Goal: Task Accomplishment & Management: Use online tool/utility

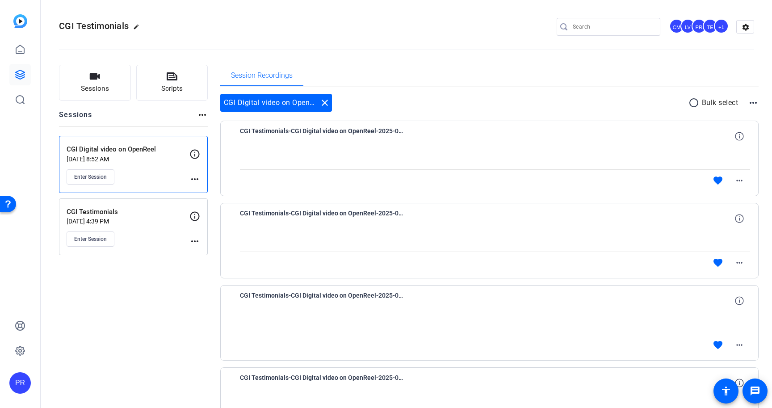
scroll to position [84, 0]
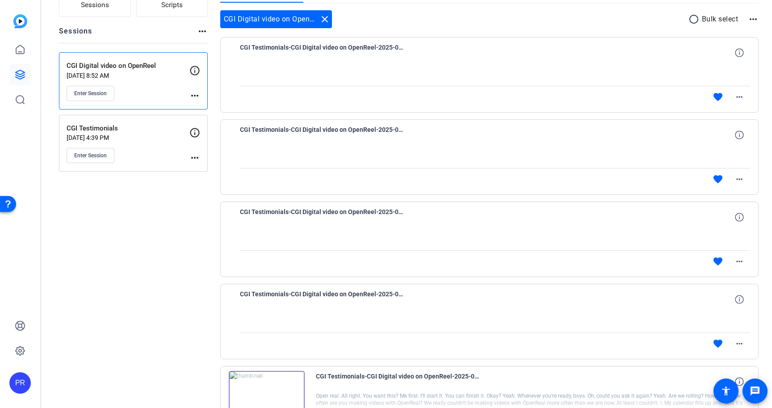
click at [166, 80] on div "CGI Digital video on OpenReel Sep 10, 2025 @ 8:52 AM Enter Session" at bounding box center [128, 81] width 123 height 40
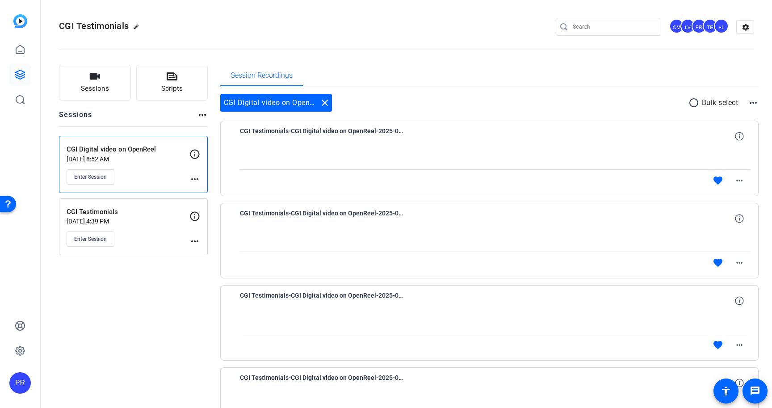
click at [162, 188] on div "CGI Digital video on OpenReel Sep 10, 2025 @ 8:52 AM Enter Session more_horiz" at bounding box center [133, 164] width 149 height 57
click at [162, 210] on p "CGI Testimonials" at bounding box center [128, 212] width 123 height 10
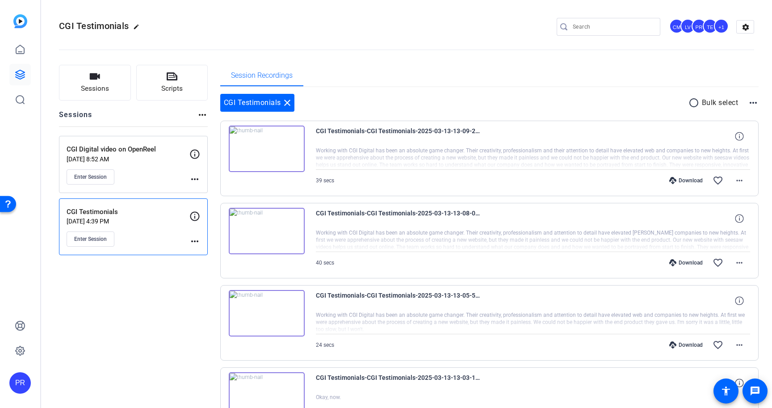
click at [169, 158] on p "Sep 10, 2025 @ 8:52 AM" at bounding box center [128, 159] width 123 height 7
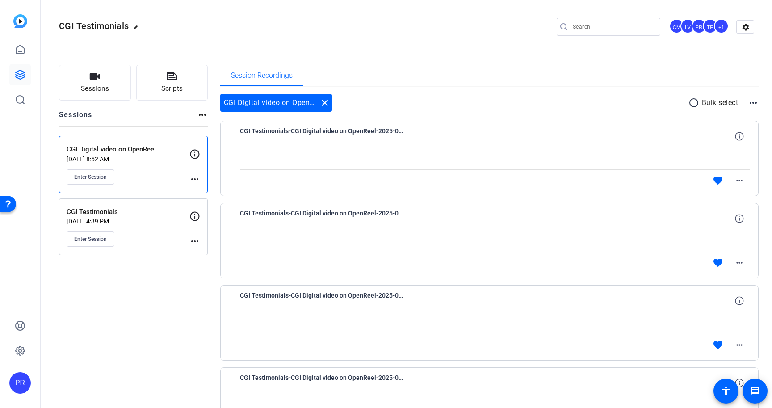
click at [604, 28] on input "Search" at bounding box center [613, 26] width 80 height 11
paste input "[PERSON_NAME] Funeral Home"
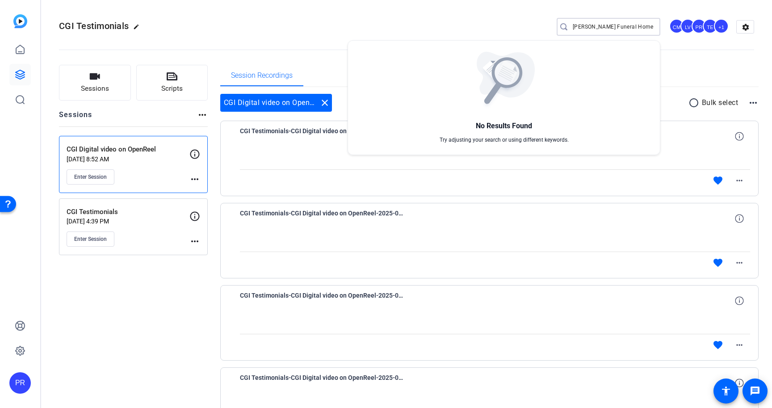
type input "[PERSON_NAME] Funeral Home"
click at [21, 75] on div at bounding box center [386, 204] width 772 height 408
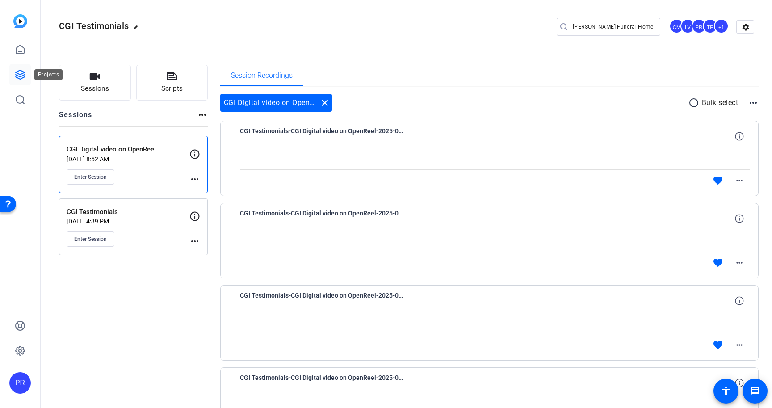
click at [21, 75] on icon at bounding box center [20, 74] width 11 height 11
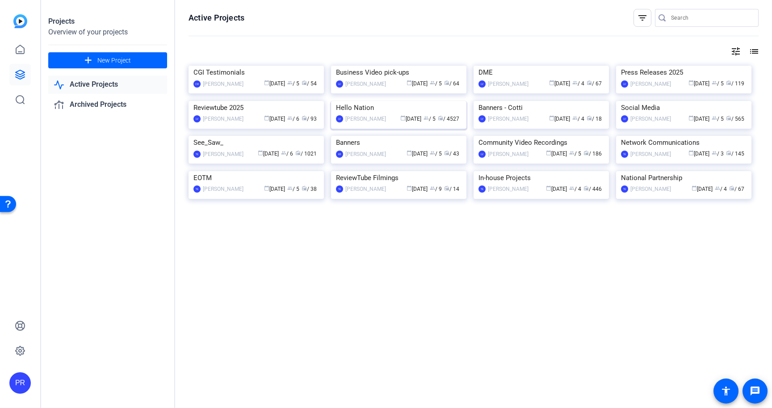
click at [362, 101] on img at bounding box center [398, 101] width 135 height 0
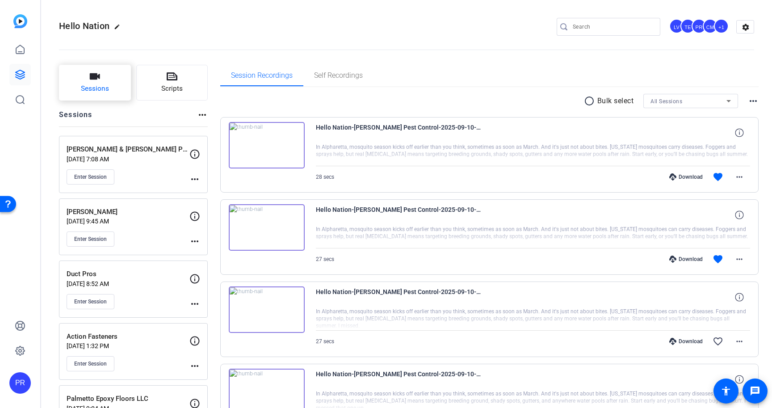
click at [89, 71] on icon "button" at bounding box center [94, 76] width 11 height 11
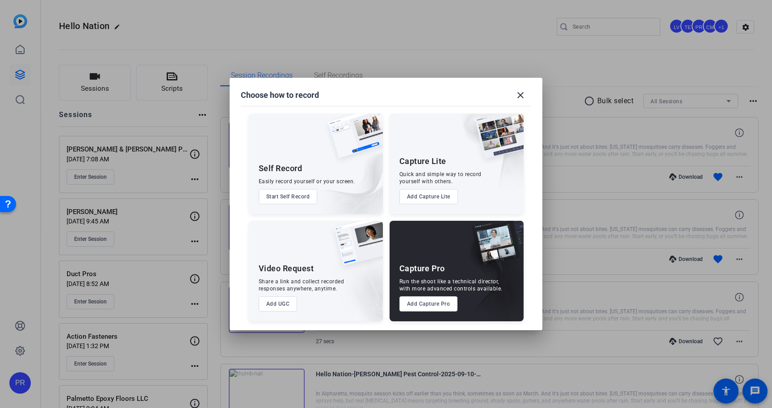
click at [438, 304] on button "Add Capture Pro" at bounding box center [429, 303] width 59 height 15
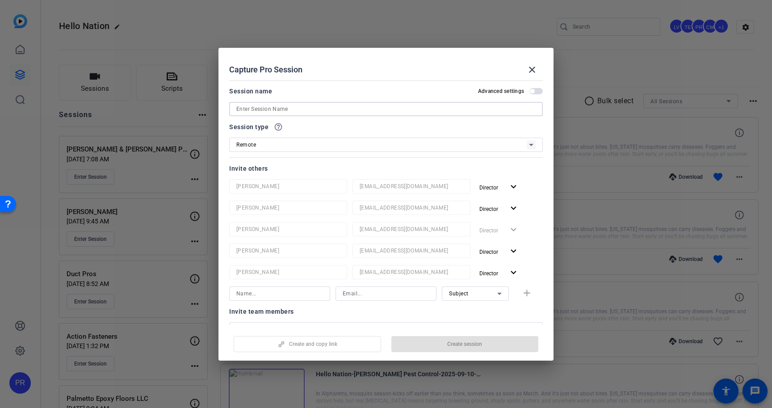
click at [418, 106] on input at bounding box center [385, 109] width 299 height 11
paste input "[PERSON_NAME] Funeral Home"
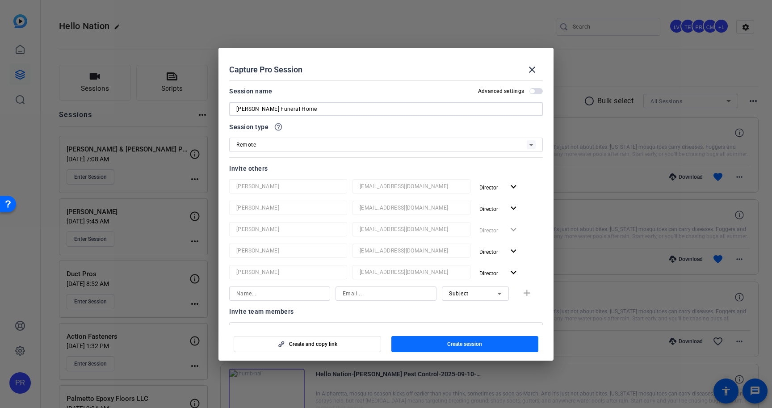
type input "[PERSON_NAME] Funeral Home"
click at [495, 344] on span "button" at bounding box center [465, 343] width 147 height 21
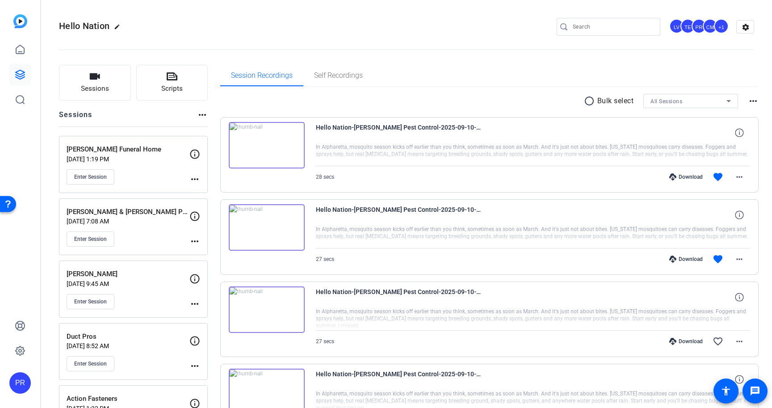
click at [193, 174] on mat-icon "more_horiz" at bounding box center [195, 179] width 11 height 11
click at [200, 192] on span "Edit Session" at bounding box center [217, 192] width 41 height 11
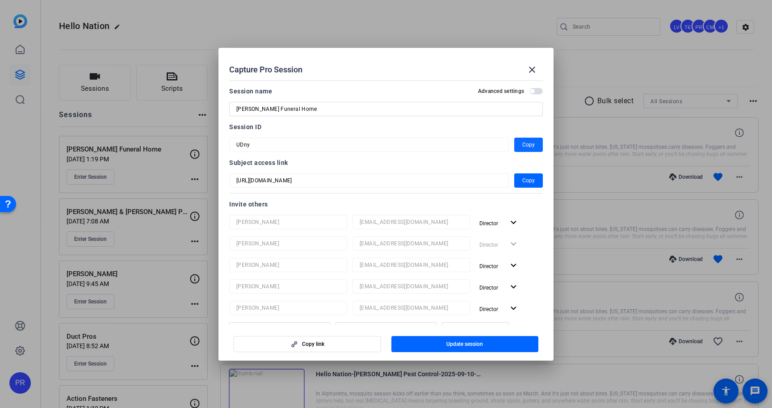
click at [528, 142] on span "Copy" at bounding box center [529, 144] width 13 height 11
click at [533, 66] on mat-icon "close" at bounding box center [532, 69] width 11 height 11
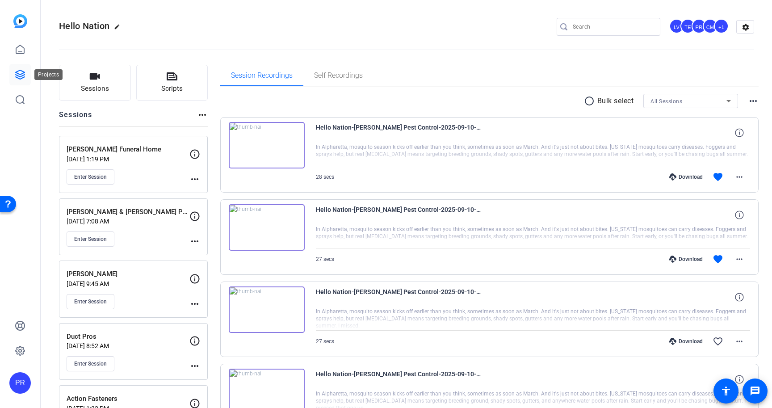
click at [22, 72] on icon at bounding box center [20, 74] width 11 height 11
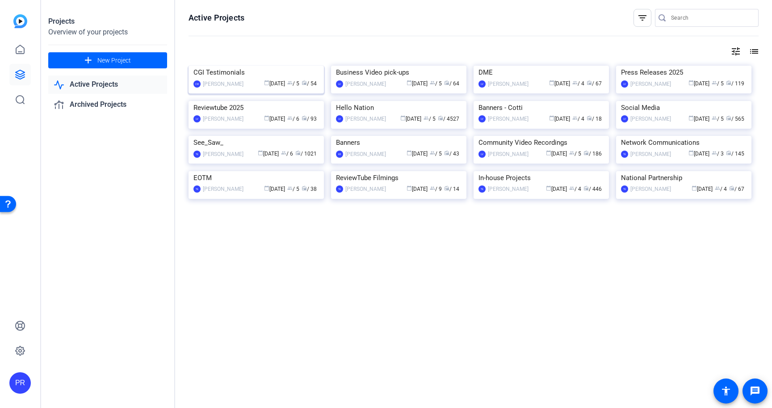
click at [247, 66] on img at bounding box center [256, 66] width 135 height 0
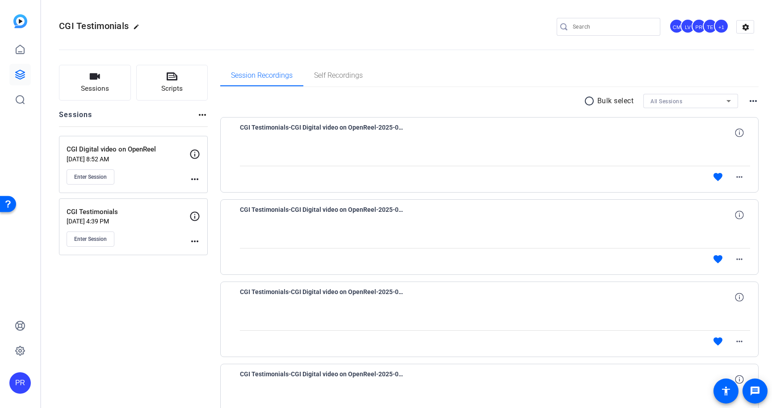
click at [157, 171] on div "Enter Session" at bounding box center [128, 176] width 123 height 15
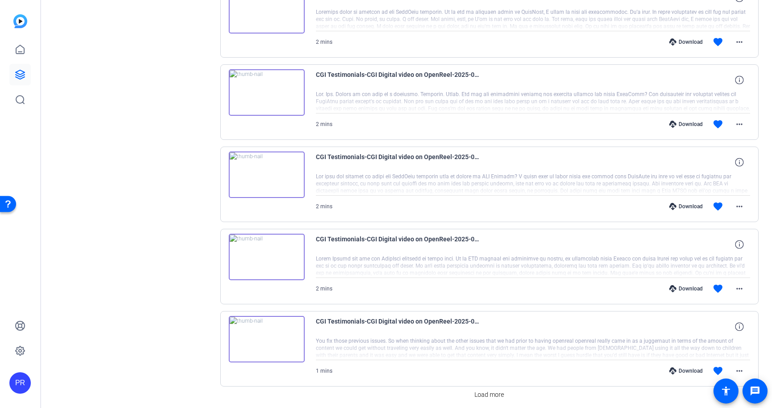
scroll to position [584, 0]
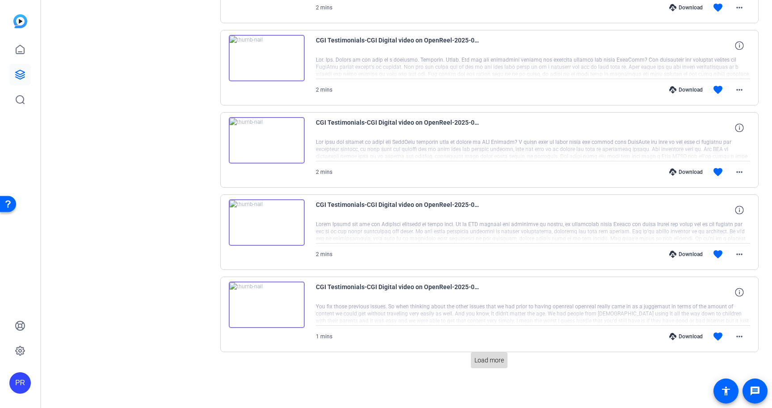
click at [489, 356] on span "Load more" at bounding box center [489, 360] width 29 height 9
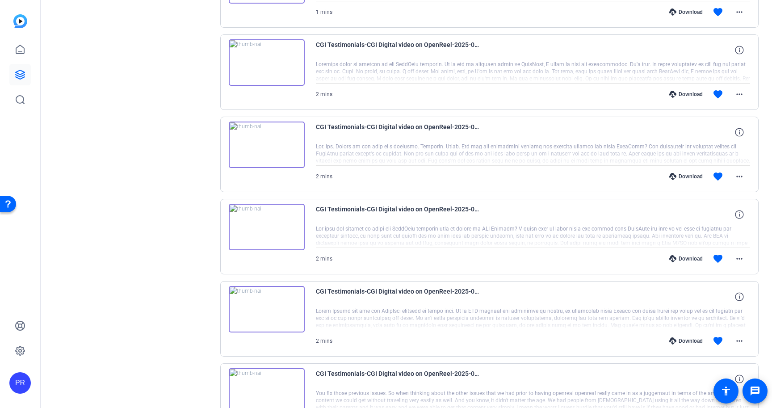
scroll to position [497, 0]
click at [738, 175] on mat-icon "more_horiz" at bounding box center [739, 177] width 11 height 11
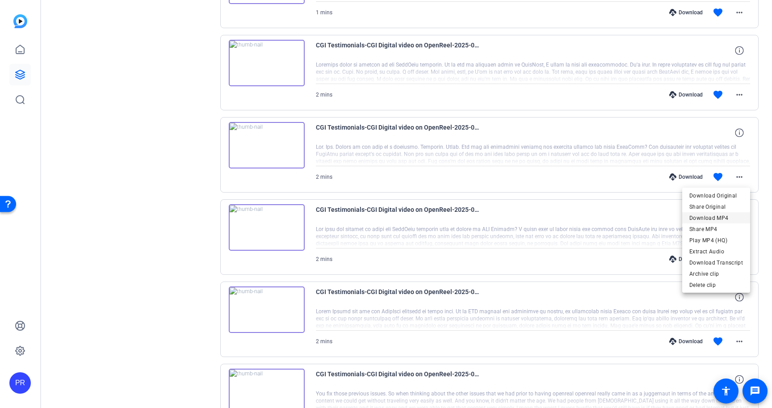
drag, startPoint x: 719, startPoint y: 211, endPoint x: 722, endPoint y: 217, distance: 6.6
click at [722, 217] on div "Download Original Share Original Download MP4 Share MP4 Play MP4 (HQ) Extract A…" at bounding box center [717, 229] width 68 height 78
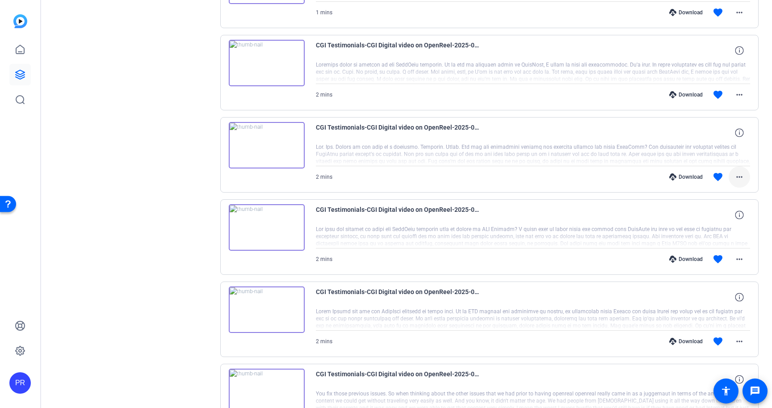
click at [741, 173] on mat-icon "more_horiz" at bounding box center [739, 177] width 11 height 11
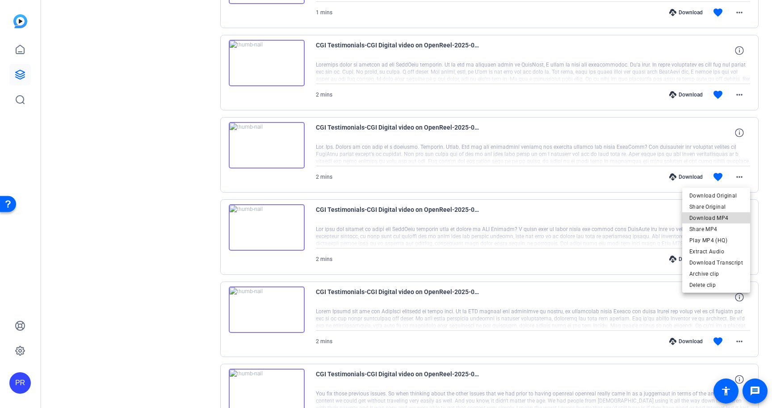
click at [723, 214] on span "Download MP4" at bounding box center [717, 218] width 54 height 11
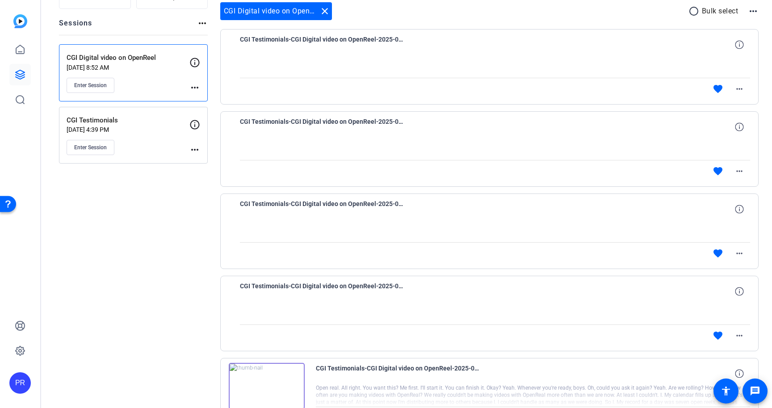
scroll to position [78, 0]
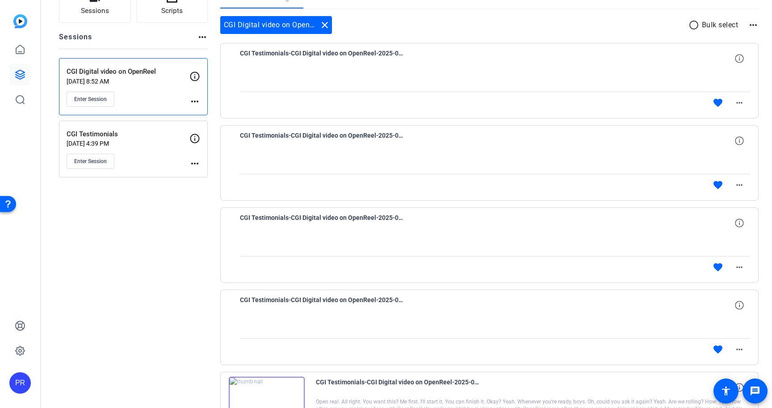
click at [149, 88] on div "CGI Digital video on OpenReel Sep 10, 2025 @ 8:52 AM Enter Session" at bounding box center [128, 87] width 123 height 40
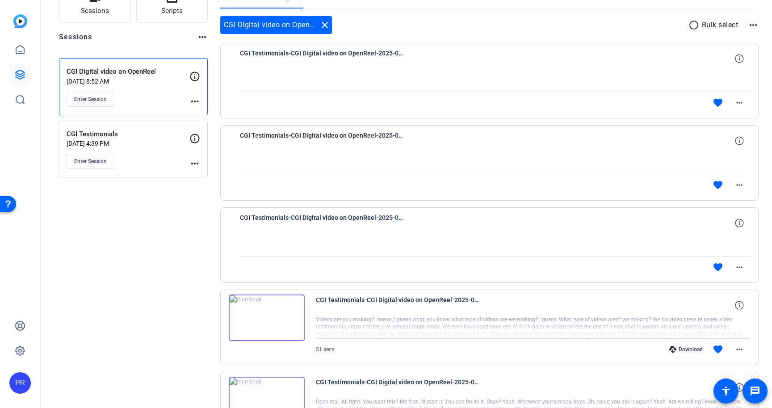
scroll to position [0, 0]
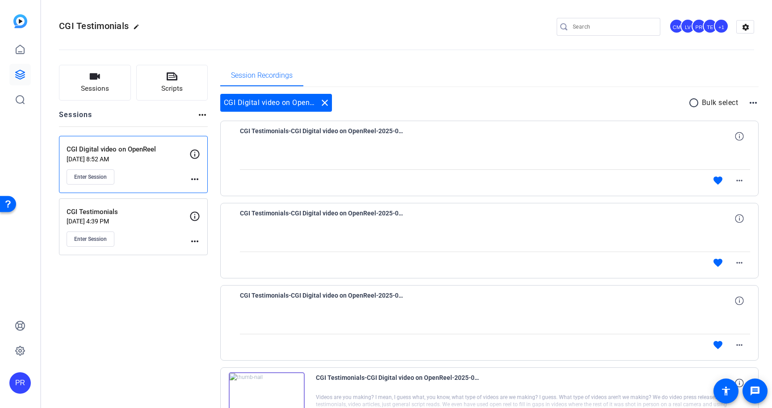
click at [162, 173] on div "Enter Session" at bounding box center [128, 176] width 123 height 15
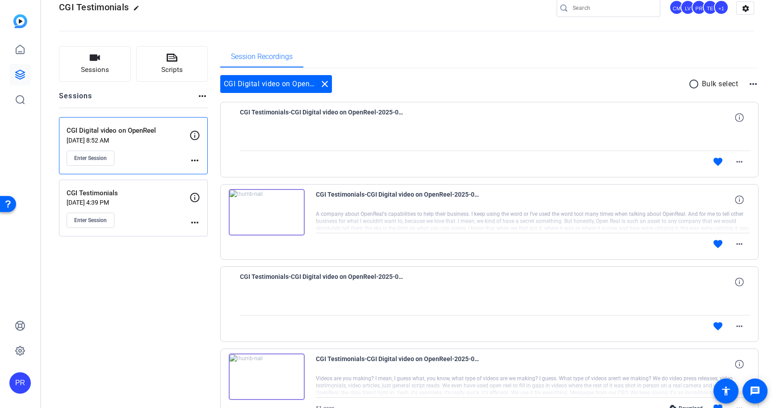
scroll to position [35, 0]
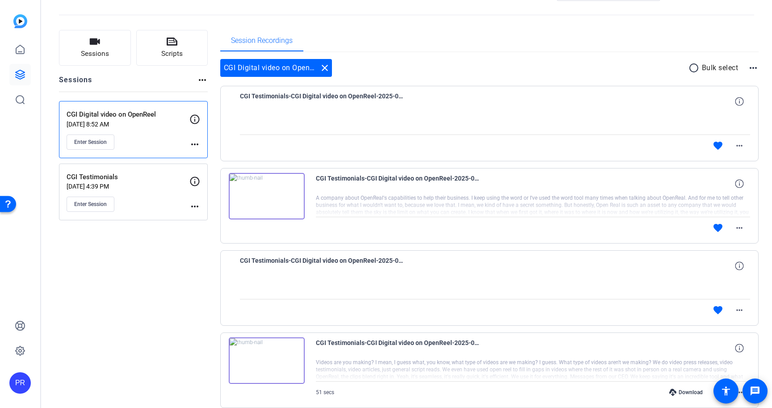
click at [165, 135] on div "Enter Session" at bounding box center [128, 142] width 123 height 15
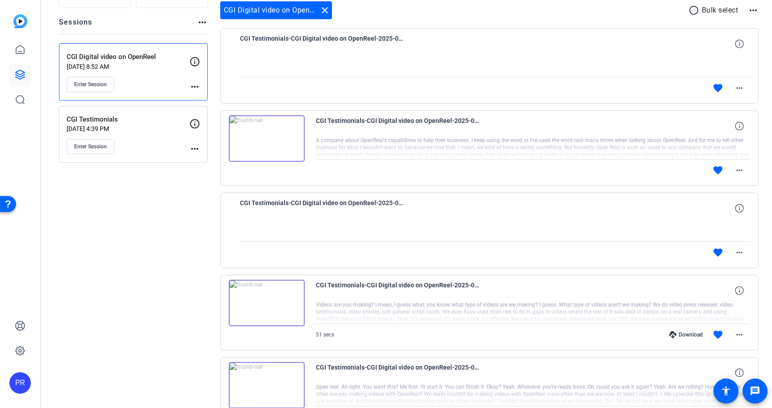
scroll to position [0, 0]
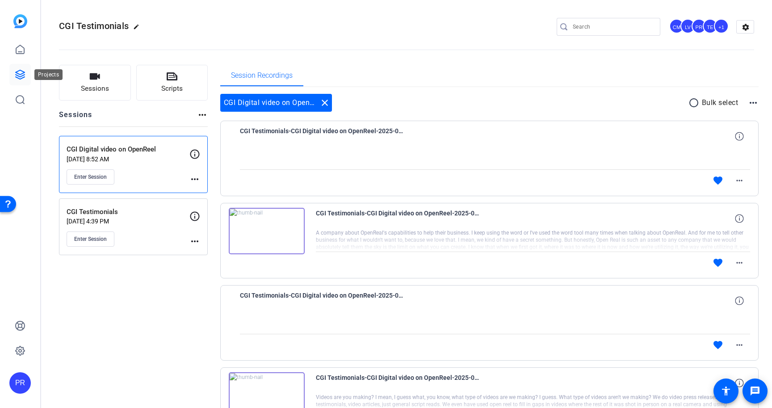
click at [14, 75] on link at bounding box center [19, 74] width 21 height 21
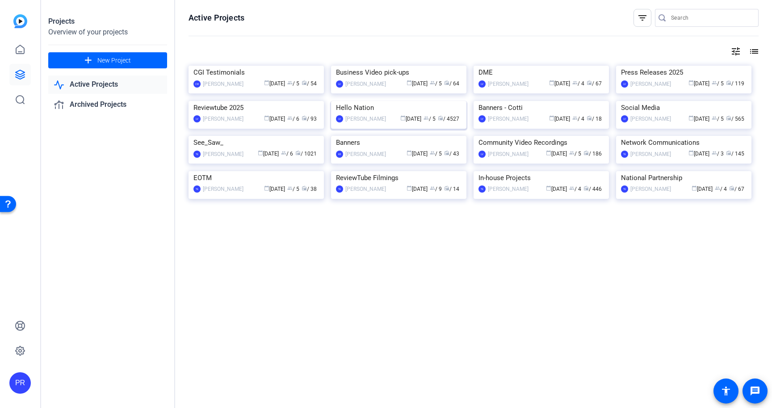
click at [392, 101] on img at bounding box center [398, 101] width 135 height 0
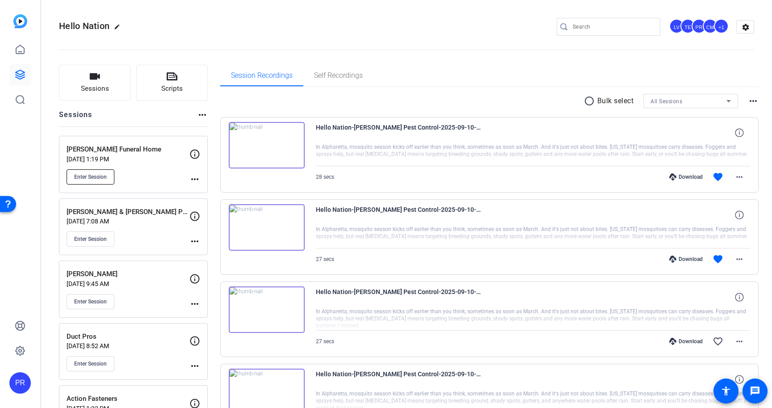
click at [87, 178] on span "Enter Session" at bounding box center [90, 176] width 33 height 7
click at [24, 76] on icon at bounding box center [20, 74] width 11 height 11
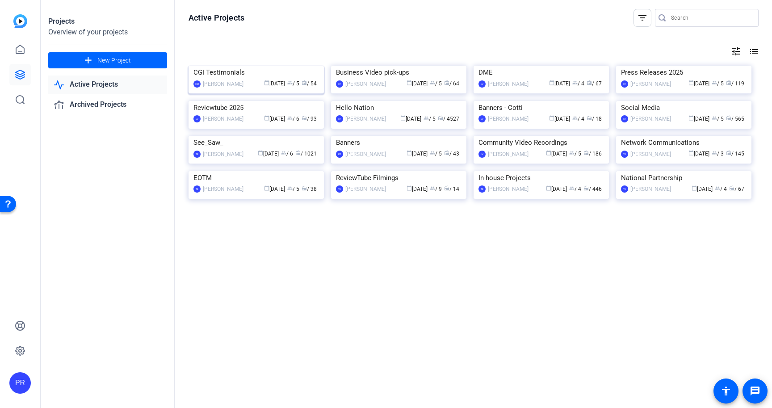
click at [257, 66] on img at bounding box center [256, 66] width 135 height 0
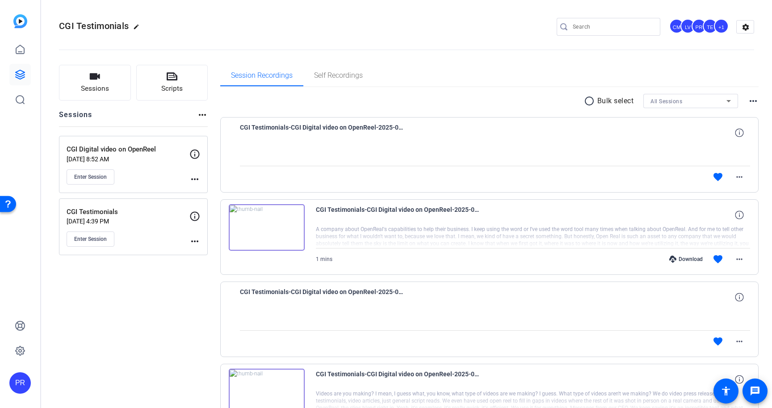
click at [157, 172] on div "Enter Session" at bounding box center [128, 176] width 123 height 15
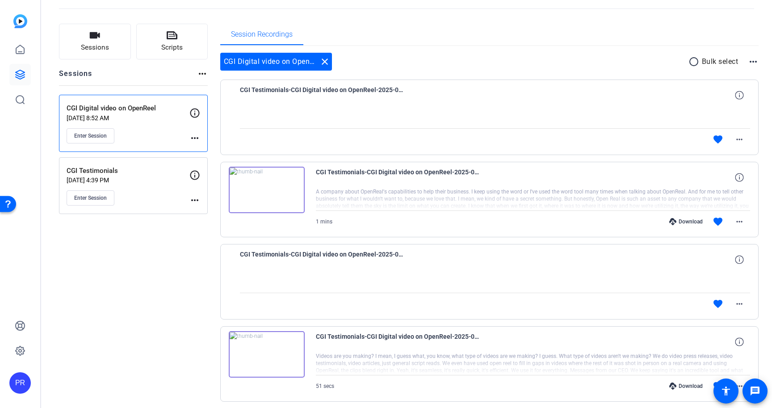
scroll to position [39, 0]
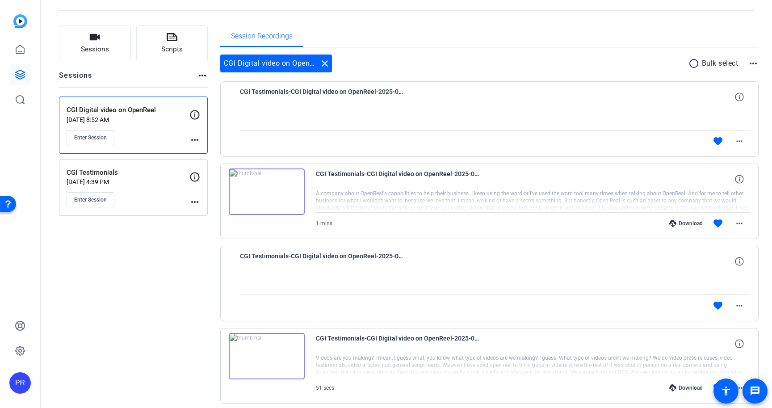
click at [129, 125] on div "CGI Digital video on OpenReel Sep 10, 2025 @ 8:52 AM Enter Session" at bounding box center [128, 125] width 123 height 40
click at [147, 195] on div "Enter Session" at bounding box center [128, 199] width 123 height 15
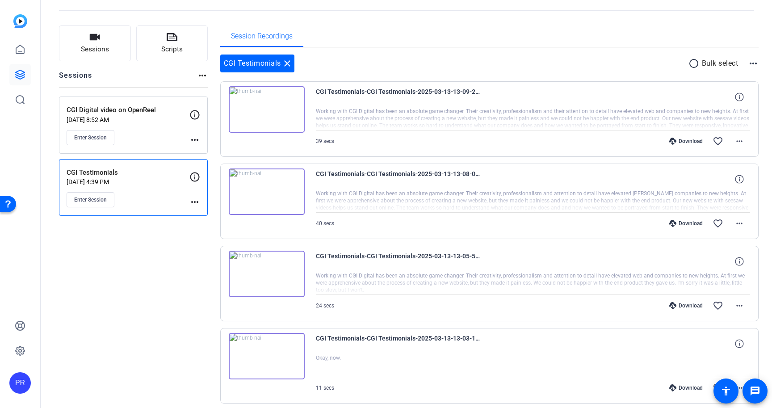
click at [160, 125] on div "CGI Digital video on OpenReel Sep 10, 2025 @ 8:52 AM Enter Session" at bounding box center [128, 125] width 123 height 40
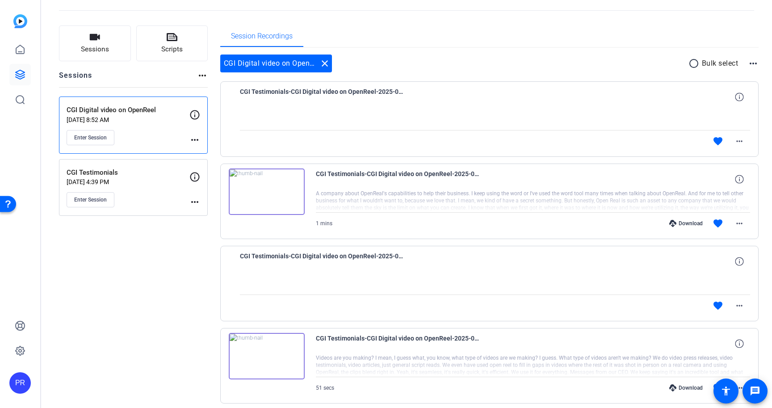
click at [143, 124] on div "CGI Digital video on OpenReel Sep 10, 2025 @ 8:52 AM Enter Session" at bounding box center [128, 125] width 123 height 40
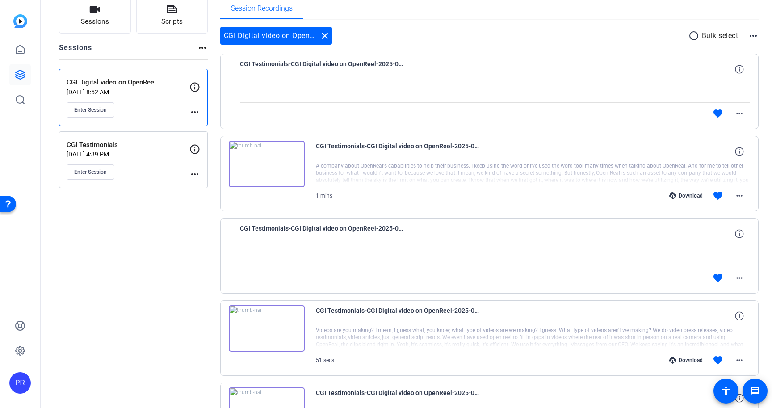
scroll to position [66, 0]
click at [93, 112] on span "Enter Session" at bounding box center [90, 110] width 33 height 7
click at [175, 104] on div "Enter Session" at bounding box center [128, 110] width 123 height 15
click at [164, 167] on div "Enter Session" at bounding box center [128, 172] width 123 height 15
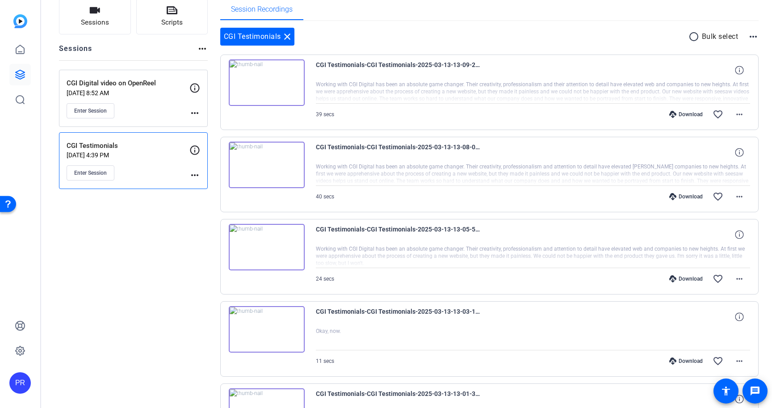
click at [155, 96] on div "CGI Digital video on OpenReel Sep 10, 2025 @ 8:52 AM Enter Session" at bounding box center [128, 98] width 123 height 40
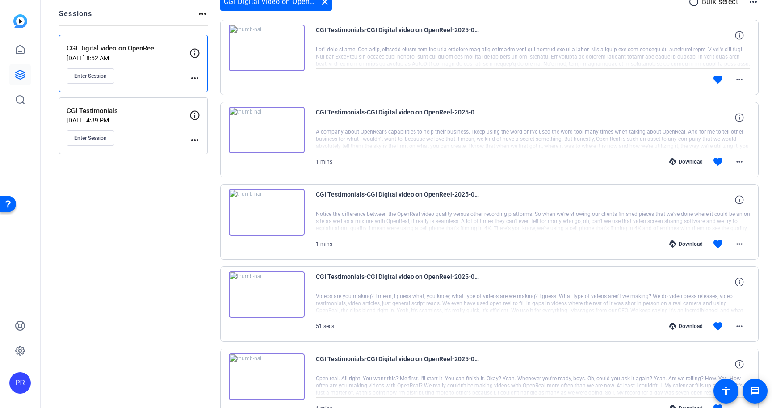
scroll to position [100, 0]
click at [745, 80] on mat-icon "more_horiz" at bounding box center [739, 80] width 11 height 11
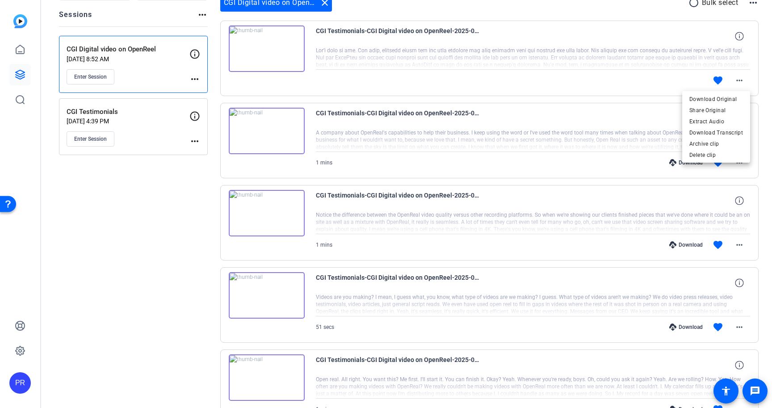
click at [584, 225] on div at bounding box center [386, 204] width 772 height 408
click at [152, 72] on div "Enter Session" at bounding box center [128, 76] width 123 height 15
click at [161, 122] on p "Feb 17, 2025 @ 4:39 PM" at bounding box center [128, 121] width 123 height 7
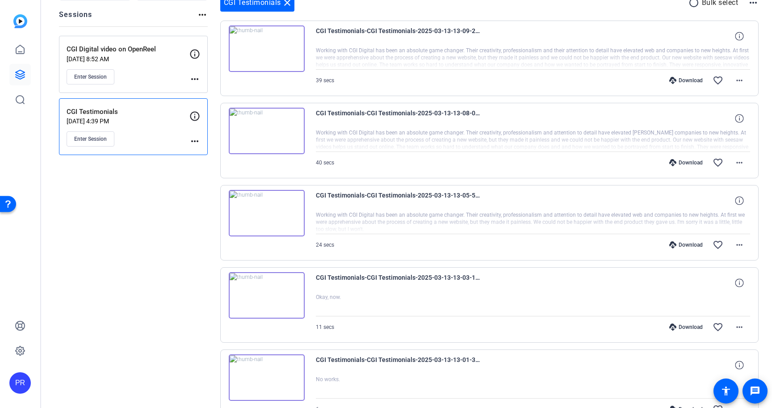
click at [154, 78] on div "Enter Session" at bounding box center [128, 76] width 123 height 15
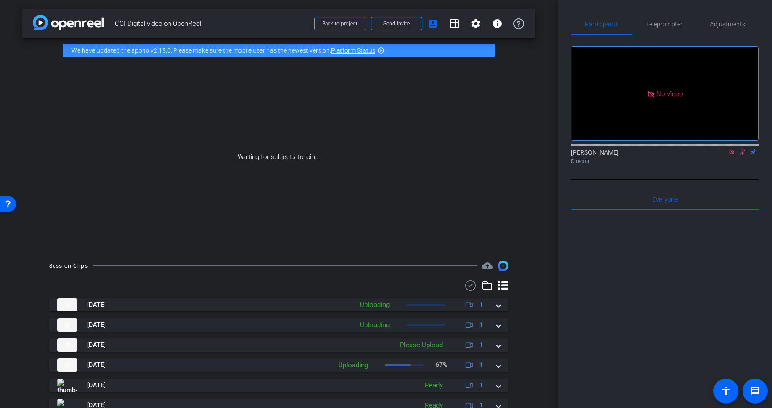
scroll to position [116, 0]
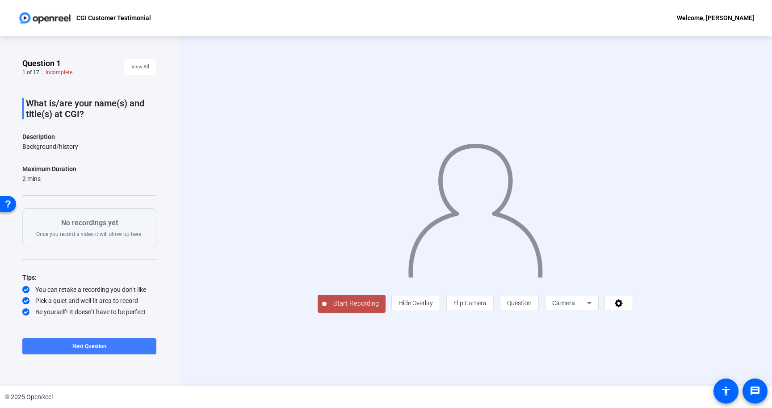
click at [105, 342] on span at bounding box center [89, 346] width 134 height 21
click at [131, 346] on span "Next Question" at bounding box center [126, 346] width 34 height 6
click at [129, 348] on span "Next Question" at bounding box center [126, 346] width 34 height 6
click at [121, 346] on span "Next Question" at bounding box center [126, 346] width 34 height 6
click at [134, 353] on span at bounding box center [125, 346] width 62 height 21
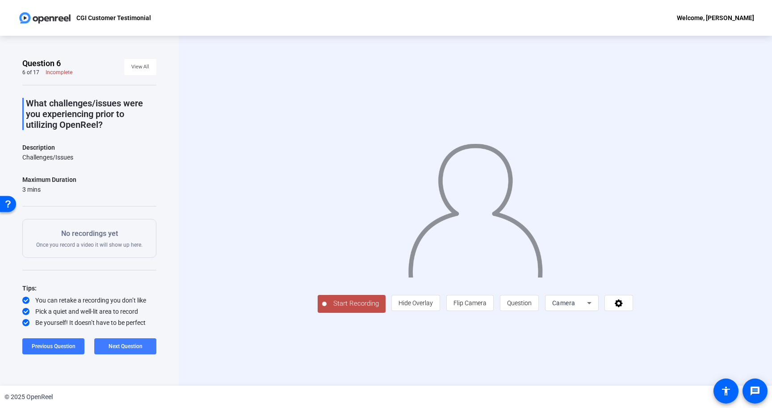
click at [136, 346] on span "Next Question" at bounding box center [126, 346] width 34 height 6
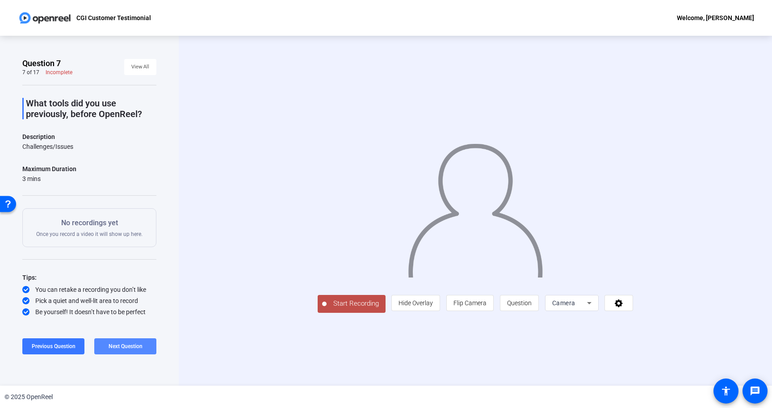
click at [135, 343] on span "Next Question" at bounding box center [126, 346] width 34 height 7
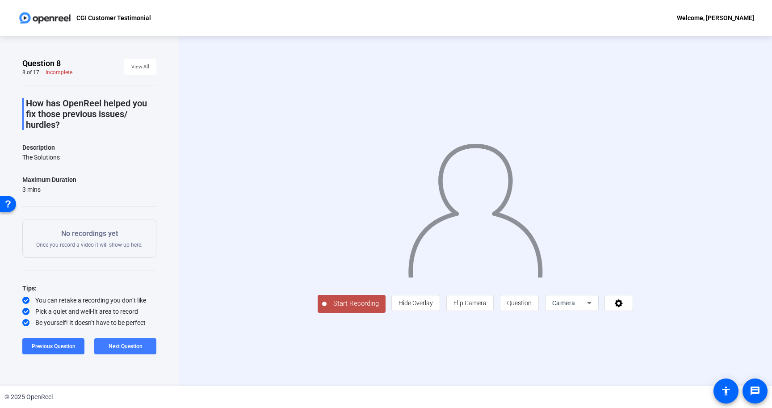
click at [128, 346] on span "Next Question" at bounding box center [126, 346] width 34 height 6
click at [121, 346] on span "Next Question" at bounding box center [126, 346] width 34 height 6
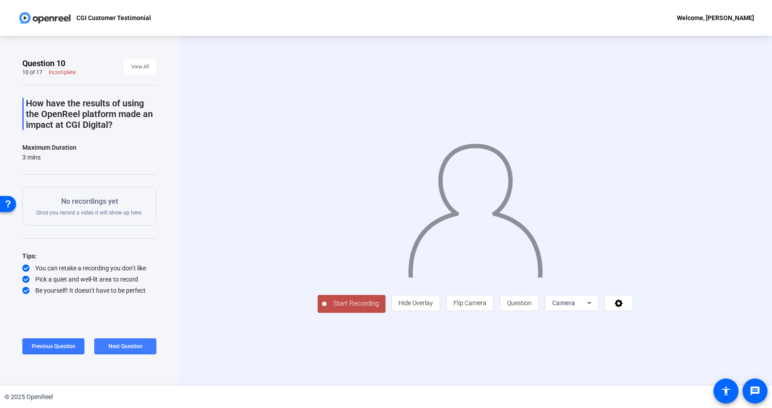
click at [141, 345] on span "Next Question" at bounding box center [126, 346] width 34 height 6
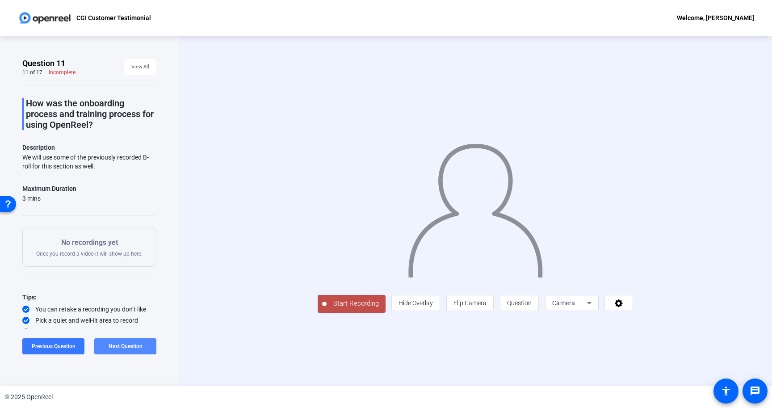
click at [113, 345] on span "Next Question" at bounding box center [126, 346] width 34 height 6
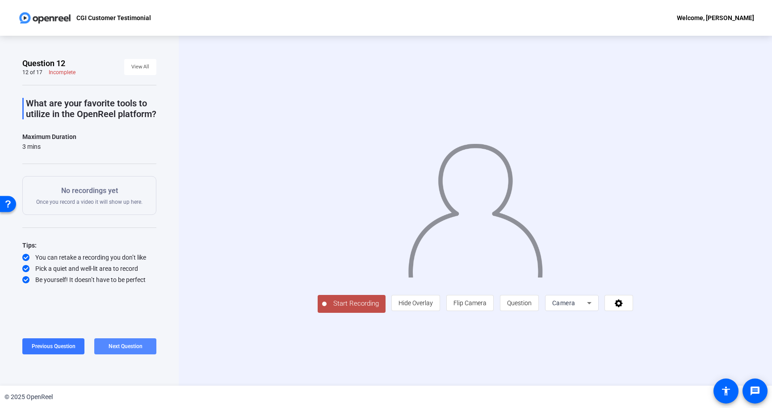
click at [143, 344] on span at bounding box center [125, 346] width 62 height 21
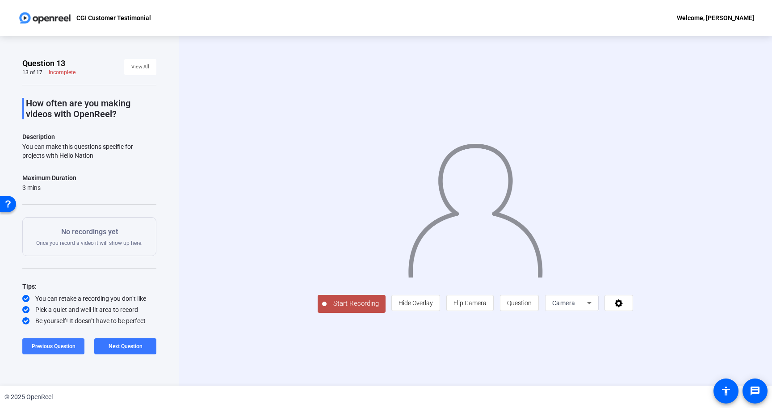
click at [57, 347] on span "Previous Question" at bounding box center [54, 346] width 44 height 6
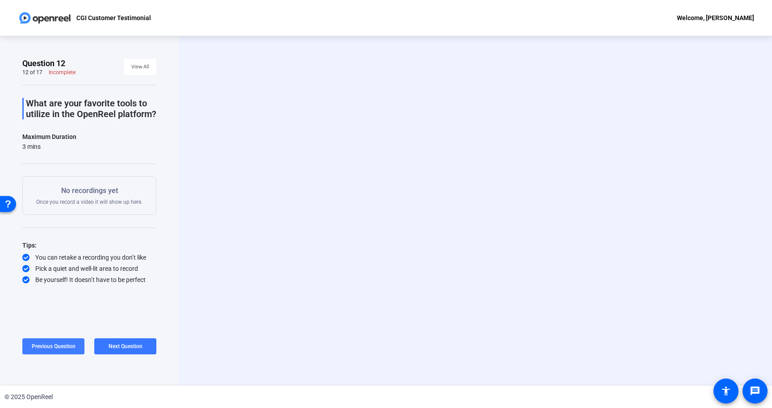
click at [57, 347] on span "Previous Question" at bounding box center [54, 346] width 44 height 6
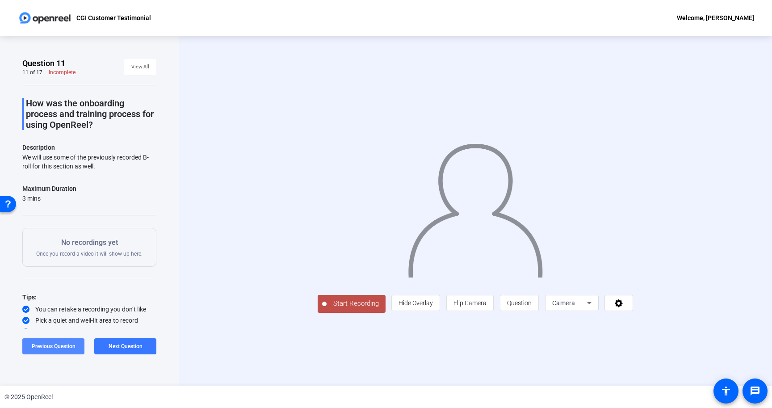
click at [55, 341] on span at bounding box center [53, 346] width 62 height 21
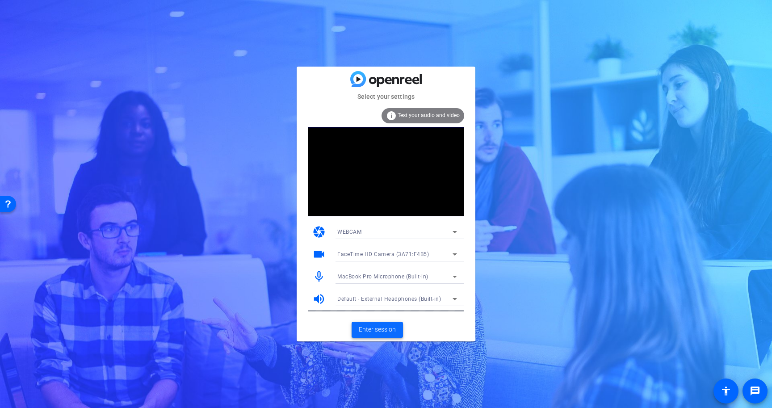
click at [373, 330] on span "Enter session" at bounding box center [377, 329] width 37 height 9
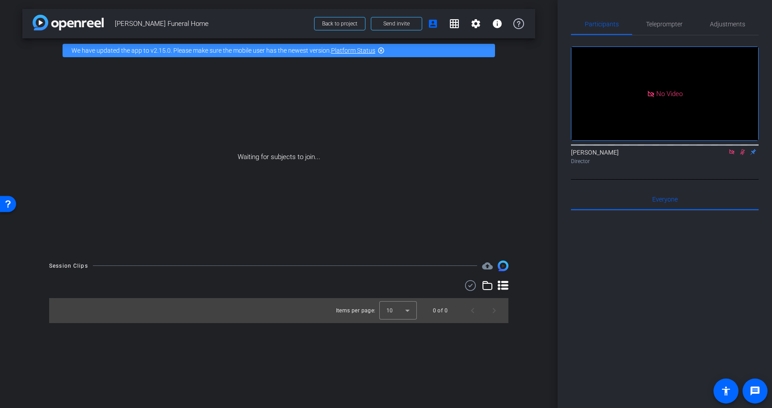
click at [736, 156] on mat-icon at bounding box center [732, 152] width 11 height 8
click at [731, 155] on icon at bounding box center [732, 152] width 7 height 6
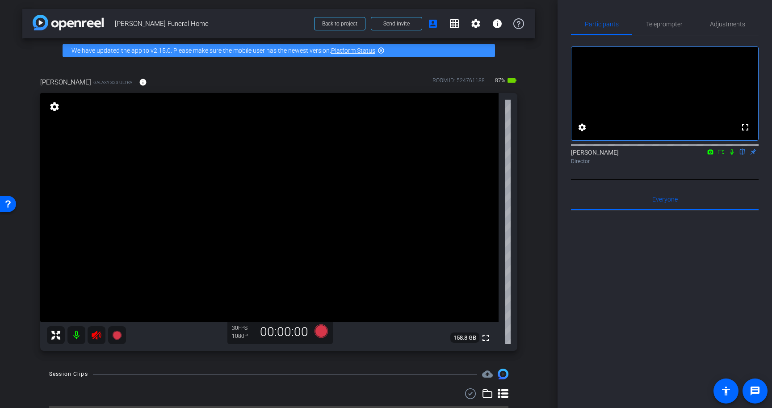
click at [93, 333] on icon at bounding box center [96, 335] width 11 height 11
click at [668, 25] on span "Teleprompter" at bounding box center [664, 24] width 37 height 6
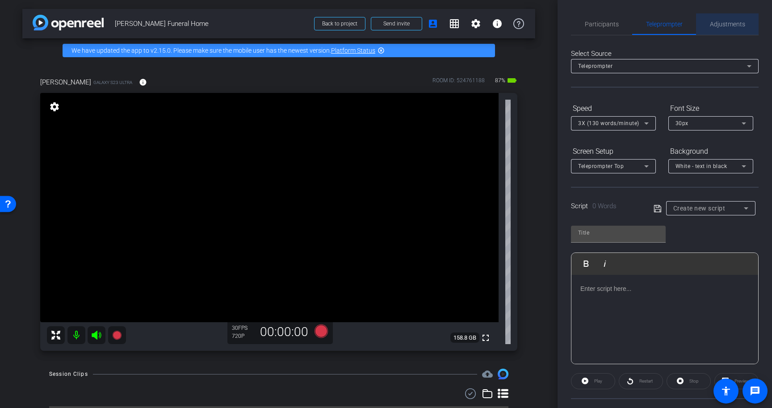
click at [726, 23] on span "Adjustments" at bounding box center [727, 24] width 35 height 6
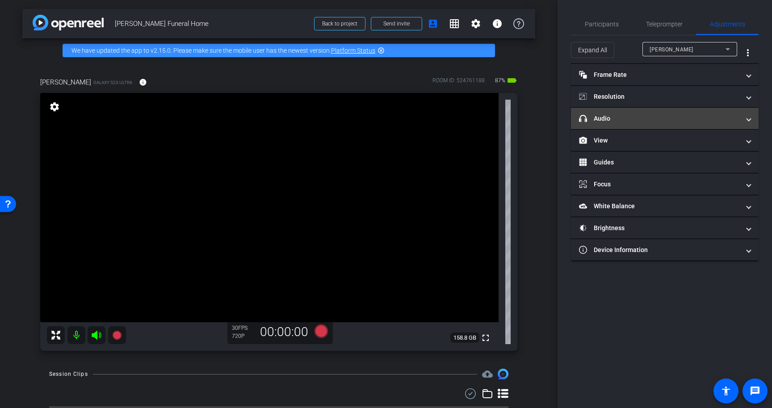
click at [655, 121] on mat-panel-title "headphone icon Audio" at bounding box center [659, 118] width 161 height 9
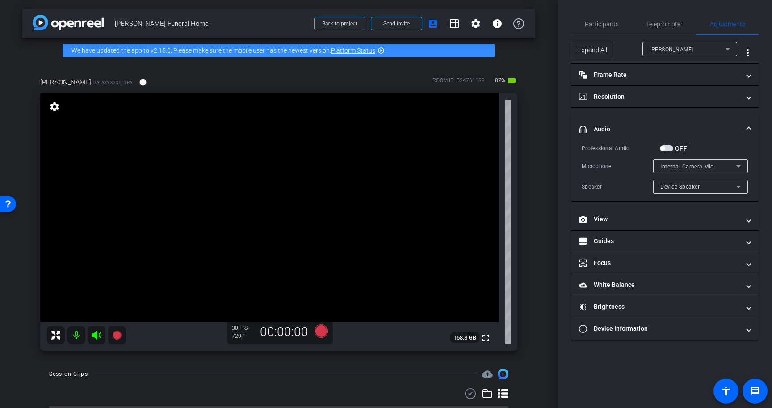
click at [669, 149] on span "button" at bounding box center [666, 148] width 13 height 6
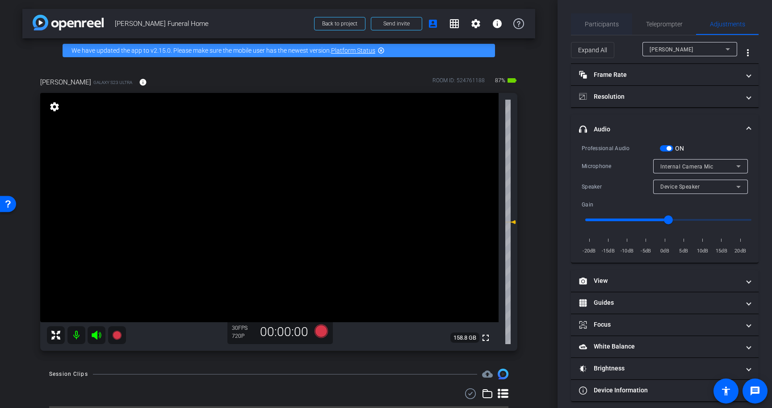
click at [613, 23] on span "Participants" at bounding box center [602, 24] width 34 height 6
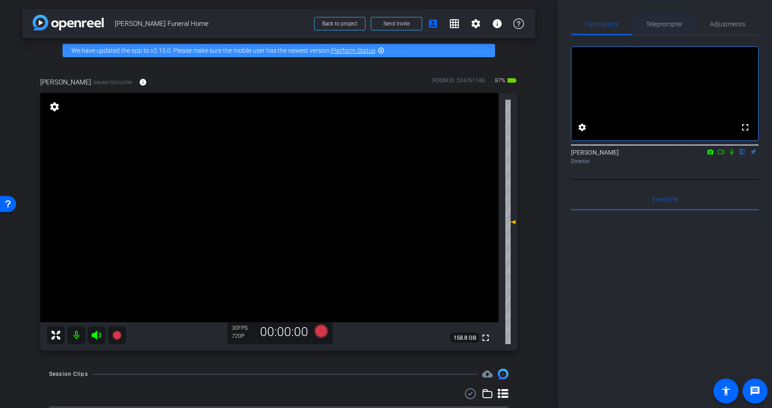
click at [652, 22] on span "Teleprompter" at bounding box center [664, 24] width 37 height 6
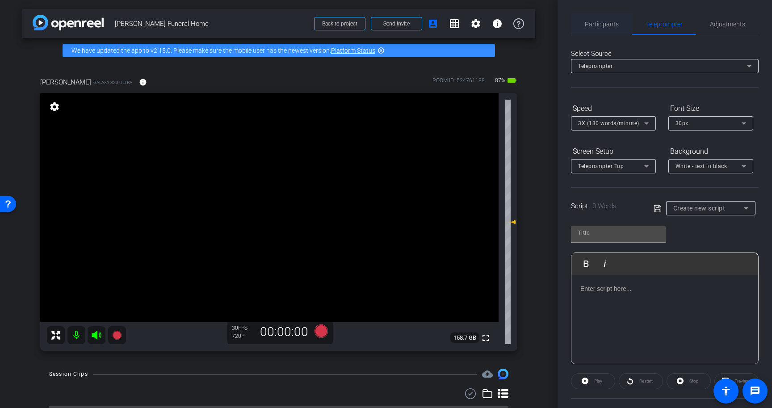
click at [610, 33] on span "Participants" at bounding box center [602, 23] width 34 height 21
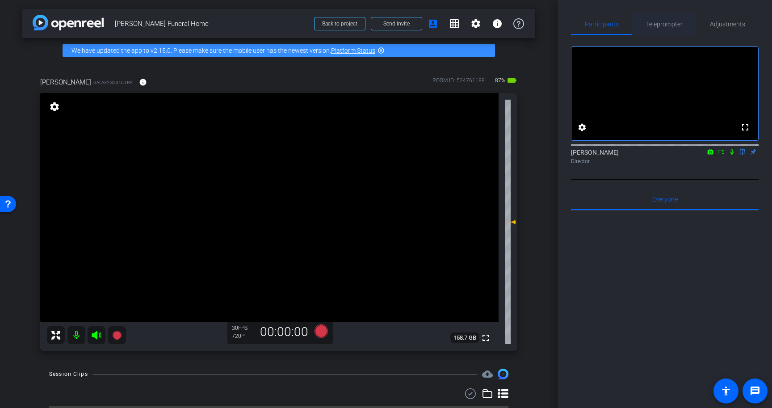
click at [643, 24] on div "Teleprompter" at bounding box center [664, 23] width 64 height 21
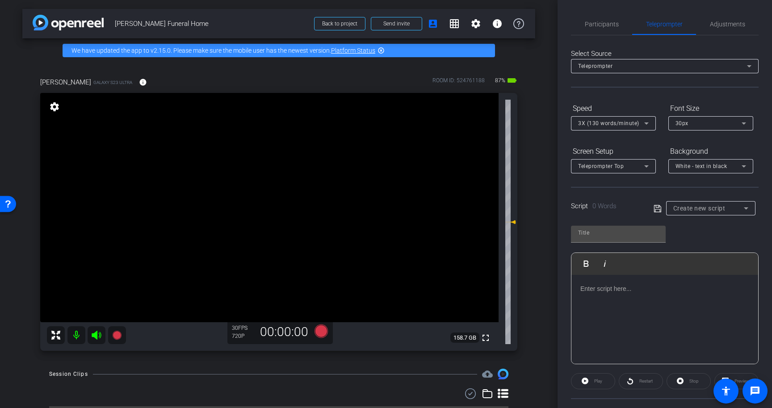
click at [601, 290] on p at bounding box center [665, 289] width 169 height 10
click at [602, 20] on span "Participants" at bounding box center [602, 23] width 34 height 21
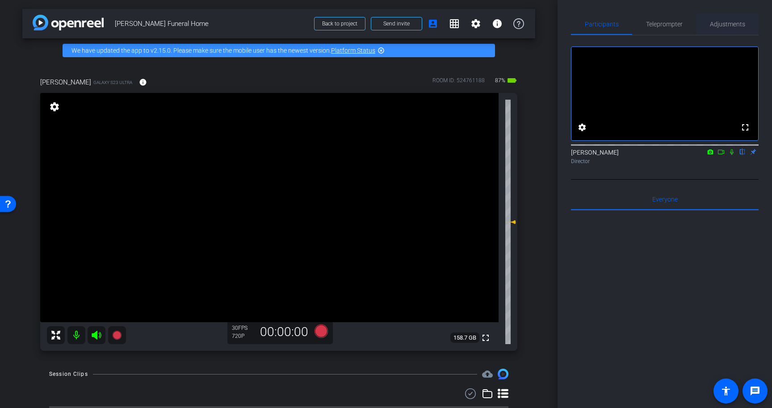
click at [733, 28] on span "Adjustments" at bounding box center [727, 23] width 35 height 21
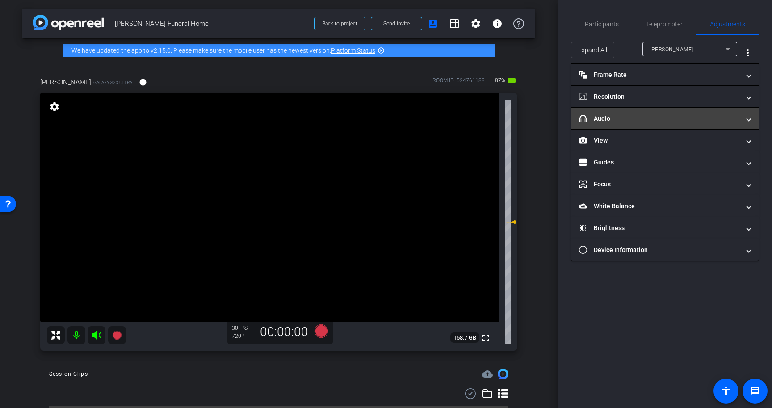
click at [683, 117] on mat-panel-title "headphone icon Audio" at bounding box center [659, 118] width 161 height 9
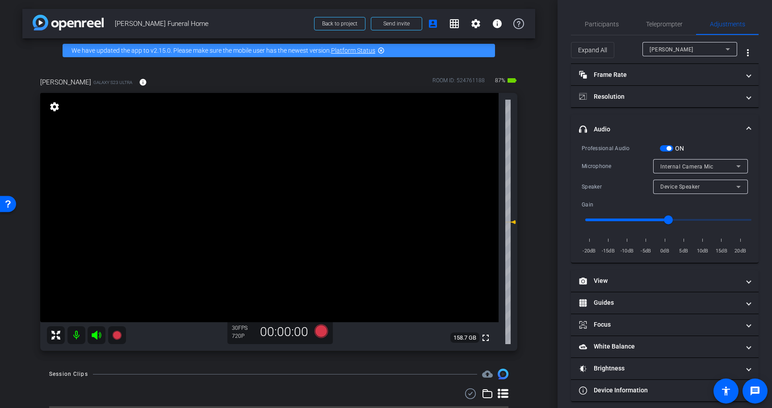
click at [670, 151] on span "button" at bounding box center [666, 148] width 13 height 6
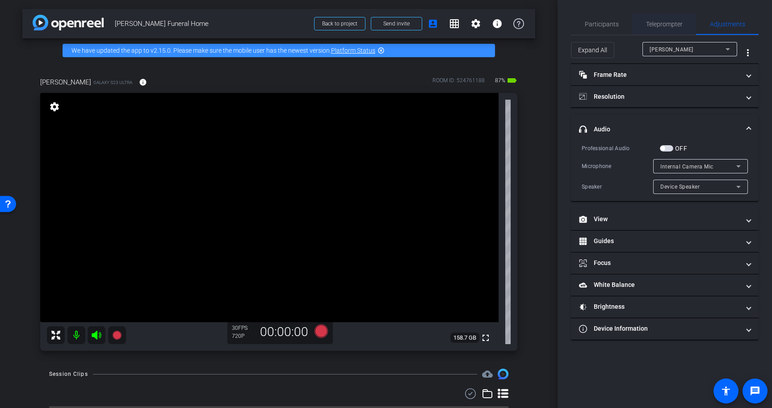
click at [661, 25] on span "Teleprompter" at bounding box center [664, 24] width 37 height 6
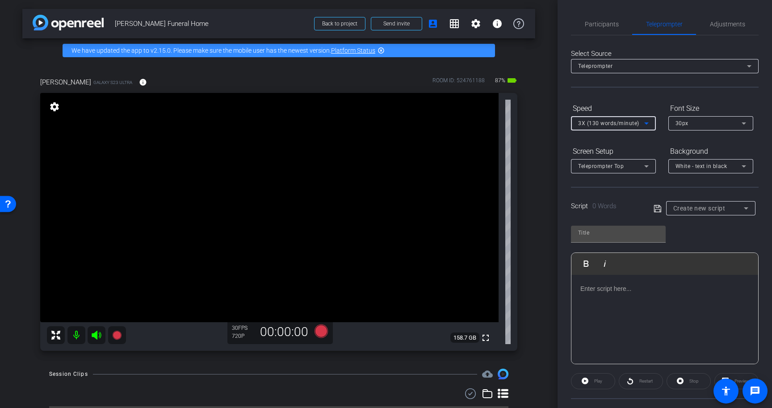
click at [598, 119] on div "3X (130 words/minute)" at bounding box center [611, 123] width 66 height 11
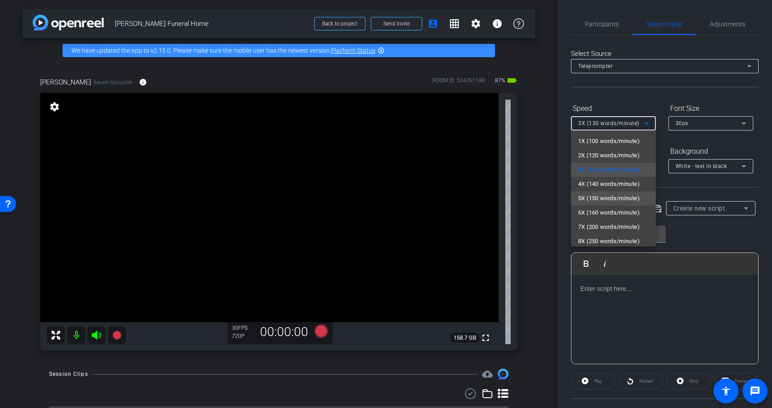
click at [601, 197] on span "5X (150 words/minute)" at bounding box center [609, 198] width 62 height 11
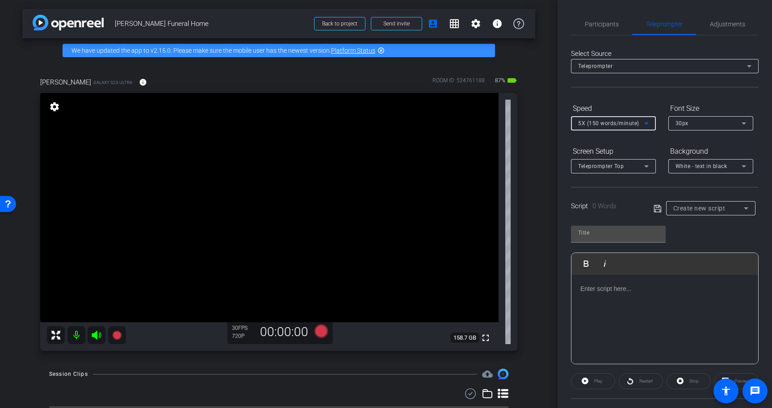
click at [702, 129] on div "30px" at bounding box center [711, 123] width 71 height 14
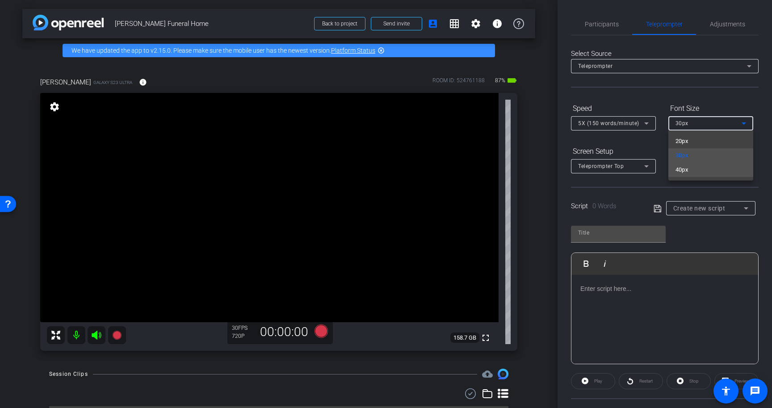
click at [693, 164] on mat-option "40px" at bounding box center [711, 170] width 85 height 14
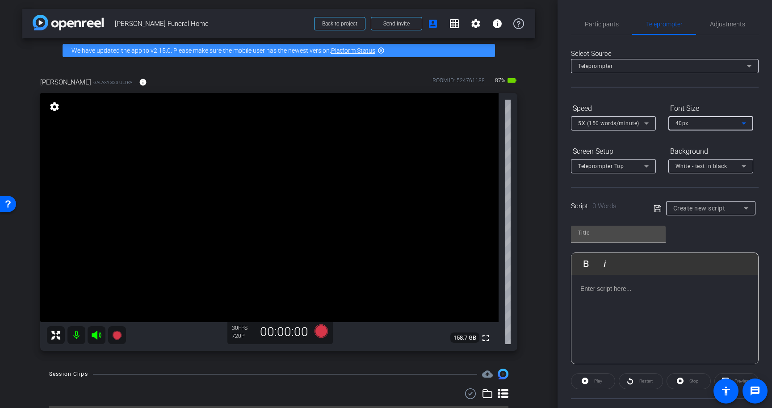
click at [693, 166] on span "White - text in black" at bounding box center [702, 166] width 52 height 6
click at [691, 202] on div "Black - text in white" at bounding box center [702, 201] width 53 height 11
click at [635, 164] on div "Teleprompter Top" at bounding box center [611, 165] width 66 height 11
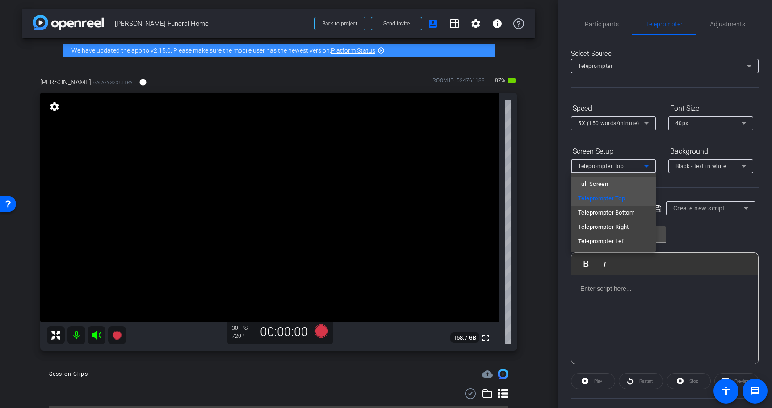
click at [629, 182] on mat-option "Full Screen" at bounding box center [613, 184] width 85 height 14
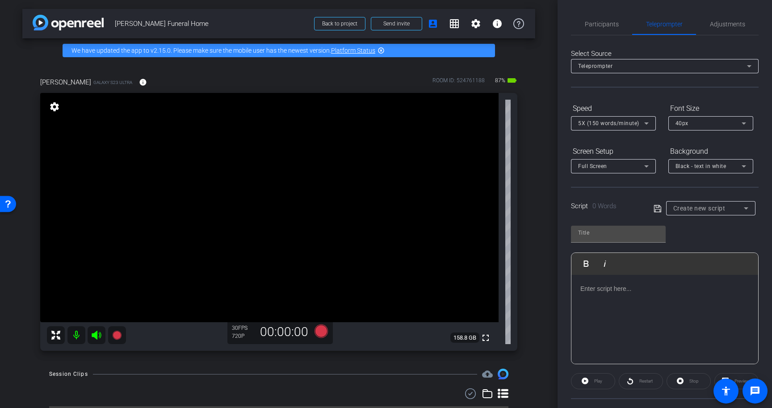
click at [606, 282] on div at bounding box center [665, 319] width 187 height 89
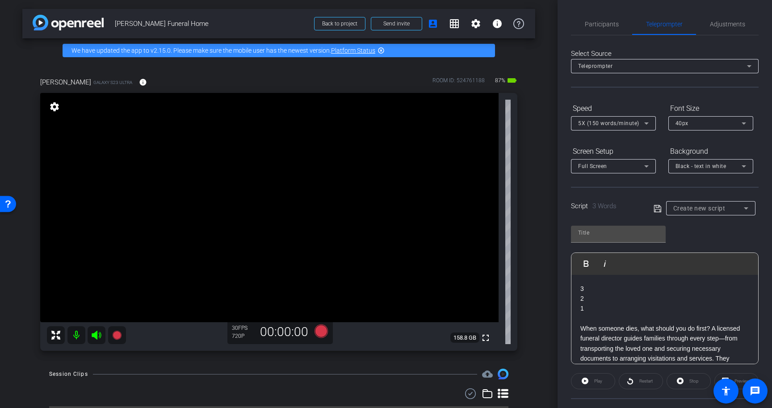
scroll to position [40, 0]
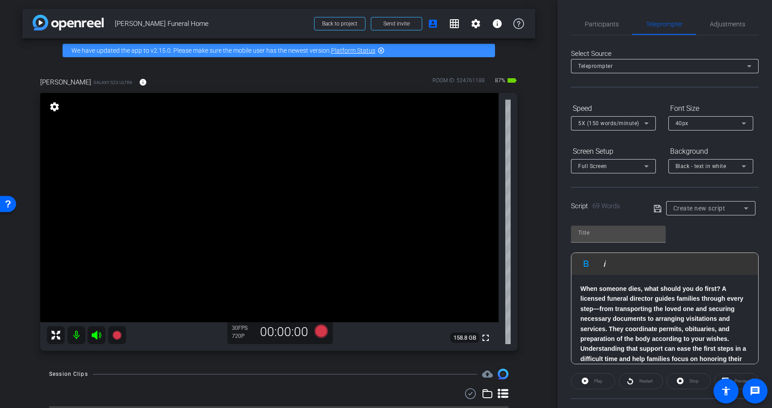
click at [658, 209] on icon at bounding box center [658, 208] width 8 height 11
type input "Default title 8636"
click at [658, 297] on strong "When someone dies, what should you do first? A licensed funeral director guides…" at bounding box center [664, 328] width 166 height 87
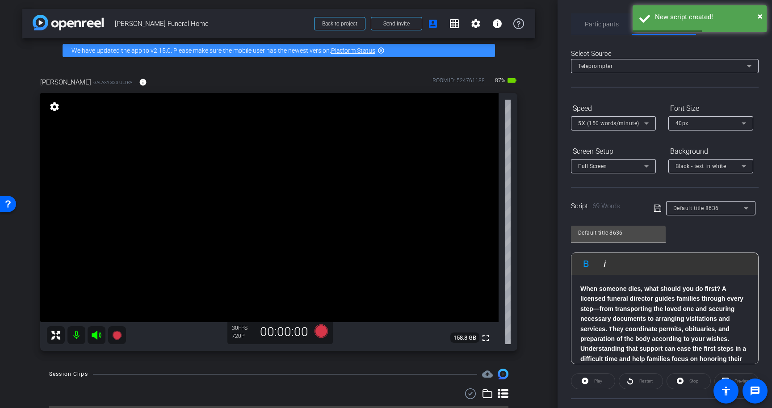
click at [595, 31] on span "Participants" at bounding box center [602, 23] width 34 height 21
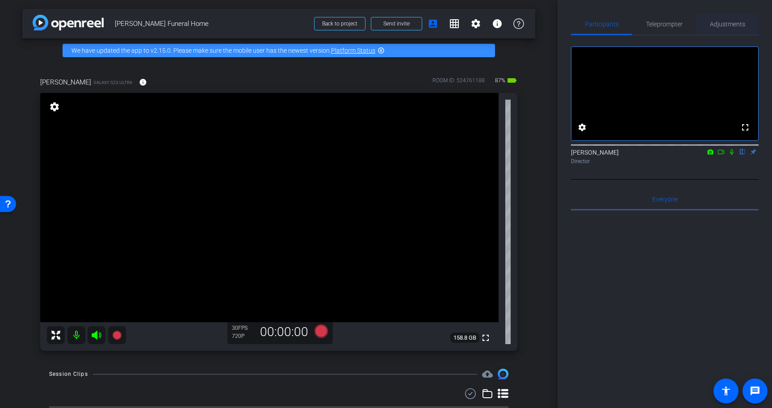
click at [742, 21] on span "Adjustments" at bounding box center [727, 24] width 35 height 6
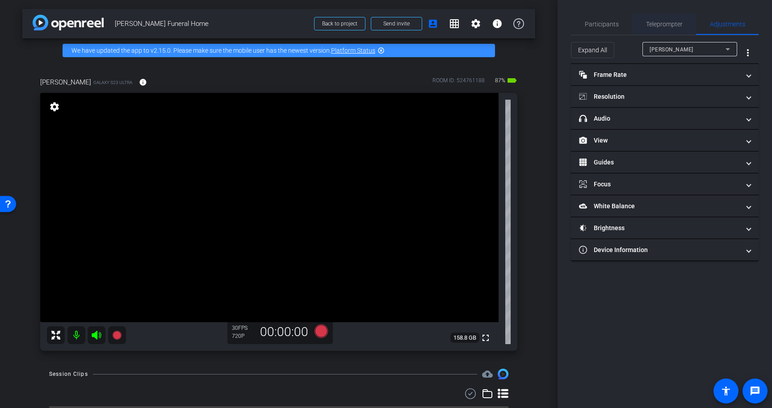
click at [666, 21] on span "Teleprompter" at bounding box center [664, 24] width 37 height 6
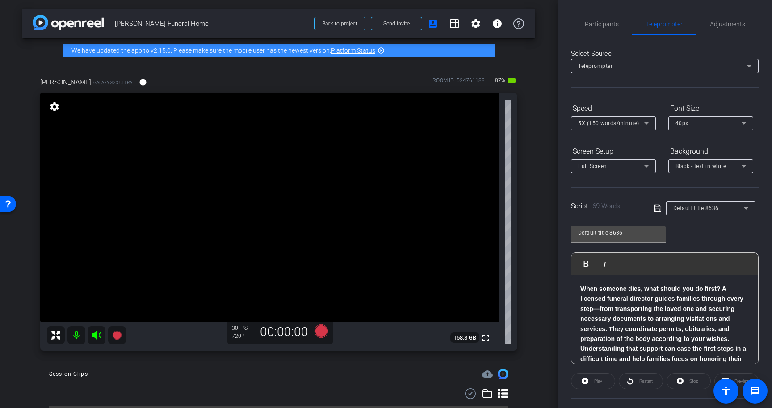
click at [649, 276] on p at bounding box center [665, 279] width 169 height 10
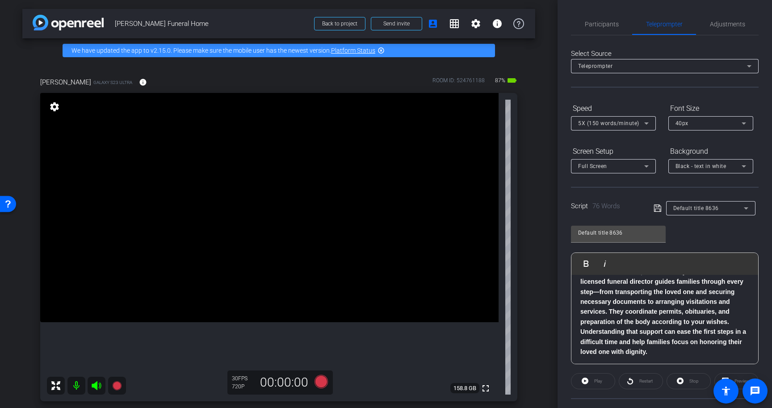
scroll to position [79, 0]
click at [660, 209] on icon at bounding box center [657, 208] width 7 height 7
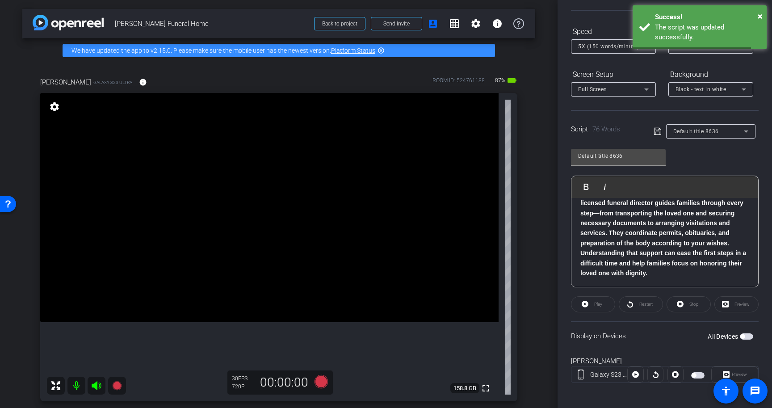
scroll to position [80, 0]
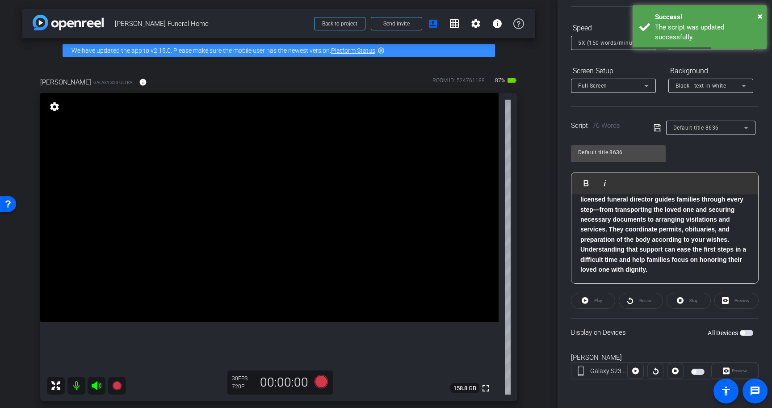
click at [746, 330] on span "button" at bounding box center [746, 333] width 13 height 6
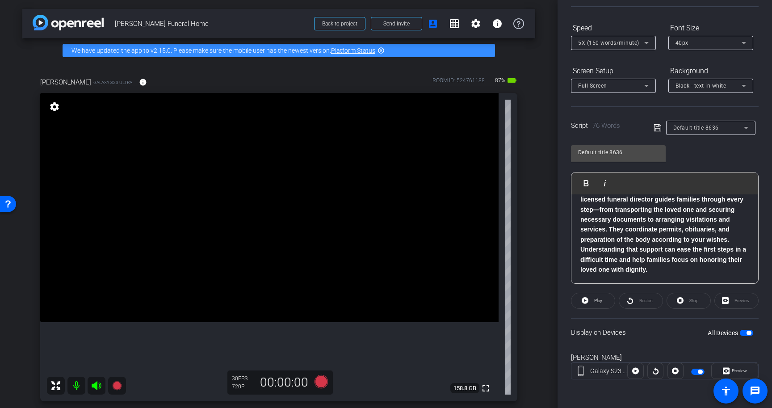
scroll to position [0, 0]
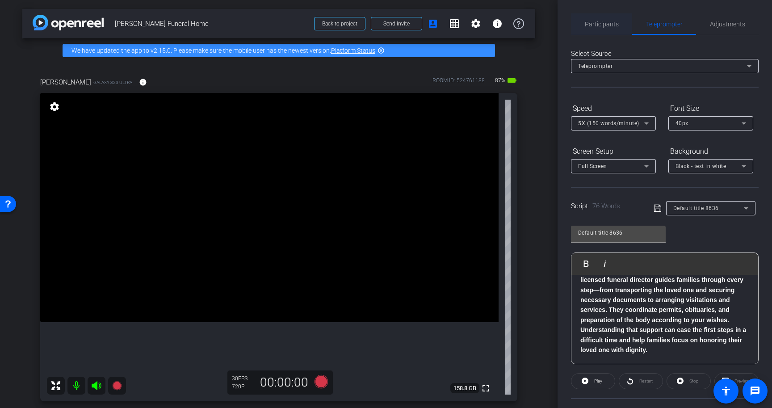
click at [600, 25] on span "Participants" at bounding box center [602, 24] width 34 height 6
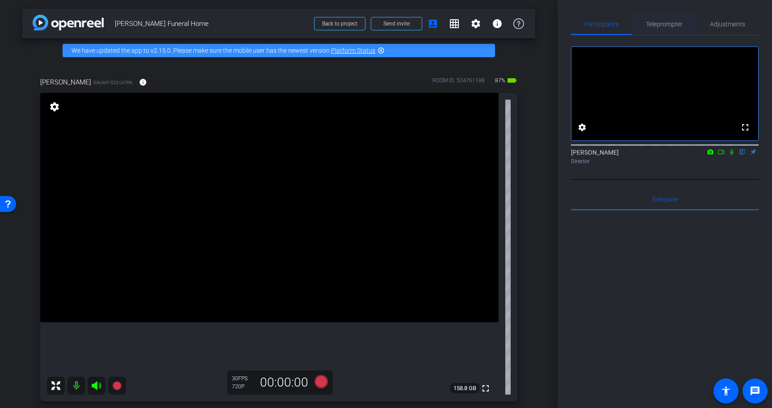
click at [659, 26] on span "Teleprompter" at bounding box center [664, 24] width 37 height 6
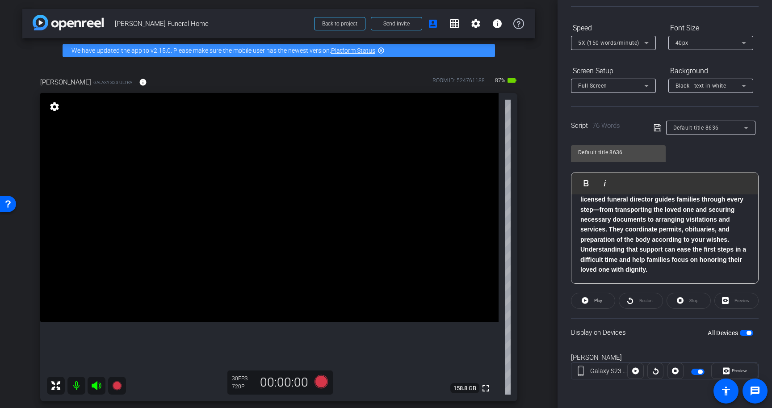
scroll to position [78, 0]
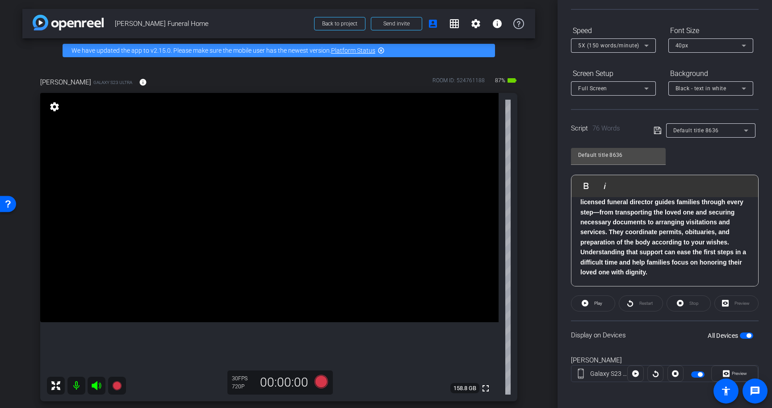
click at [748, 334] on span "button" at bounding box center [749, 335] width 4 height 4
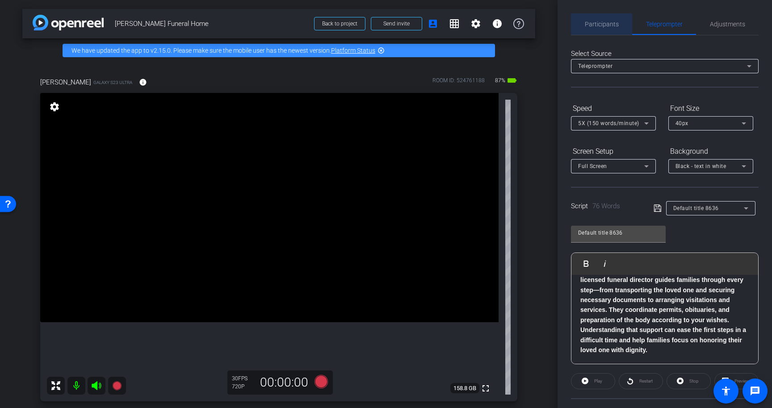
click at [604, 24] on span "Participants" at bounding box center [602, 24] width 34 height 6
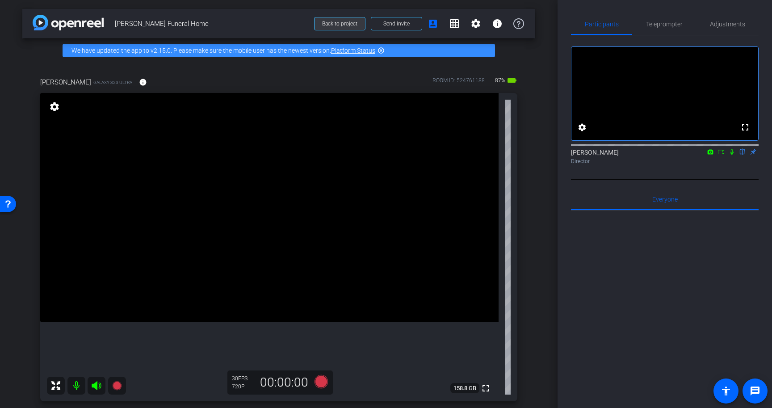
click at [341, 25] on span "Back to project" at bounding box center [339, 24] width 35 height 6
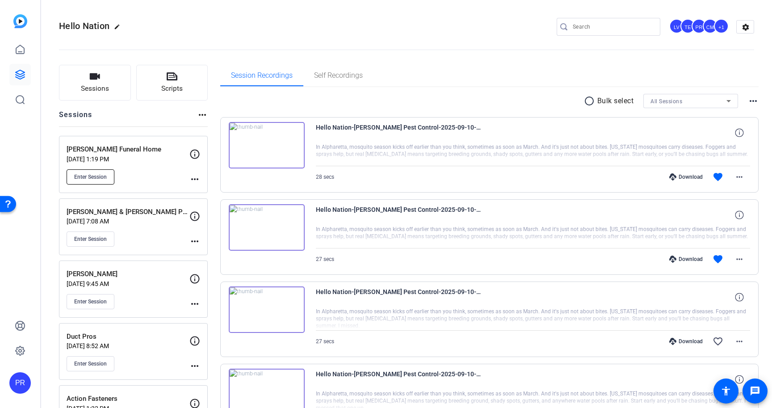
click at [88, 175] on span "Enter Session" at bounding box center [90, 176] width 33 height 7
click at [105, 85] on span "Sessions" at bounding box center [95, 89] width 28 height 10
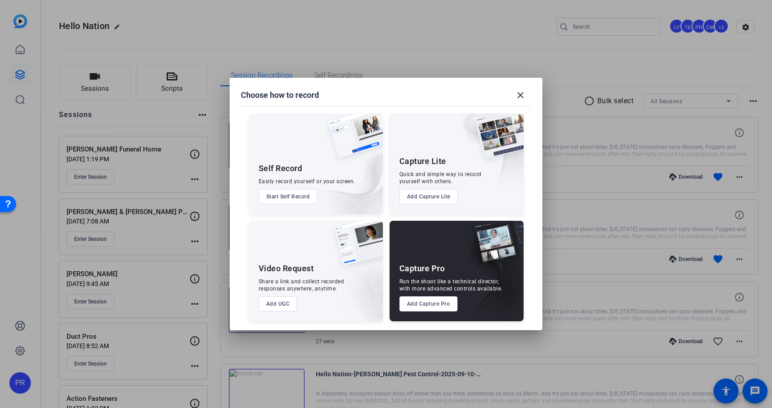
click at [437, 297] on button "Add Capture Pro" at bounding box center [429, 303] width 59 height 15
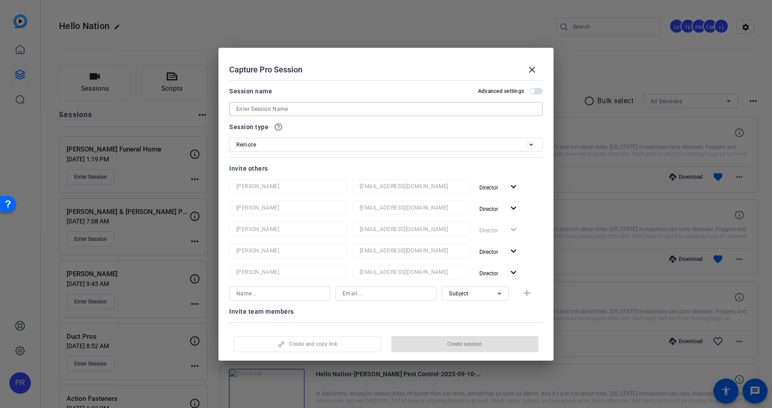
click at [310, 106] on input at bounding box center [385, 109] width 299 height 11
paste input "NATHAN@SCHEOPNERS.COM"
type input "NATHAN@SCHEOPNERS.COM"
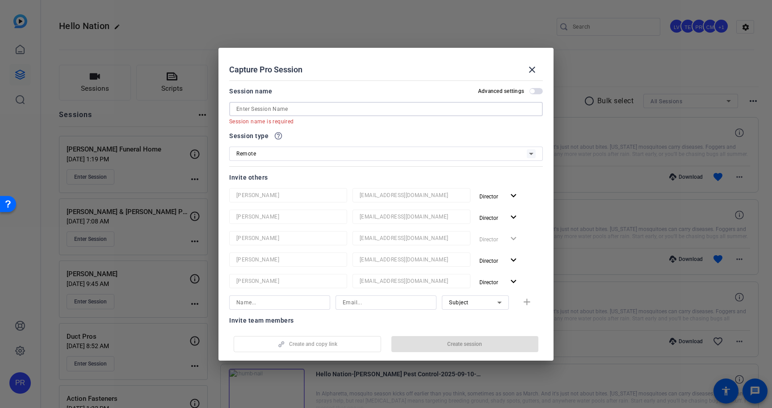
paste input "Scheopner's Water Conditioning Hello Nation on Cam Filming (PAM)"
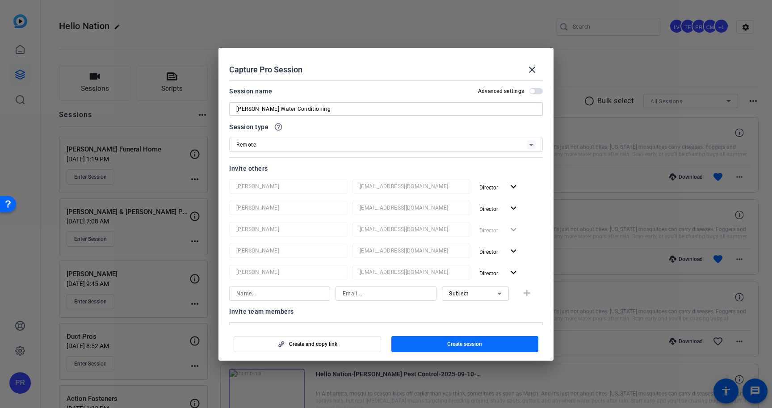
type input "Scheopner's Water Conditioning"
click at [462, 341] on span "Create session" at bounding box center [464, 344] width 35 height 7
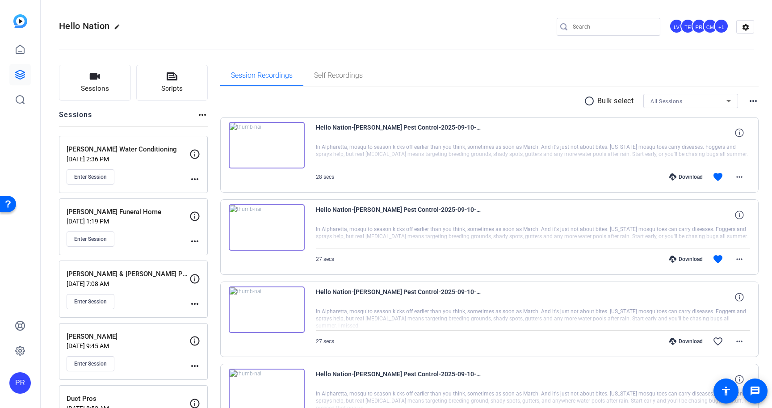
click at [198, 180] on mat-icon "more_horiz" at bounding box center [195, 179] width 11 height 11
click at [202, 191] on span "Edit Session" at bounding box center [217, 192] width 41 height 11
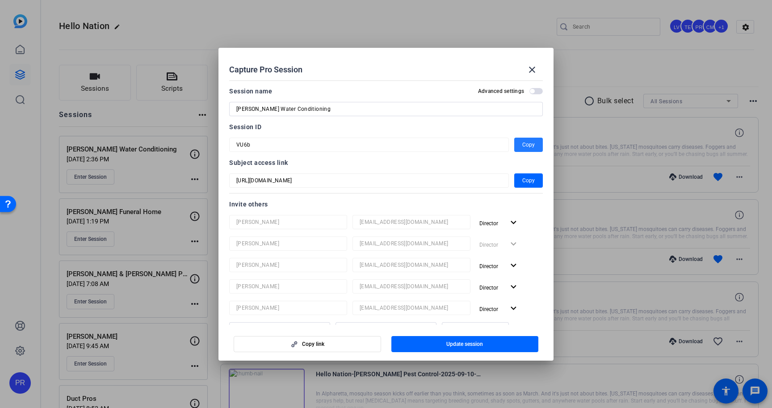
click at [530, 139] on span "Copy" at bounding box center [529, 144] width 13 height 11
click at [533, 66] on mat-icon "close" at bounding box center [532, 69] width 11 height 11
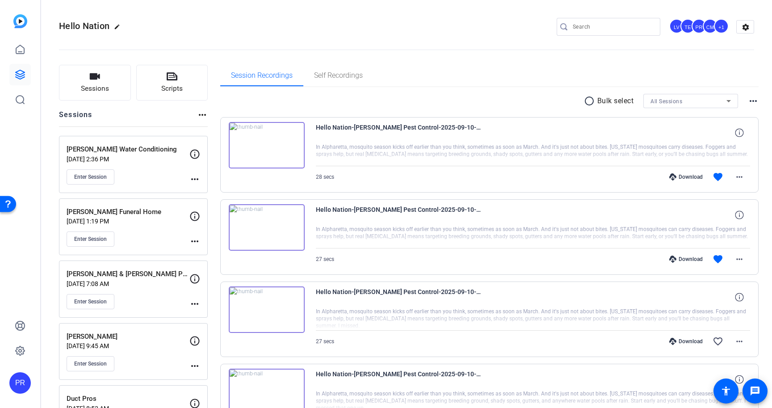
click at [146, 223] on p "Sep 10, 2025 @ 1:19 PM" at bounding box center [128, 221] width 123 height 7
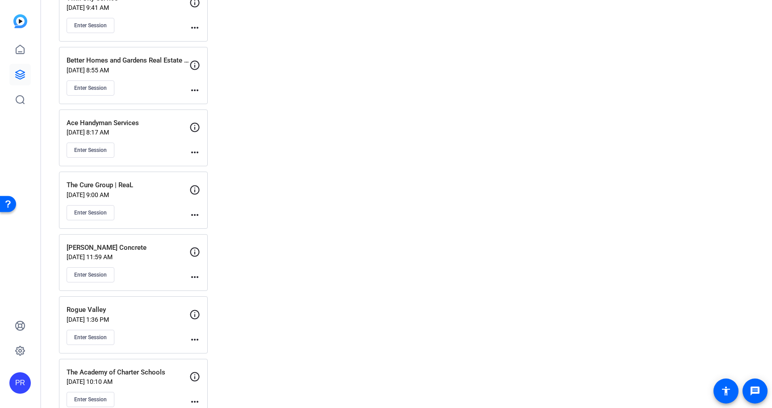
scroll to position [845, 0]
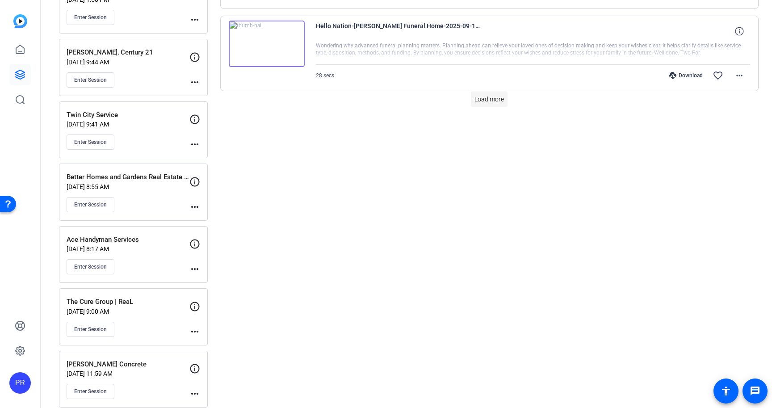
click at [485, 99] on span "Load more" at bounding box center [489, 99] width 29 height 9
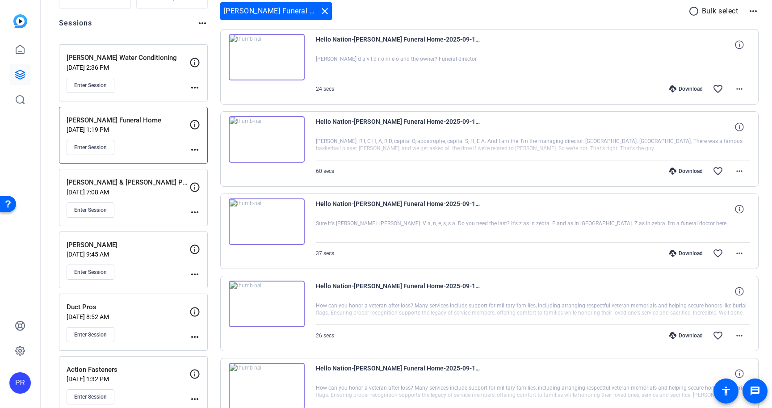
scroll to position [0, 0]
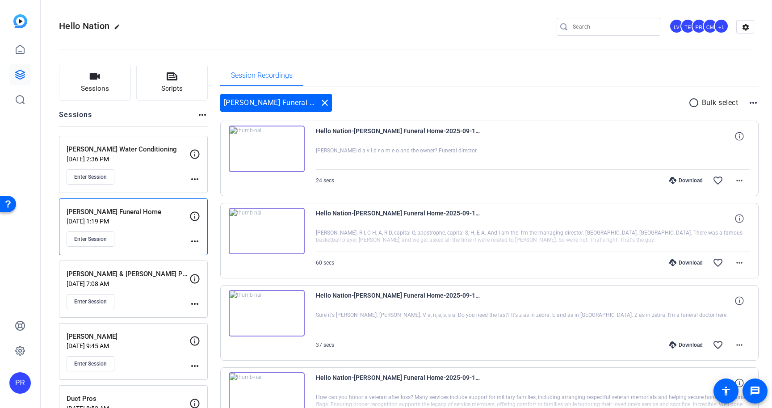
click at [158, 164] on div "Scheopner's Water Conditioning Sep 10, 2025 @ 2:36 PM Enter Session" at bounding box center [128, 164] width 123 height 40
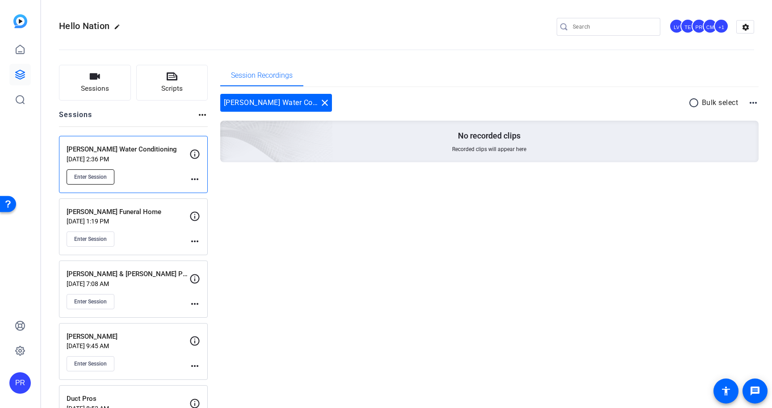
click at [89, 180] on span "Enter Session" at bounding box center [90, 176] width 33 height 7
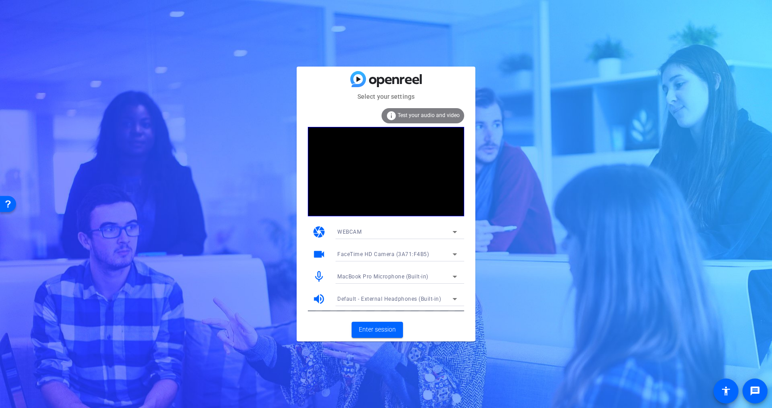
click at [409, 113] on span "Test your audio and video" at bounding box center [429, 115] width 62 height 6
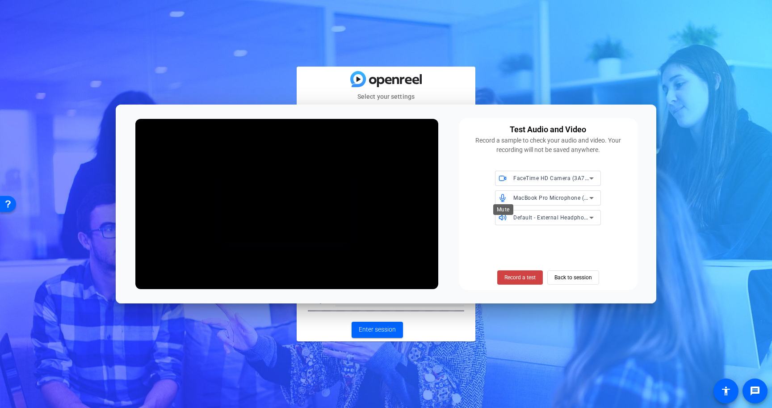
click at [503, 199] on icon at bounding box center [503, 198] width 8 height 8
click at [529, 278] on span "Record a test" at bounding box center [520, 278] width 31 height 8
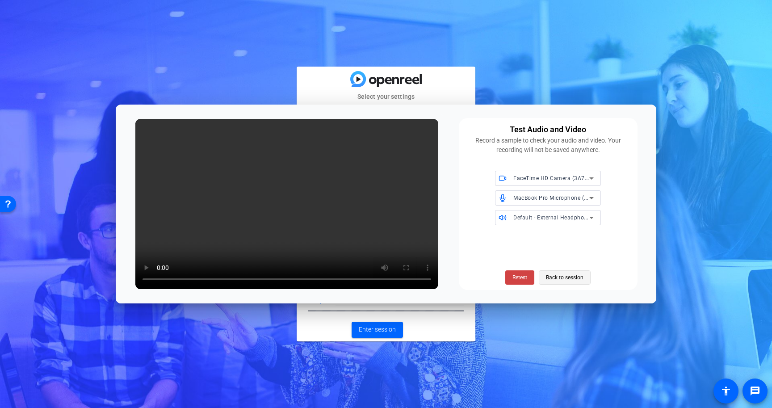
click at [555, 276] on span "Back to session" at bounding box center [565, 277] width 38 height 17
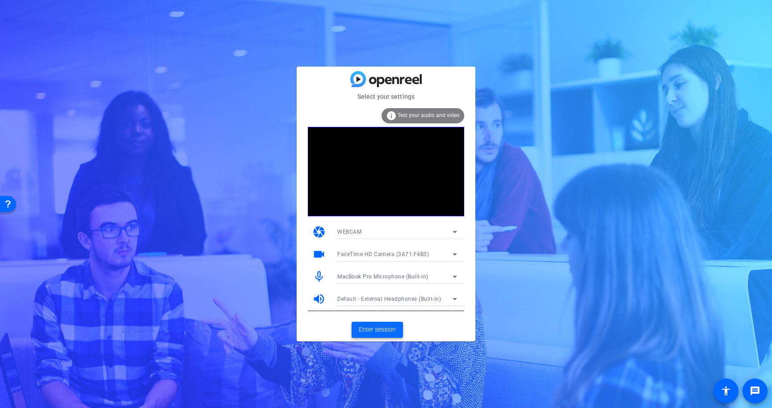
click at [385, 330] on span "Enter session" at bounding box center [377, 329] width 37 height 9
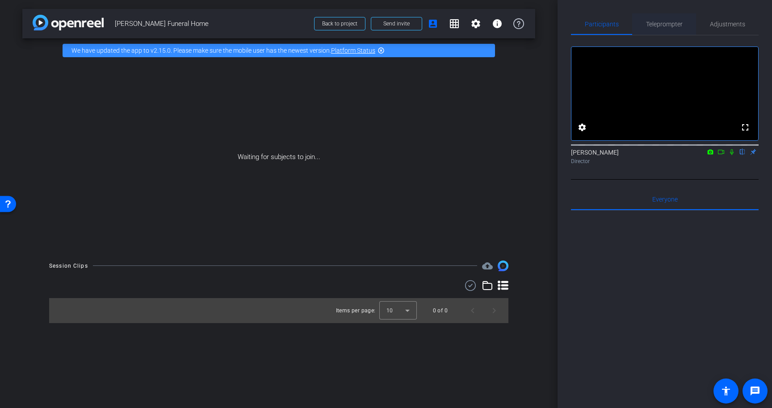
click at [670, 19] on span "Teleprompter" at bounding box center [664, 23] width 37 height 21
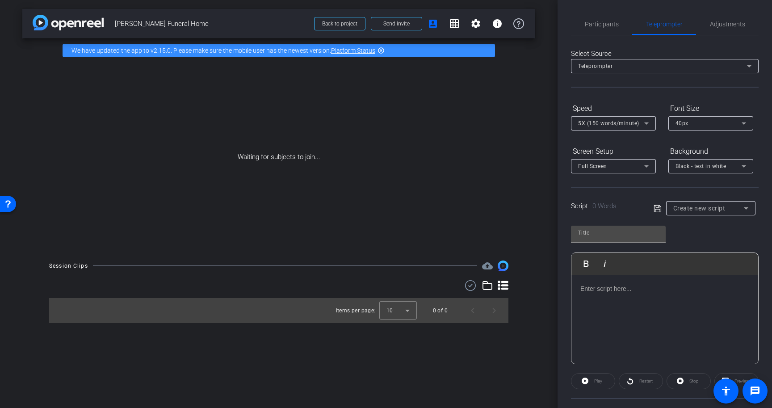
click at [695, 203] on div "Create new script" at bounding box center [709, 208] width 71 height 11
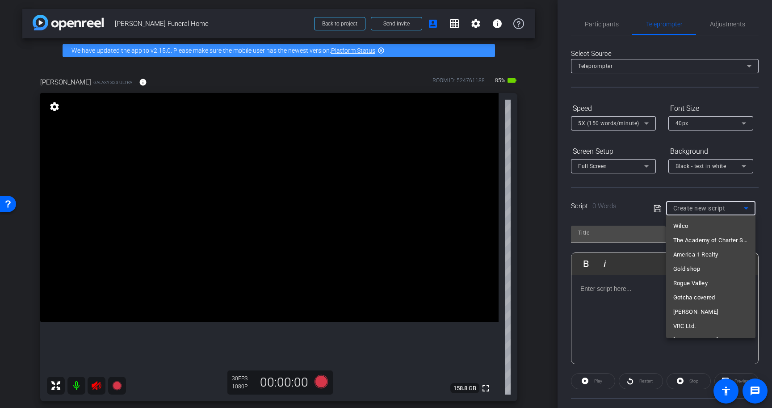
scroll to position [5516, 0]
click at [98, 383] on div at bounding box center [386, 204] width 772 height 408
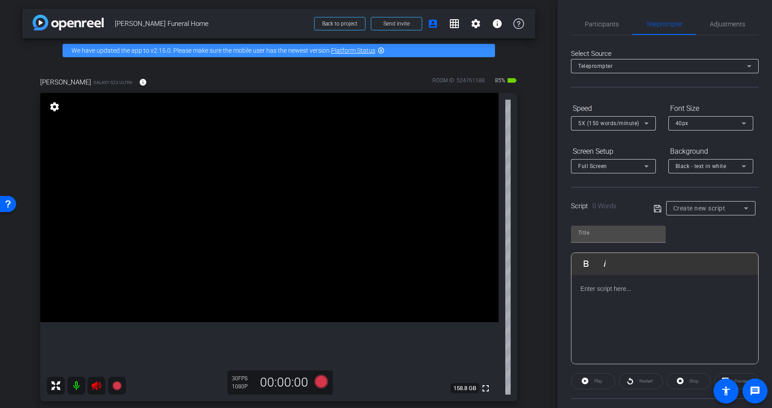
click at [98, 384] on icon at bounding box center [96, 385] width 9 height 9
click at [685, 206] on span "Create new script" at bounding box center [700, 208] width 52 height 7
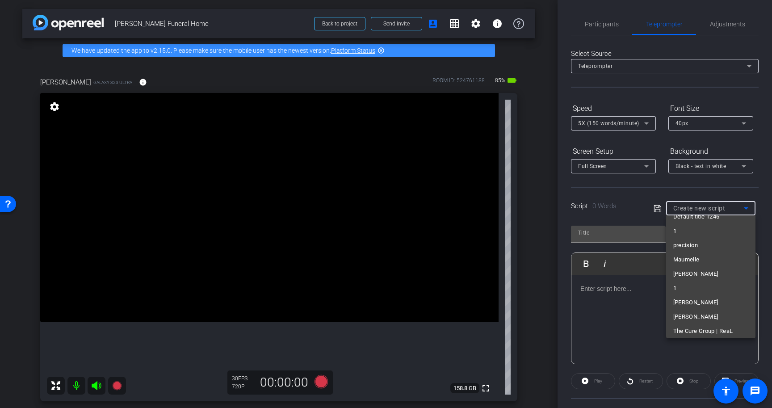
scroll to position [5748, 0]
click at [701, 327] on span "Default title 8636" at bounding box center [697, 327] width 46 height 11
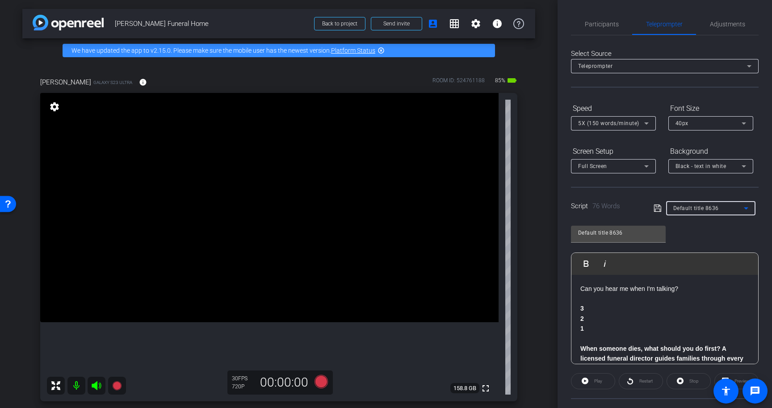
click at [681, 288] on p "Can you hear me when I'm talking?" at bounding box center [665, 289] width 169 height 10
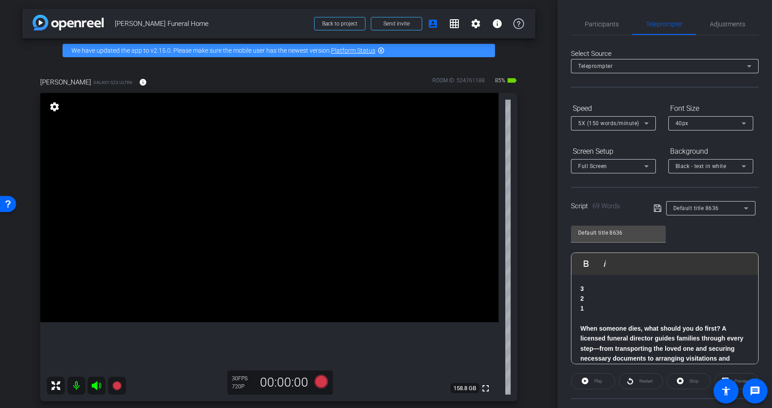
click at [139, 22] on span "Ruland Funeral Home" at bounding box center [212, 24] width 194 height 18
copy div "Ruland Funeral Home Back to project Send invite account_box grid_on settings in…"
click at [613, 238] on input "Default title 8636" at bounding box center [618, 233] width 80 height 11
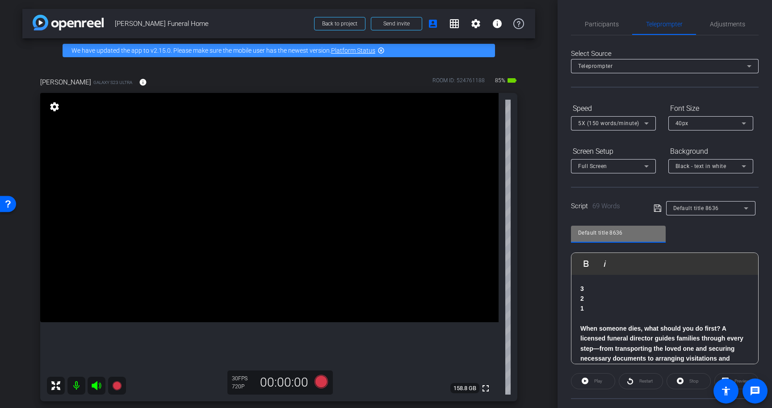
paste input "Ruland Funeral Home"
type input "Ruland Funeral Home"
click at [611, 302] on p "2" at bounding box center [665, 299] width 169 height 10
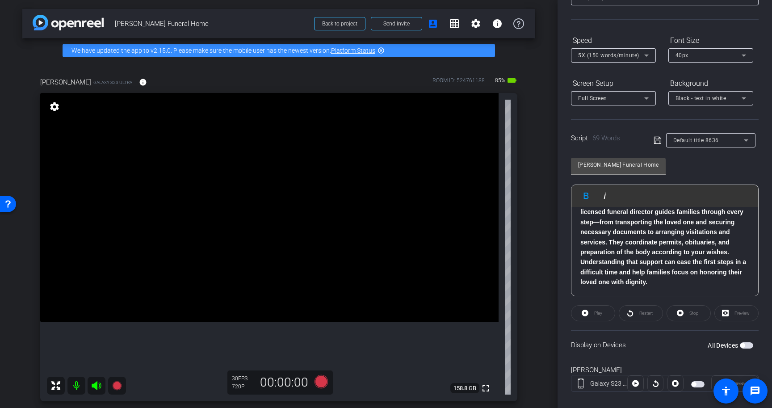
scroll to position [71, 0]
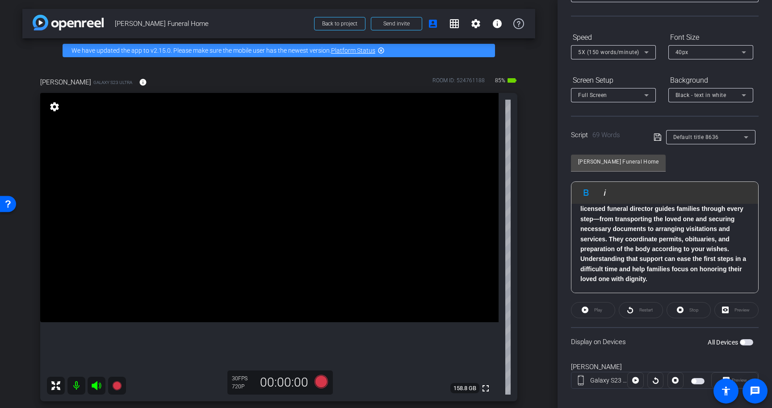
click at [657, 137] on icon at bounding box center [658, 137] width 8 height 11
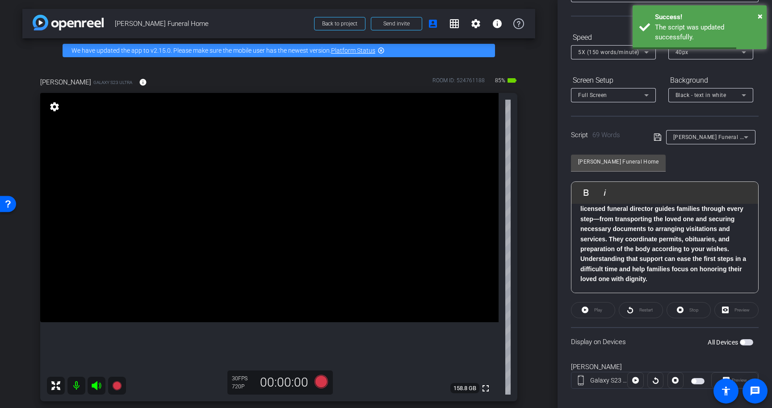
click at [747, 341] on span "button" at bounding box center [746, 342] width 13 height 6
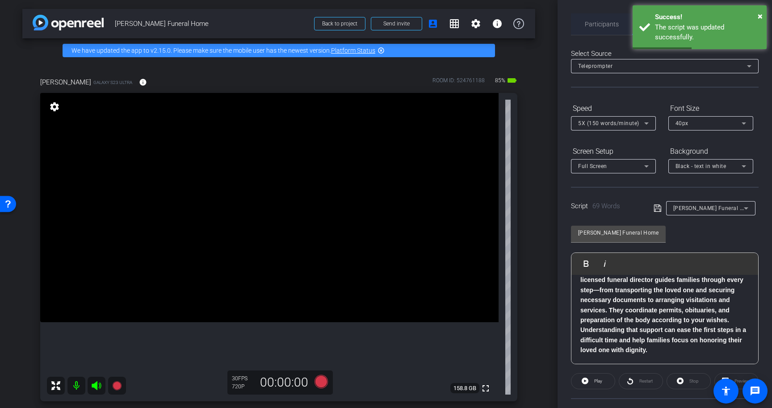
click at [595, 20] on span "Participants" at bounding box center [602, 23] width 34 height 21
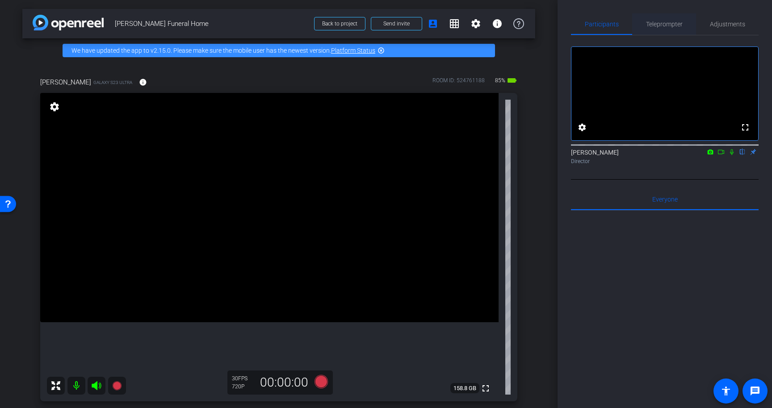
click at [656, 23] on span "Teleprompter" at bounding box center [664, 24] width 37 height 6
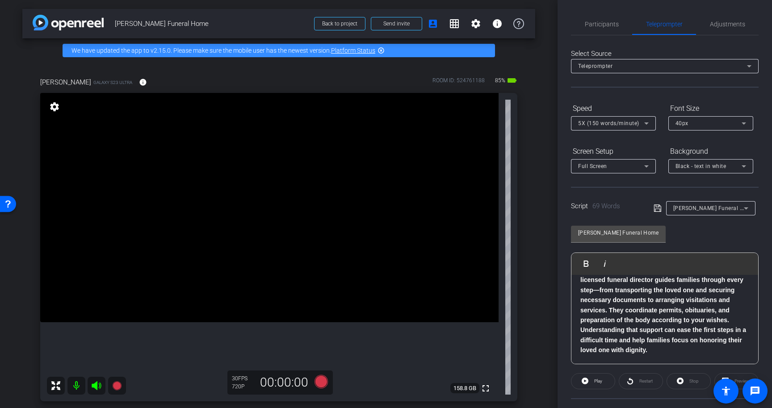
click at [603, 35] on div "Participants Teleprompter Adjustments" at bounding box center [665, 24] width 188 height 22
click at [603, 31] on span "Participants" at bounding box center [602, 23] width 34 height 21
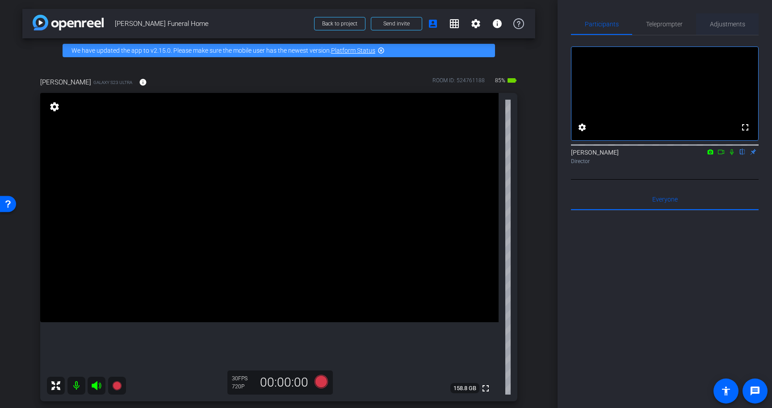
click at [730, 26] on span "Adjustments" at bounding box center [727, 24] width 35 height 6
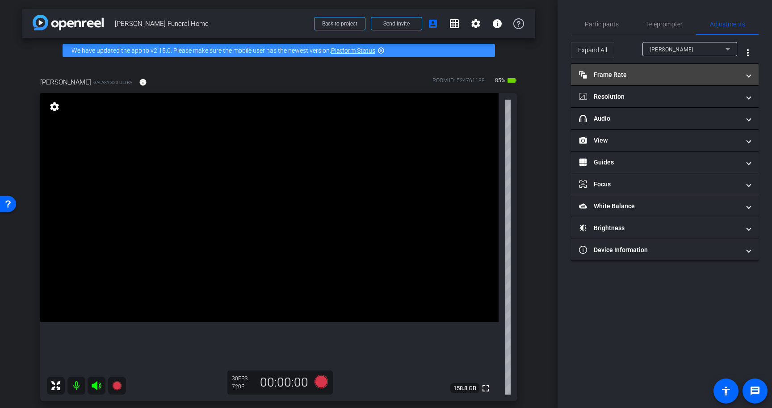
click at [672, 79] on mat-panel-title "Frame Rate Frame Rate" at bounding box center [659, 74] width 161 height 9
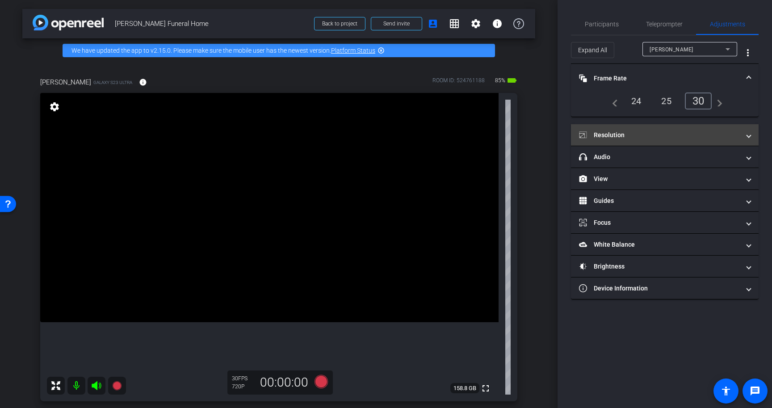
click at [696, 144] on mat-expansion-panel-header "Resolution" at bounding box center [665, 134] width 188 height 21
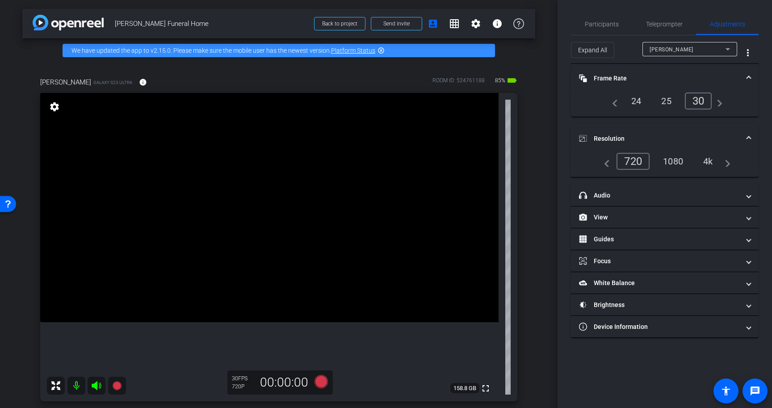
click at [712, 162] on div "4k" at bounding box center [708, 161] width 23 height 15
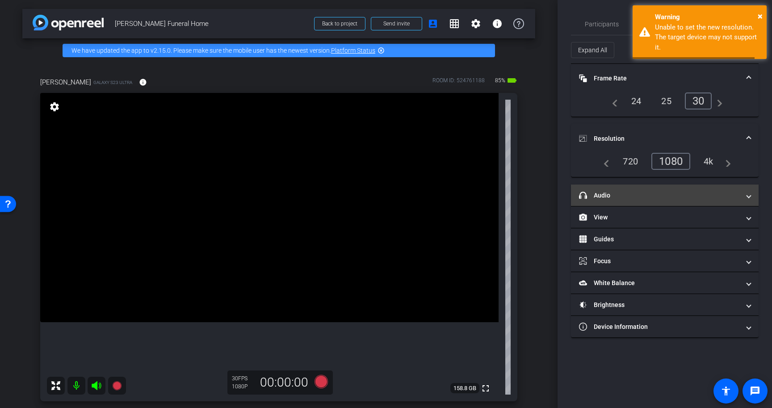
click at [700, 188] on mat-expansion-panel-header "headphone icon Audio" at bounding box center [665, 195] width 188 height 21
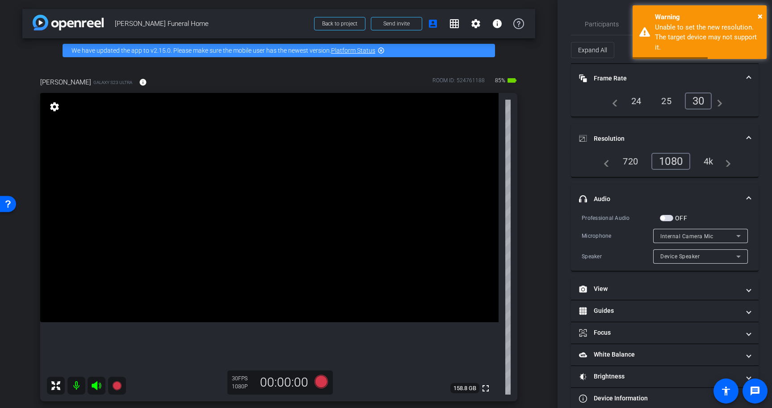
click at [671, 215] on span "button" at bounding box center [666, 218] width 13 height 6
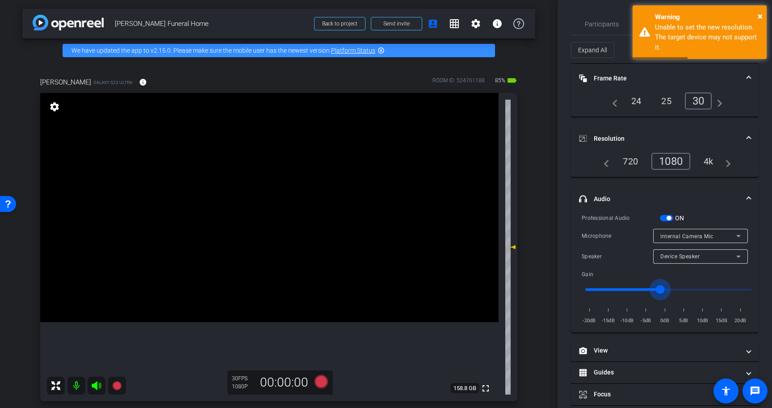
type input "-2"
click at [659, 285] on input "range" at bounding box center [668, 290] width 185 height 20
click at [668, 220] on span "button" at bounding box center [666, 218] width 13 height 6
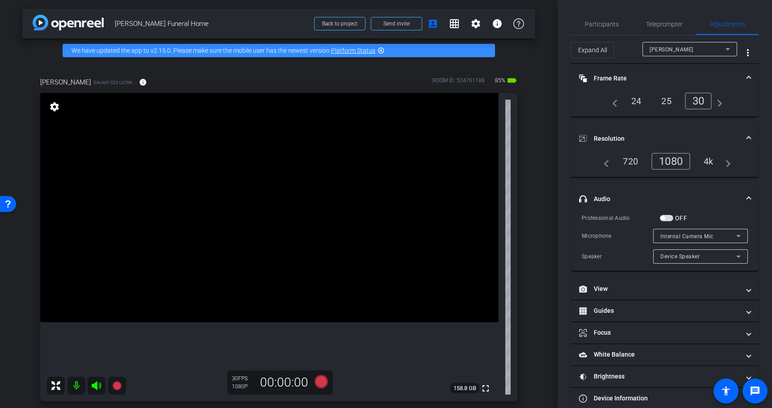
click at [668, 219] on span "button" at bounding box center [666, 218] width 13 height 6
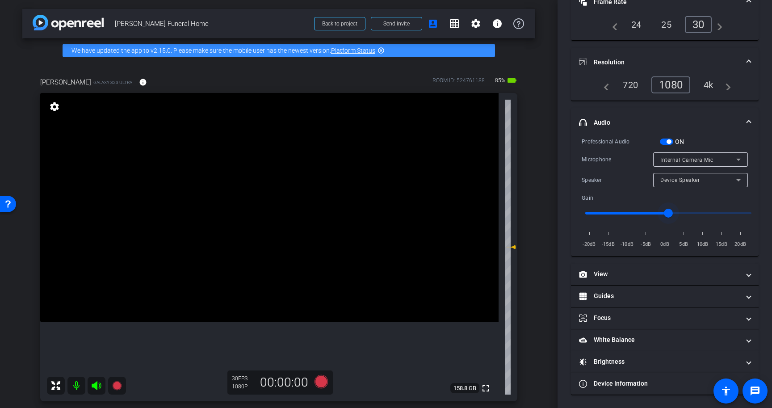
scroll to position [76, 0]
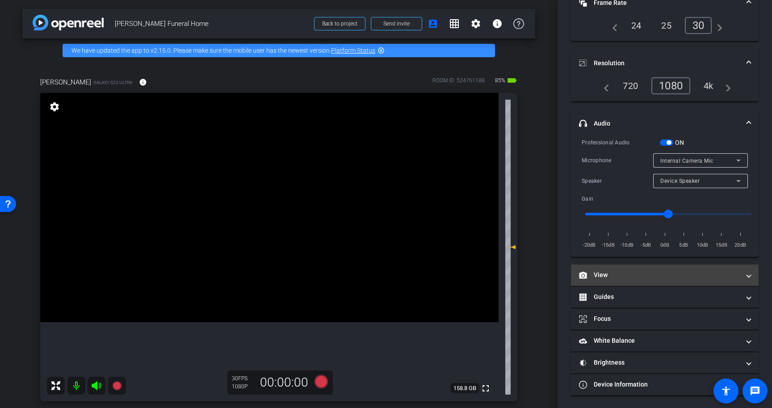
click at [670, 275] on mat-panel-title "View" at bounding box center [659, 274] width 161 height 9
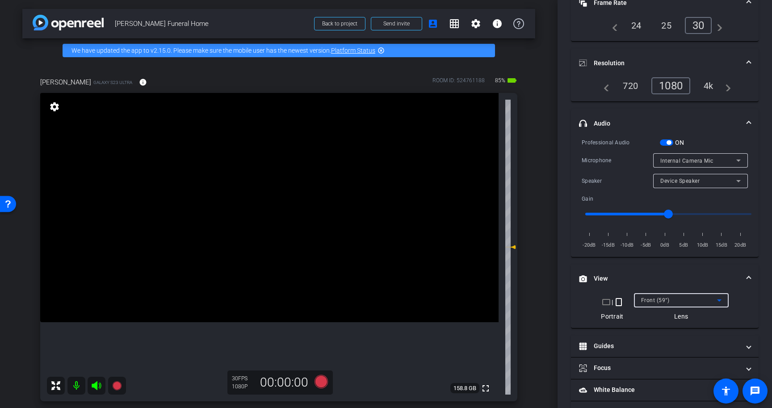
click at [669, 297] on span "Front (59°)" at bounding box center [655, 300] width 29 height 6
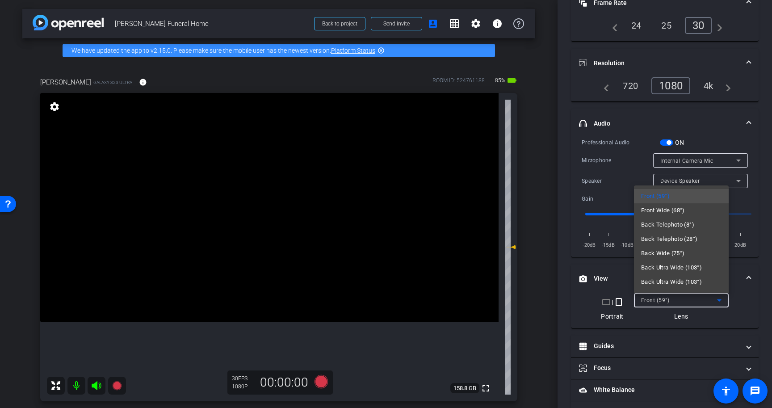
click at [669, 300] on div at bounding box center [386, 204] width 772 height 408
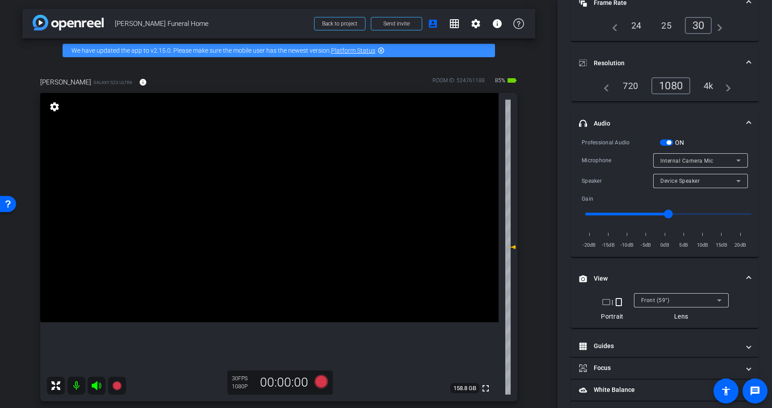
click at [602, 305] on mat-icon "crop_landscape" at bounding box center [606, 302] width 11 height 11
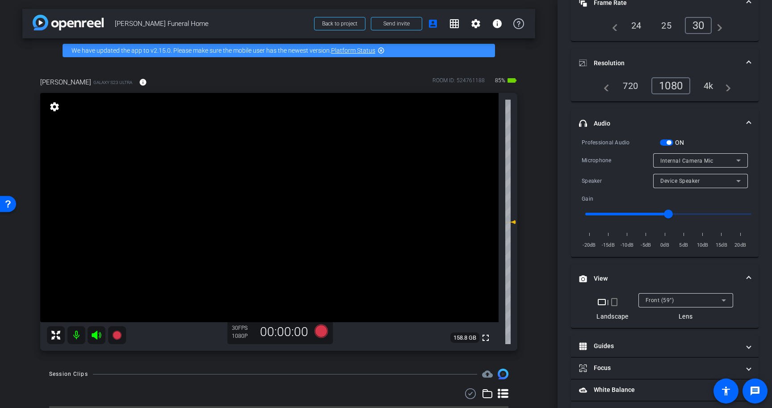
scroll to position [0, 0]
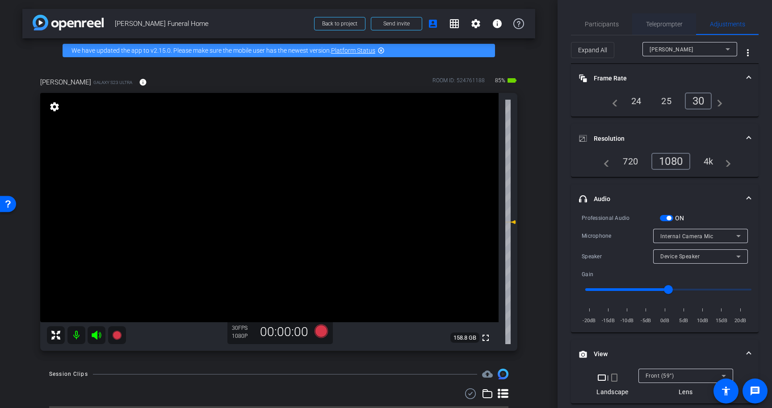
click at [664, 21] on span "Teleprompter" at bounding box center [664, 24] width 37 height 6
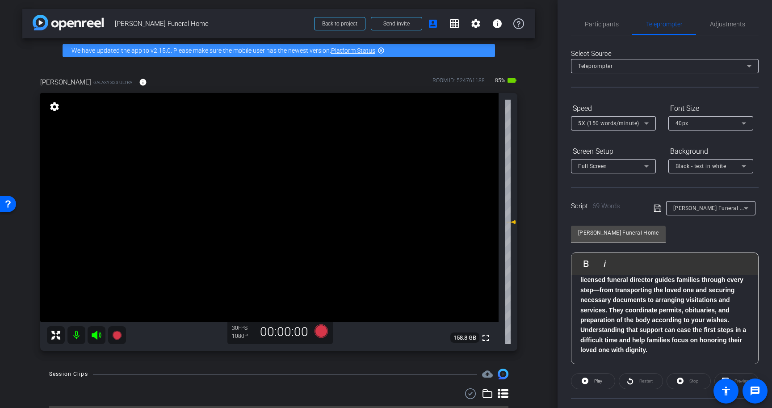
click at [656, 205] on icon at bounding box center [657, 208] width 7 height 7
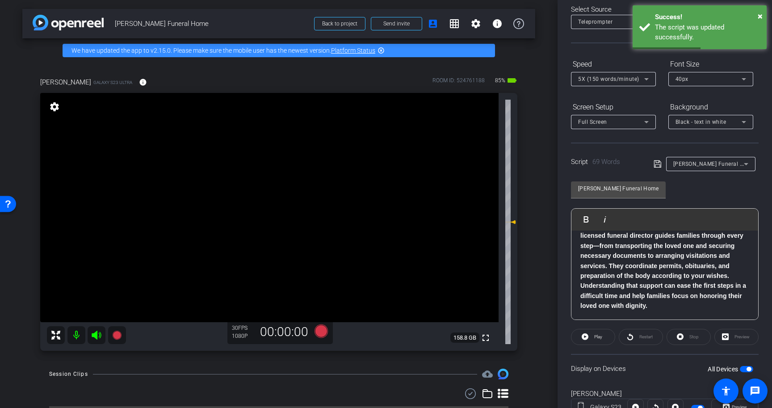
scroll to position [80, 0]
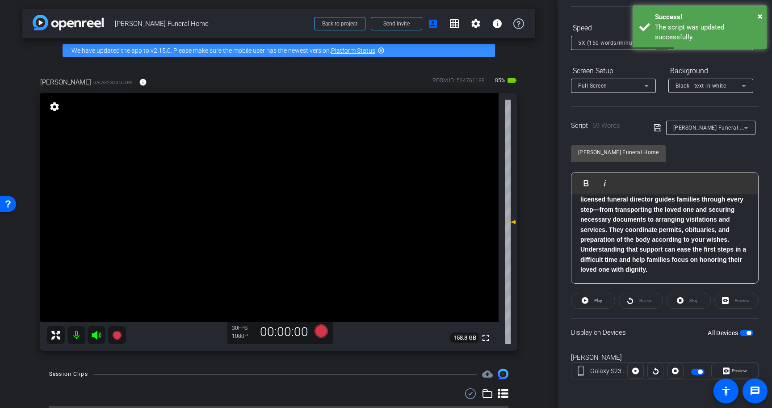
click at [744, 331] on span "button" at bounding box center [746, 333] width 13 height 6
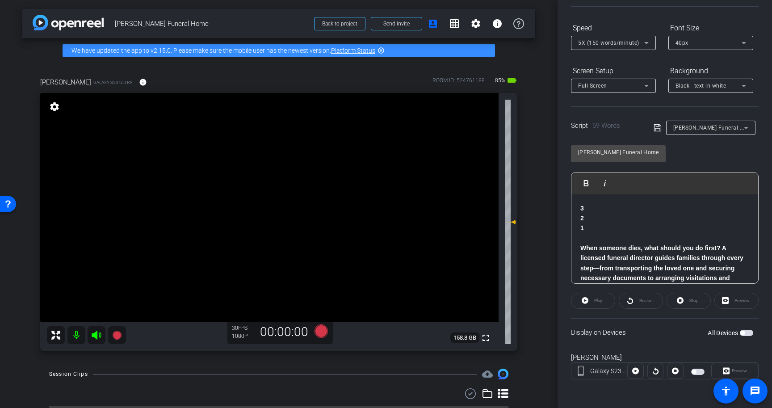
click at [656, 129] on icon at bounding box center [658, 127] width 8 height 11
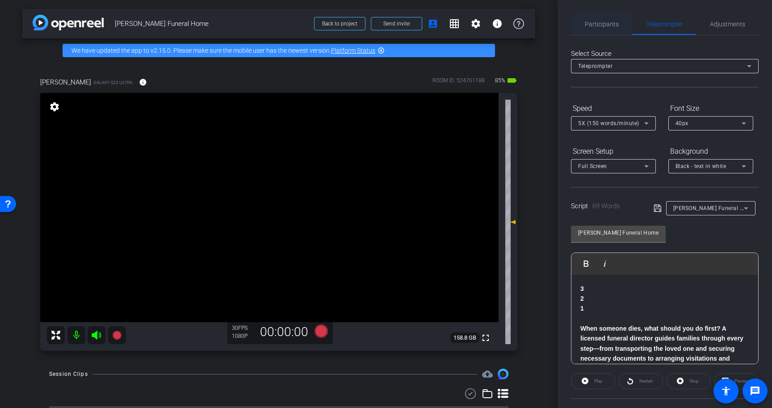
click at [611, 19] on span "Participants" at bounding box center [602, 23] width 34 height 21
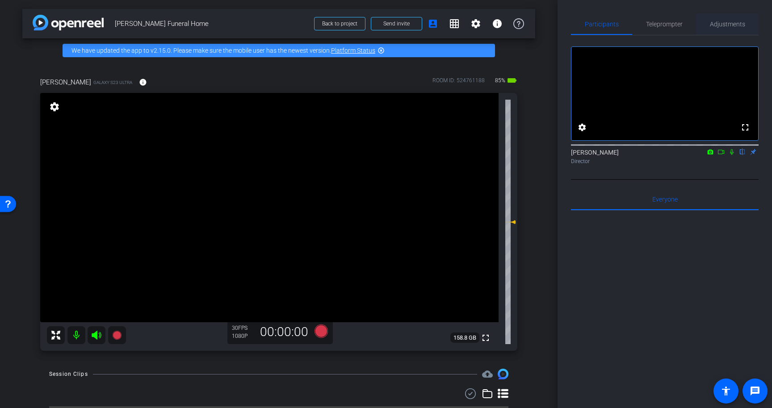
click at [728, 21] on span "Adjustments" at bounding box center [727, 24] width 35 height 6
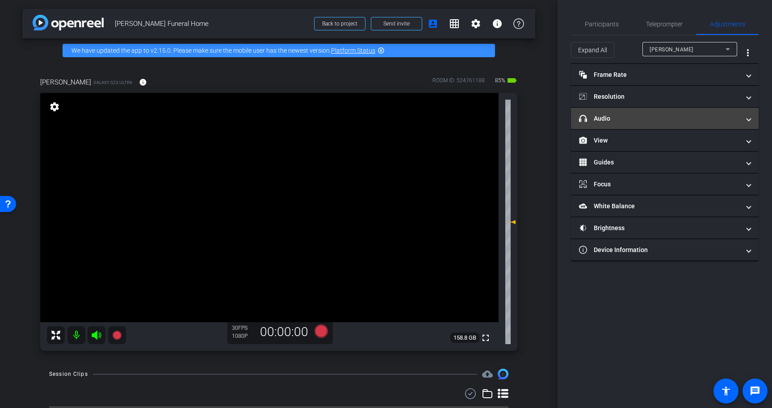
click at [610, 120] on mat-panel-title "headphone icon Audio" at bounding box center [659, 118] width 161 height 9
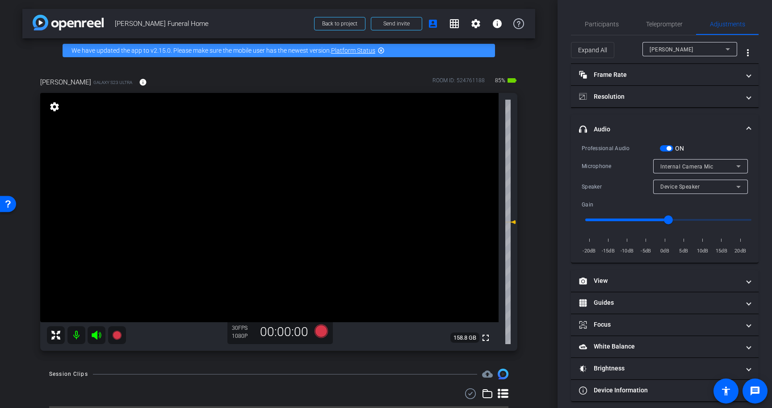
click at [672, 150] on span "button" at bounding box center [666, 148] width 13 height 6
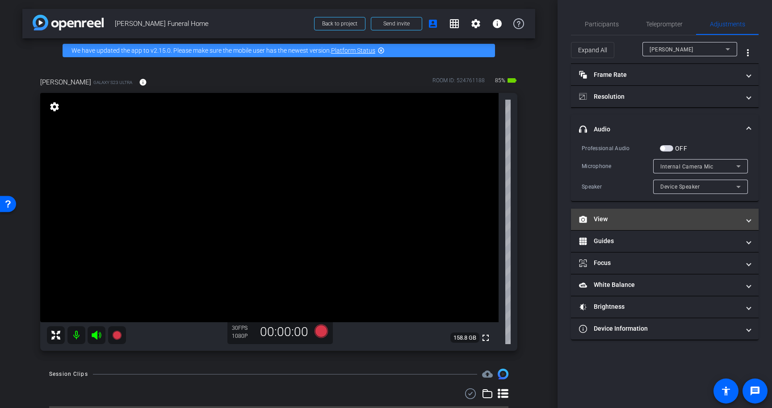
click at [634, 221] on mat-panel-title "View" at bounding box center [659, 219] width 161 height 9
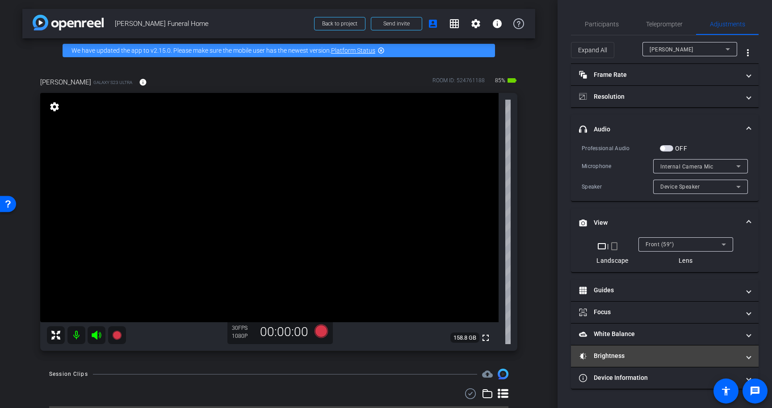
click at [626, 349] on mat-expansion-panel-header "Brightness" at bounding box center [665, 356] width 188 height 21
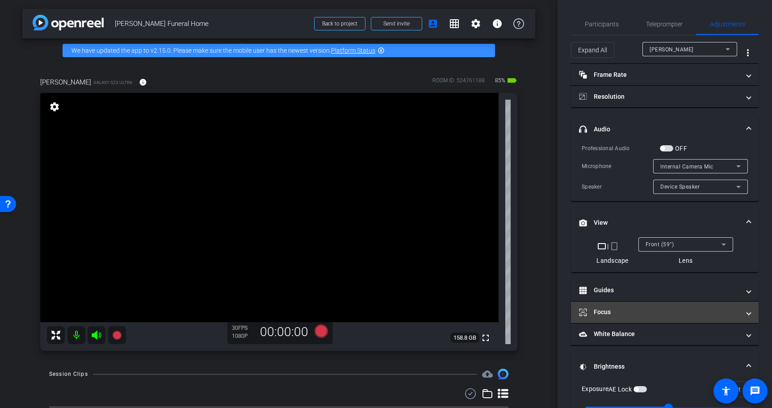
scroll to position [94, 0]
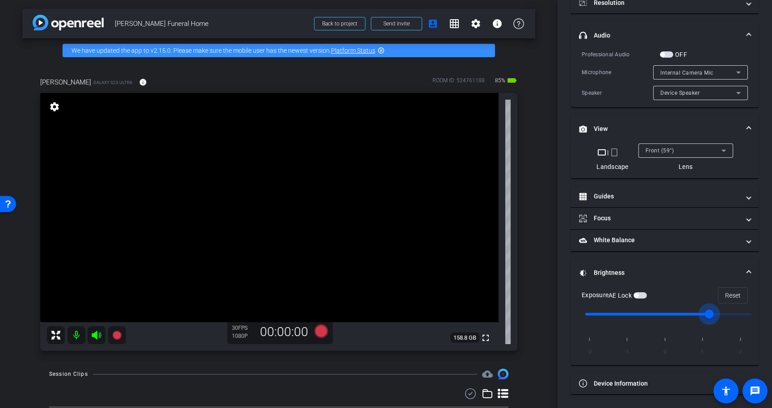
drag, startPoint x: 670, startPoint y: 313, endPoint x: 700, endPoint y: 314, distance: 30.0
click at [700, 314] on input "range" at bounding box center [668, 314] width 185 height 20
click at [665, 313] on input "range" at bounding box center [668, 314] width 185 height 20
click at [685, 313] on input "range" at bounding box center [668, 314] width 185 height 20
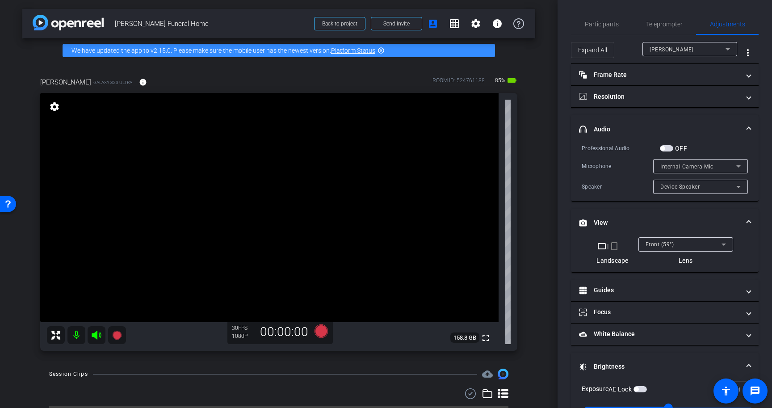
click at [641, 126] on mat-panel-title "headphone icon Audio" at bounding box center [659, 129] width 161 height 9
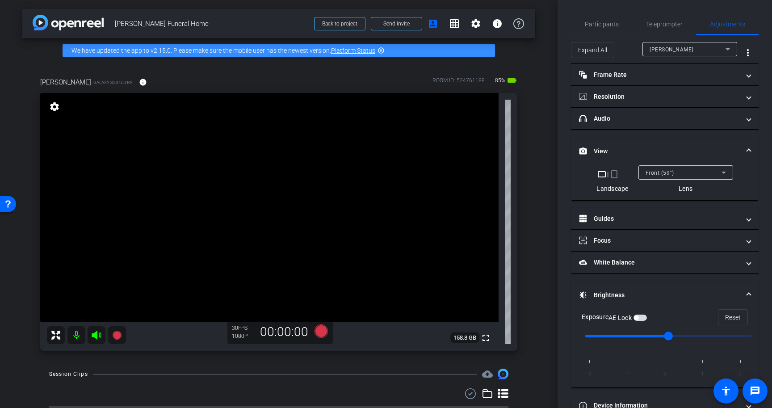
click at [639, 140] on mat-expansion-panel-header "View" at bounding box center [665, 151] width 188 height 29
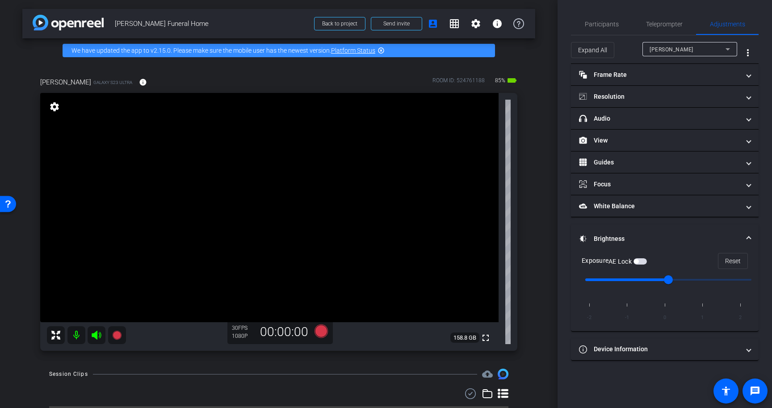
click at [630, 237] on mat-panel-title "Brightness" at bounding box center [659, 238] width 161 height 9
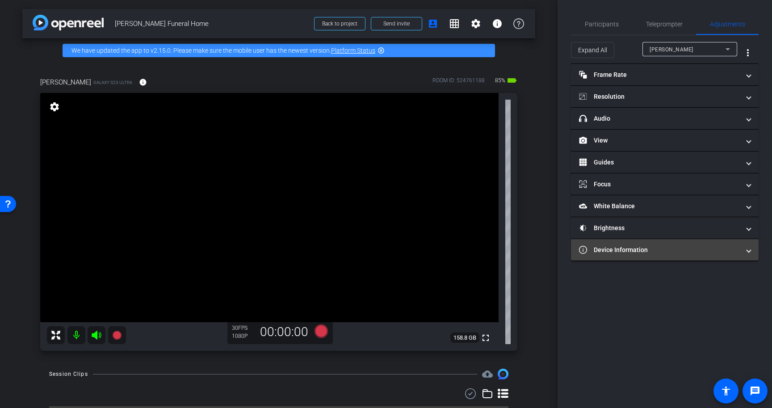
click at [629, 254] on mat-expansion-panel-header "Device Information" at bounding box center [665, 249] width 188 height 21
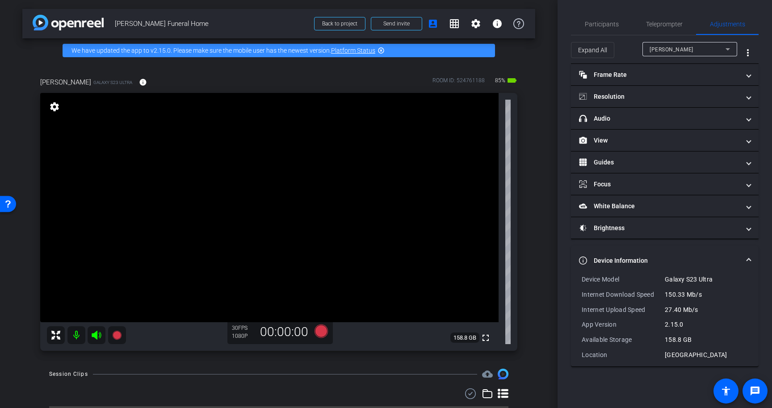
click at [629, 254] on mat-expansion-panel-header "Device Information" at bounding box center [665, 260] width 188 height 29
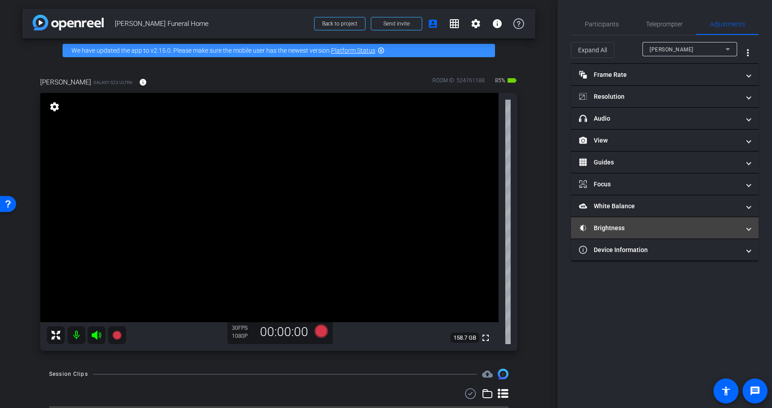
click at [674, 226] on mat-panel-title "Brightness" at bounding box center [659, 227] width 161 height 9
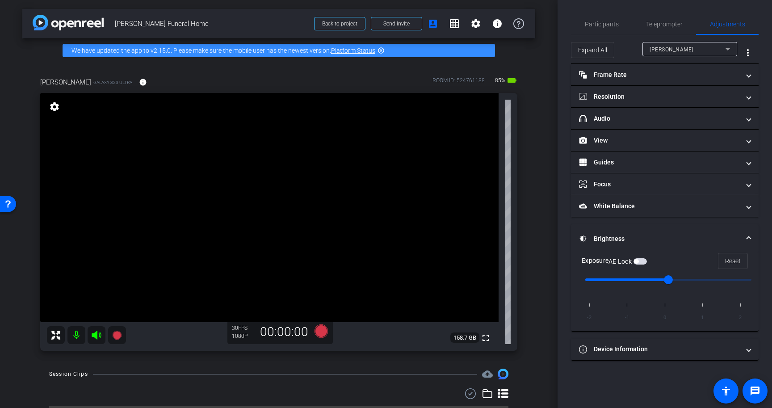
click at [697, 282] on input "range" at bounding box center [668, 280] width 185 height 20
click at [677, 234] on mat-panel-title "Brightness" at bounding box center [659, 238] width 161 height 9
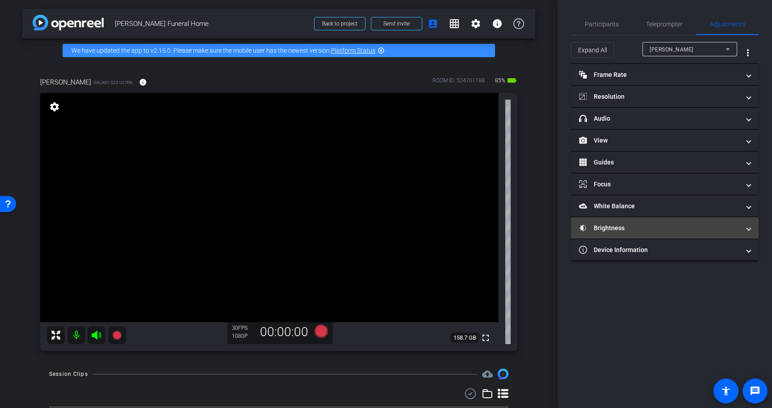
click at [677, 234] on mat-expansion-panel-header "Brightness" at bounding box center [665, 227] width 188 height 21
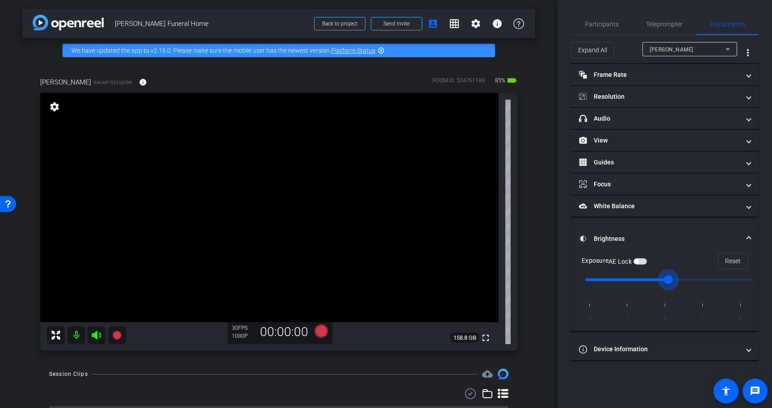
click at [666, 279] on input "range" at bounding box center [668, 280] width 185 height 20
type input "1"
click at [696, 282] on input "range" at bounding box center [668, 280] width 185 height 20
click at [668, 30] on span "Teleprompter" at bounding box center [664, 23] width 37 height 21
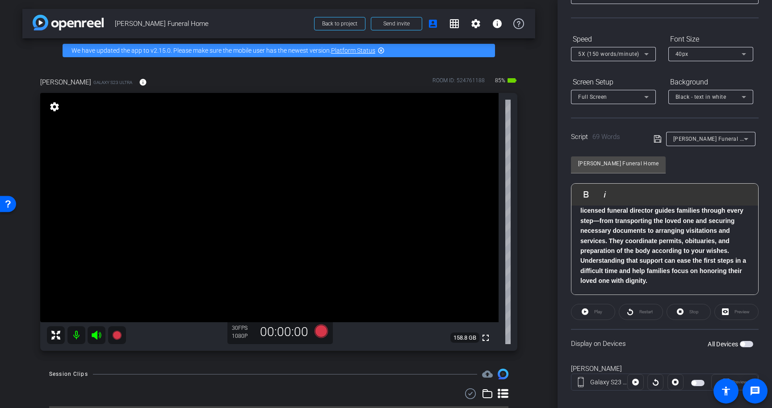
scroll to position [80, 0]
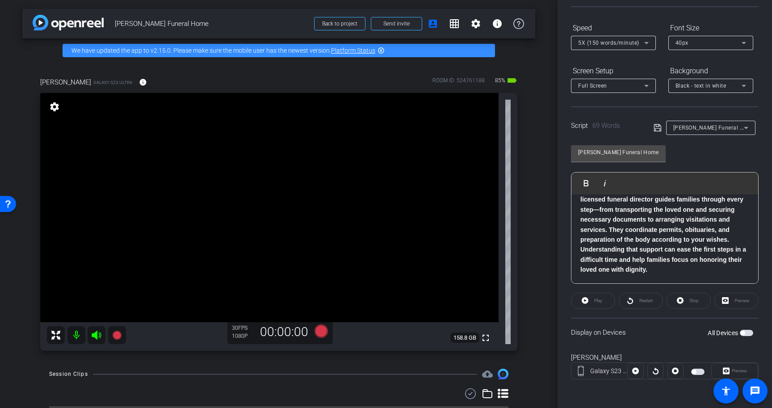
click at [748, 334] on span "button" at bounding box center [746, 333] width 13 height 6
click at [590, 298] on span at bounding box center [593, 300] width 43 height 21
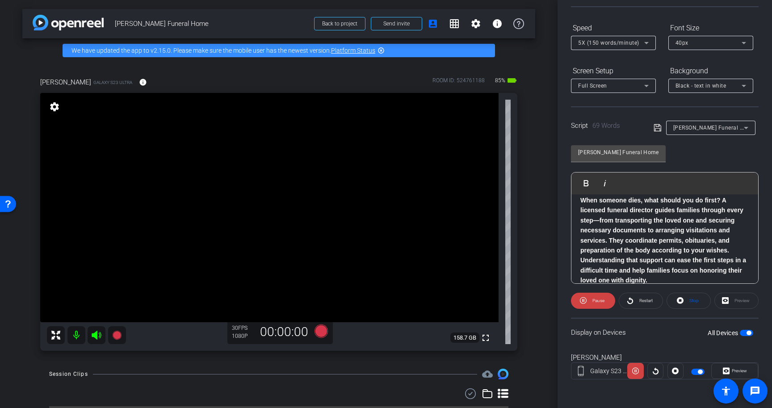
scroll to position [59, 0]
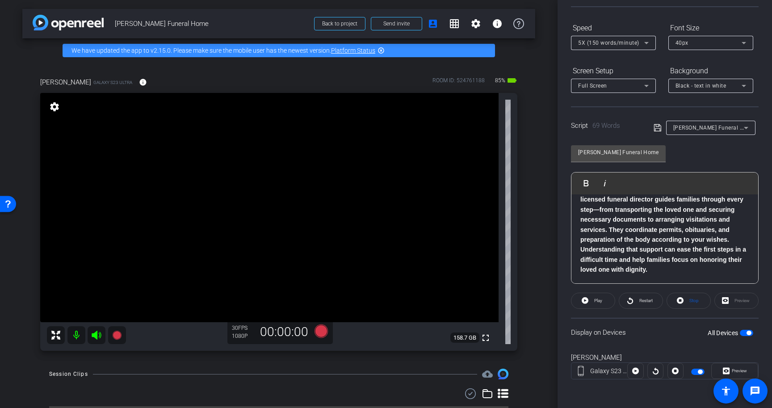
click at [747, 331] on span "button" at bounding box center [749, 333] width 4 height 4
click at [629, 43] on span "5X (150 words/minute)" at bounding box center [608, 43] width 61 height 6
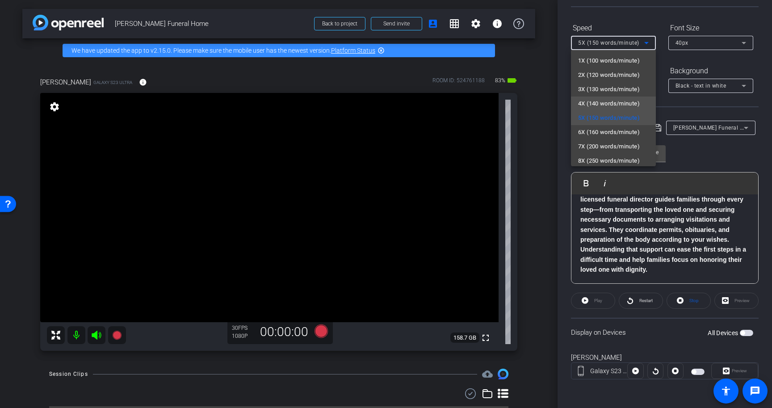
click at [620, 104] on span "4X (140 words/minute)" at bounding box center [609, 103] width 62 height 11
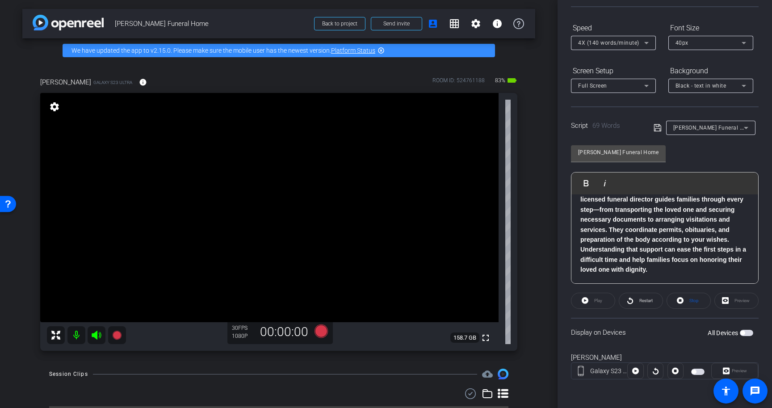
click at [656, 127] on icon at bounding box center [658, 127] width 8 height 11
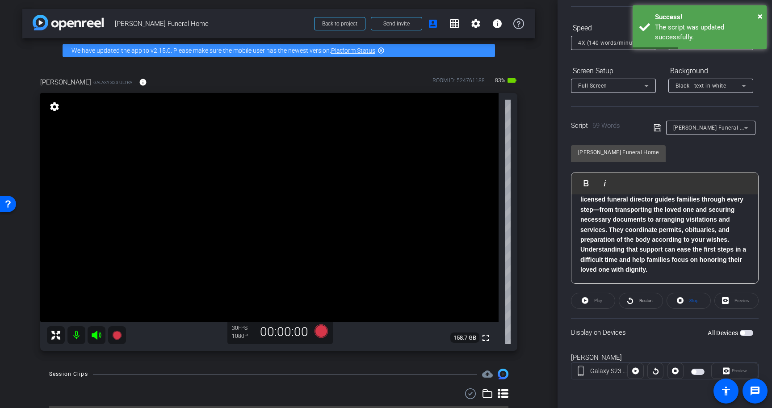
scroll to position [0, 0]
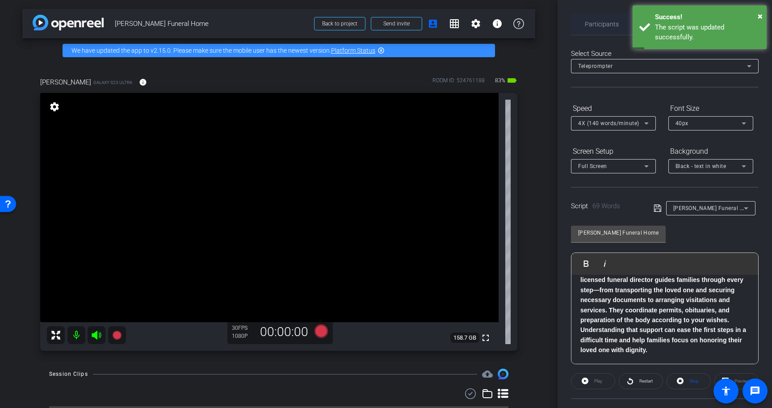
click at [609, 28] on span "Participants" at bounding box center [602, 23] width 34 height 21
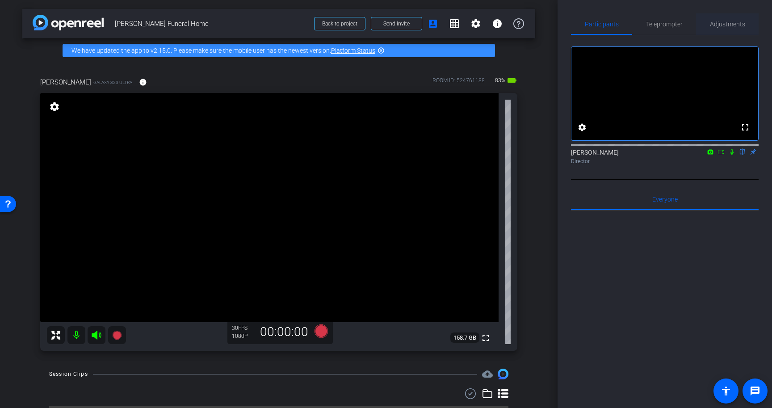
click at [730, 22] on span "Adjustments" at bounding box center [727, 24] width 35 height 6
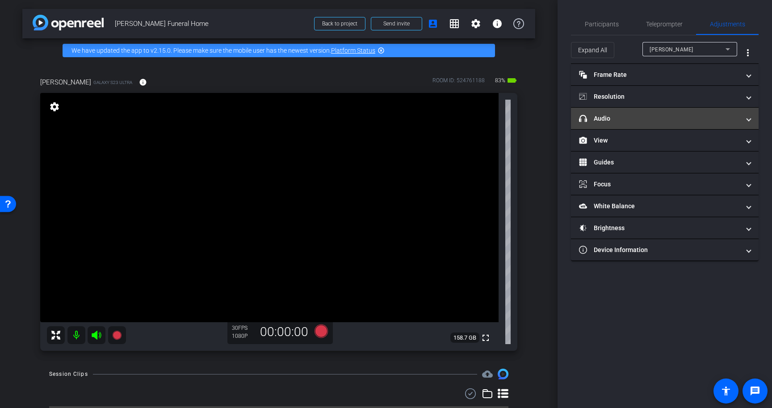
click at [633, 117] on mat-panel-title "headphone icon Audio" at bounding box center [659, 118] width 161 height 9
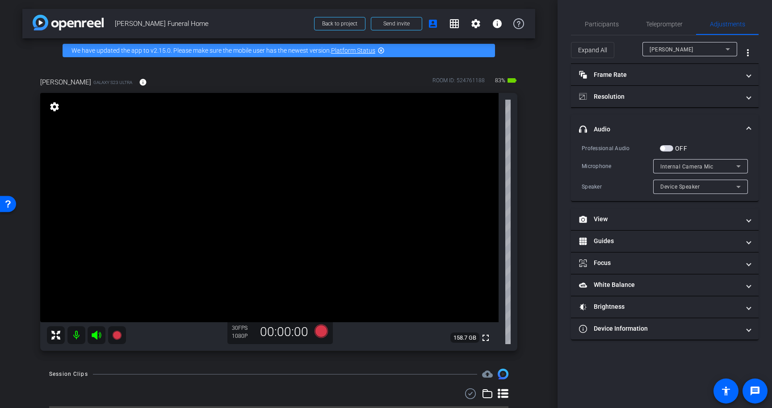
click at [670, 148] on span "button" at bounding box center [666, 148] width 13 height 6
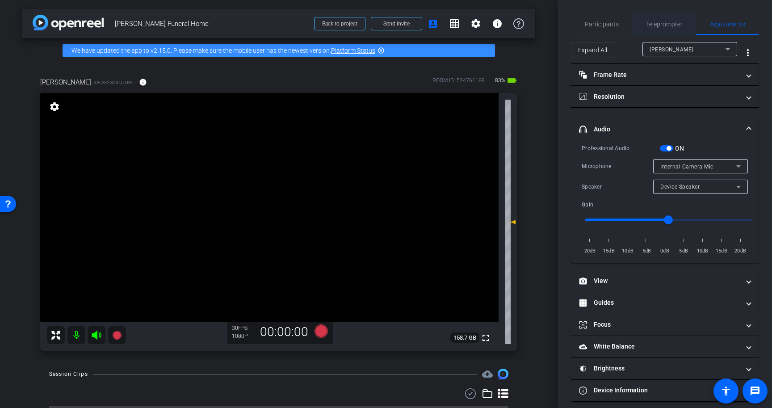
click at [678, 23] on span "Teleprompter" at bounding box center [664, 24] width 37 height 6
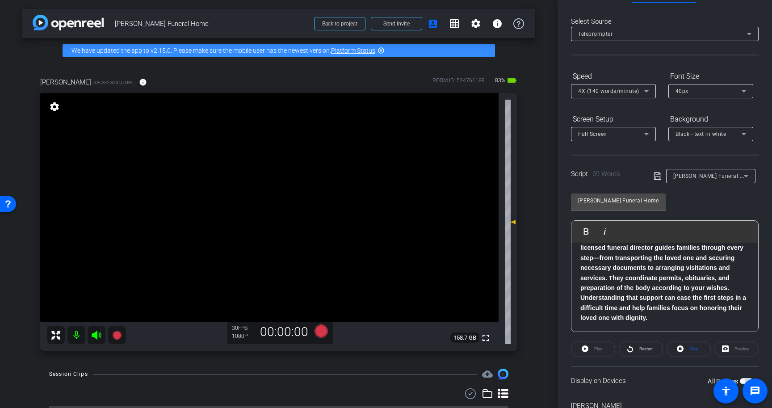
scroll to position [40, 0]
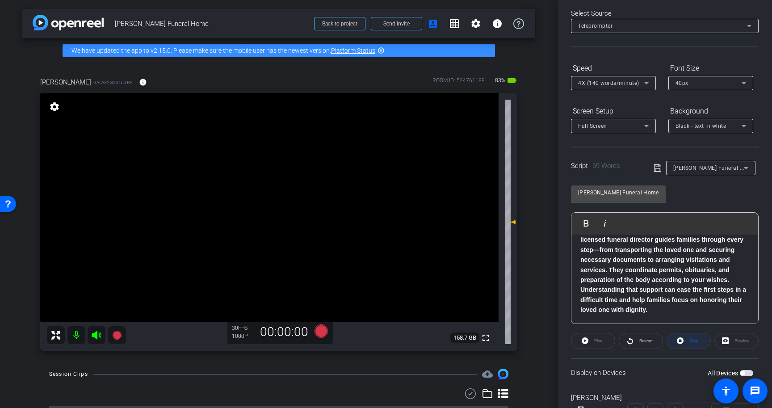
click at [688, 342] on span "Stop" at bounding box center [693, 341] width 12 height 13
click at [747, 373] on span "button" at bounding box center [746, 373] width 13 height 6
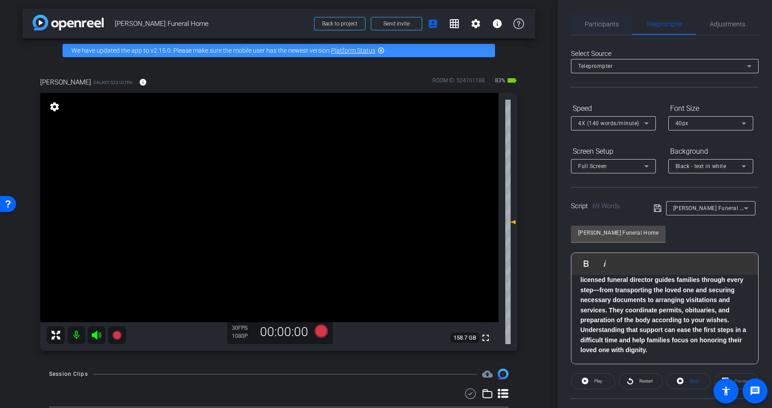
click at [608, 24] on span "Participants" at bounding box center [602, 24] width 34 height 6
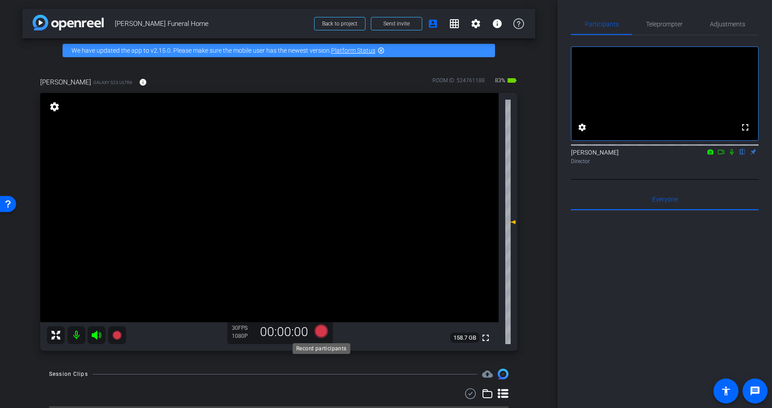
click at [322, 331] on icon at bounding box center [321, 330] width 13 height 13
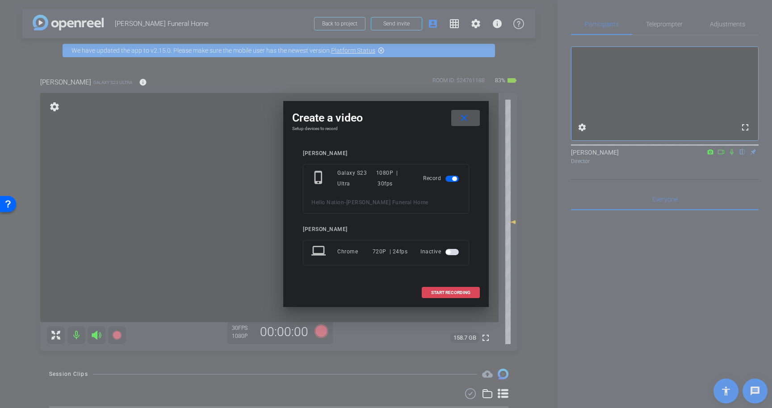
click at [462, 291] on span "START RECORDING" at bounding box center [450, 293] width 39 height 4
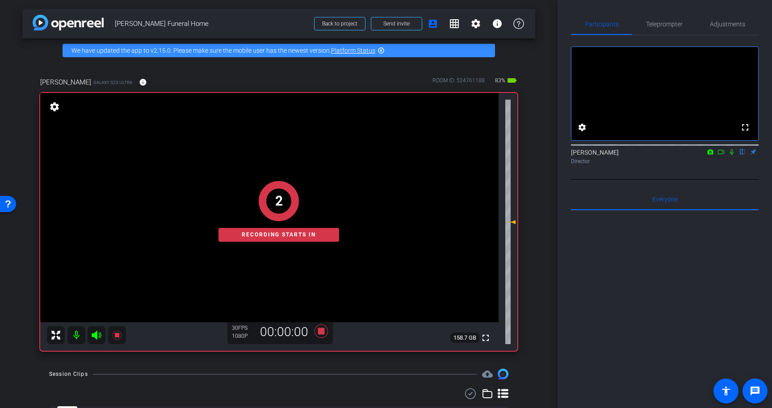
click at [732, 155] on icon at bounding box center [732, 152] width 7 height 6
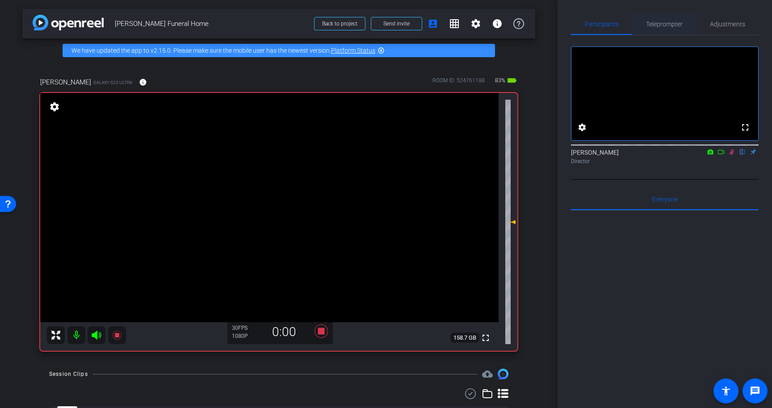
click at [668, 23] on span "Teleprompter" at bounding box center [664, 24] width 37 height 6
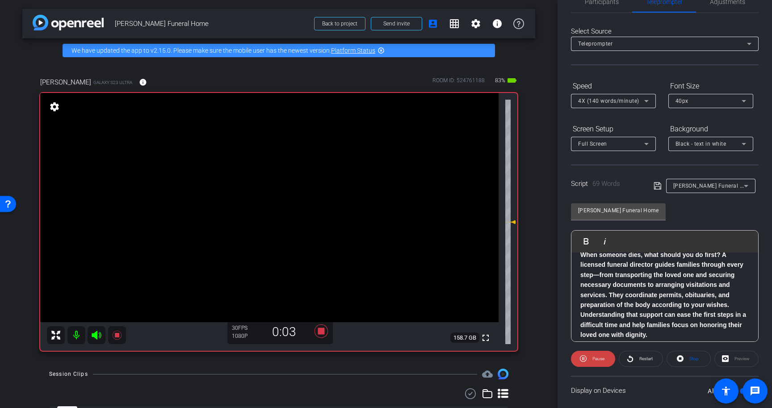
scroll to position [51, 0]
click at [727, 4] on span "Adjustments" at bounding box center [727, 2] width 35 height 6
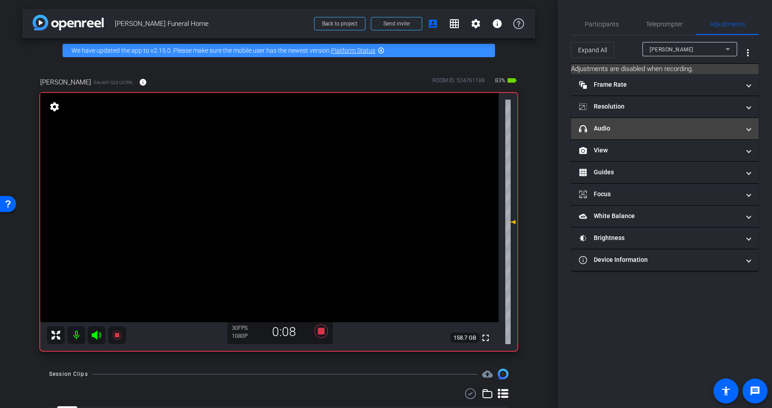
click at [649, 122] on mat-expansion-panel-header "headphone icon Audio" at bounding box center [665, 128] width 188 height 21
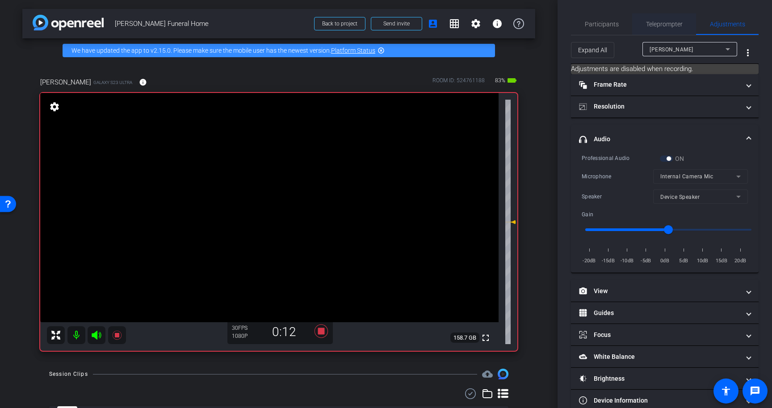
click at [668, 26] on span "Teleprompter" at bounding box center [664, 24] width 37 height 6
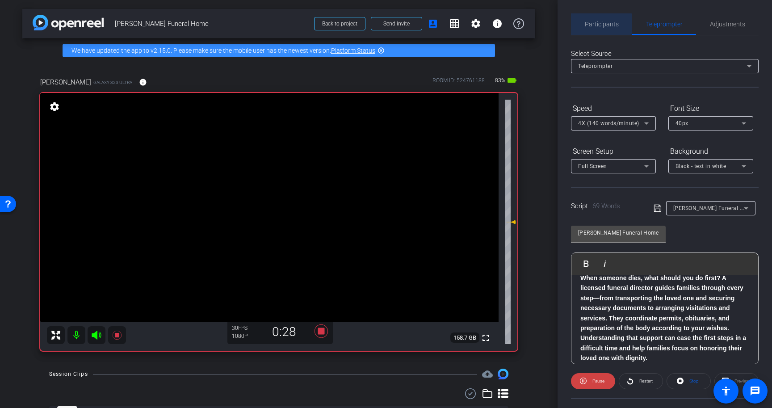
click at [599, 30] on span "Participants" at bounding box center [602, 23] width 34 height 21
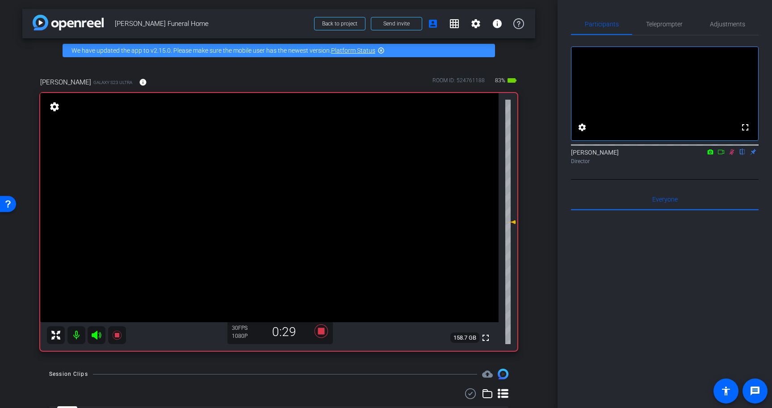
click at [732, 155] on icon at bounding box center [732, 152] width 5 height 6
click at [324, 328] on icon at bounding box center [321, 331] width 21 height 16
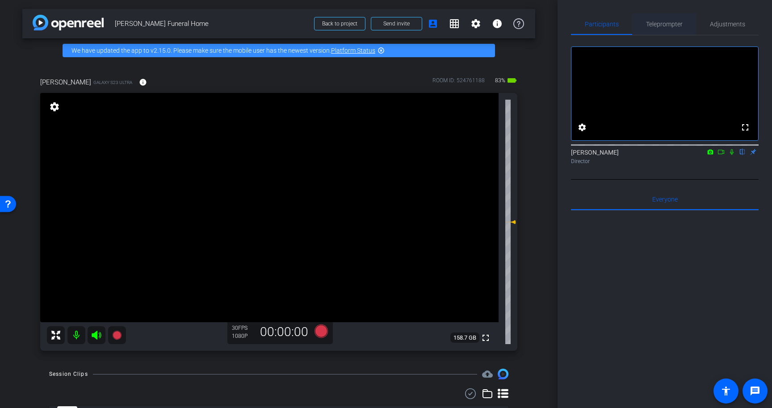
click at [668, 23] on span "Teleprompter" at bounding box center [664, 24] width 37 height 6
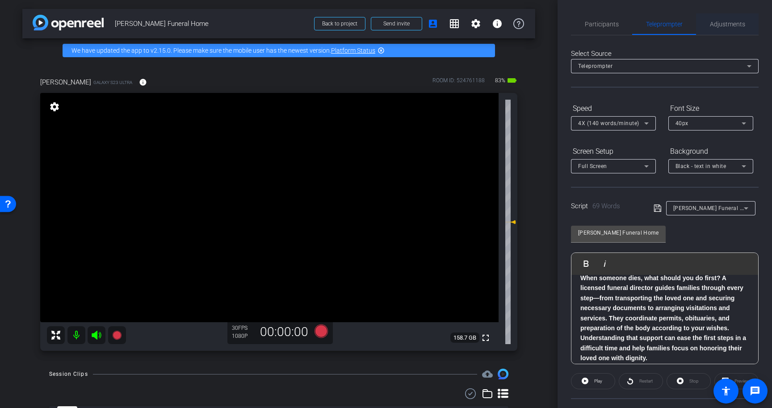
click at [721, 23] on span "Adjustments" at bounding box center [727, 24] width 35 height 6
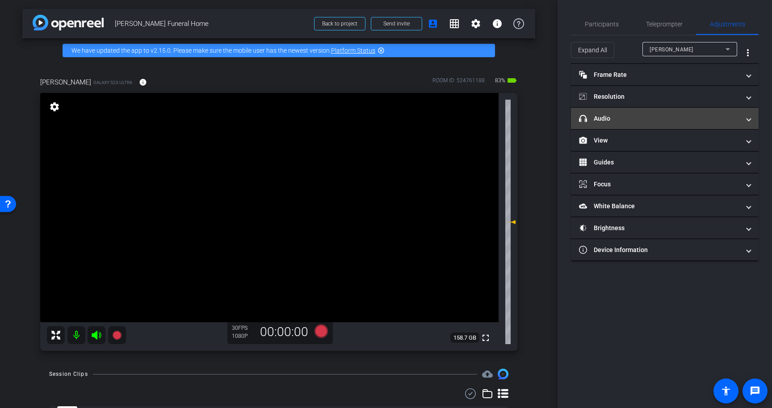
click at [677, 126] on mat-expansion-panel-header "headphone icon Audio" at bounding box center [665, 118] width 188 height 21
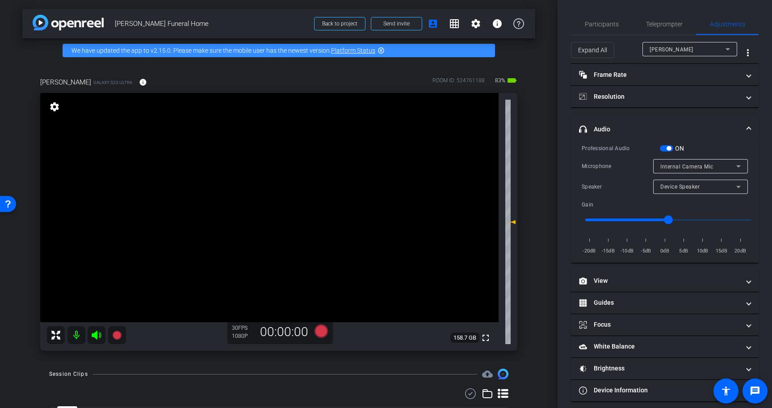
click at [694, 161] on div "Internal Camera Mic" at bounding box center [699, 166] width 76 height 11
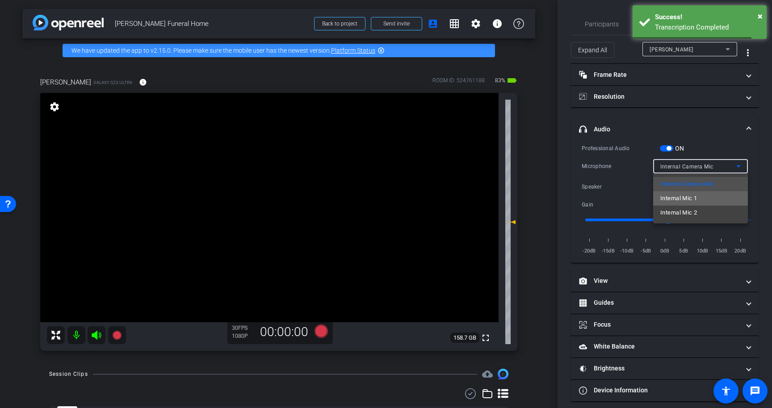
click at [699, 204] on mat-option "Internal Mic 1" at bounding box center [700, 198] width 95 height 14
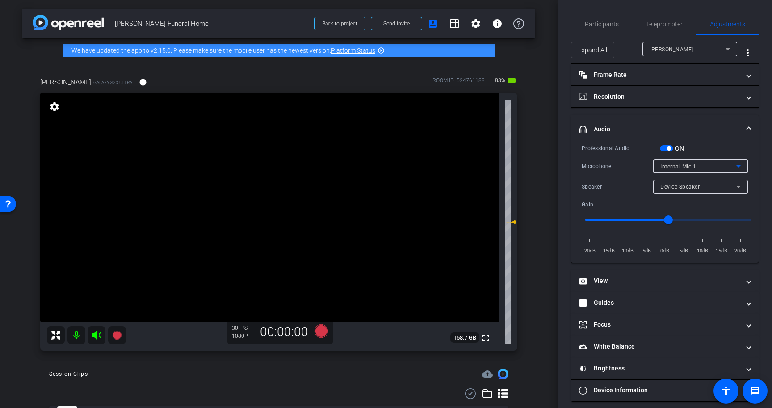
click at [703, 129] on mat-panel-title "headphone icon Audio" at bounding box center [659, 129] width 161 height 9
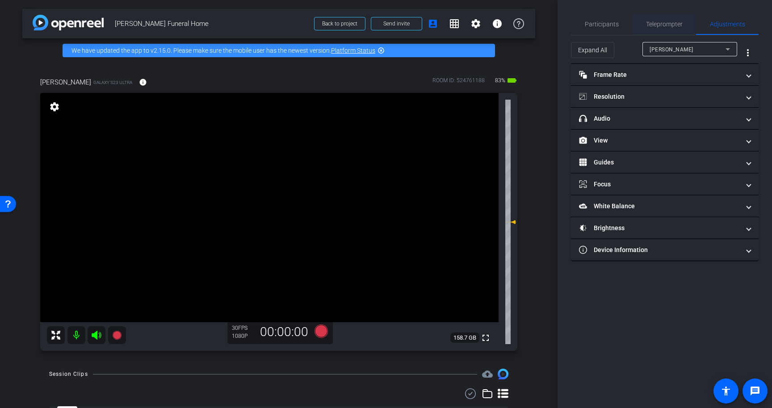
click at [657, 25] on span "Teleprompter" at bounding box center [664, 24] width 37 height 6
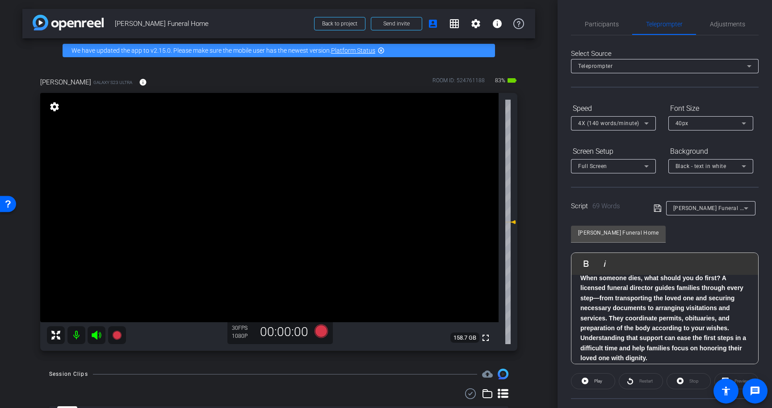
click at [658, 207] on icon at bounding box center [658, 208] width 8 height 11
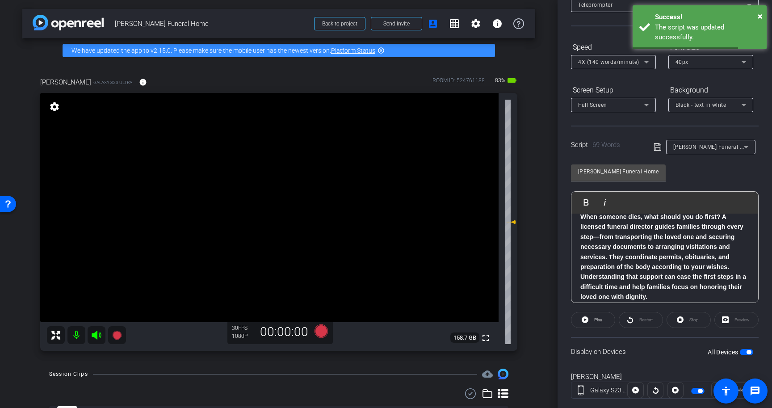
scroll to position [65, 0]
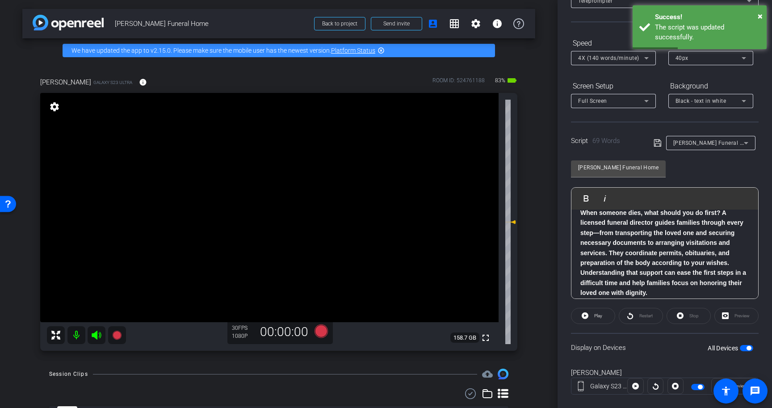
click at [751, 346] on span "button" at bounding box center [746, 348] width 13 height 6
click at [751, 347] on span "button" at bounding box center [746, 348] width 13 height 6
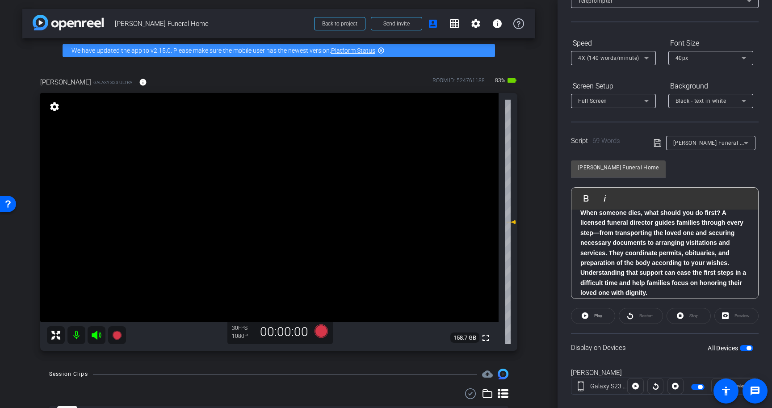
click at [657, 144] on icon at bounding box center [658, 143] width 8 height 11
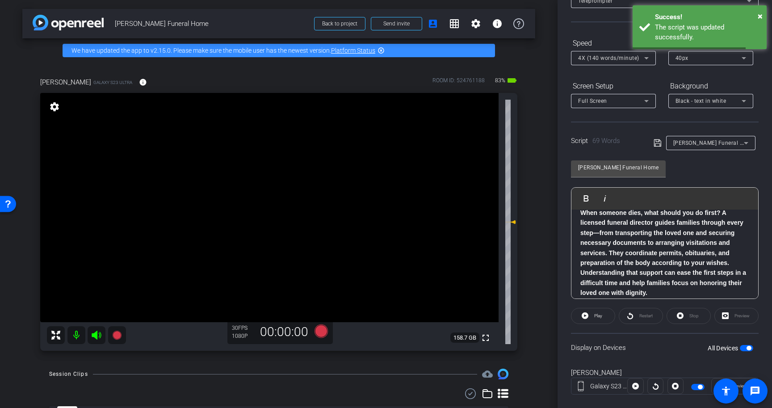
scroll to position [0, 0]
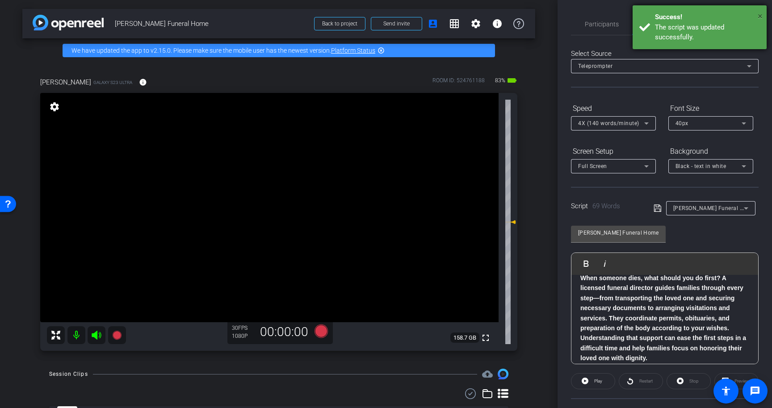
click at [763, 15] on span "×" at bounding box center [760, 16] width 5 height 11
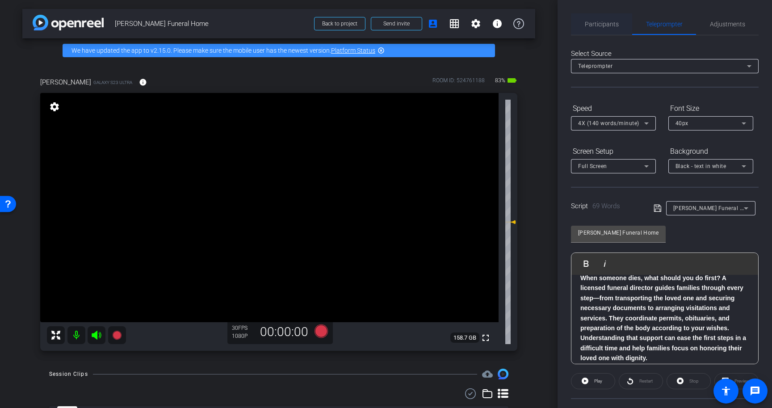
click at [610, 26] on span "Participants" at bounding box center [602, 24] width 34 height 6
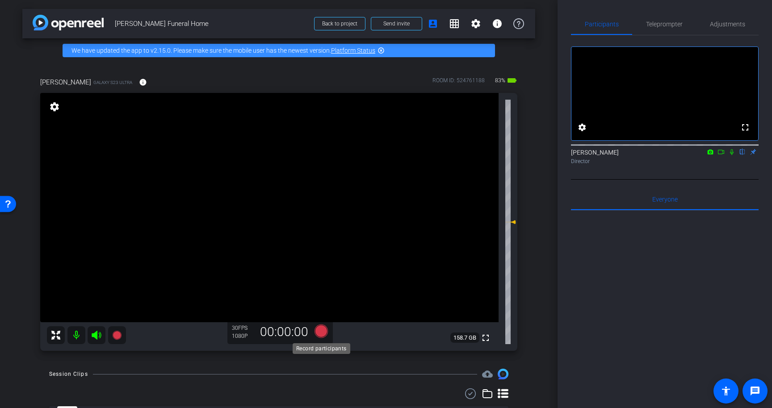
click at [322, 331] on icon at bounding box center [321, 330] width 13 height 13
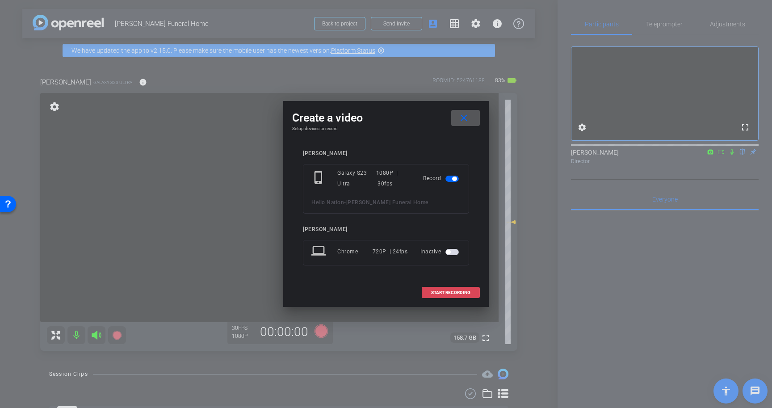
click at [447, 293] on span "START RECORDING" at bounding box center [450, 293] width 39 height 4
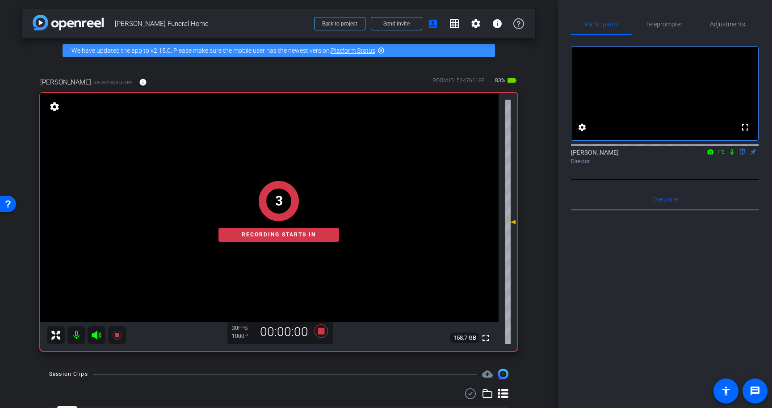
click at [733, 155] on icon at bounding box center [732, 152] width 7 height 6
click at [678, 22] on span "Teleprompter" at bounding box center [664, 24] width 37 height 6
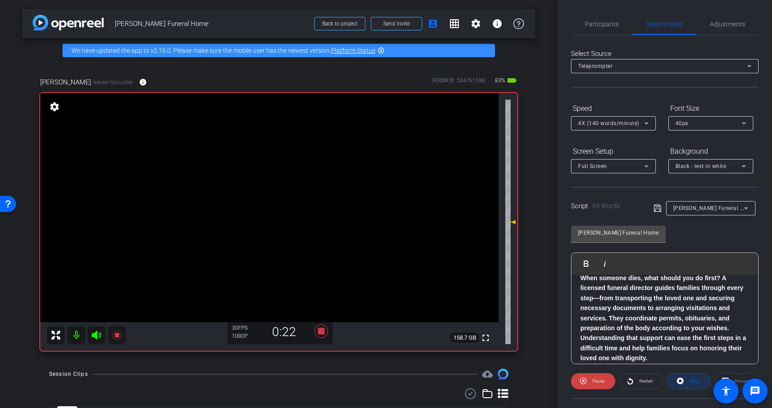
click at [687, 382] on span at bounding box center [688, 381] width 43 height 21
click at [608, 30] on span "Participants" at bounding box center [602, 23] width 34 height 21
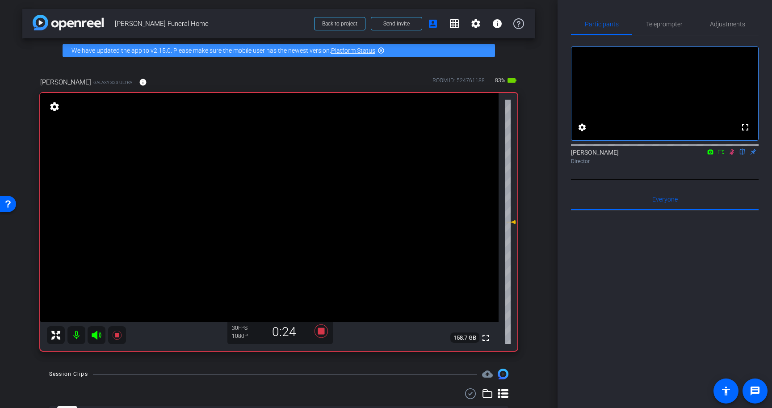
click at [733, 155] on icon at bounding box center [732, 152] width 7 height 6
click at [660, 25] on span "Teleprompter" at bounding box center [664, 24] width 37 height 6
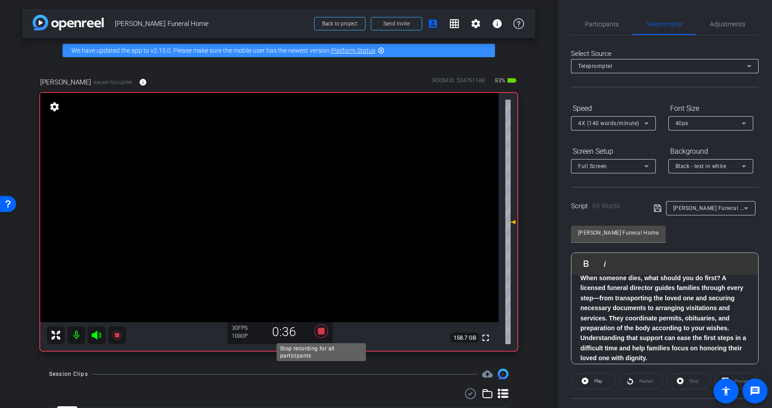
click at [321, 334] on icon at bounding box center [321, 330] width 13 height 13
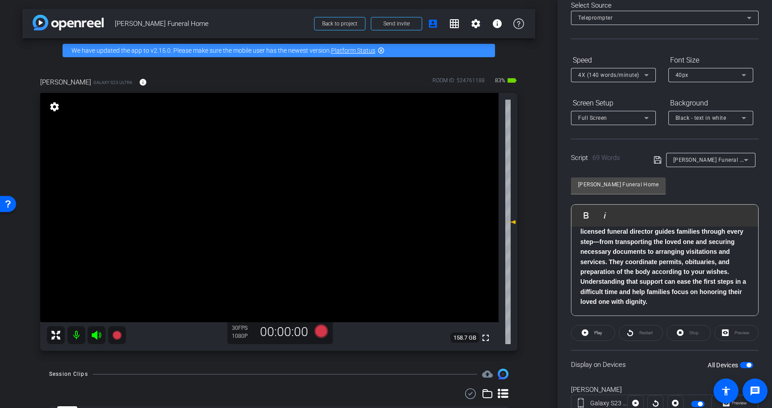
scroll to position [80, 0]
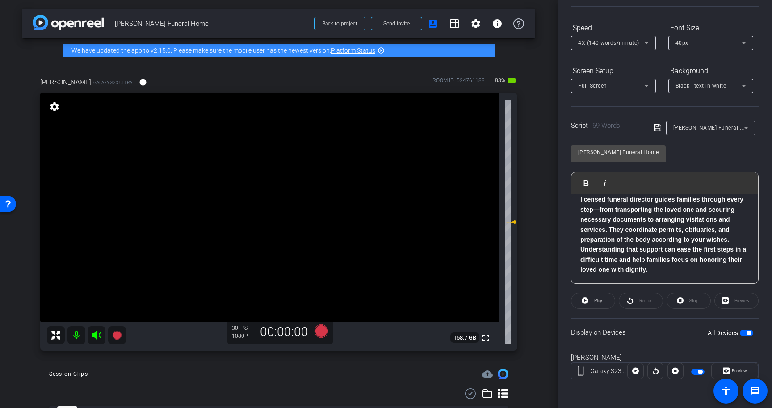
click at [747, 333] on span "button" at bounding box center [749, 333] width 4 height 4
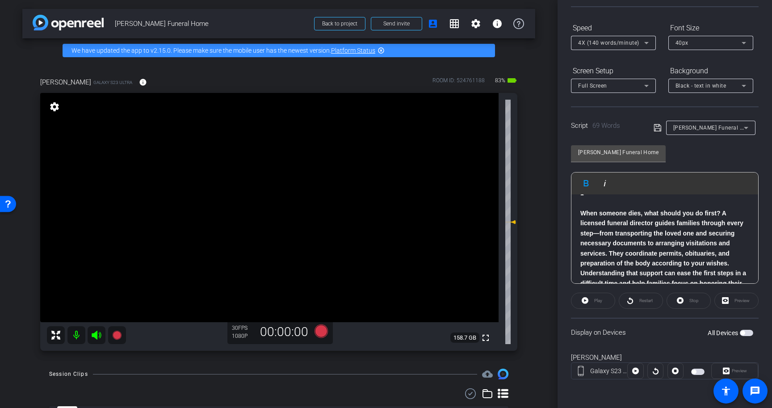
click at [635, 212] on strong "When someone dies, what should you do first? A licensed funeral director guides…" at bounding box center [664, 253] width 166 height 87
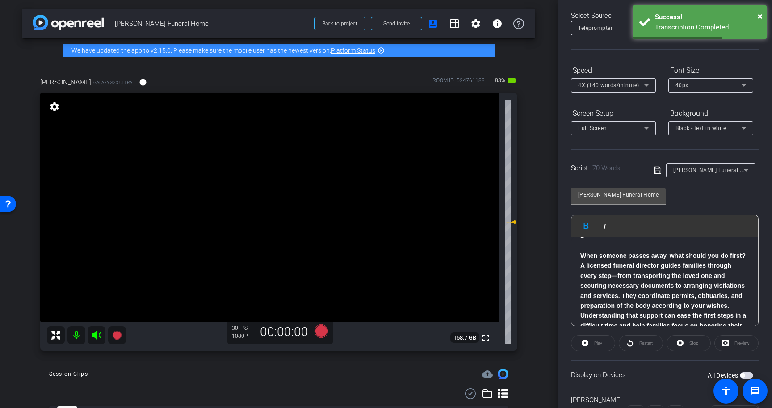
scroll to position [26, 0]
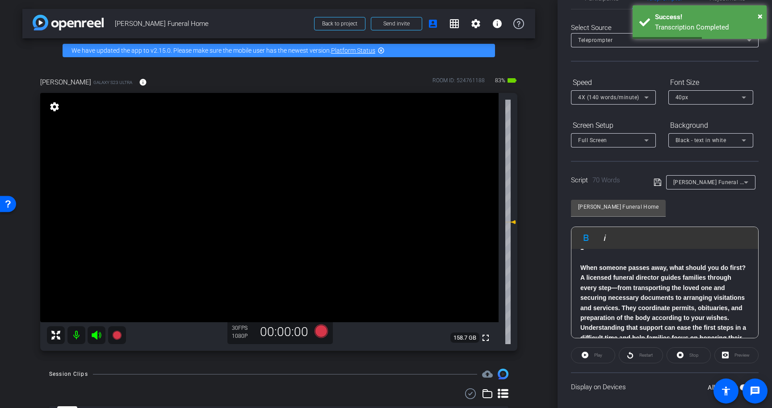
click at [611, 270] on strong "When someone passes away, what should you do first? A licensed funeral director…" at bounding box center [664, 307] width 166 height 87
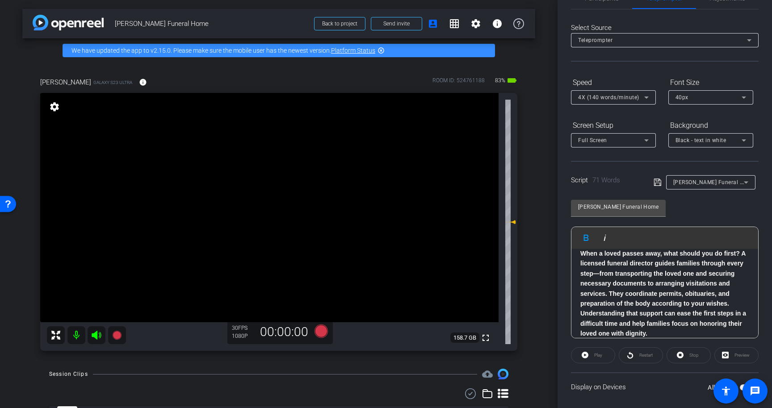
scroll to position [53, 0]
click at [641, 300] on strong "When a loved passes away, what should you do first? A licensed funeral director…" at bounding box center [664, 289] width 166 height 87
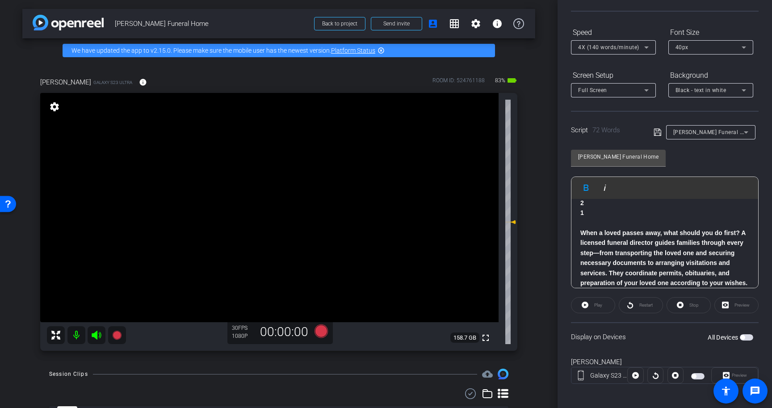
scroll to position [0, 0]
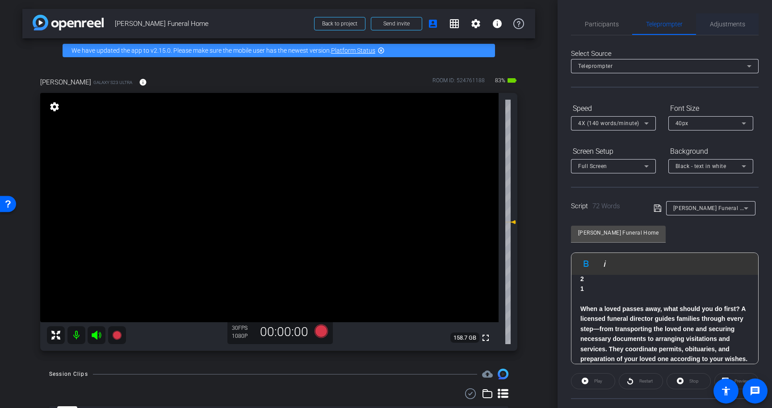
click at [718, 21] on span "Adjustments" at bounding box center [727, 24] width 35 height 6
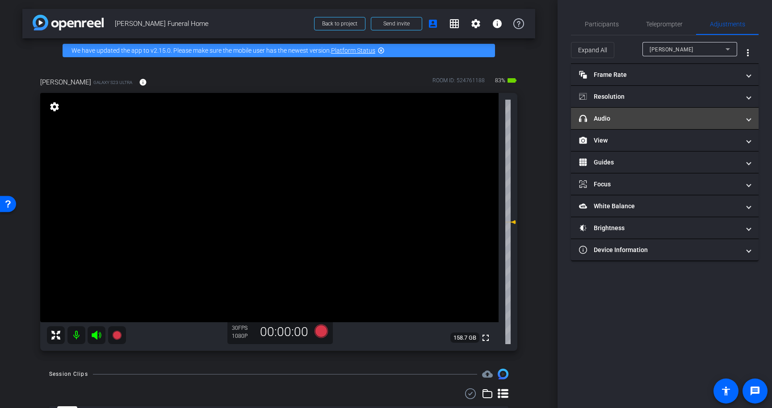
click at [684, 117] on mat-panel-title "headphone icon Audio" at bounding box center [659, 118] width 161 height 9
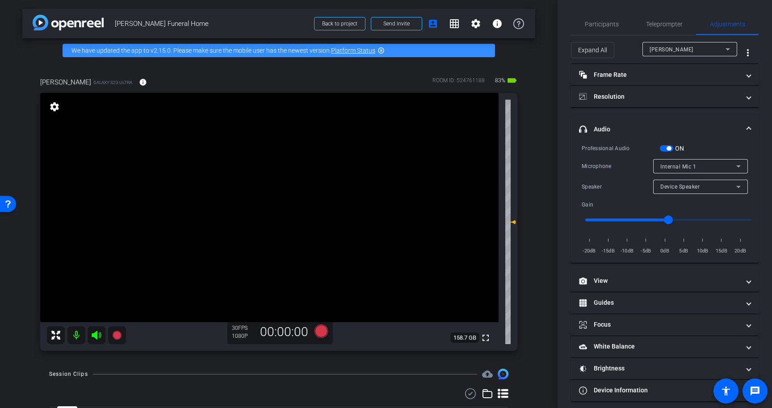
click at [670, 147] on span "button" at bounding box center [669, 148] width 4 height 4
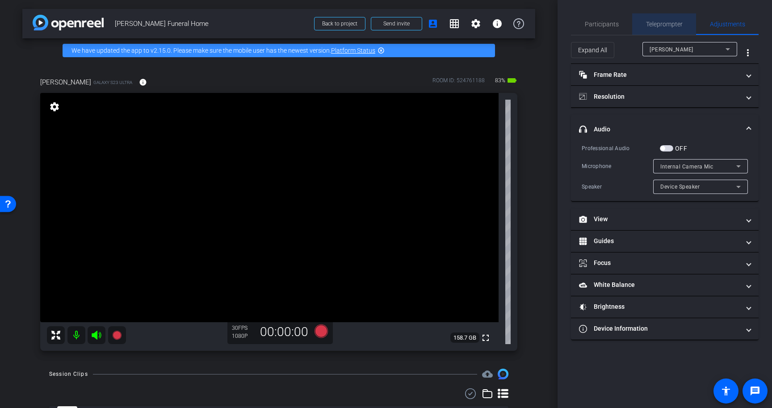
click at [666, 23] on span "Teleprompter" at bounding box center [664, 24] width 37 height 6
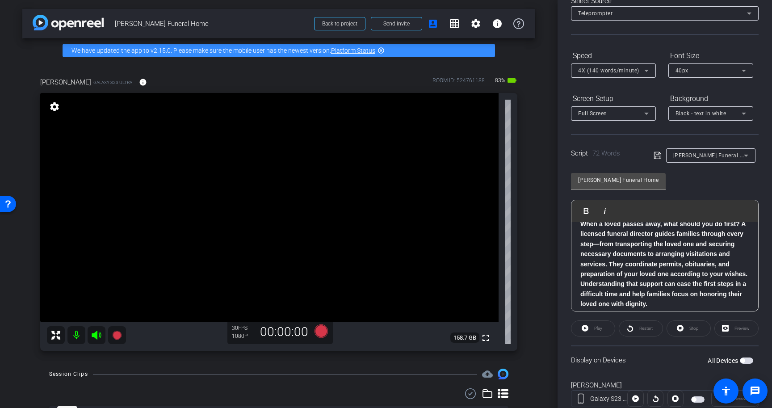
scroll to position [50, 0]
click at [659, 154] on icon at bounding box center [657, 155] width 7 height 7
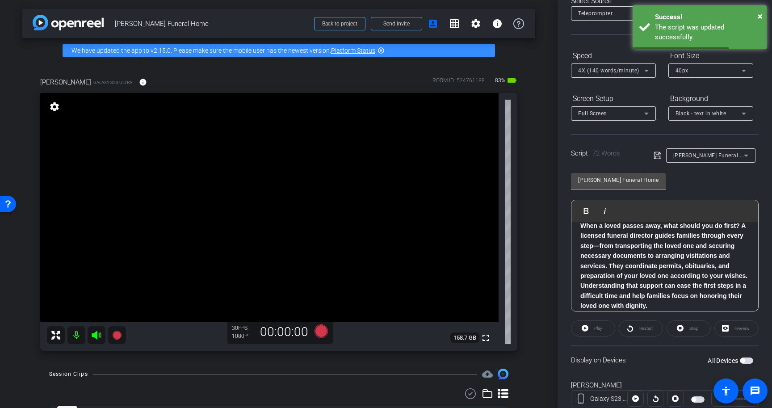
click at [750, 361] on span "button" at bounding box center [746, 361] width 13 height 6
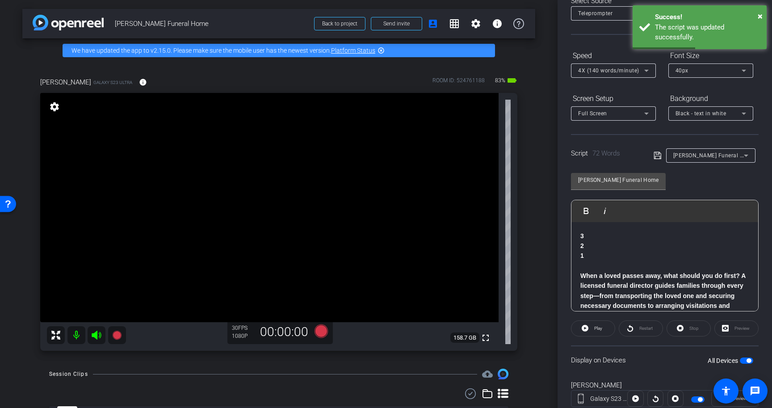
scroll to position [0, 0]
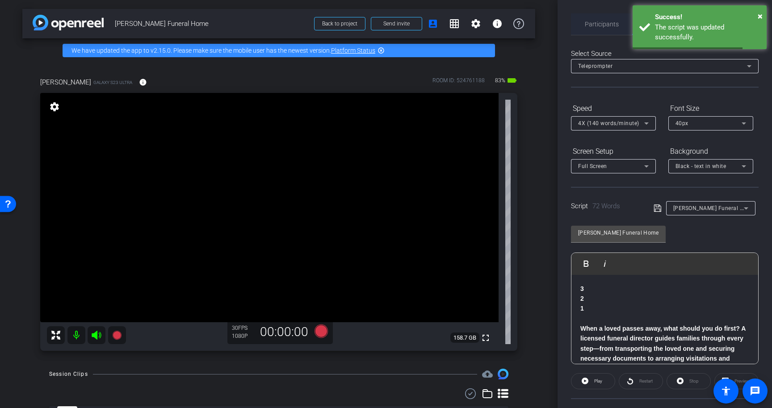
click at [606, 21] on span "Participants" at bounding box center [602, 24] width 34 height 6
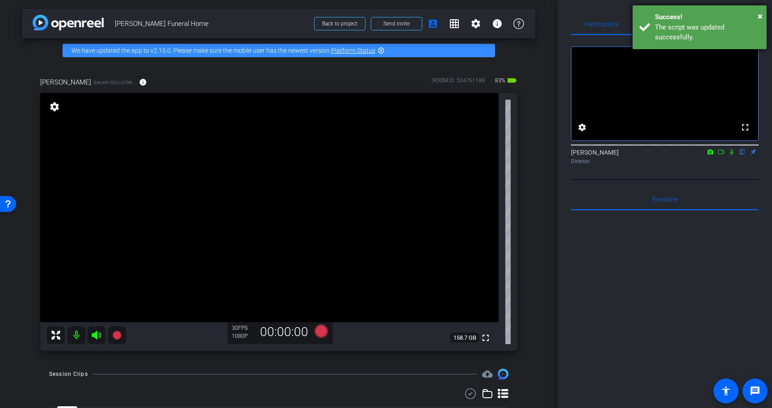
click at [763, 15] on div "× Success! The script was updated successfully." at bounding box center [700, 27] width 134 height 44
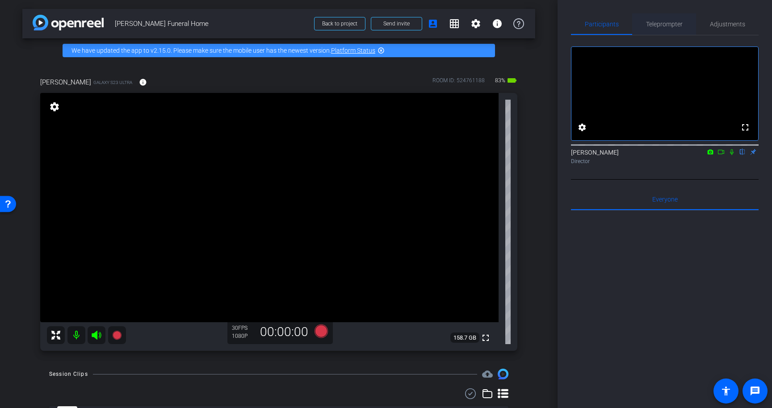
click at [661, 21] on span "Teleprompter" at bounding box center [664, 24] width 37 height 6
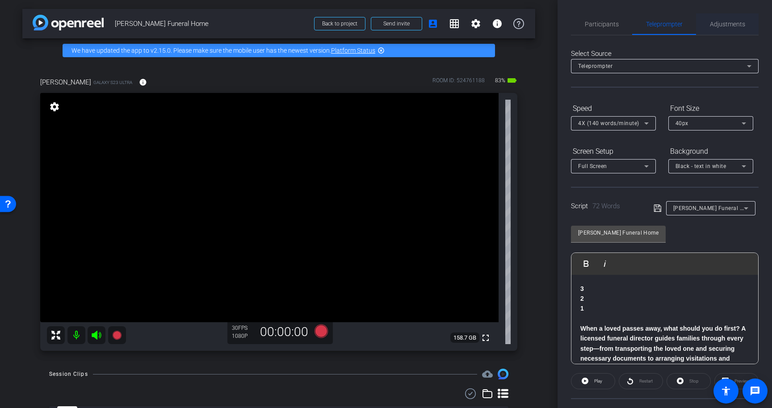
click at [725, 25] on span "Adjustments" at bounding box center [727, 24] width 35 height 6
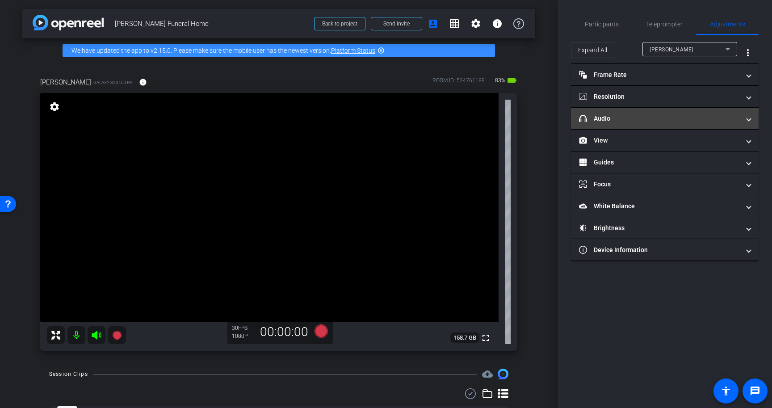
click at [666, 118] on mat-panel-title "headphone icon Audio" at bounding box center [659, 118] width 161 height 9
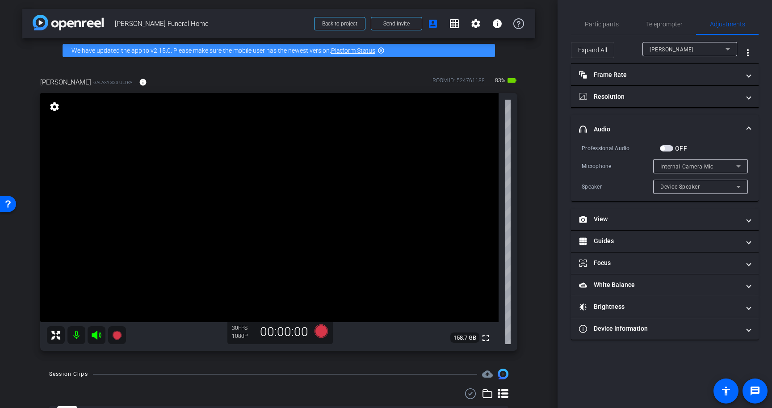
click at [669, 146] on span "button" at bounding box center [666, 148] width 13 height 6
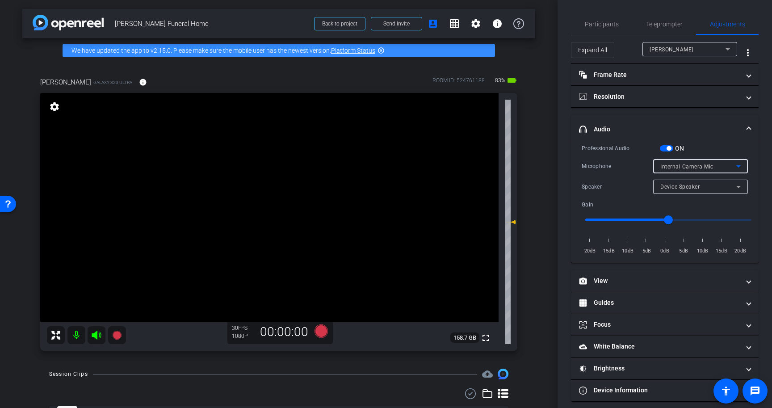
click at [709, 166] on span "Internal Camera Mic" at bounding box center [687, 167] width 53 height 6
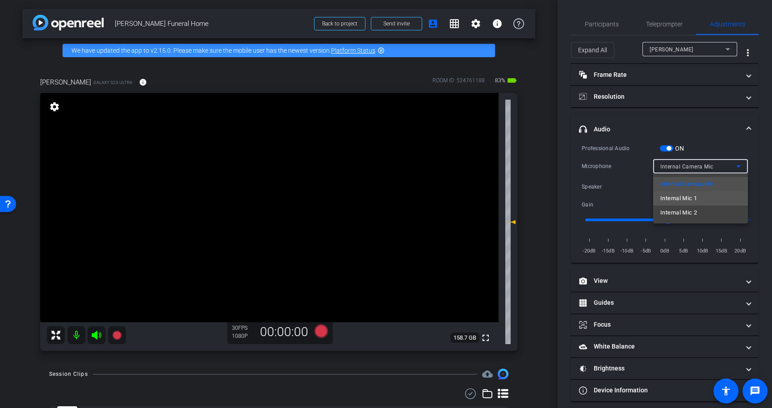
click at [708, 194] on mat-option "Internal Mic 1" at bounding box center [700, 198] width 95 height 14
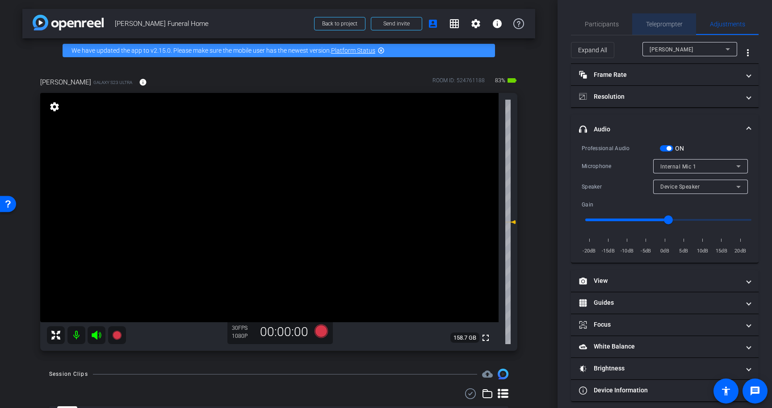
click at [663, 22] on span "Teleprompter" at bounding box center [664, 24] width 37 height 6
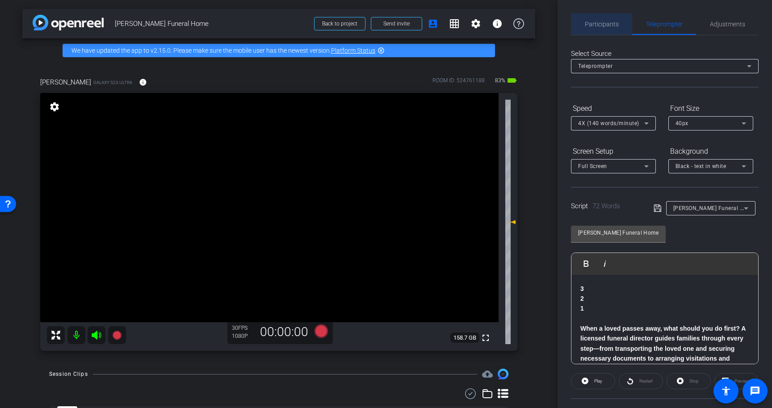
click at [603, 19] on span "Participants" at bounding box center [602, 23] width 34 height 21
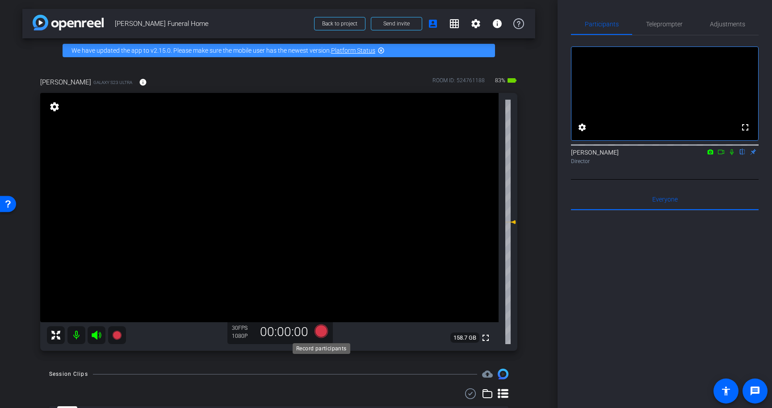
click at [322, 334] on icon at bounding box center [321, 330] width 13 height 13
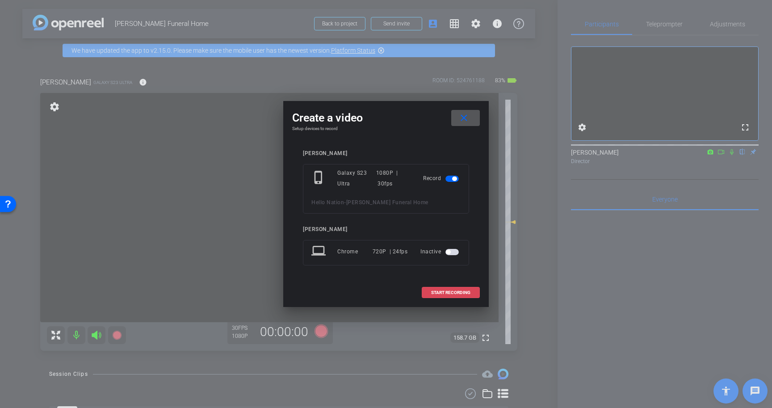
click at [466, 294] on span "START RECORDING" at bounding box center [450, 293] width 39 height 4
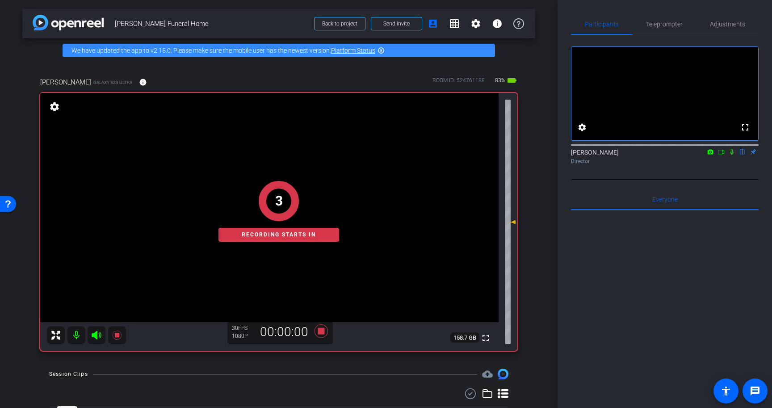
click at [732, 155] on icon at bounding box center [732, 152] width 7 height 6
click at [664, 20] on span "Teleprompter" at bounding box center [664, 23] width 37 height 21
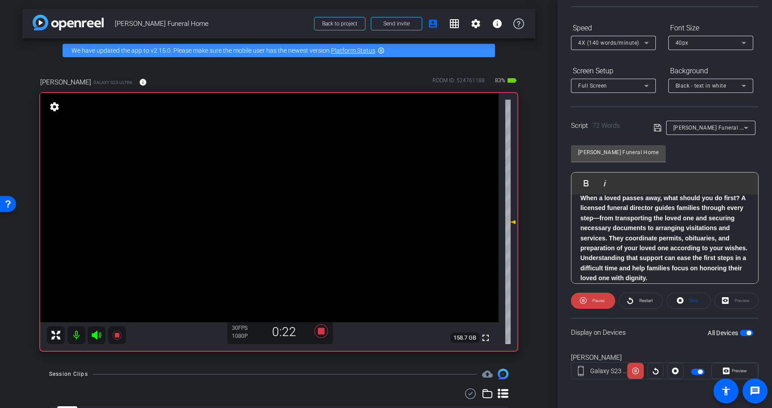
scroll to position [59, 0]
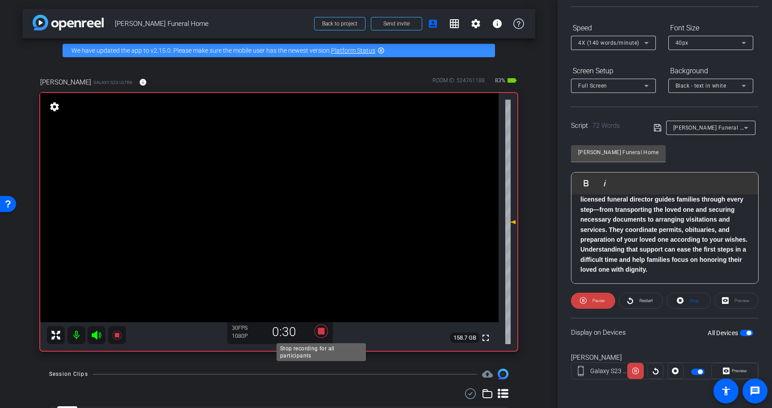
click at [324, 333] on icon at bounding box center [321, 330] width 13 height 13
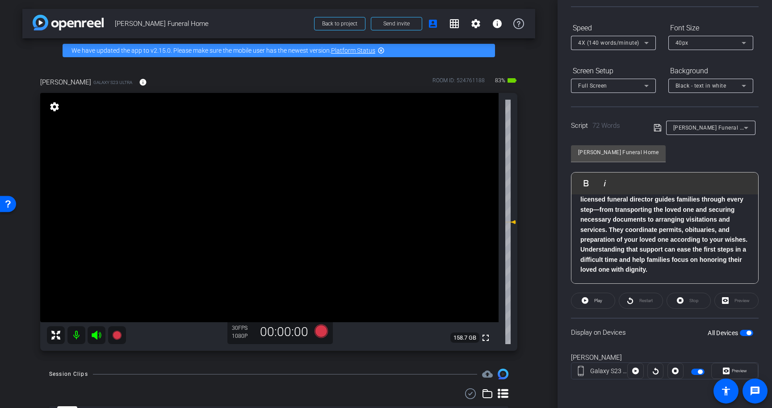
scroll to position [0, 0]
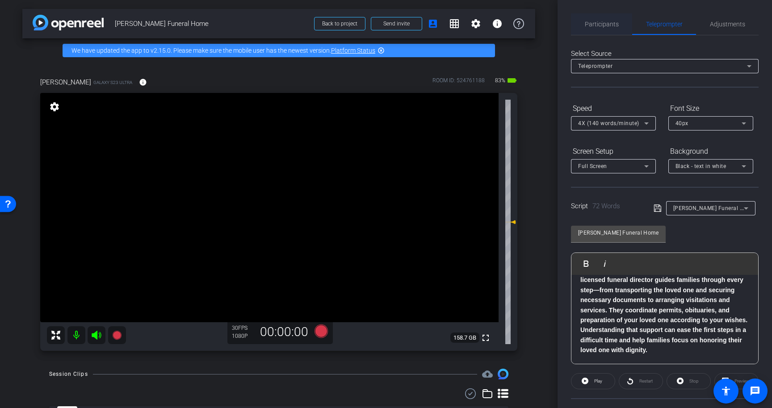
click at [600, 25] on span "Participants" at bounding box center [602, 24] width 34 height 6
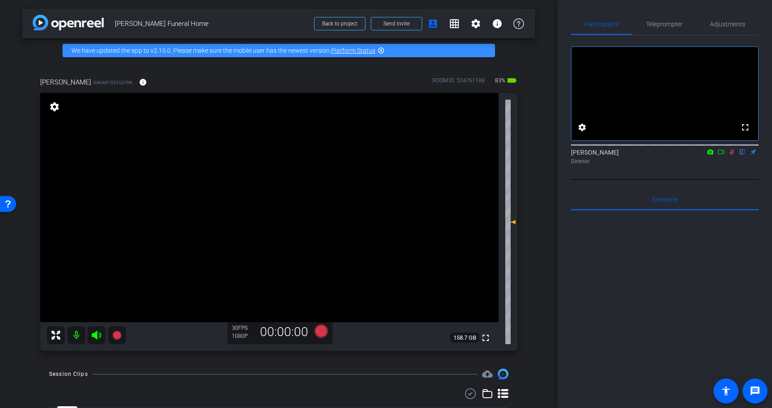
click at [733, 155] on icon at bounding box center [732, 152] width 7 height 6
click at [668, 21] on span "Teleprompter" at bounding box center [664, 24] width 37 height 6
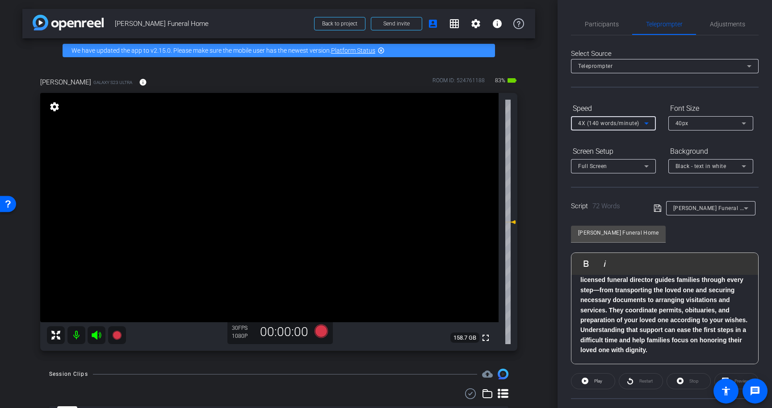
click at [632, 120] on span "4X (140 words/minute)" at bounding box center [608, 123] width 61 height 6
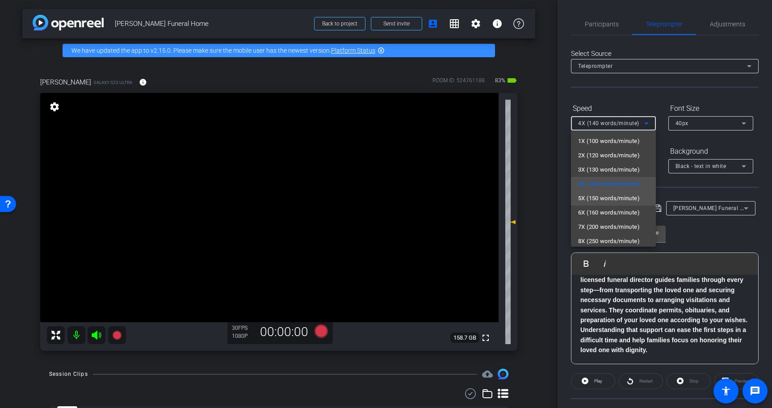
click at [624, 198] on span "5X (150 words/minute)" at bounding box center [609, 198] width 62 height 11
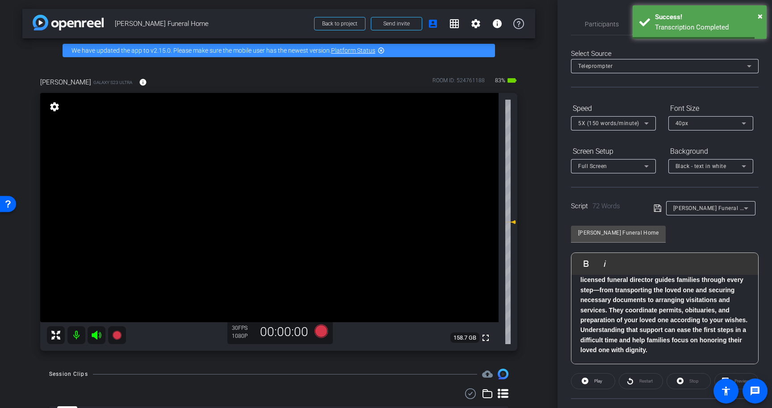
click at [650, 93] on div "Select Source Teleprompter Speed 5X (150 words/minute) Font Size 40px Screen Se…" at bounding box center [665, 255] width 188 height 440
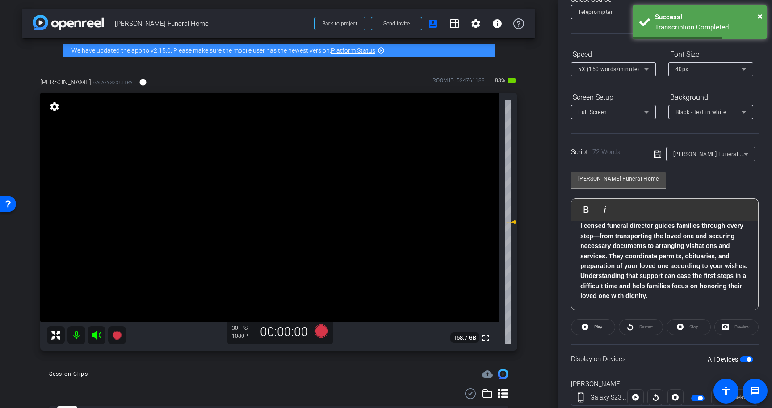
scroll to position [80, 0]
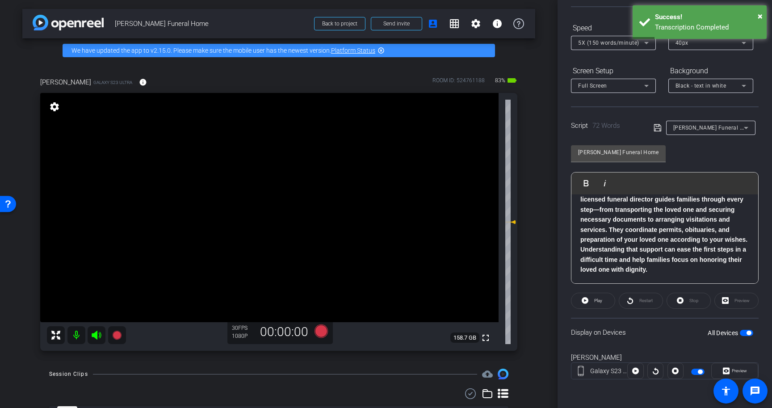
click at [748, 332] on span "button" at bounding box center [749, 333] width 4 height 4
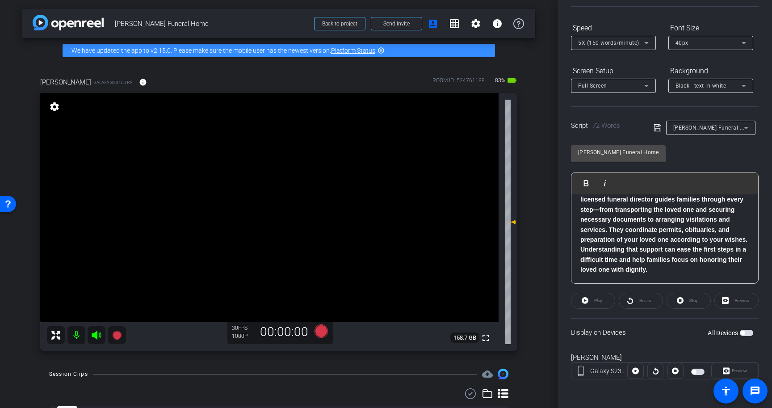
click at [658, 128] on icon at bounding box center [658, 127] width 8 height 11
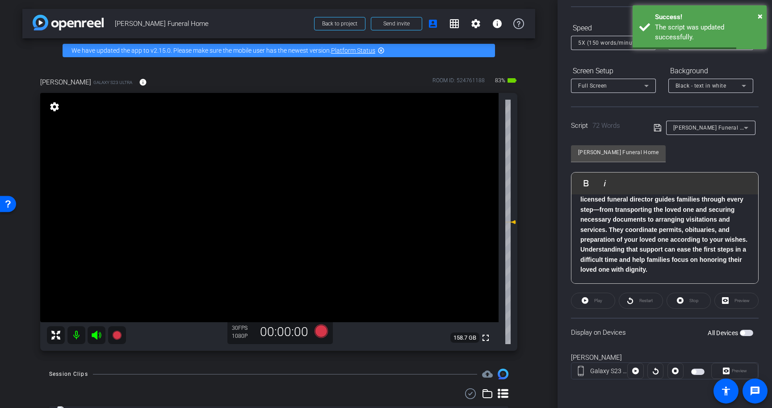
click at [749, 330] on span "button" at bounding box center [746, 333] width 13 height 6
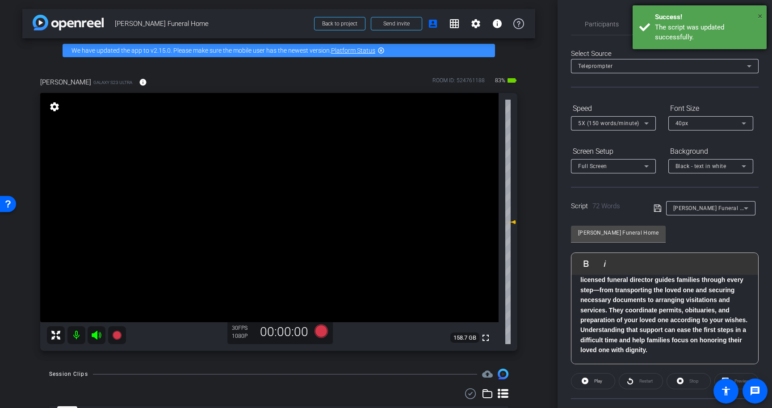
click at [759, 18] on span "×" at bounding box center [760, 16] width 5 height 11
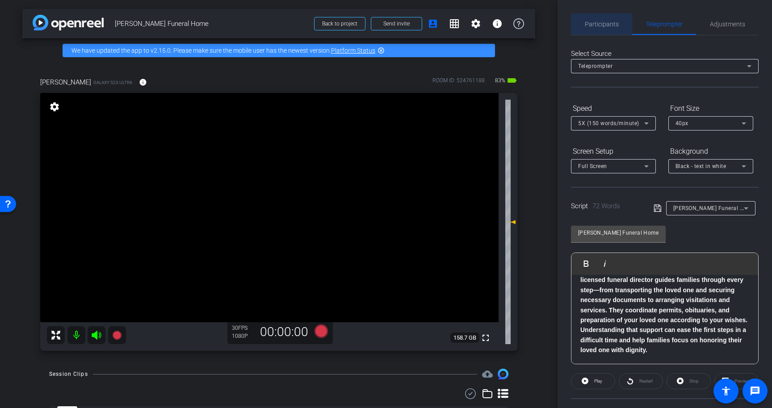
click at [603, 20] on span "Participants" at bounding box center [602, 23] width 34 height 21
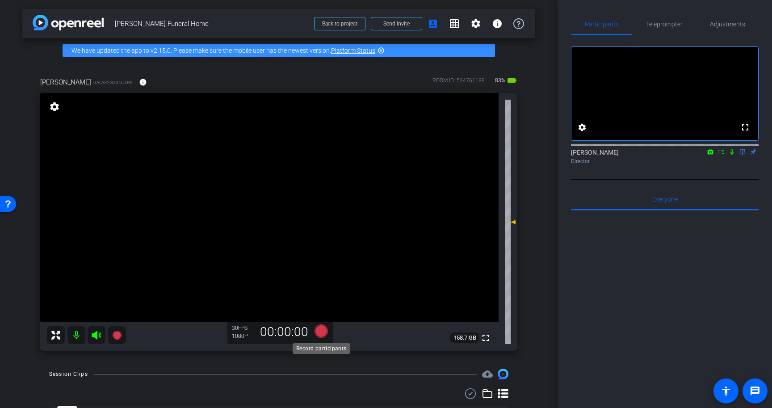
click at [319, 329] on icon at bounding box center [321, 330] width 13 height 13
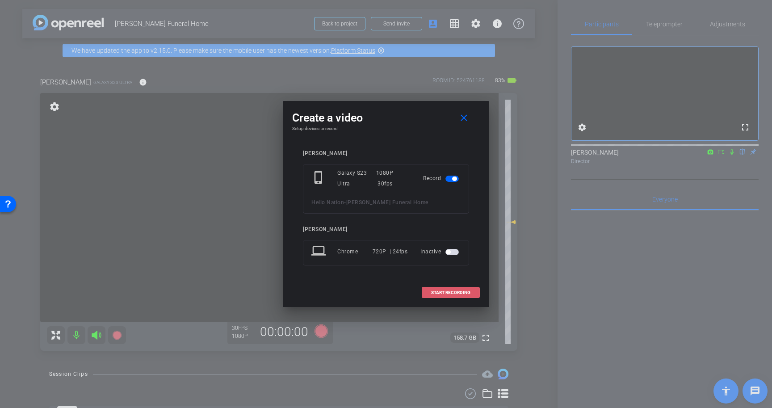
click at [454, 291] on span "START RECORDING" at bounding box center [450, 293] width 39 height 4
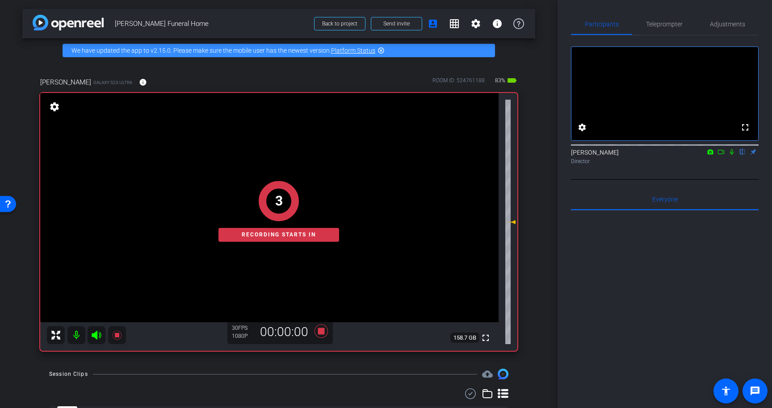
click at [732, 155] on icon at bounding box center [732, 152] width 7 height 6
click at [664, 20] on span "Teleprompter" at bounding box center [664, 23] width 37 height 21
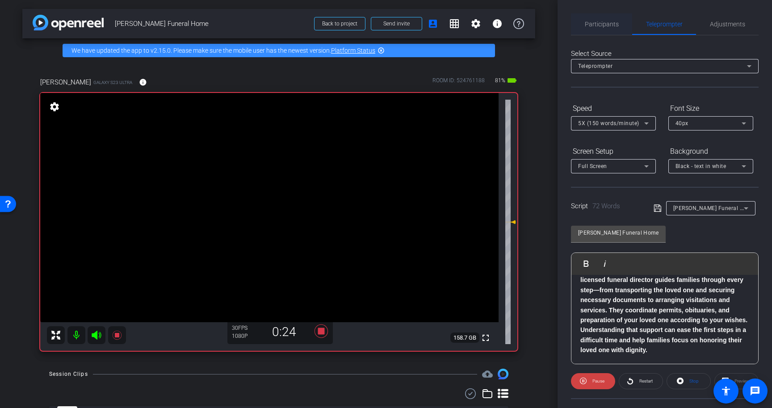
click at [615, 25] on span "Participants" at bounding box center [602, 24] width 34 height 6
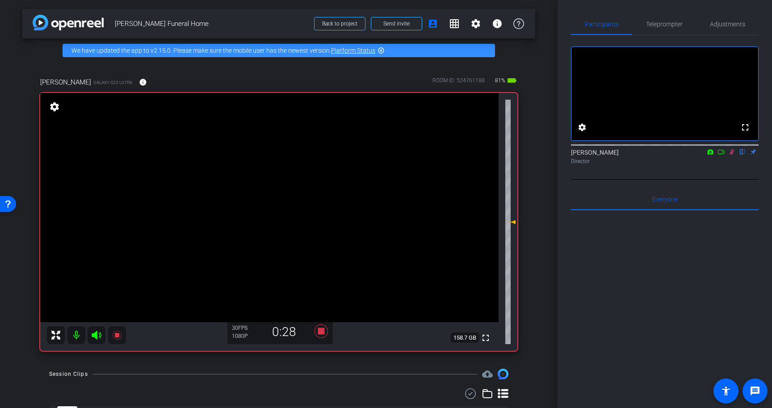
click at [733, 155] on icon at bounding box center [732, 152] width 7 height 6
click at [319, 329] on icon at bounding box center [321, 330] width 13 height 13
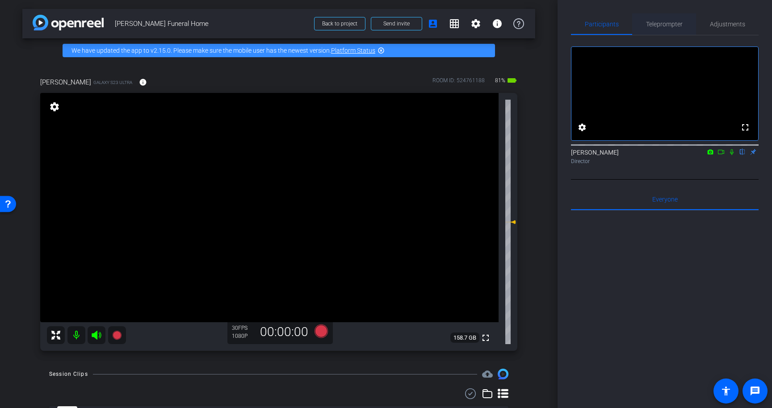
click at [664, 22] on span "Teleprompter" at bounding box center [664, 24] width 37 height 6
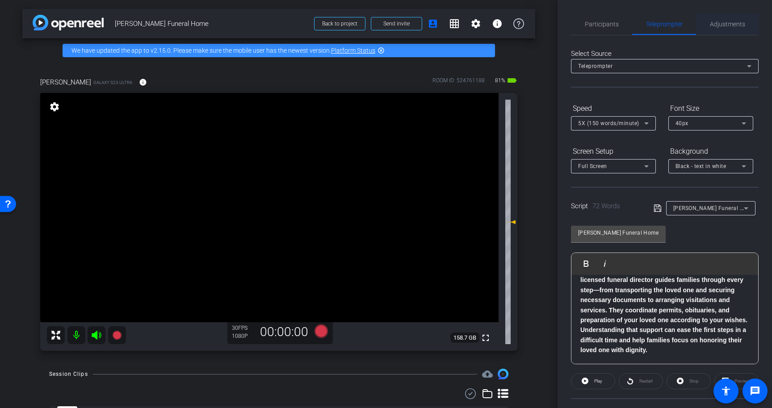
click at [721, 22] on span "Adjustments" at bounding box center [727, 24] width 35 height 6
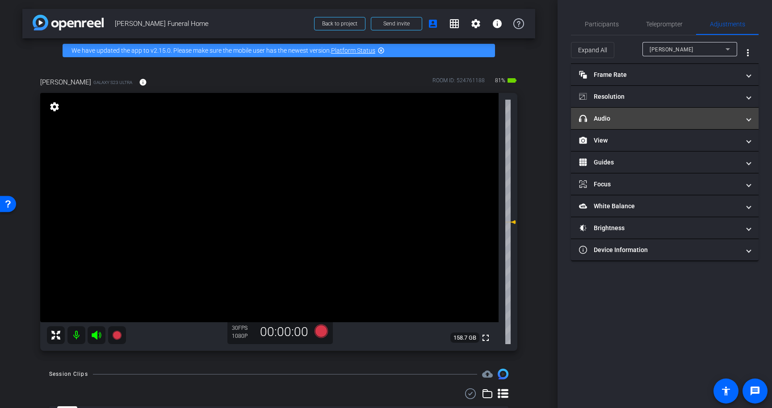
click at [632, 124] on mat-expansion-panel-header "headphone icon Audio" at bounding box center [665, 118] width 188 height 21
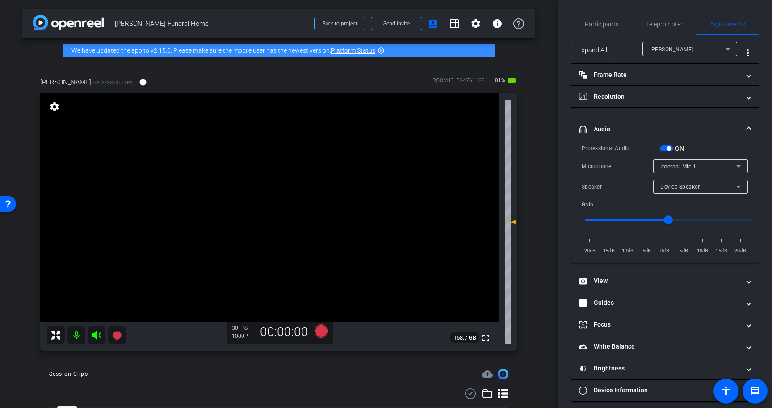
click at [669, 151] on span "button" at bounding box center [666, 148] width 13 height 6
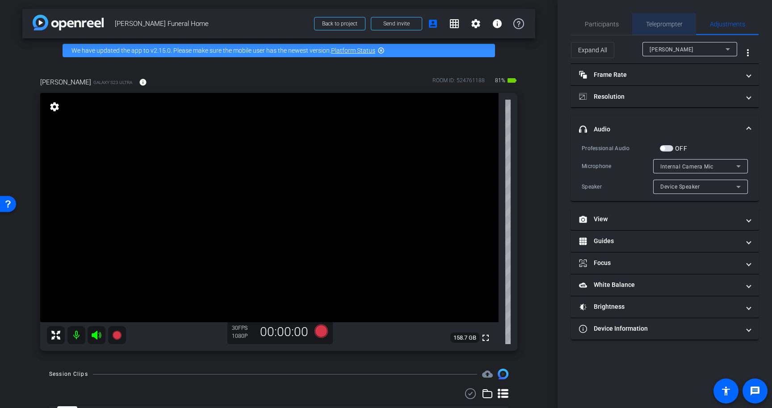
click at [657, 25] on span "Teleprompter" at bounding box center [664, 24] width 37 height 6
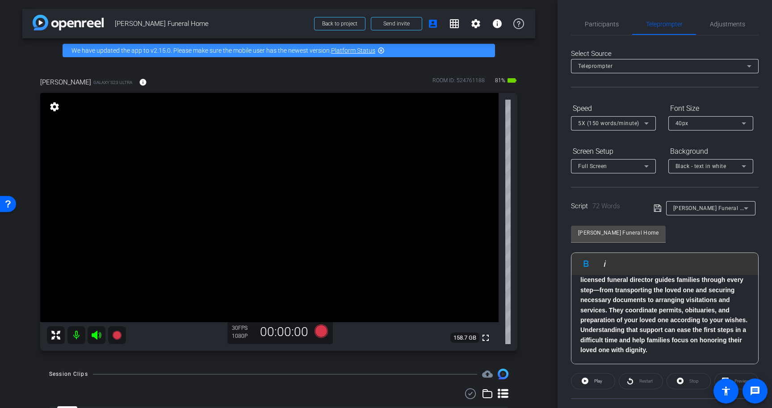
click at [650, 347] on p "When a loved passes away, what should you do first? A licensed funeral director…" at bounding box center [665, 310] width 169 height 90
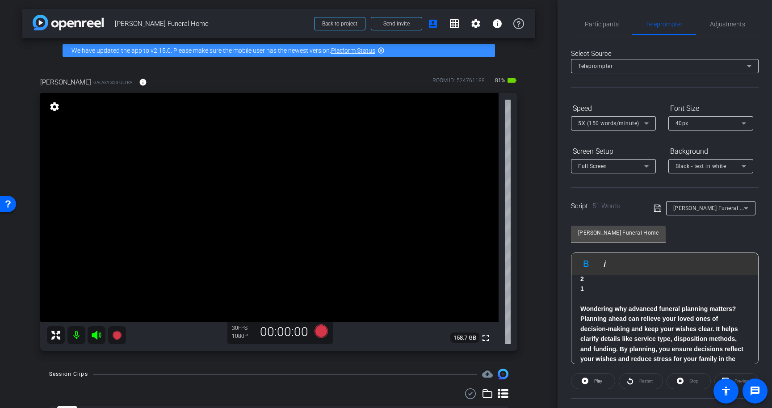
scroll to position [38, 0]
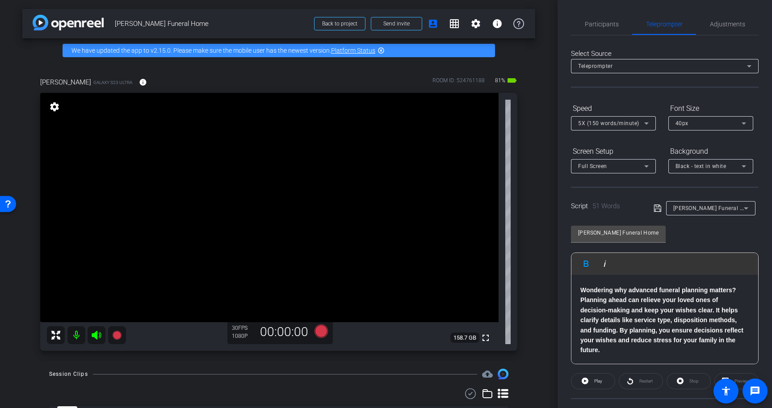
click at [695, 351] on p "Wondering why advanced funeral planning matters? Planning ahead can relieve you…" at bounding box center [665, 320] width 169 height 70
click at [655, 209] on icon at bounding box center [657, 208] width 7 height 7
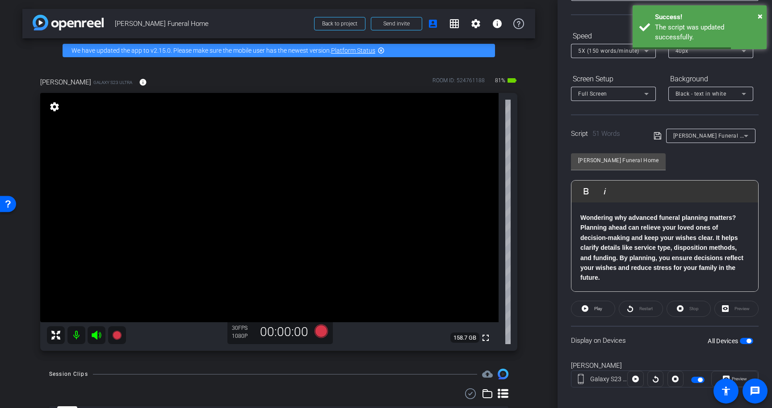
scroll to position [80, 0]
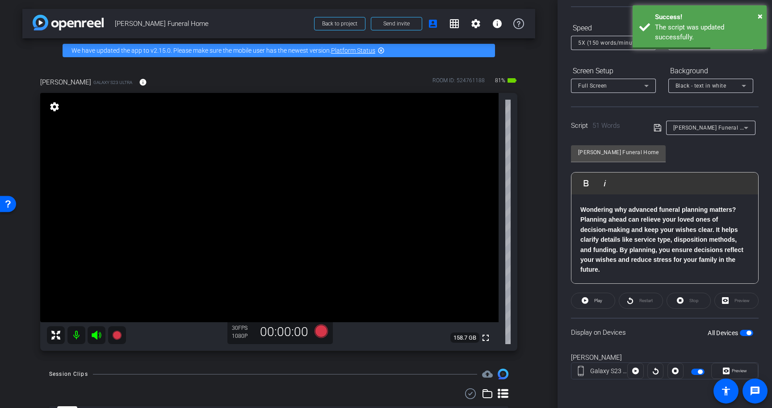
click at [748, 334] on span "button" at bounding box center [749, 333] width 4 height 4
click at [657, 127] on icon at bounding box center [658, 127] width 8 height 11
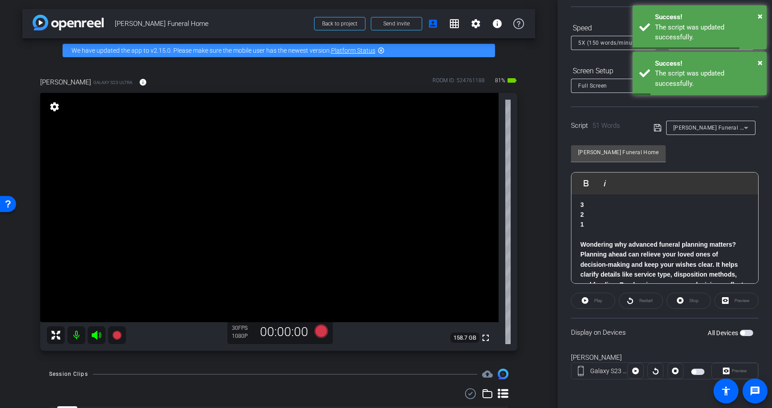
scroll to position [0, 0]
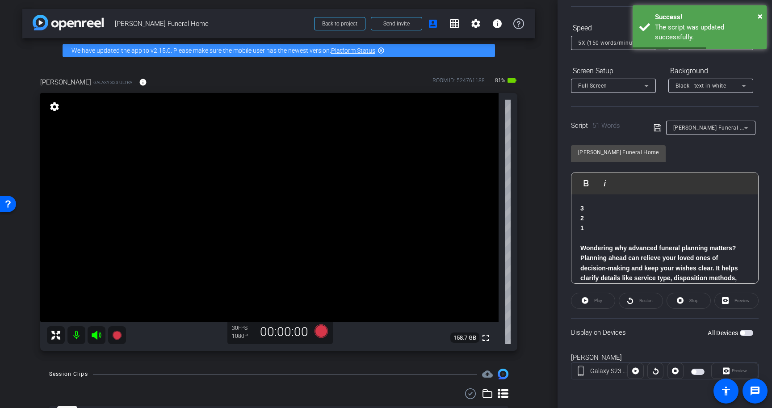
click at [746, 333] on span "button" at bounding box center [746, 333] width 13 height 6
click at [604, 302] on span at bounding box center [593, 300] width 43 height 21
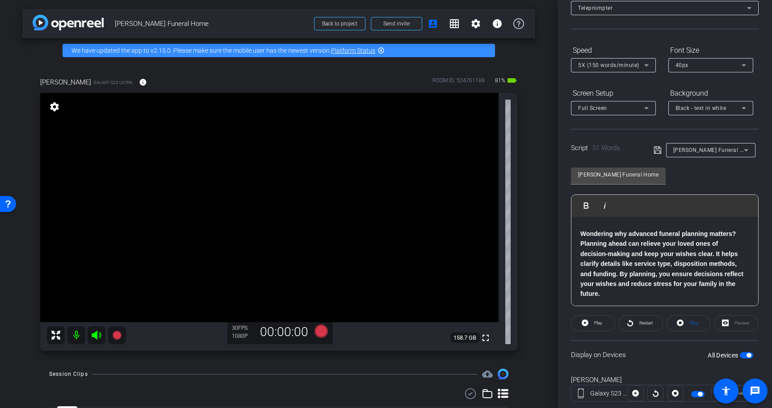
scroll to position [63, 0]
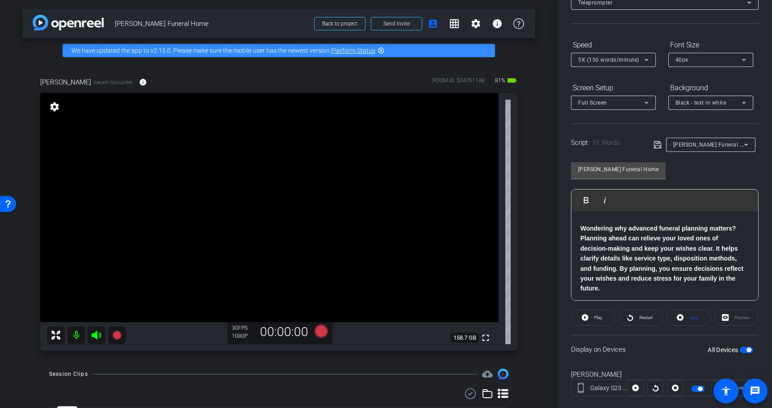
click at [746, 349] on span "button" at bounding box center [746, 350] width 13 height 6
click at [749, 351] on span "button" at bounding box center [746, 350] width 13 height 6
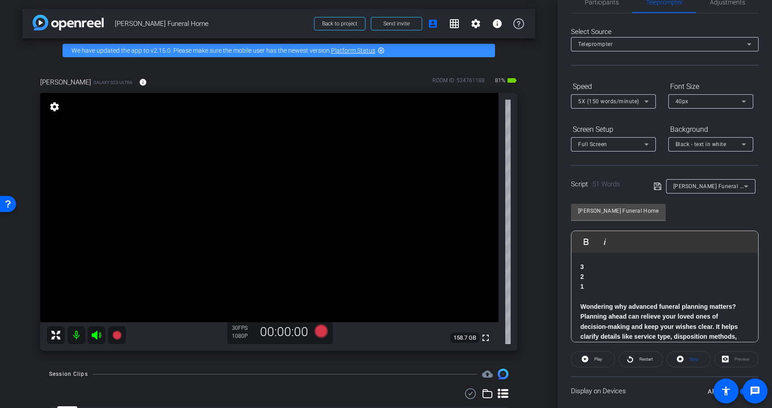
scroll to position [0, 0]
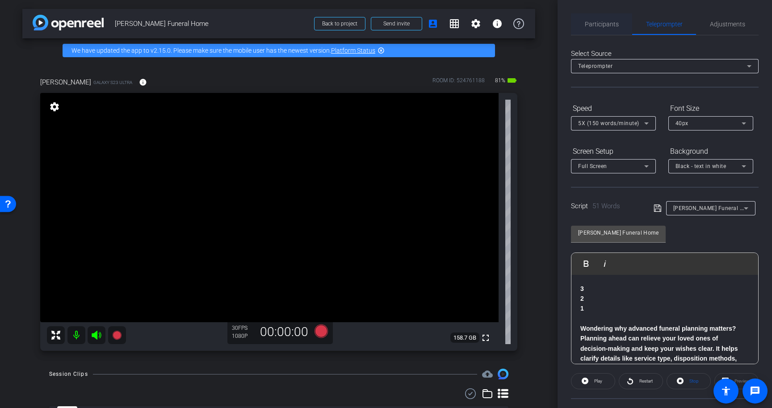
click at [609, 27] on span "Participants" at bounding box center [602, 24] width 34 height 6
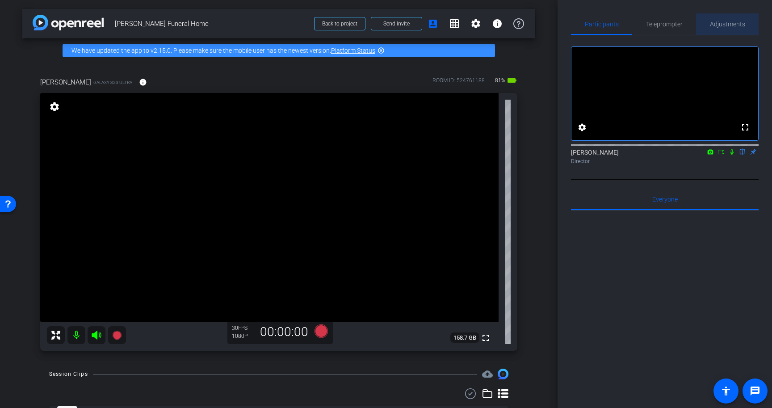
click at [727, 21] on span "Adjustments" at bounding box center [727, 24] width 35 height 6
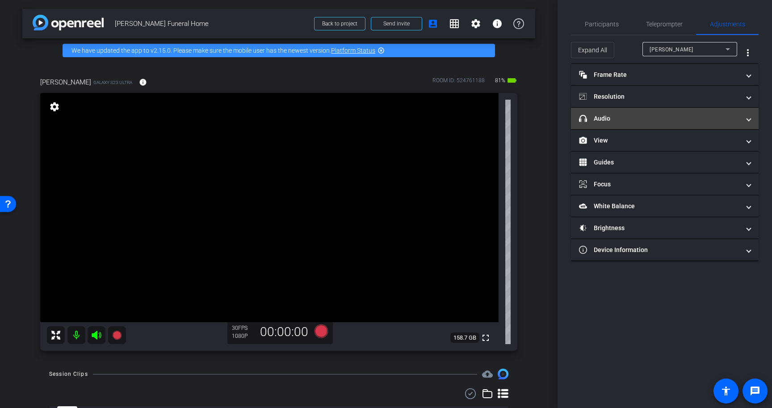
click at [673, 124] on mat-expansion-panel-header "headphone icon Audio" at bounding box center [665, 118] width 188 height 21
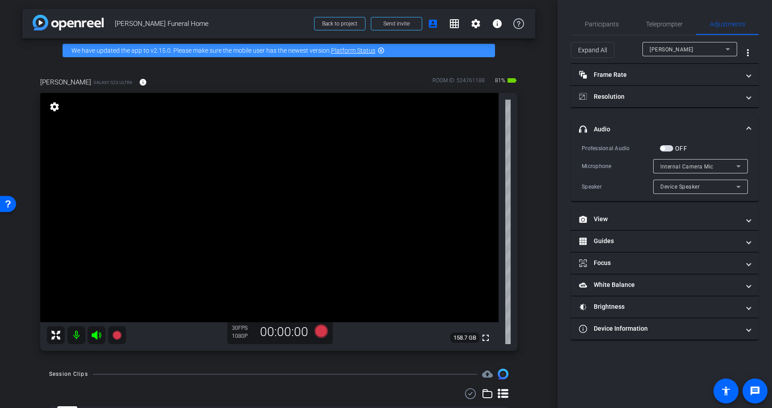
click at [668, 148] on span "button" at bounding box center [666, 148] width 13 height 6
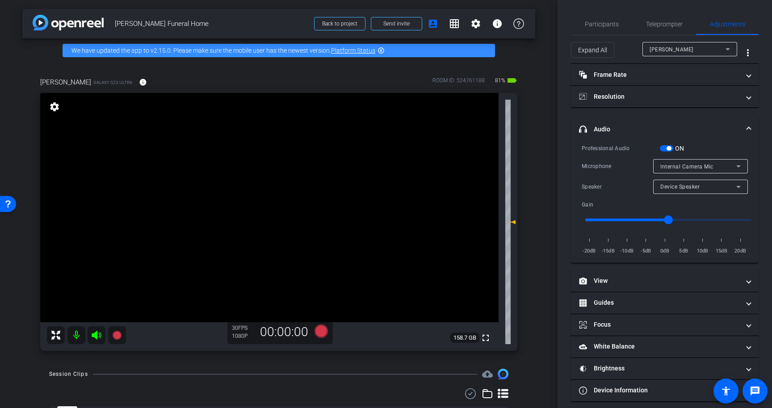
click at [688, 164] on span "Internal Camera Mic" at bounding box center [687, 167] width 53 height 6
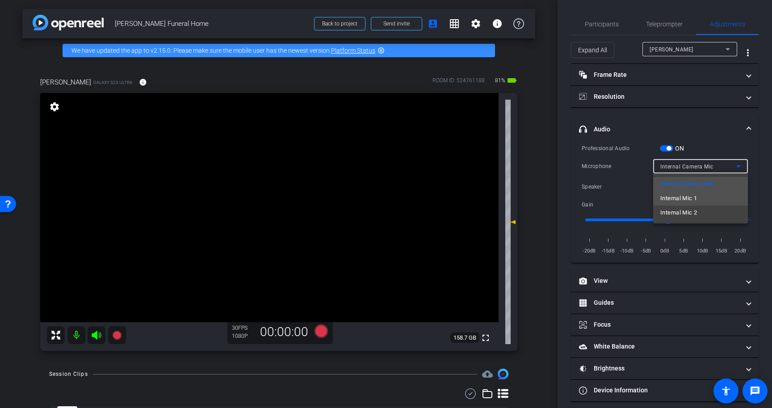
click at [686, 202] on span "Internal Mic 1" at bounding box center [679, 198] width 37 height 11
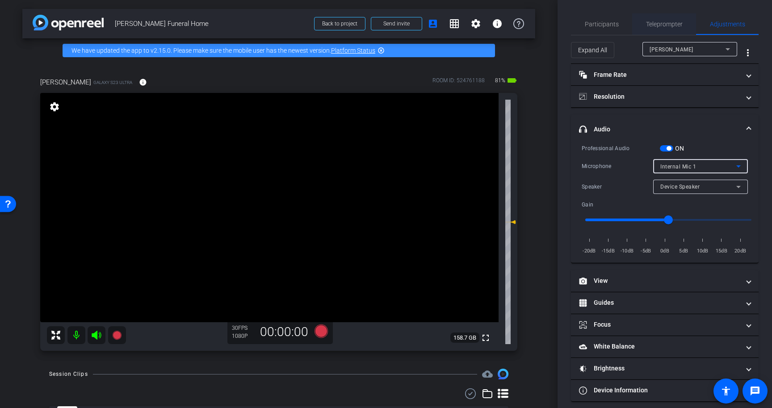
click at [667, 23] on span "Teleprompter" at bounding box center [664, 24] width 37 height 6
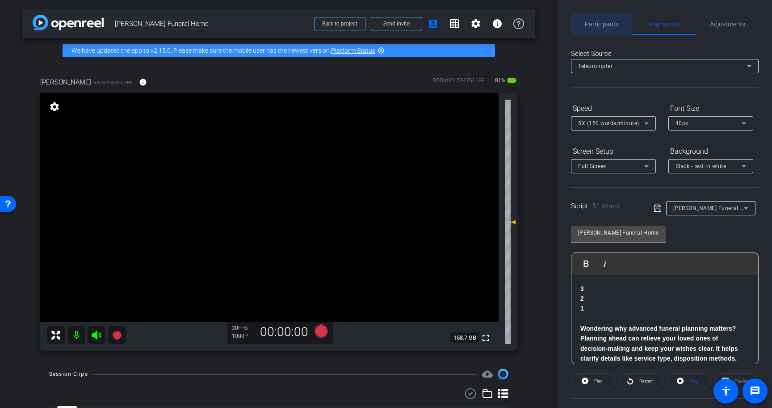
click at [609, 25] on span "Participants" at bounding box center [602, 24] width 34 height 6
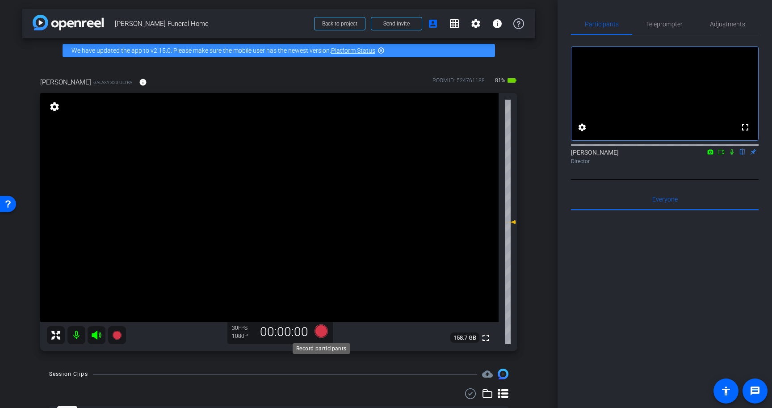
click at [323, 332] on icon at bounding box center [321, 330] width 13 height 13
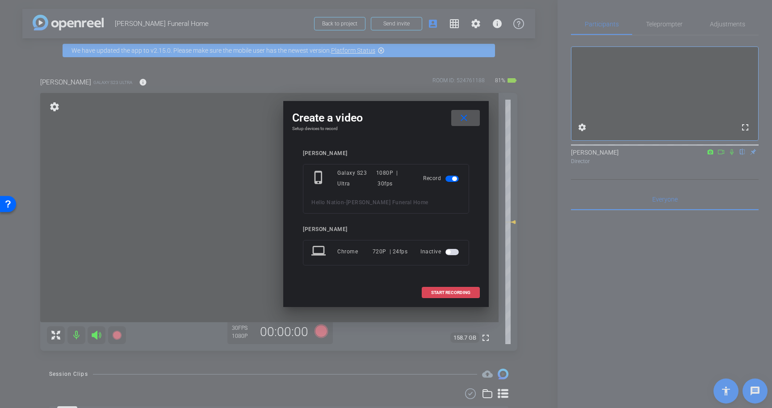
click at [449, 295] on span "START RECORDING" at bounding box center [450, 293] width 39 height 4
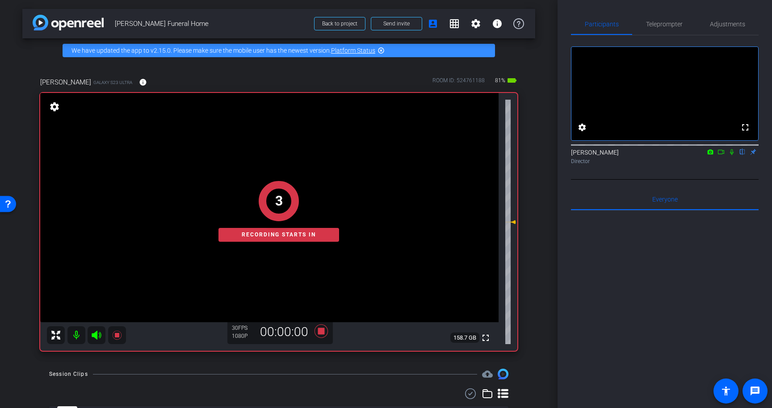
click at [732, 155] on icon at bounding box center [732, 152] width 7 height 6
click at [675, 24] on span "Teleprompter" at bounding box center [664, 24] width 37 height 6
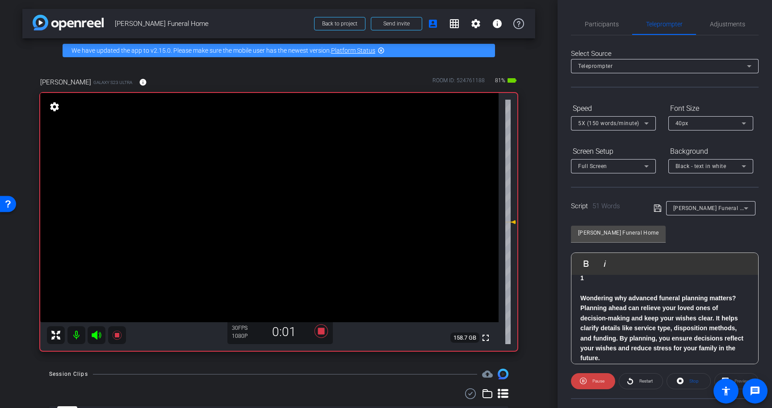
scroll to position [37, 0]
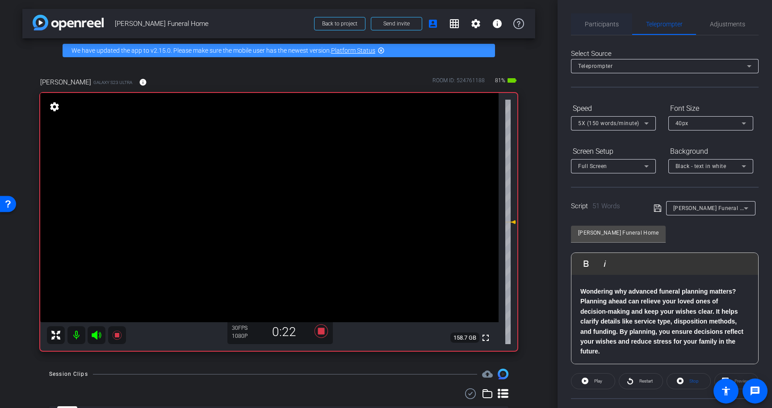
click at [600, 22] on span "Participants" at bounding box center [602, 24] width 34 height 6
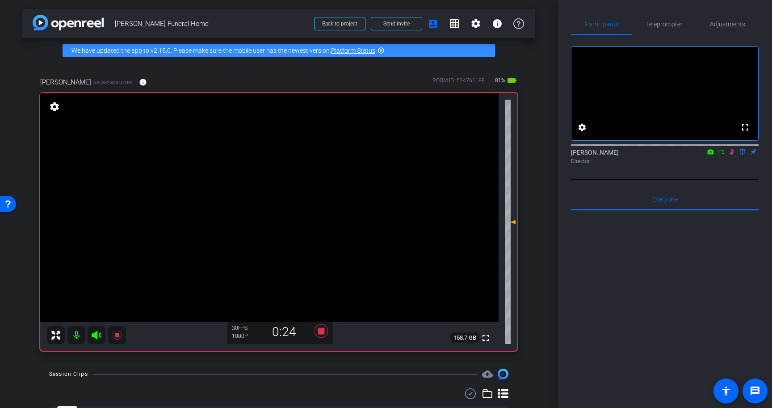
click at [734, 155] on icon at bounding box center [732, 152] width 7 height 6
click at [318, 333] on icon at bounding box center [321, 330] width 13 height 13
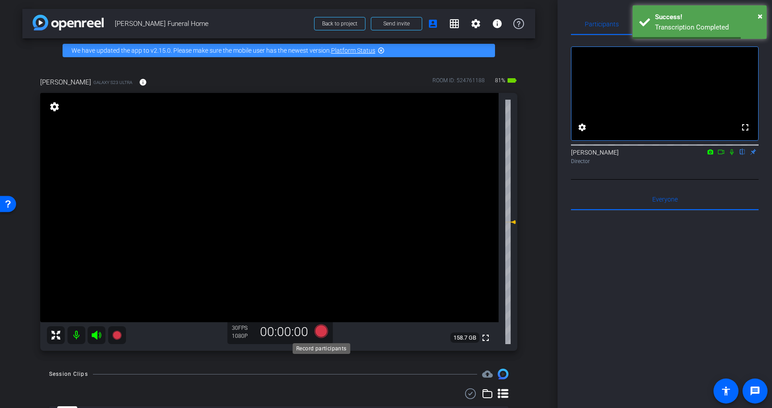
click at [321, 330] on icon at bounding box center [321, 330] width 13 height 13
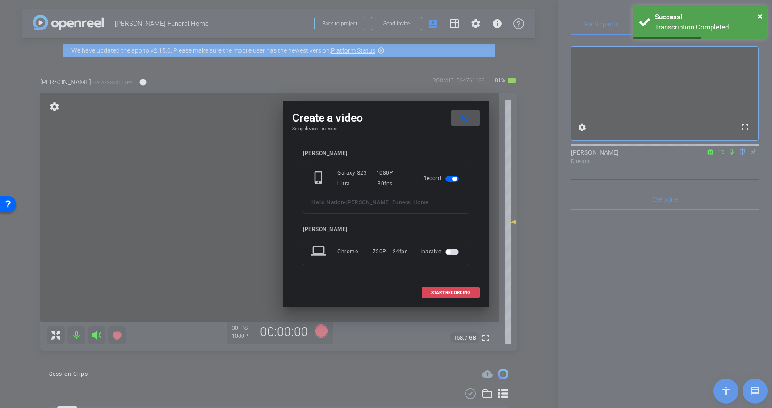
click at [461, 293] on span "START RECORDING" at bounding box center [450, 293] width 39 height 4
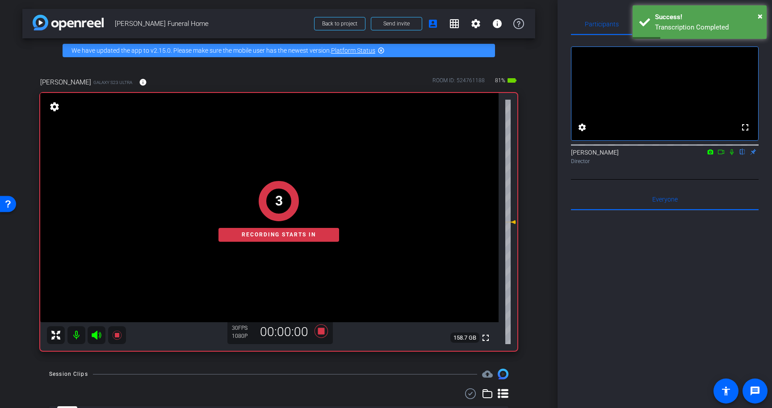
click at [732, 155] on icon at bounding box center [732, 152] width 4 height 6
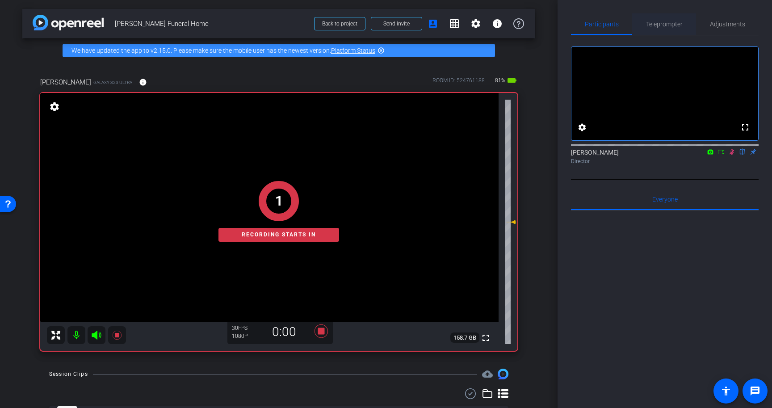
click at [672, 25] on span "Teleprompter" at bounding box center [664, 24] width 37 height 6
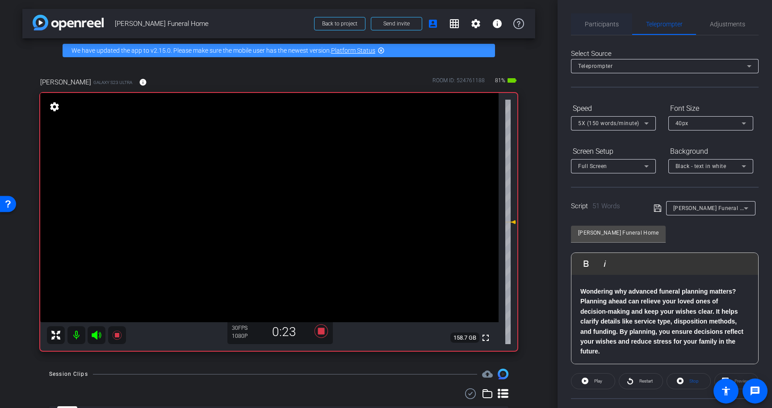
click at [599, 26] on span "Participants" at bounding box center [602, 24] width 34 height 6
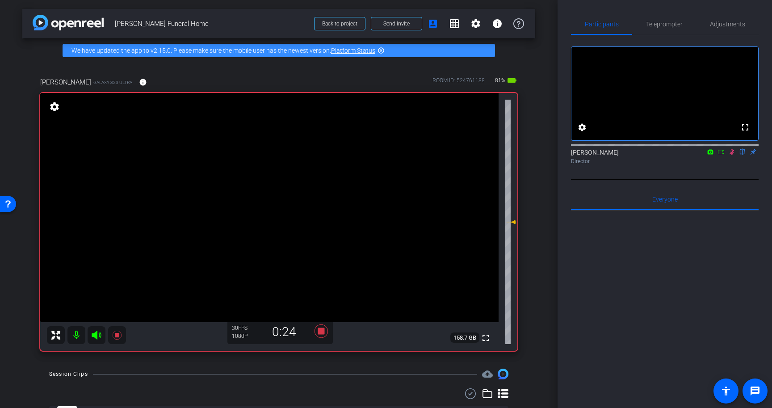
click at [733, 155] on icon at bounding box center [732, 152] width 7 height 6
click at [322, 332] on icon at bounding box center [321, 330] width 13 height 13
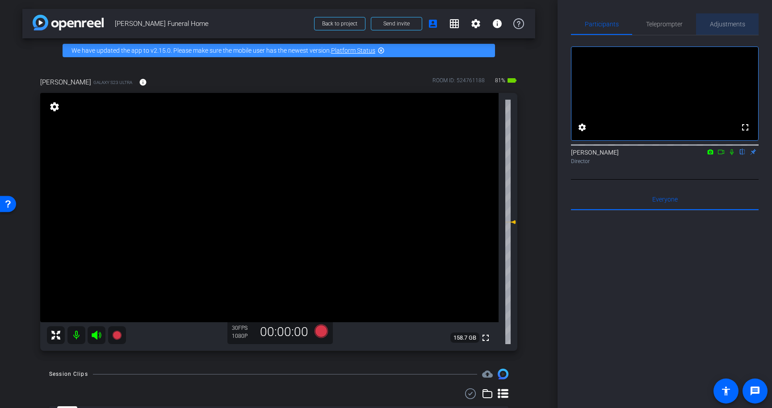
click at [741, 24] on span "Adjustments" at bounding box center [727, 24] width 35 height 6
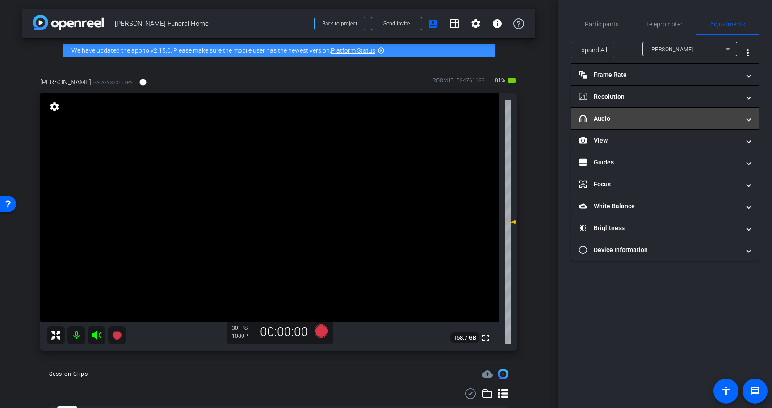
click at [681, 123] on mat-expansion-panel-header "headphone icon Audio" at bounding box center [665, 118] width 188 height 21
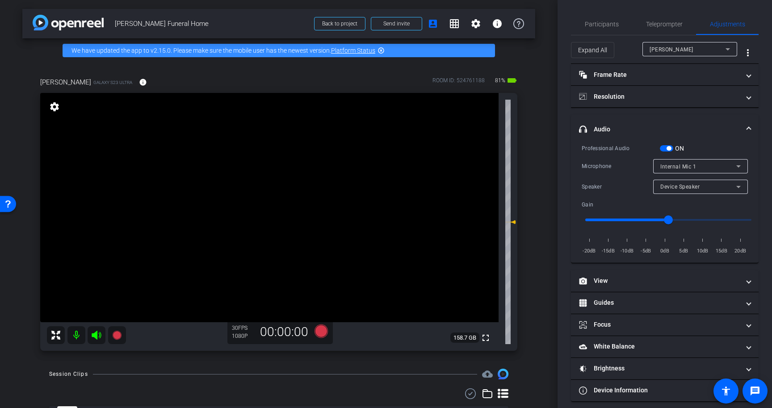
click at [670, 147] on span "button" at bounding box center [669, 148] width 4 height 4
click at [664, 21] on span "Teleprompter" at bounding box center [664, 24] width 37 height 6
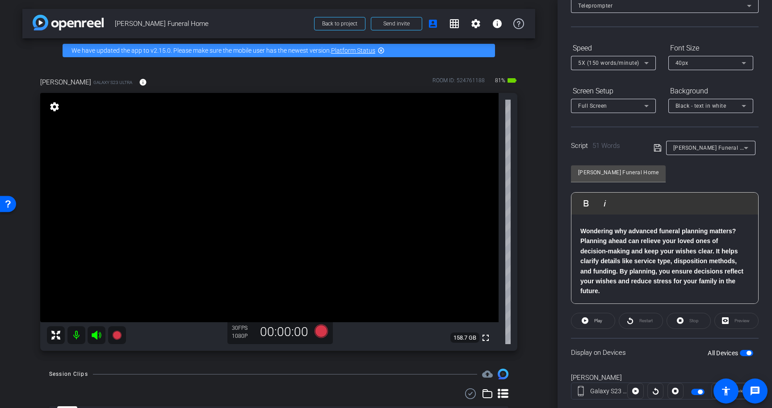
scroll to position [80, 0]
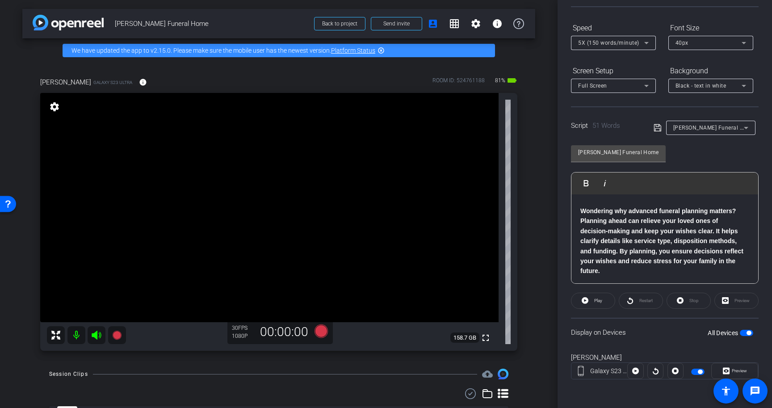
click at [749, 334] on span "button" at bounding box center [749, 333] width 4 height 4
click at [619, 277] on div "3 2 1 Wondering why advanced funeral planning matters? Planning ahead can relie…" at bounding box center [665, 221] width 187 height 128
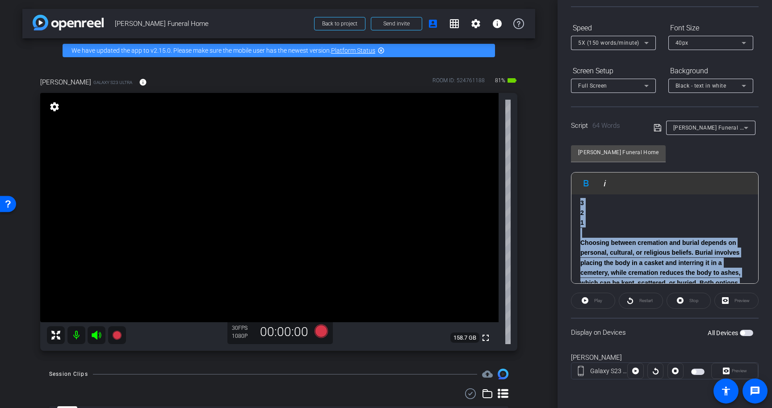
scroll to position [0, 0]
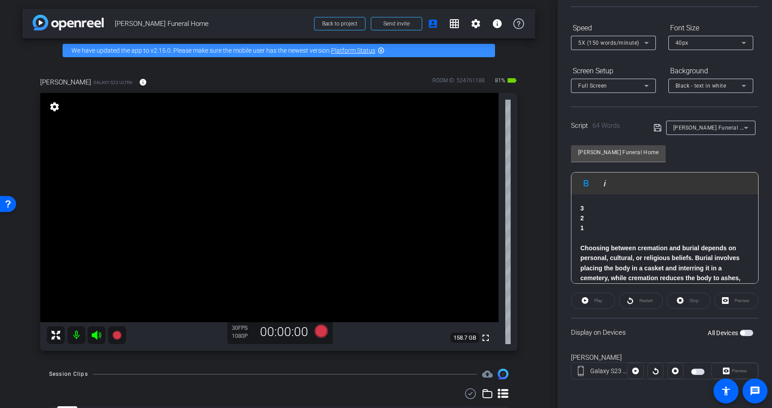
click at [647, 236] on p at bounding box center [665, 238] width 169 height 10
click at [659, 131] on icon at bounding box center [657, 127] width 7 height 7
click at [751, 334] on span "button" at bounding box center [746, 333] width 13 height 6
click at [591, 303] on span at bounding box center [593, 300] width 43 height 21
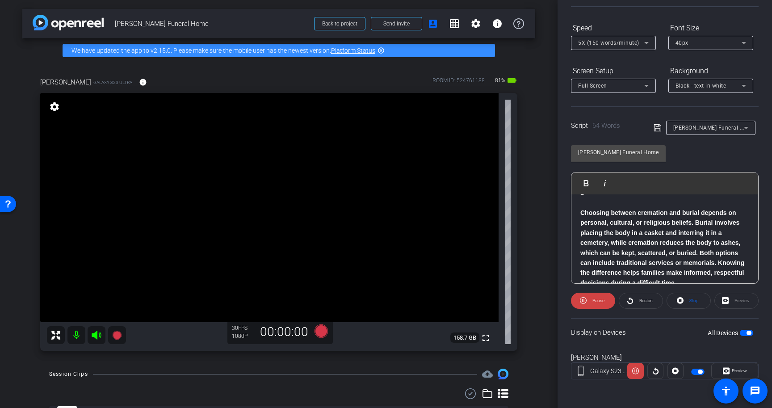
scroll to position [42, 0]
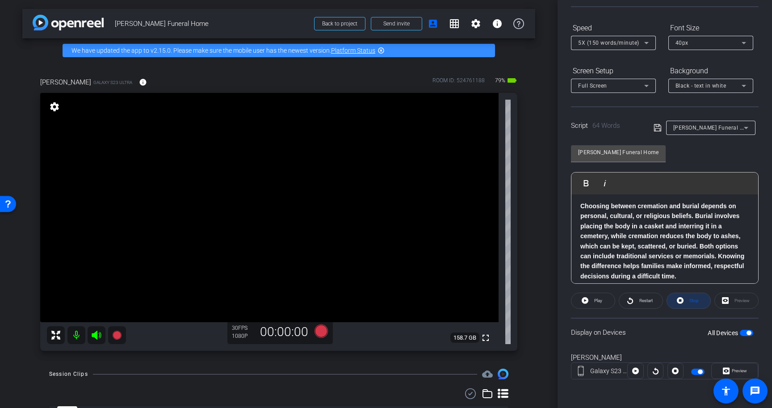
click at [691, 299] on span "Stop" at bounding box center [694, 300] width 9 height 5
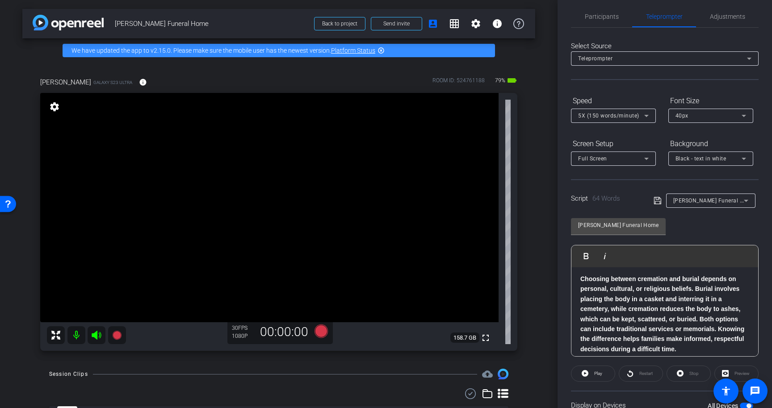
scroll to position [0, 0]
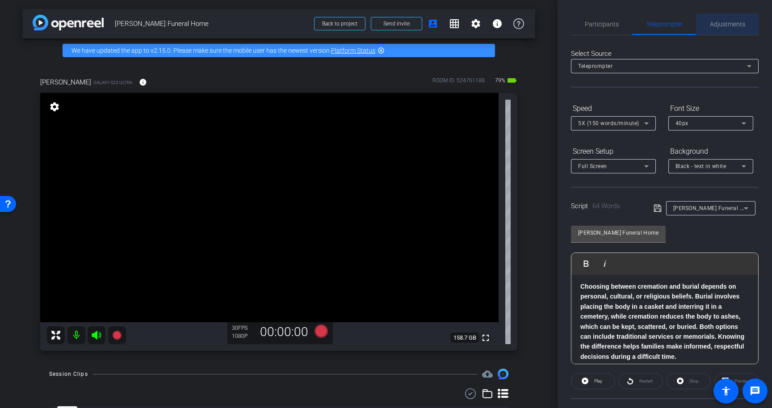
click at [734, 28] on span "Adjustments" at bounding box center [727, 23] width 35 height 21
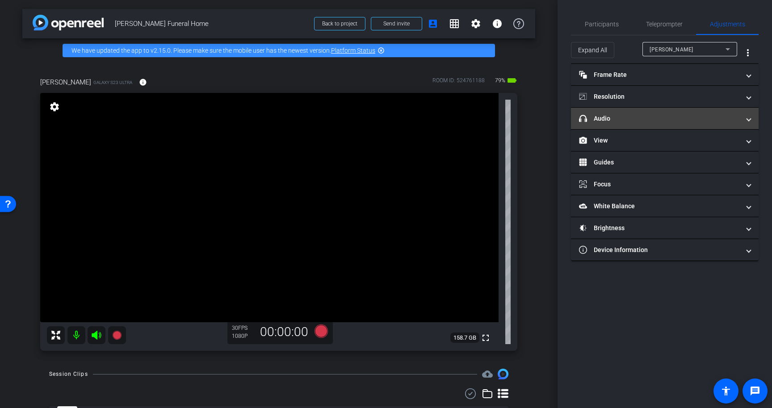
click at [668, 118] on mat-panel-title "headphone icon Audio" at bounding box center [659, 118] width 161 height 9
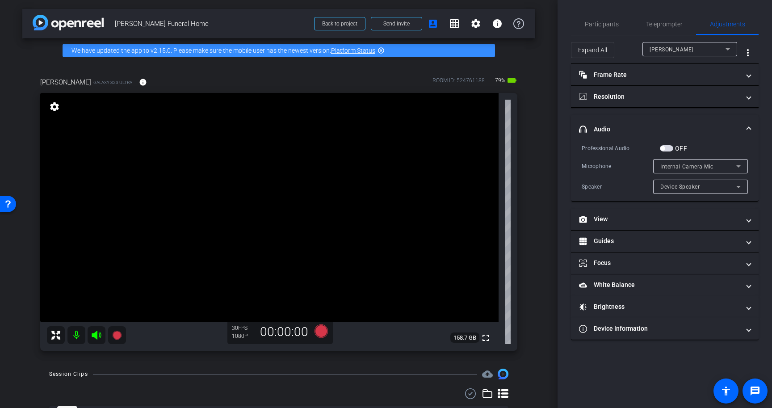
click at [670, 149] on span "button" at bounding box center [666, 148] width 13 height 6
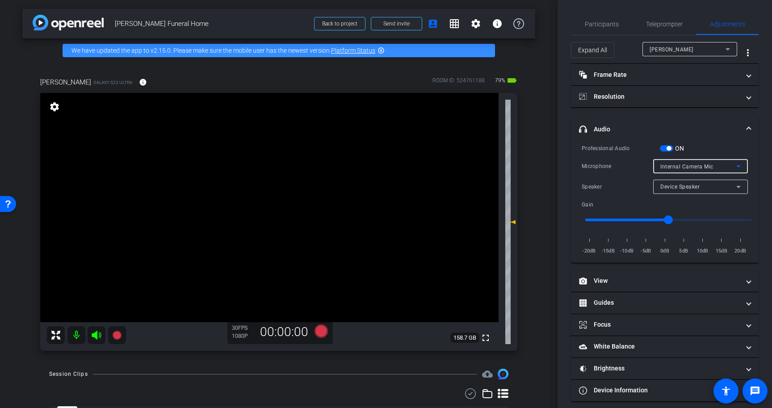
click at [679, 165] on span "Internal Camera Mic" at bounding box center [687, 167] width 53 height 6
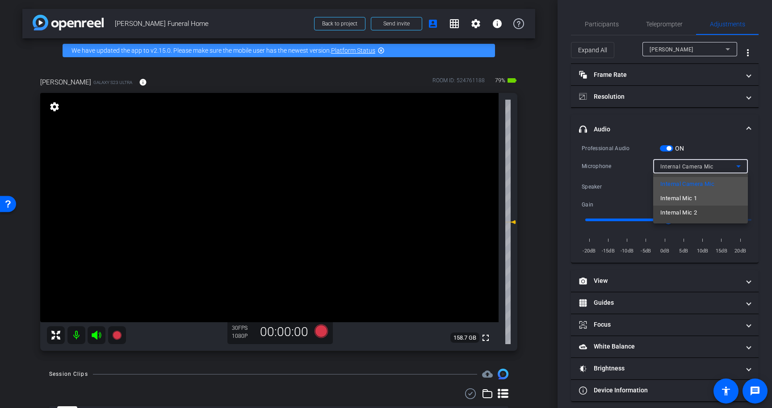
click at [679, 196] on span "Internal Mic 1" at bounding box center [679, 198] width 37 height 11
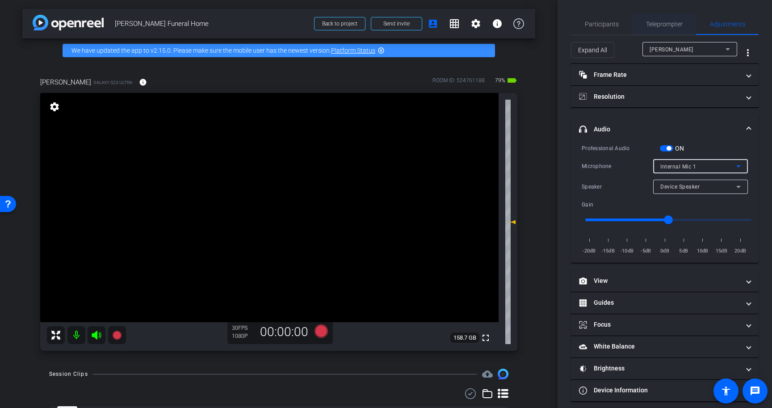
click at [678, 24] on span "Teleprompter" at bounding box center [664, 24] width 37 height 6
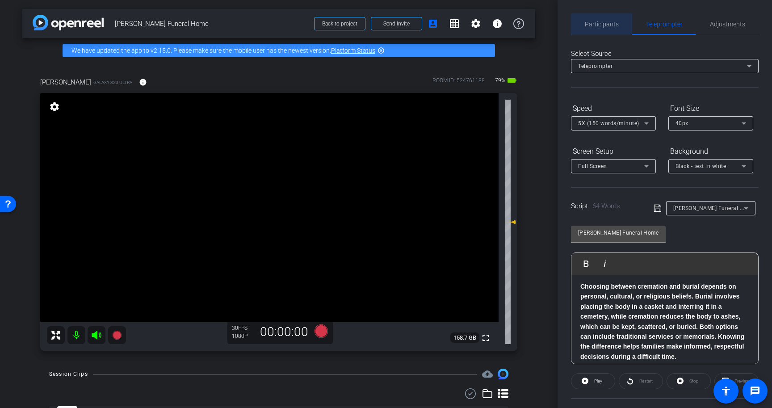
click at [594, 16] on span "Participants" at bounding box center [602, 23] width 34 height 21
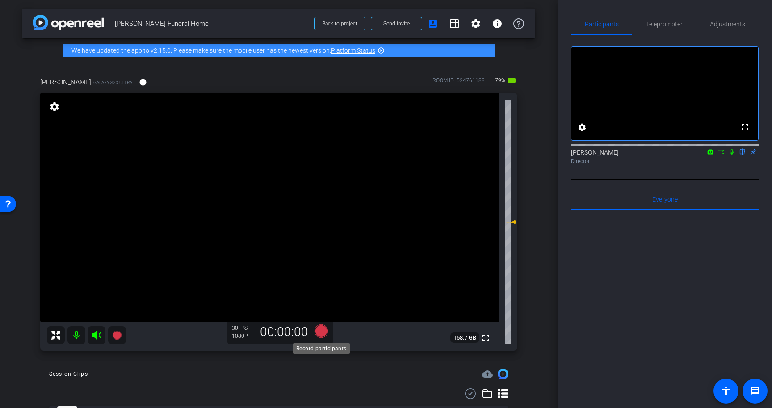
click at [320, 334] on icon at bounding box center [321, 330] width 13 height 13
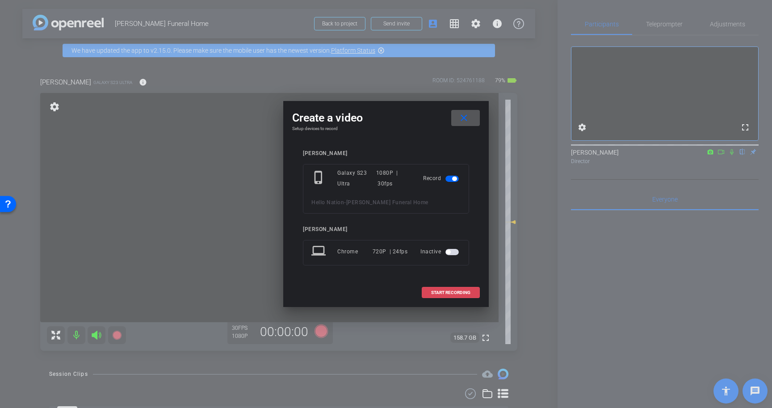
click at [465, 291] on span "START RECORDING" at bounding box center [450, 293] width 39 height 4
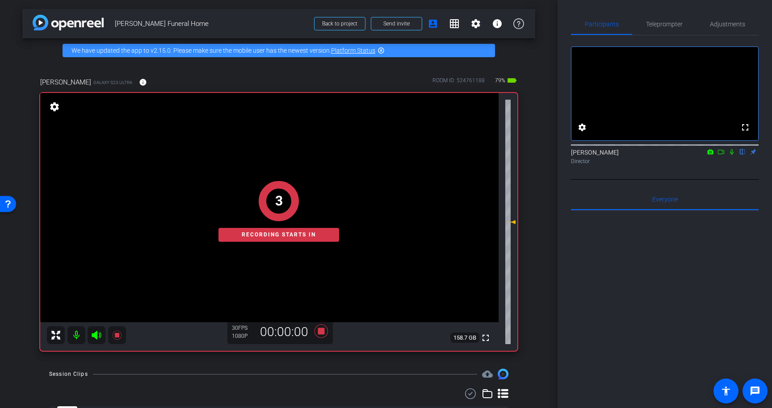
click at [732, 155] on icon at bounding box center [732, 152] width 7 height 6
click at [664, 24] on span "Teleprompter" at bounding box center [664, 24] width 37 height 6
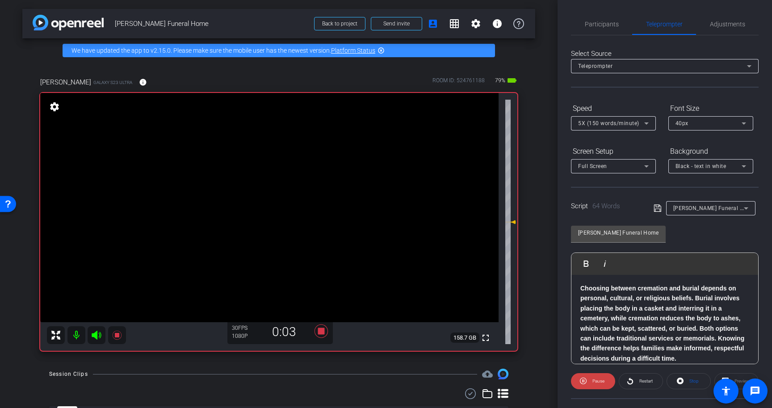
scroll to position [42, 0]
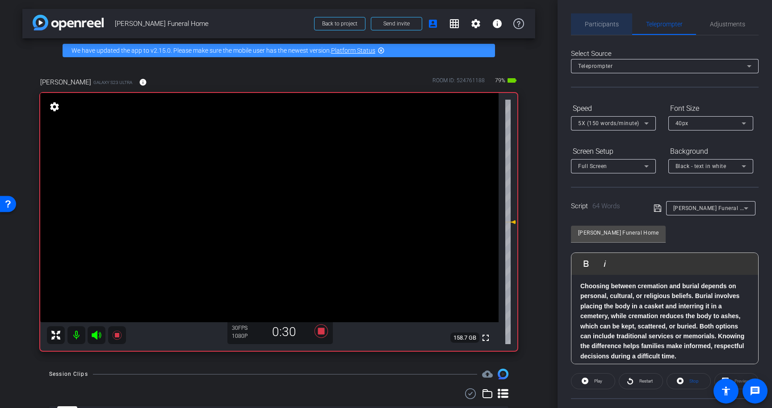
click at [597, 19] on span "Participants" at bounding box center [602, 23] width 34 height 21
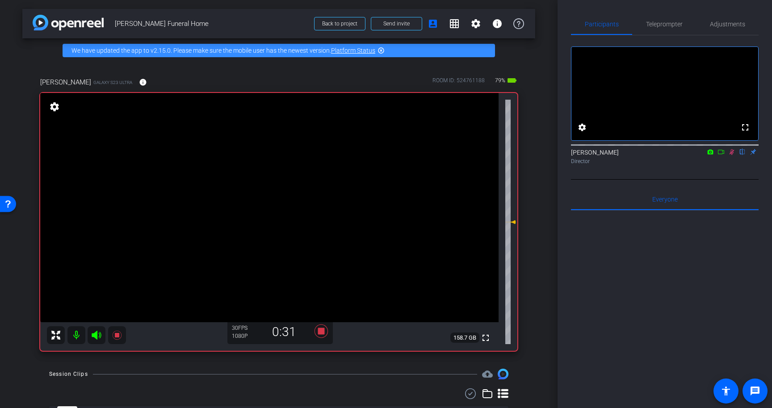
click at [732, 155] on icon at bounding box center [732, 152] width 7 height 6
click at [320, 329] on icon at bounding box center [321, 330] width 13 height 13
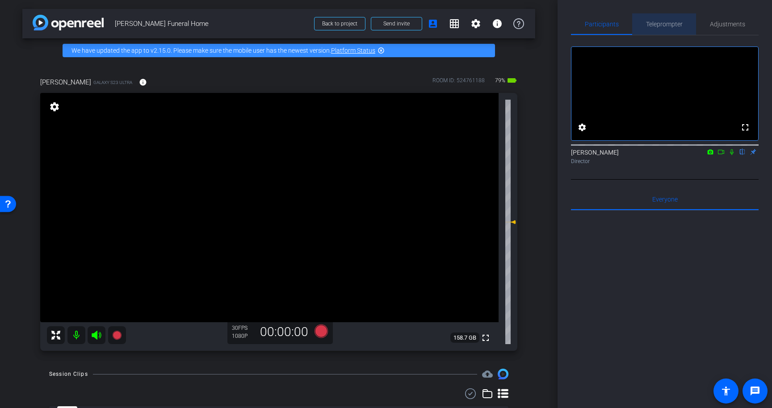
click at [661, 26] on span "Teleprompter" at bounding box center [664, 24] width 37 height 6
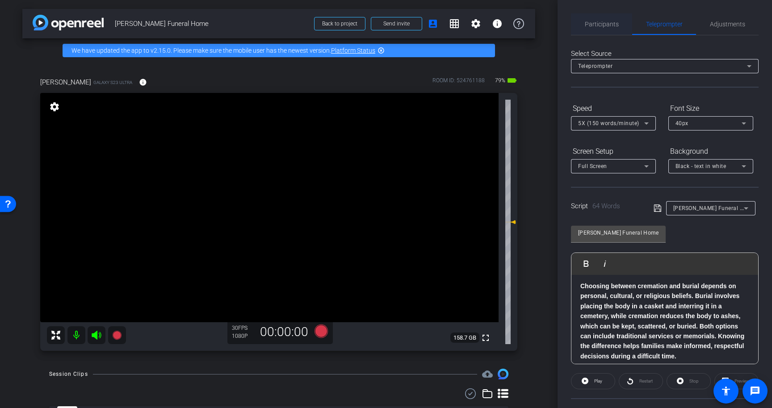
click at [607, 24] on span "Participants" at bounding box center [602, 24] width 34 height 6
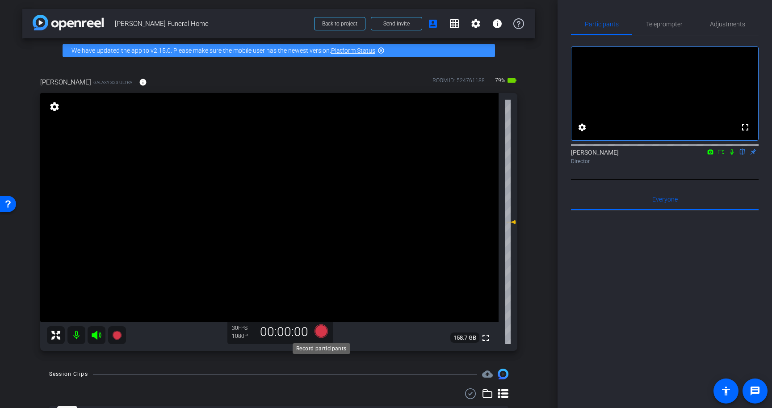
click at [320, 337] on icon at bounding box center [321, 330] width 13 height 13
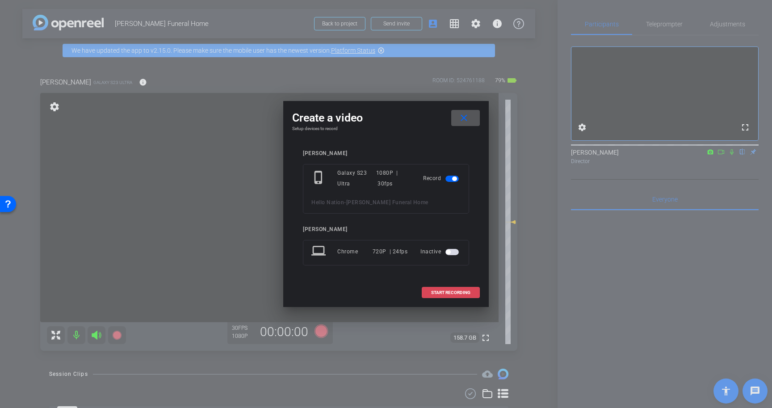
click at [452, 289] on span at bounding box center [450, 292] width 57 height 21
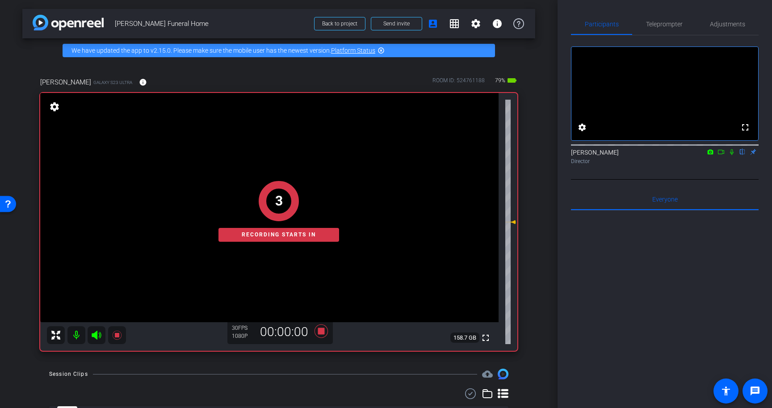
click at [734, 155] on icon at bounding box center [732, 152] width 7 height 6
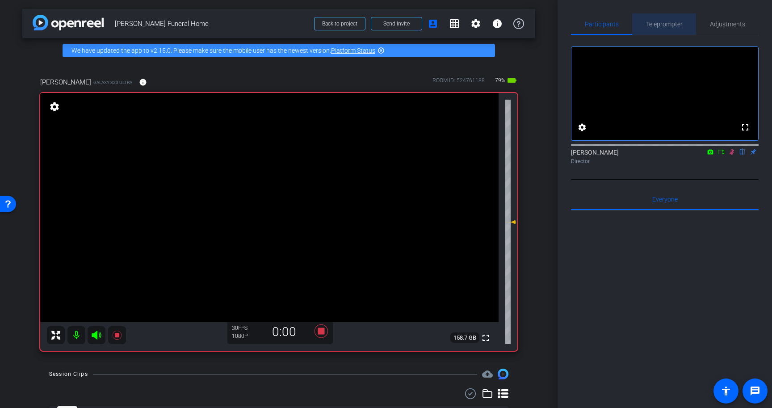
click at [673, 22] on span "Teleprompter" at bounding box center [664, 24] width 37 height 6
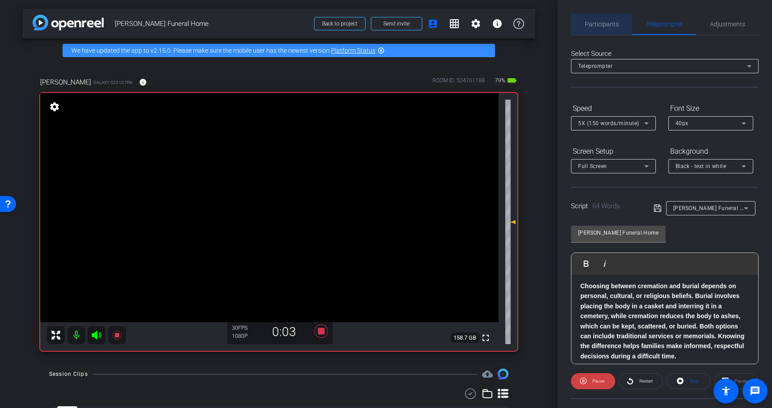
click at [606, 29] on span "Participants" at bounding box center [602, 23] width 34 height 21
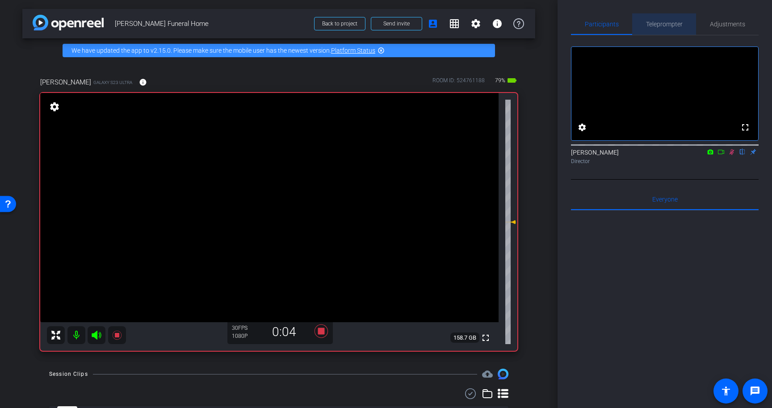
click at [666, 33] on span "Teleprompter" at bounding box center [664, 23] width 37 height 21
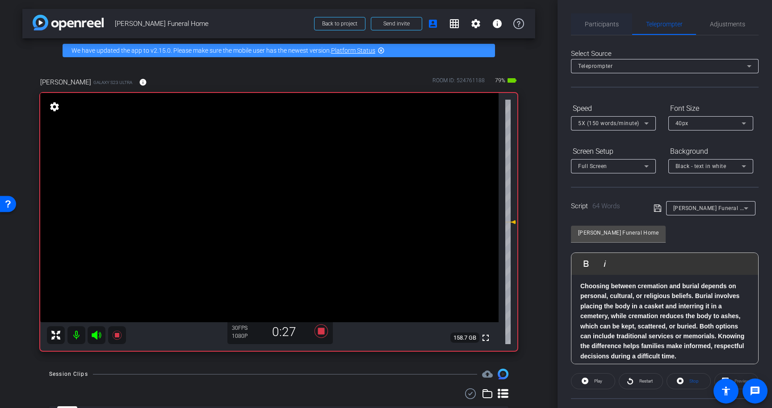
click at [611, 27] on span "Participants" at bounding box center [602, 24] width 34 height 6
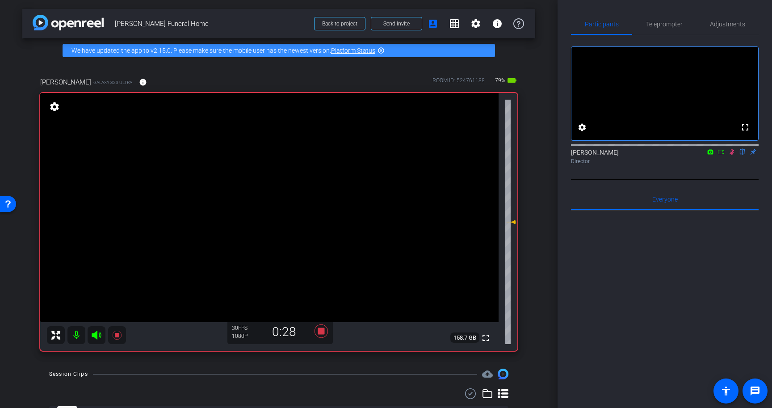
click at [731, 155] on icon at bounding box center [732, 152] width 7 height 6
click at [320, 332] on icon at bounding box center [321, 330] width 13 height 13
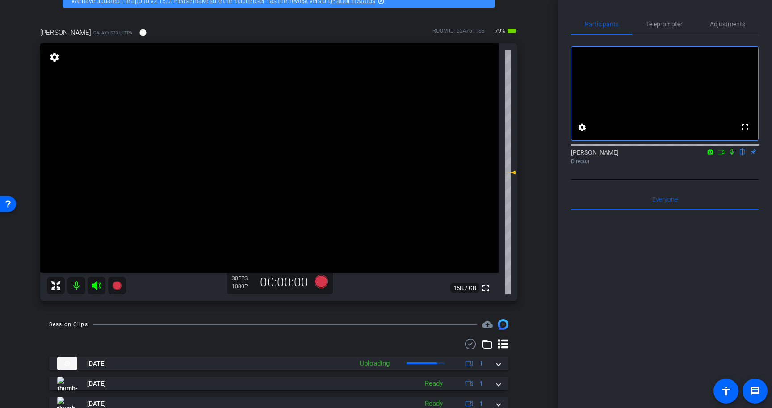
scroll to position [60, 0]
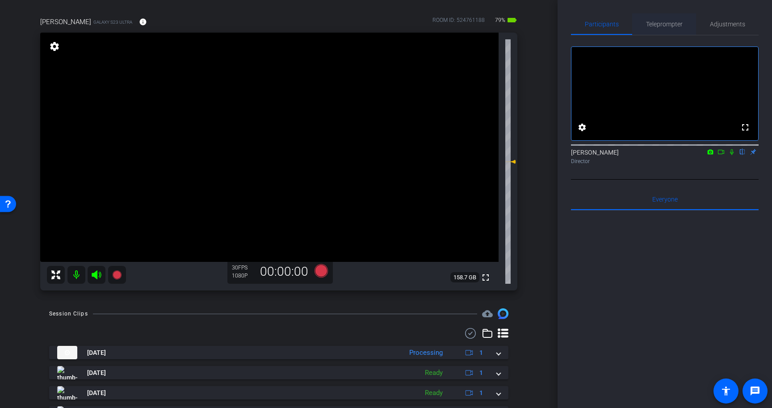
click at [673, 22] on span "Teleprompter" at bounding box center [664, 24] width 37 height 6
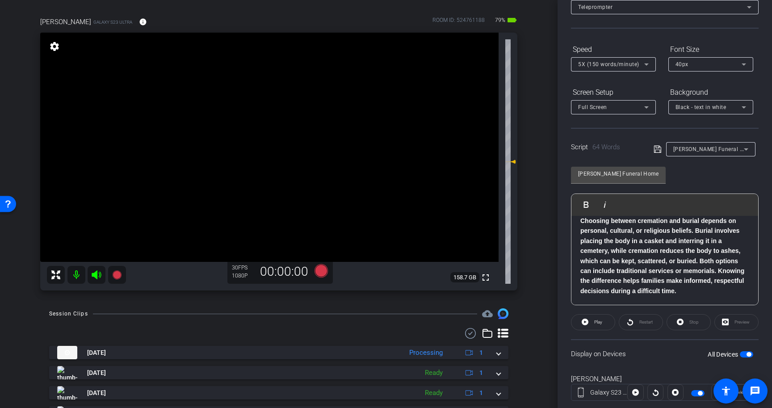
scroll to position [63, 0]
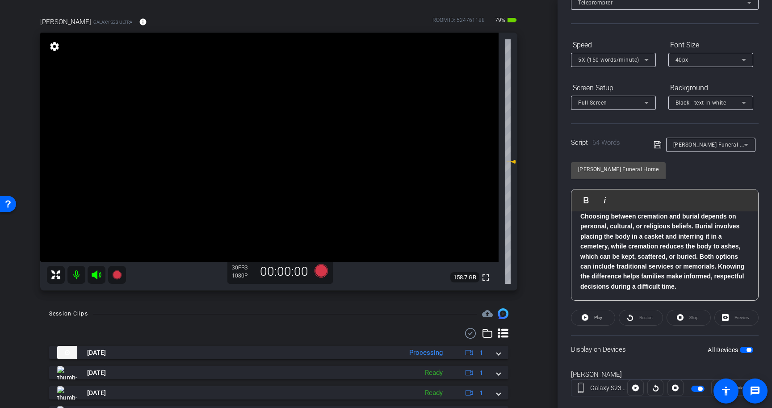
click at [743, 353] on div "All Devices" at bounding box center [731, 350] width 46 height 9
click at [744, 352] on span "button" at bounding box center [746, 350] width 13 height 6
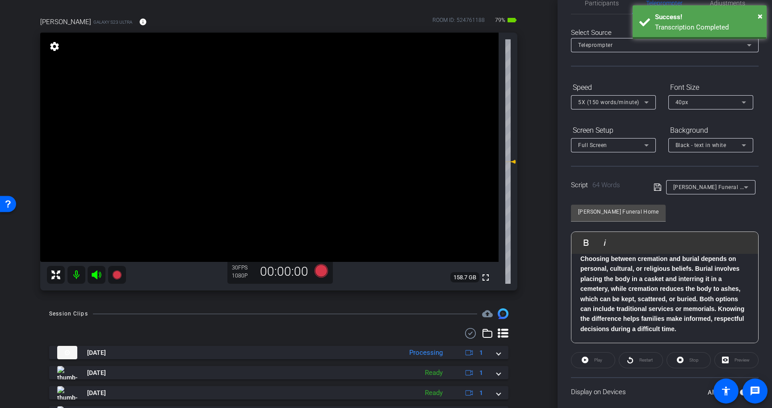
scroll to position [0, 0]
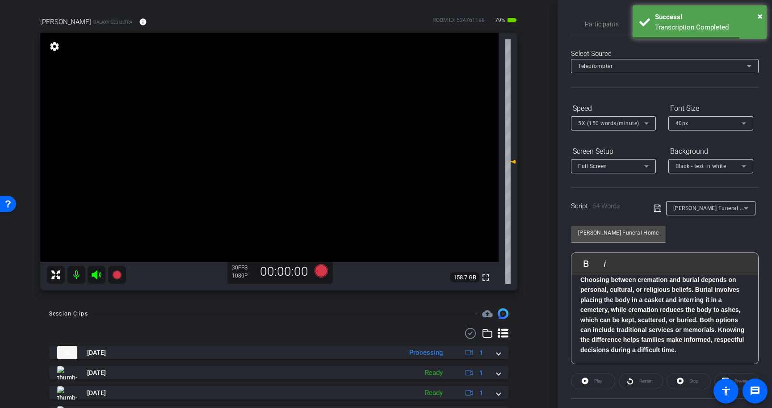
click at [620, 128] on div "5X (150 words/minute)" at bounding box center [611, 123] width 66 height 11
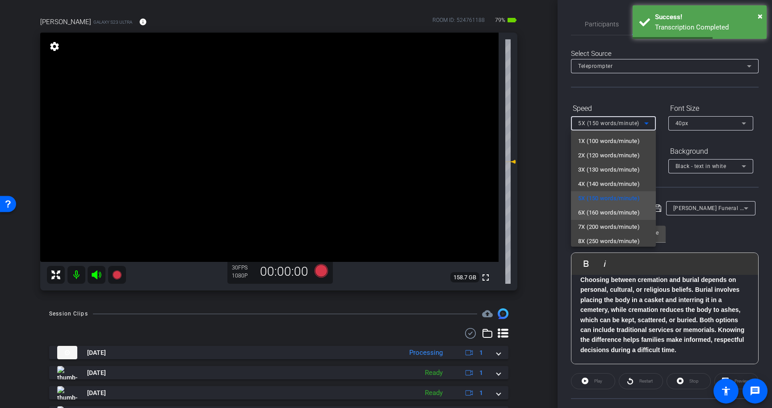
click at [619, 208] on span "6X (160 words/minute)" at bounding box center [609, 212] width 62 height 11
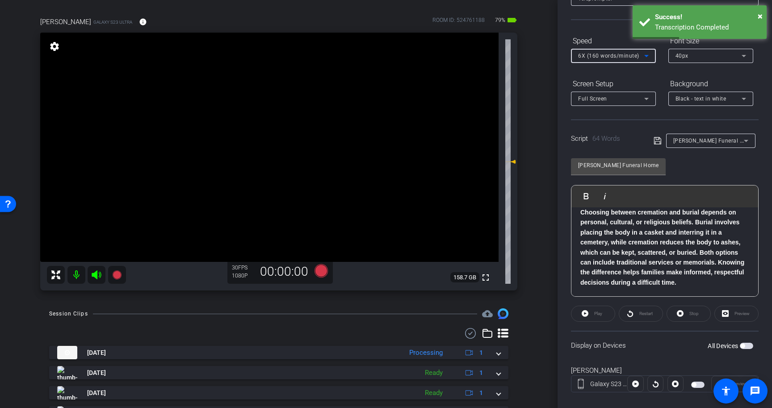
scroll to position [72, 0]
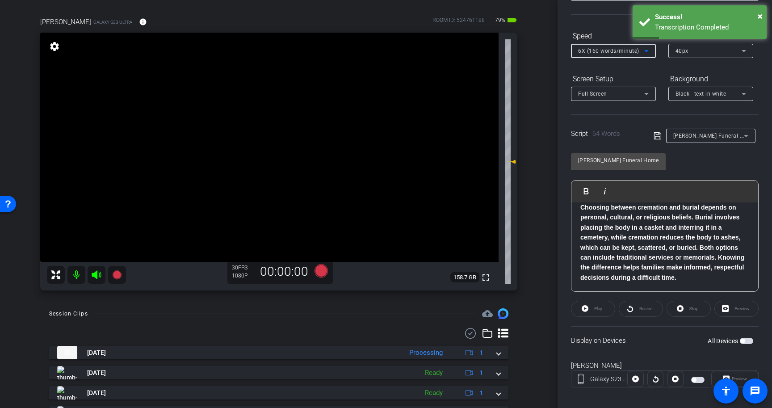
click at [749, 341] on span "button" at bounding box center [746, 341] width 13 height 6
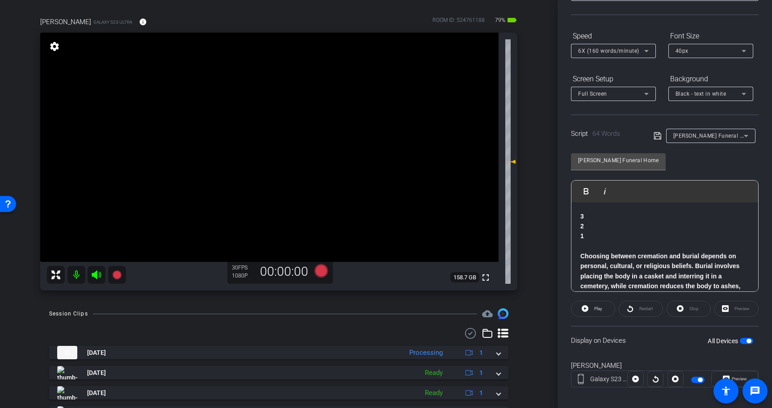
scroll to position [0, 0]
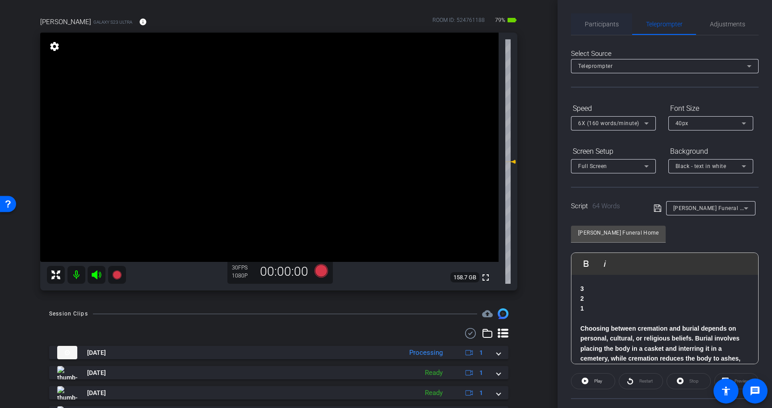
click at [602, 26] on span "Participants" at bounding box center [602, 24] width 34 height 6
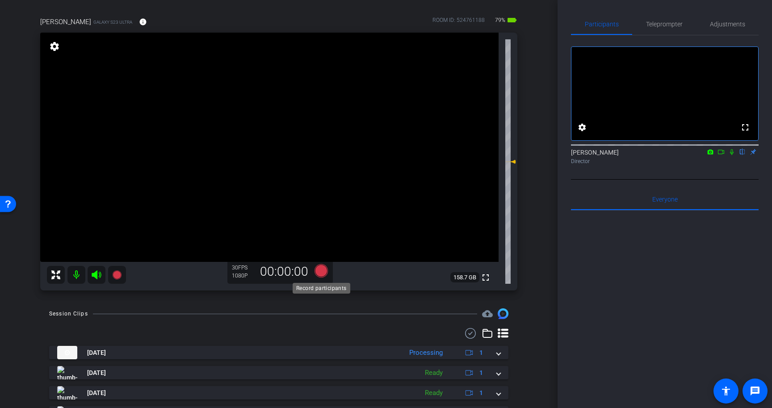
click at [326, 269] on icon at bounding box center [321, 270] width 13 height 13
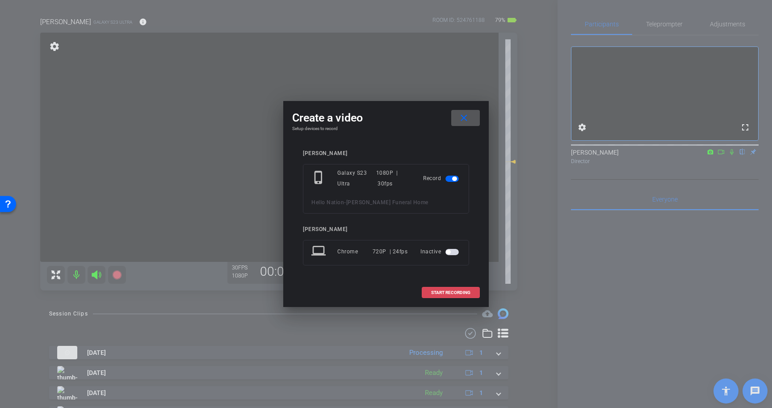
click at [465, 294] on span "START RECORDING" at bounding box center [450, 293] width 39 height 4
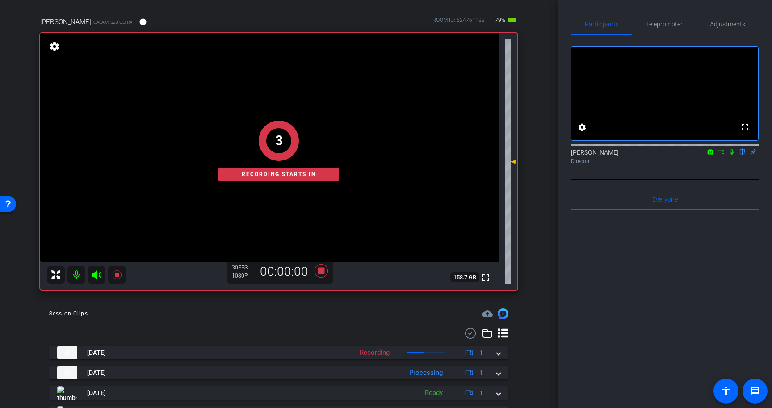
click at [731, 155] on icon at bounding box center [732, 152] width 7 height 6
click at [670, 30] on span "Teleprompter" at bounding box center [664, 23] width 37 height 21
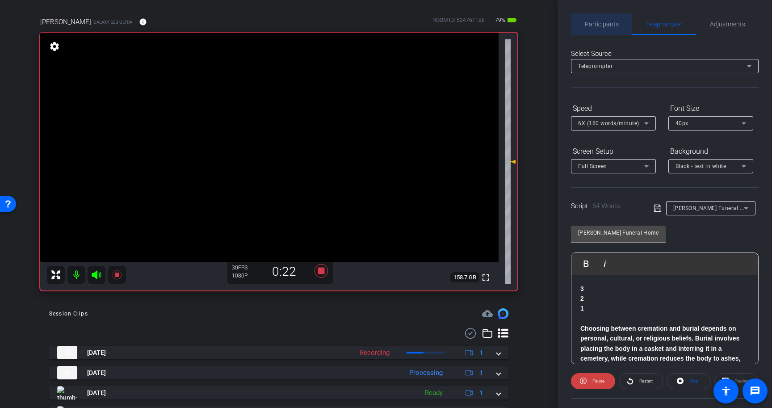
click at [617, 28] on span "Participants" at bounding box center [602, 23] width 34 height 21
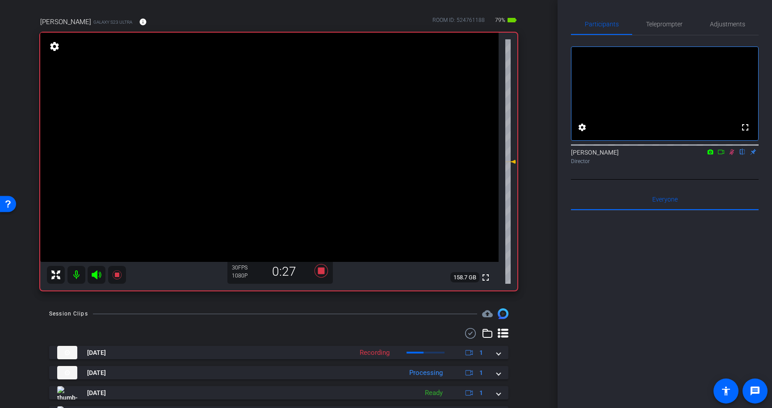
click at [732, 155] on icon at bounding box center [732, 152] width 7 height 6
click at [319, 271] on icon at bounding box center [321, 270] width 13 height 13
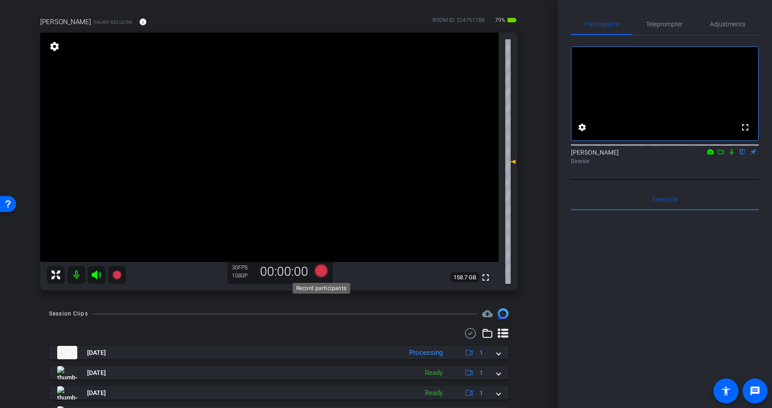
click at [321, 272] on icon at bounding box center [321, 270] width 13 height 13
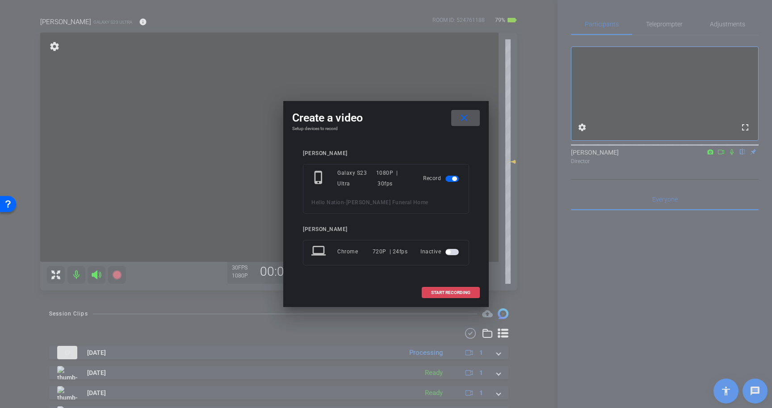
click at [456, 292] on span "START RECORDING" at bounding box center [450, 293] width 39 height 4
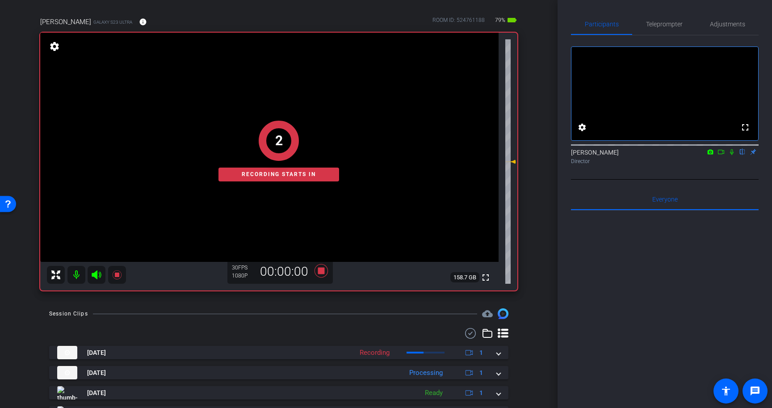
click at [733, 155] on icon at bounding box center [732, 152] width 7 height 6
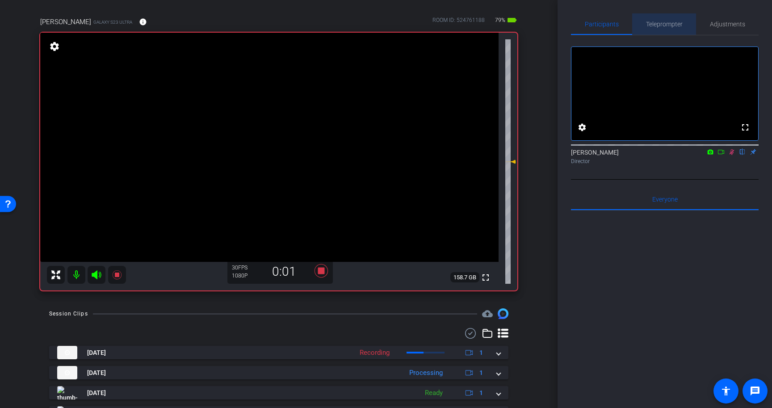
click at [661, 28] on span "Teleprompter" at bounding box center [664, 23] width 37 height 21
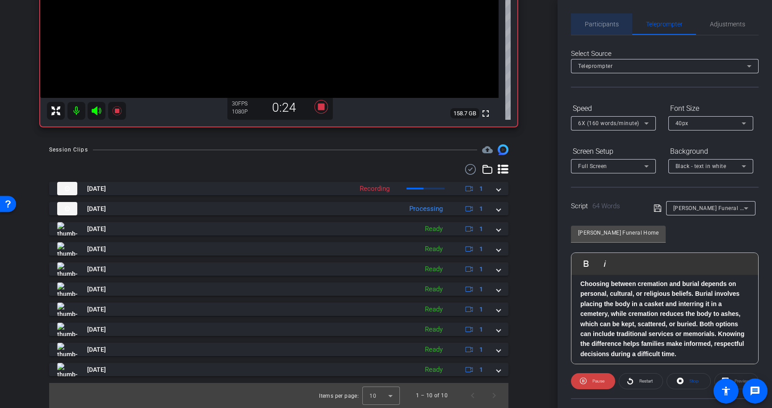
click at [609, 26] on span "Participants" at bounding box center [602, 24] width 34 height 6
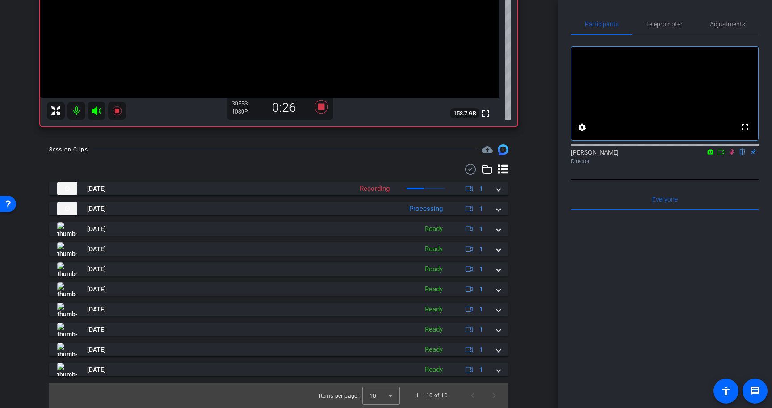
click at [733, 155] on icon at bounding box center [732, 152] width 5 height 6
click at [319, 108] on icon at bounding box center [321, 106] width 13 height 13
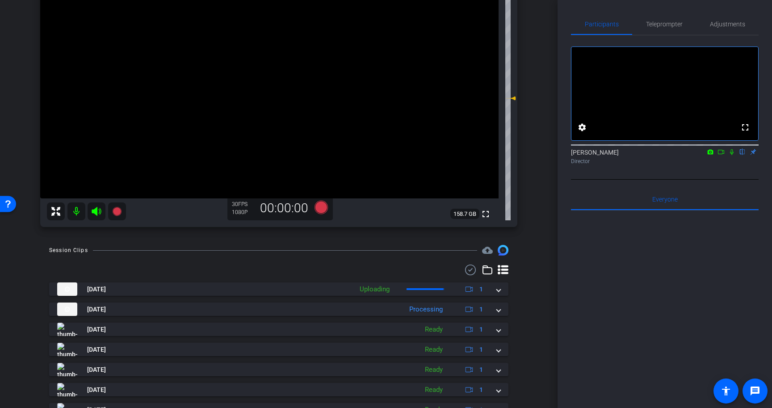
scroll to position [123, 0]
click at [666, 23] on span "Teleprompter" at bounding box center [664, 24] width 37 height 6
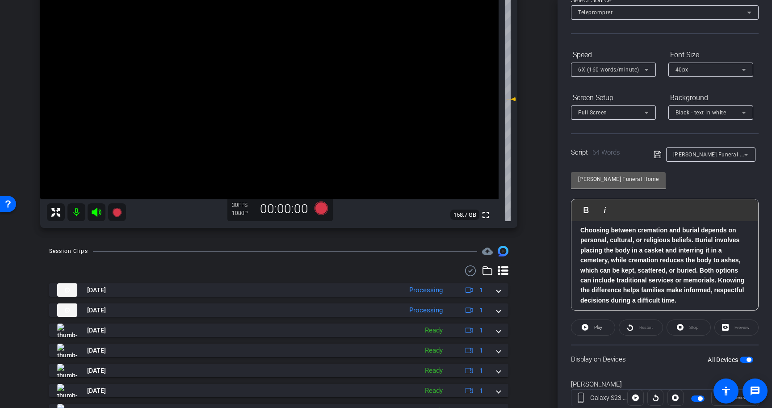
scroll to position [55, 0]
click at [583, 229] on strong "Choosing between cremation and burial depends on personal, cultural, or religio…" at bounding box center [663, 263] width 164 height 77
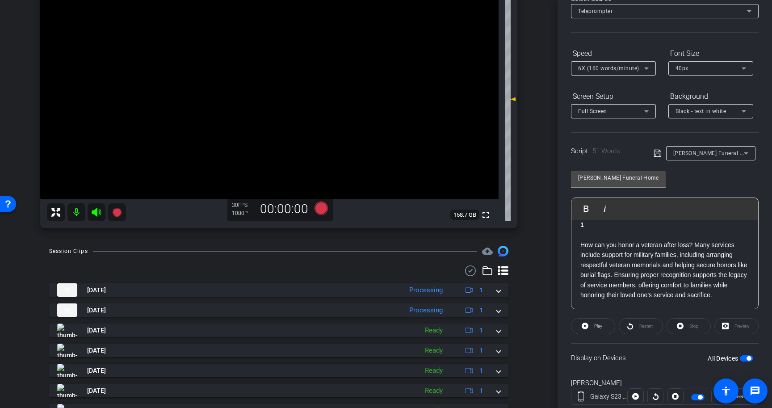
scroll to position [80, 0]
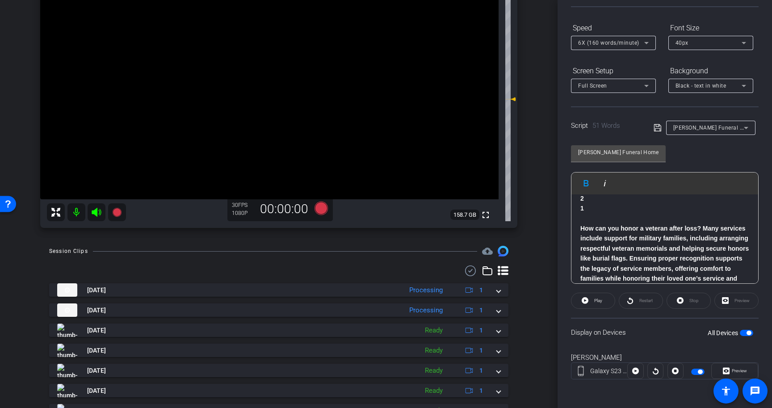
click at [619, 206] on p "1" at bounding box center [665, 208] width 169 height 10
click at [658, 128] on icon at bounding box center [658, 127] width 8 height 11
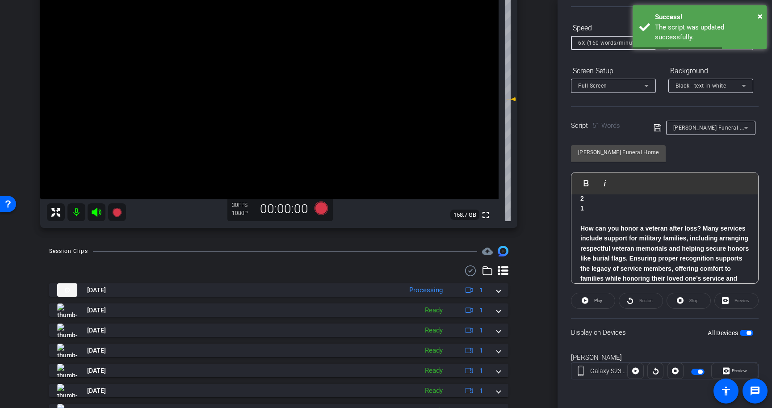
click at [617, 44] on span "6X (160 words/minute)" at bounding box center [608, 43] width 61 height 6
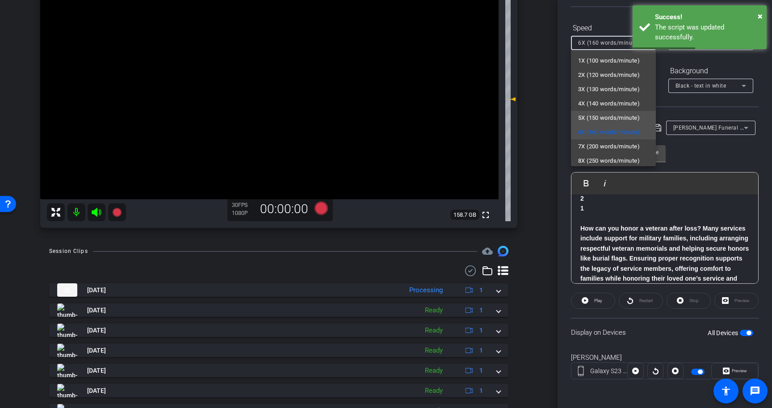
click at [613, 116] on span "5X (150 words/minute)" at bounding box center [609, 118] width 62 height 11
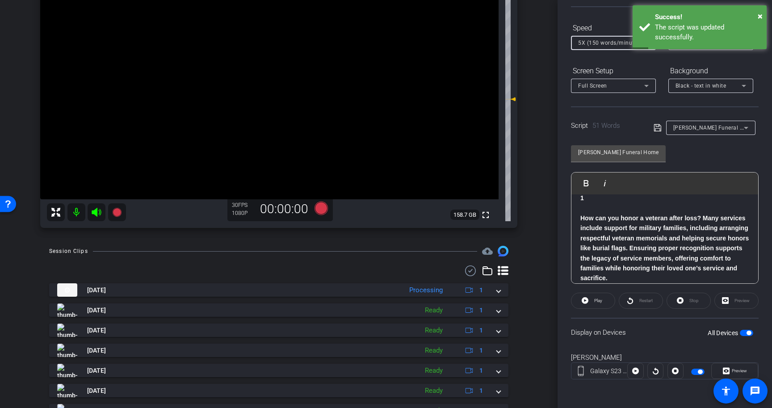
scroll to position [31, 0]
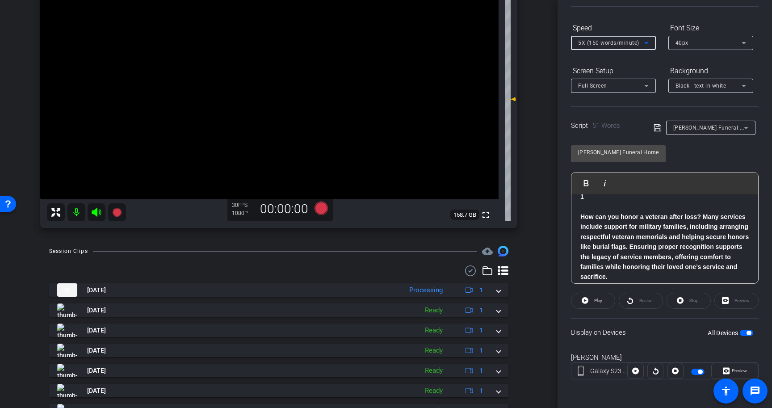
click at [751, 335] on span "button" at bounding box center [746, 333] width 13 height 6
click at [657, 122] on icon at bounding box center [658, 127] width 8 height 11
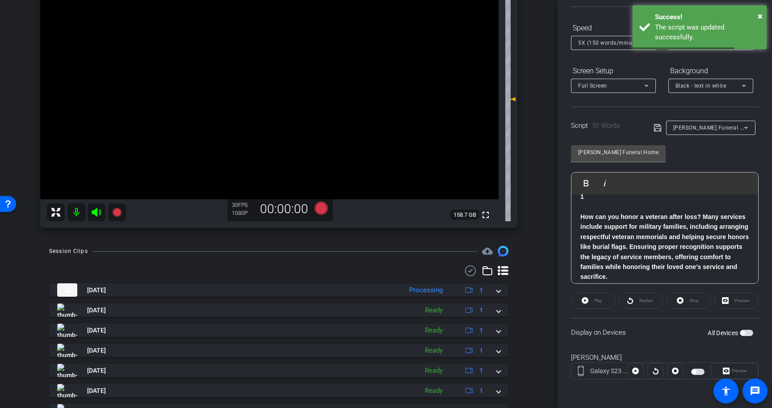
click at [746, 331] on span "button" at bounding box center [746, 333] width 13 height 6
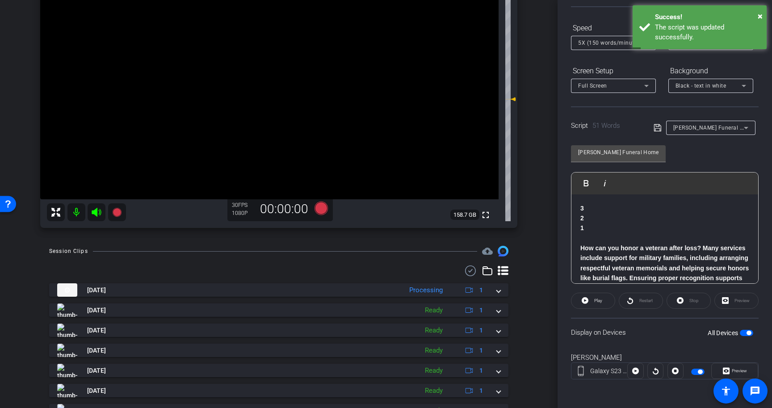
scroll to position [0, 0]
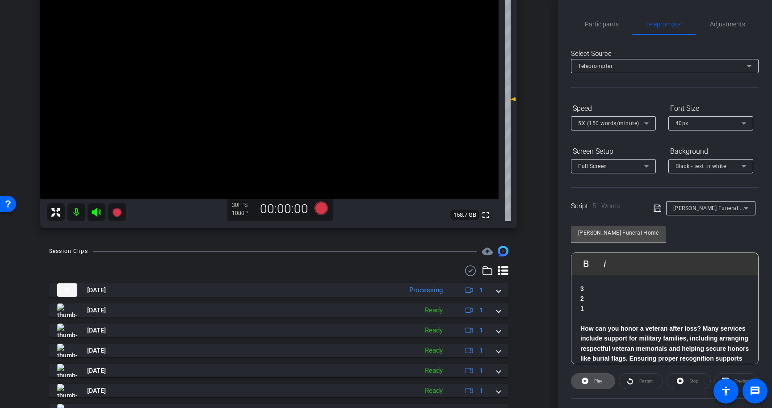
click at [594, 381] on span "Play" at bounding box center [598, 381] width 8 height 5
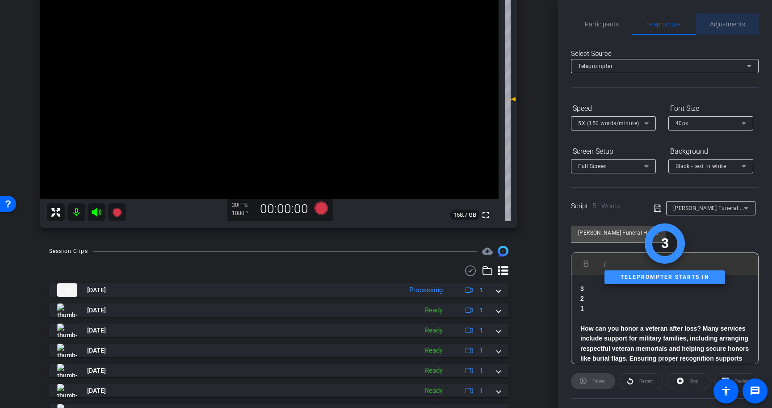
click at [721, 21] on span "Adjustments" at bounding box center [727, 24] width 35 height 6
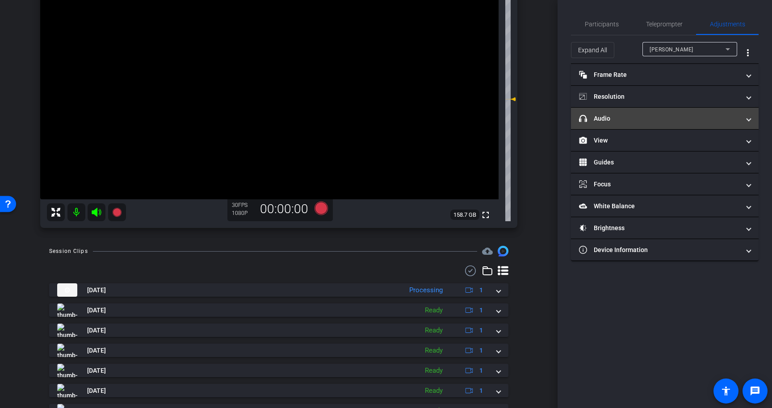
click at [665, 121] on mat-panel-title "headphone icon Audio" at bounding box center [659, 118] width 161 height 9
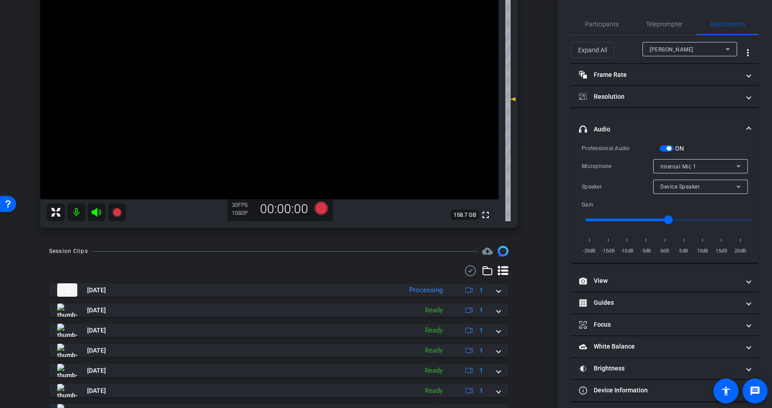
click at [670, 148] on span "button" at bounding box center [669, 148] width 4 height 4
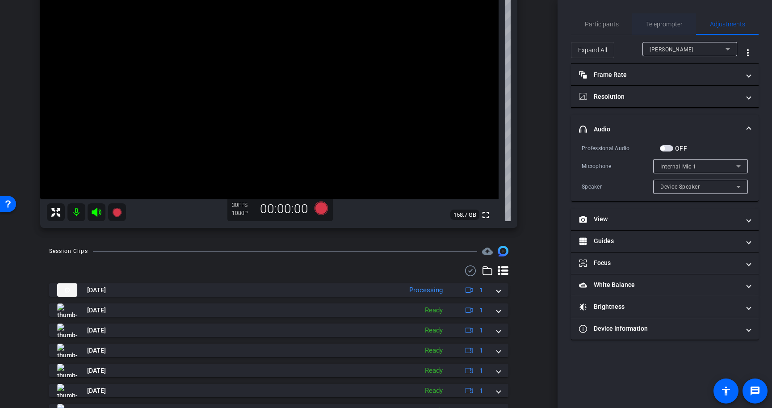
click at [668, 22] on span "Teleprompter" at bounding box center [664, 24] width 37 height 6
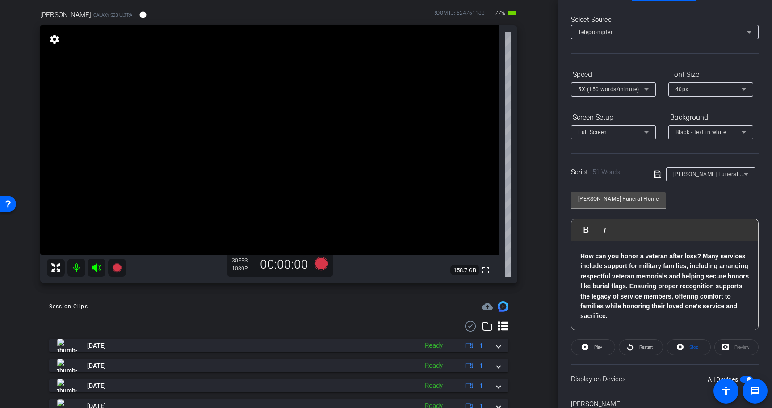
scroll to position [80, 0]
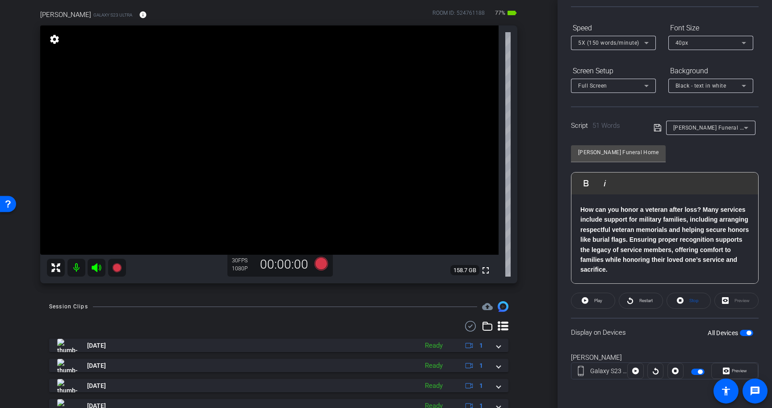
click at [746, 331] on span "button" at bounding box center [746, 333] width 13 height 6
click at [745, 334] on span "button" at bounding box center [743, 333] width 4 height 4
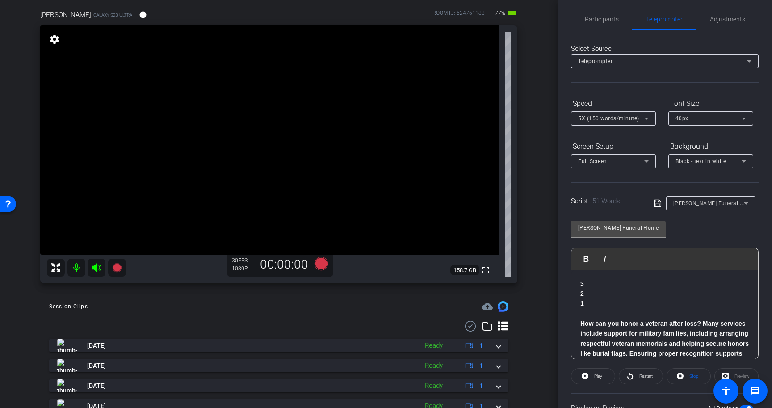
scroll to position [0, 0]
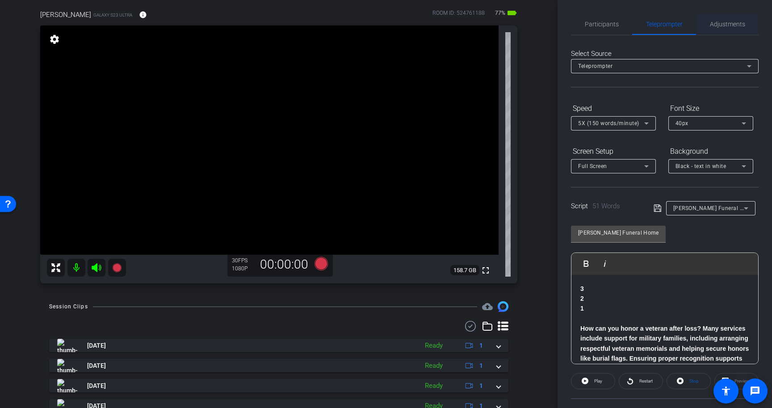
click at [722, 29] on span "Adjustments" at bounding box center [727, 23] width 35 height 21
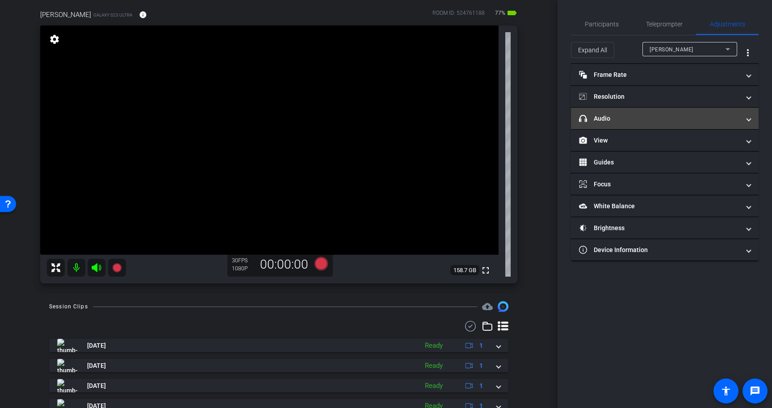
click at [638, 115] on mat-panel-title "headphone icon Audio" at bounding box center [659, 118] width 161 height 9
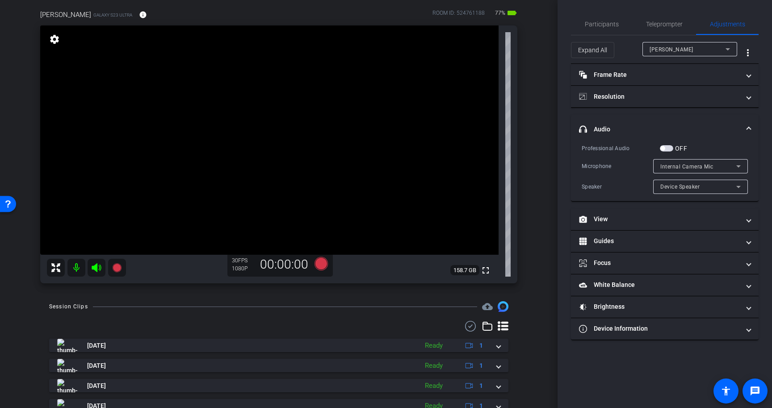
click at [669, 147] on span "button" at bounding box center [666, 148] width 13 height 6
click at [674, 164] on span "Internal Camera Mic" at bounding box center [687, 167] width 53 height 6
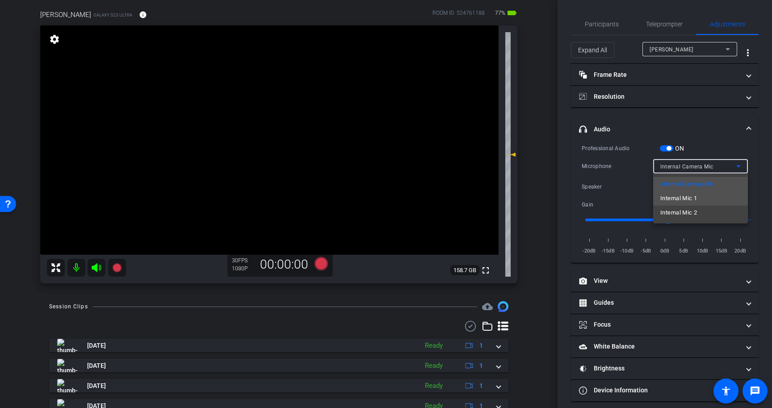
click at [677, 198] on span "Internal Mic 1" at bounding box center [679, 198] width 37 height 11
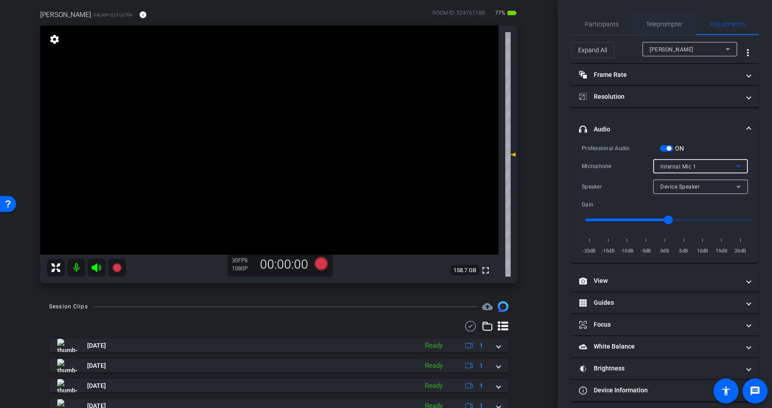
click at [671, 27] on span "Teleprompter" at bounding box center [664, 24] width 37 height 6
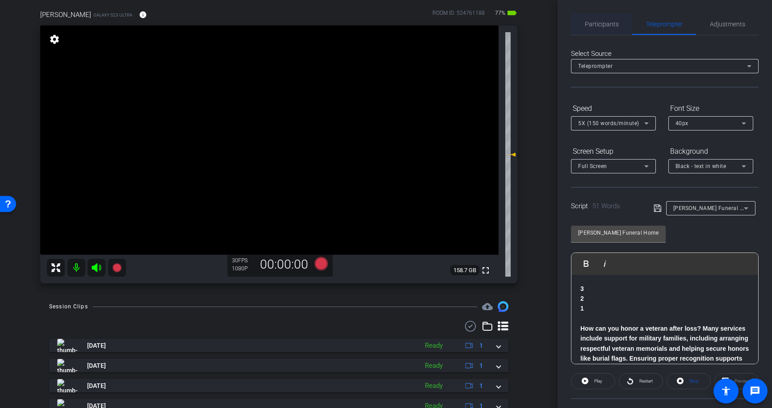
click at [596, 27] on span "Participants" at bounding box center [602, 24] width 34 height 6
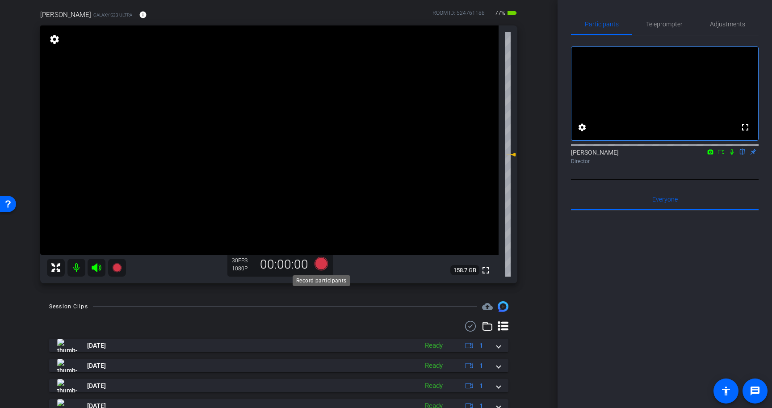
click at [319, 261] on icon at bounding box center [321, 263] width 13 height 13
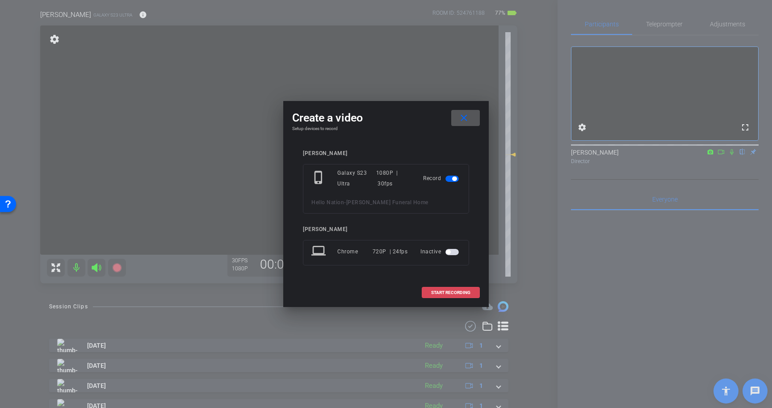
click at [456, 295] on span "START RECORDING" at bounding box center [450, 293] width 39 height 4
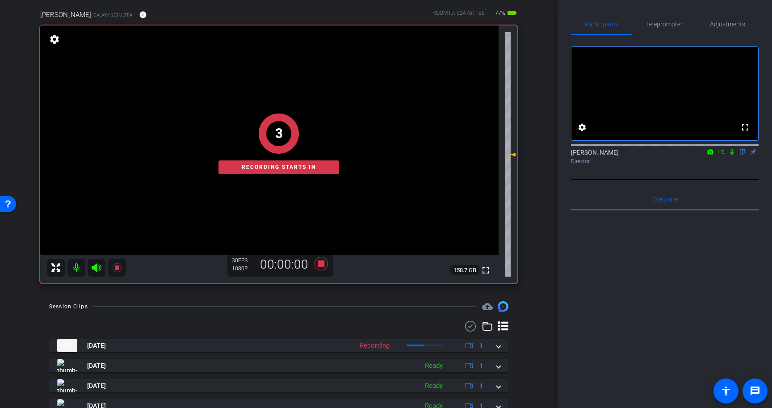
click at [731, 155] on icon at bounding box center [732, 152] width 7 height 6
click at [673, 24] on span "Teleprompter" at bounding box center [664, 24] width 37 height 6
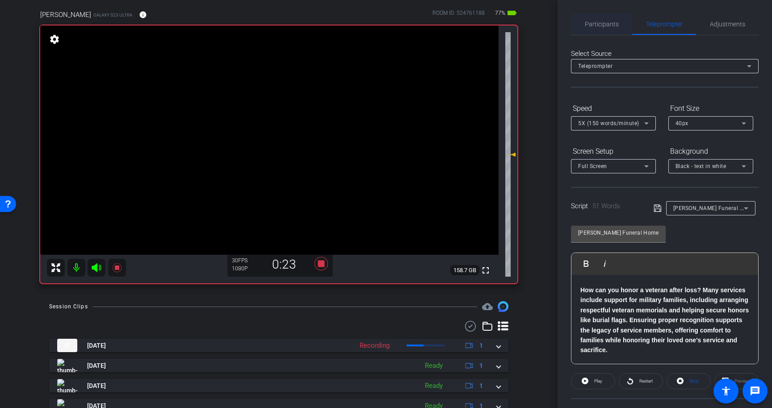
click at [592, 24] on span "Participants" at bounding box center [602, 24] width 34 height 6
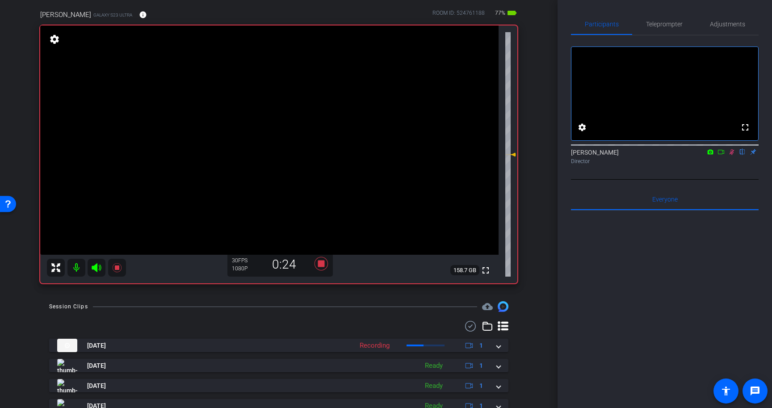
click at [732, 155] on icon at bounding box center [732, 152] width 7 height 6
click at [318, 260] on icon at bounding box center [321, 264] width 21 height 16
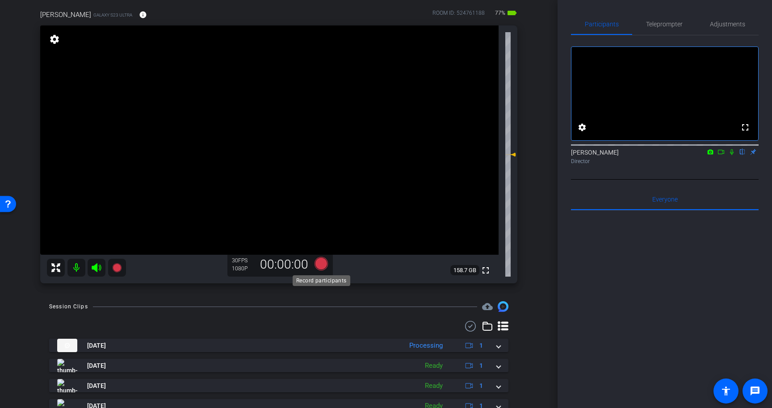
click at [320, 266] on icon at bounding box center [321, 263] width 13 height 13
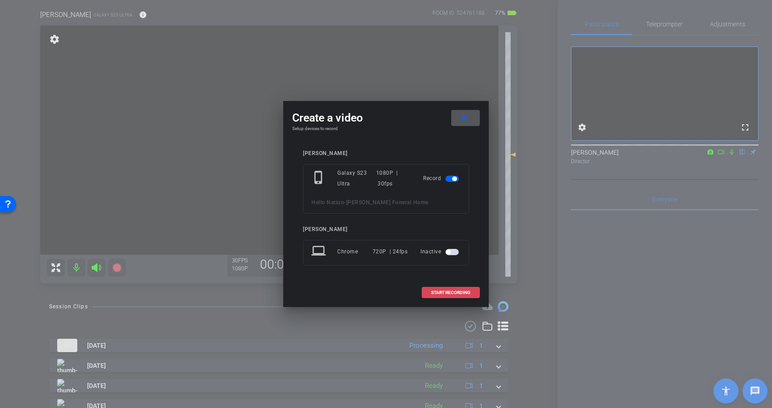
click at [461, 293] on span "START RECORDING" at bounding box center [450, 293] width 39 height 4
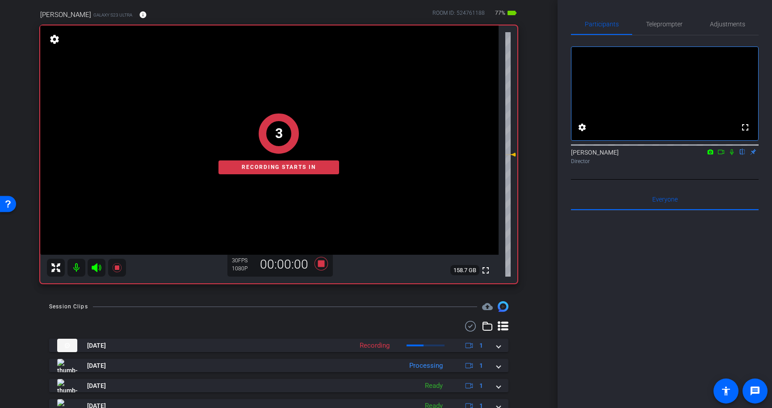
click at [732, 155] on icon at bounding box center [732, 152] width 7 height 6
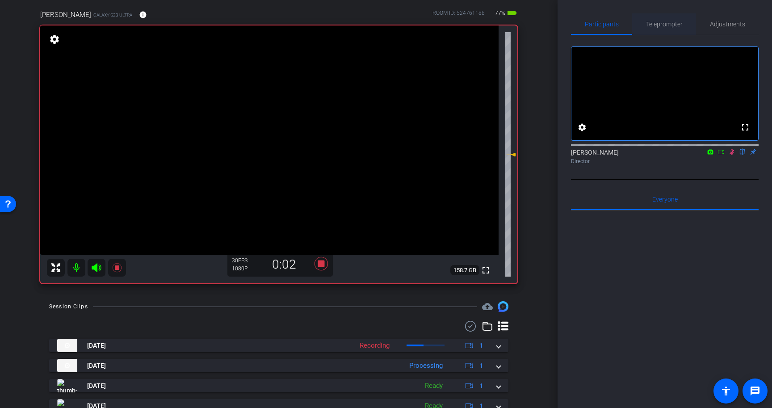
click at [666, 20] on span "Teleprompter" at bounding box center [664, 23] width 37 height 21
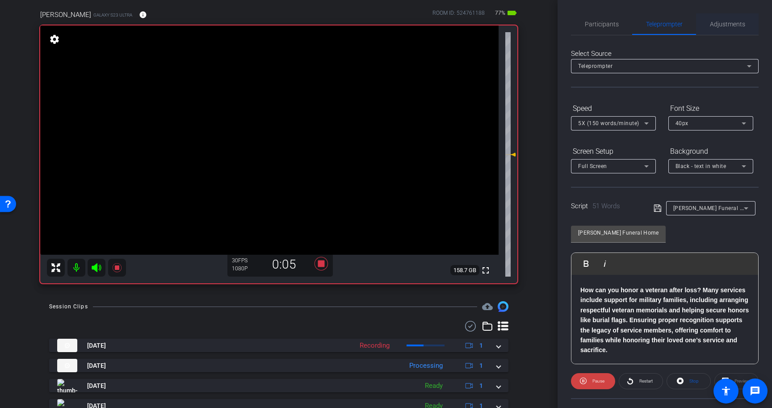
click at [728, 30] on span "Adjustments" at bounding box center [727, 23] width 35 height 21
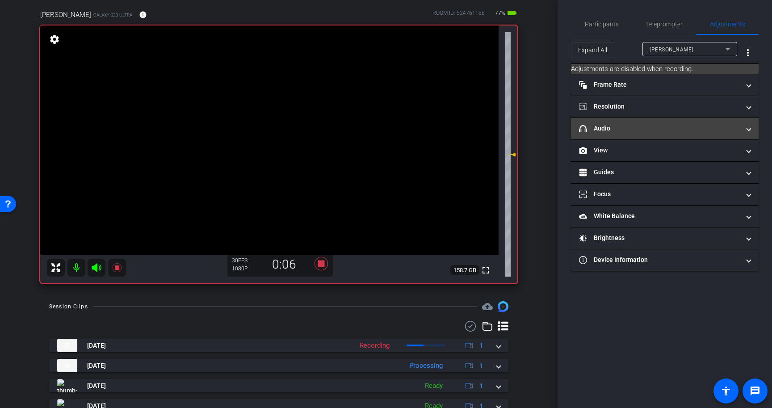
click at [645, 131] on mat-panel-title "headphone icon Audio" at bounding box center [659, 128] width 161 height 9
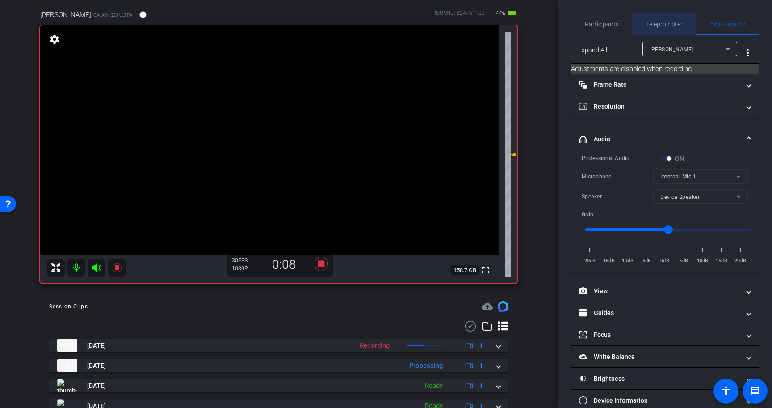
click at [659, 21] on span "Teleprompter" at bounding box center [664, 24] width 37 height 6
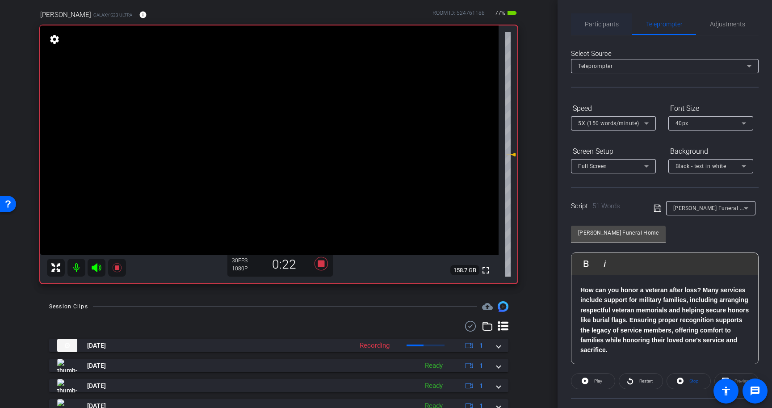
click at [601, 23] on span "Participants" at bounding box center [602, 24] width 34 height 6
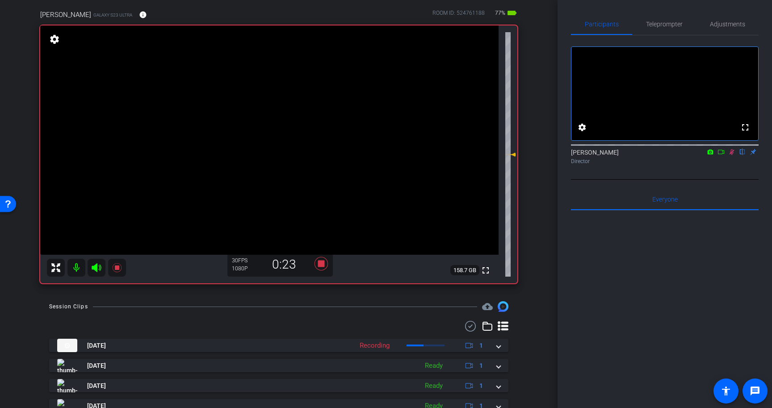
click at [732, 155] on icon at bounding box center [732, 152] width 5 height 6
click at [319, 264] on icon at bounding box center [321, 263] width 13 height 13
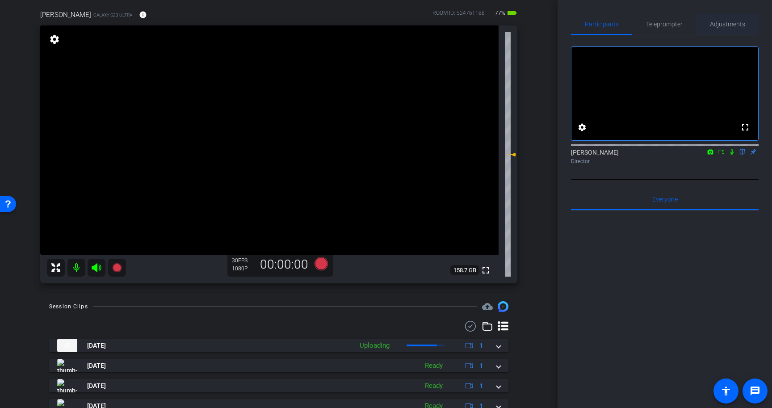
click at [726, 20] on span "Adjustments" at bounding box center [727, 23] width 35 height 21
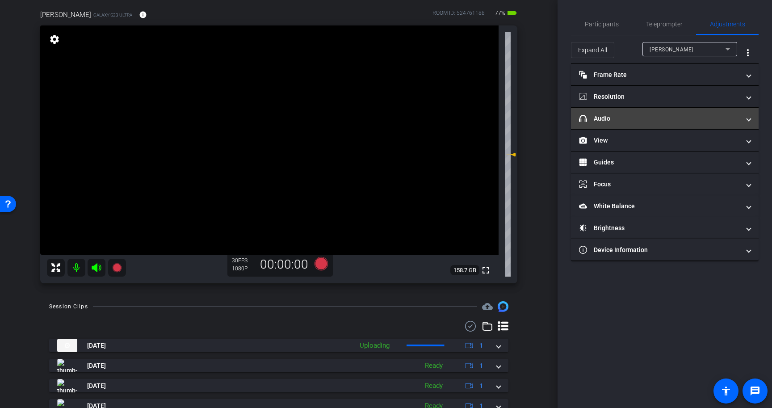
click at [633, 113] on mat-expansion-panel-header "headphone icon Audio" at bounding box center [665, 118] width 188 height 21
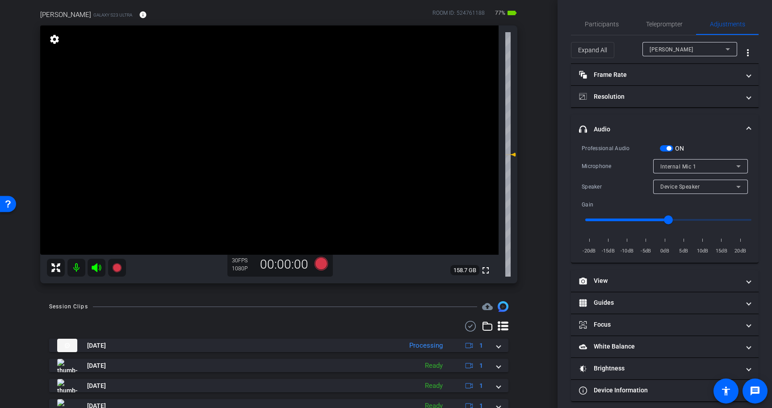
click at [669, 150] on span "button" at bounding box center [669, 148] width 4 height 4
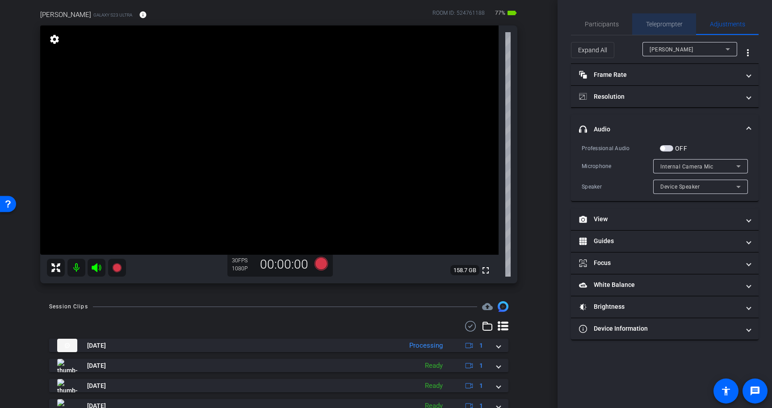
click at [655, 28] on span "Teleprompter" at bounding box center [664, 23] width 37 height 21
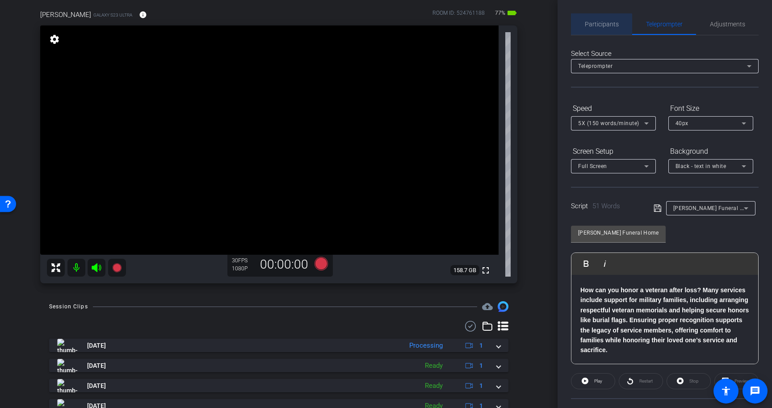
click at [600, 28] on span "Participants" at bounding box center [602, 23] width 34 height 21
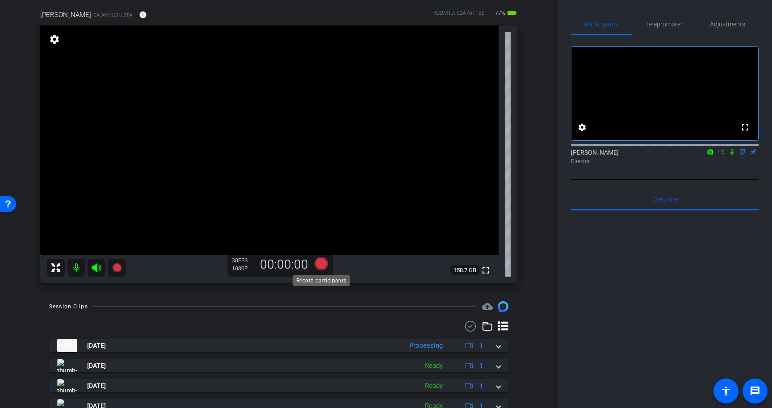
click at [322, 264] on icon at bounding box center [321, 263] width 13 height 13
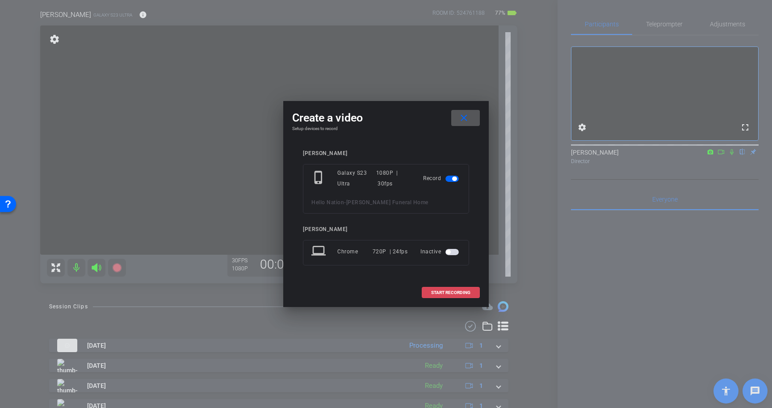
click at [455, 293] on span "START RECORDING" at bounding box center [450, 293] width 39 height 4
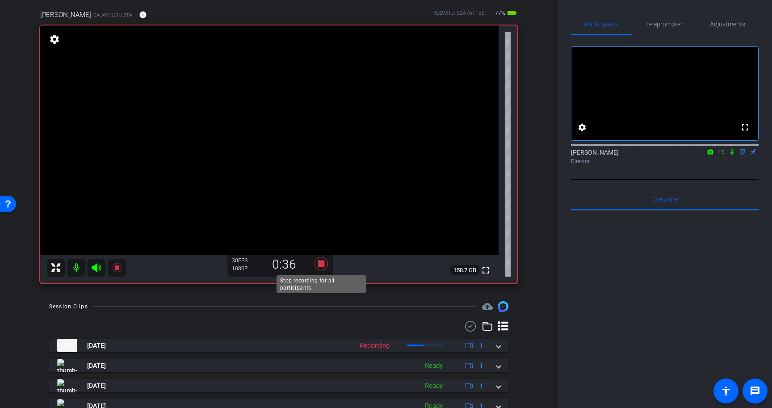
click at [327, 265] on icon at bounding box center [321, 264] width 21 height 16
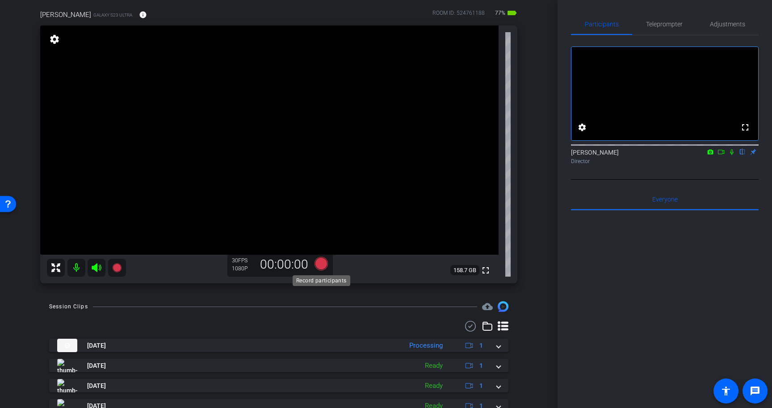
click at [321, 262] on icon at bounding box center [321, 263] width 13 height 13
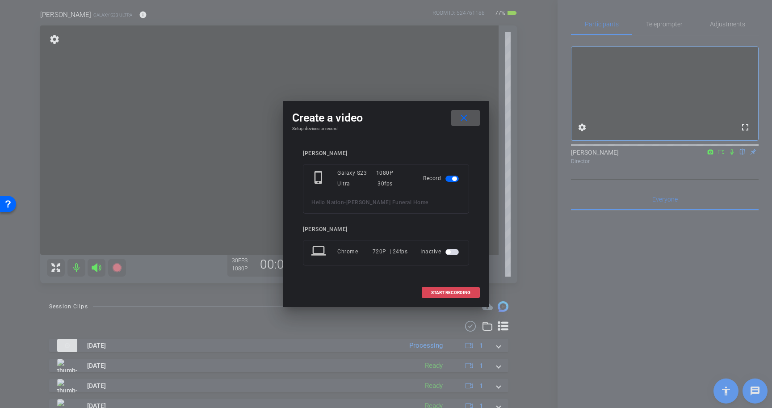
click at [457, 294] on span "START RECORDING" at bounding box center [450, 293] width 39 height 4
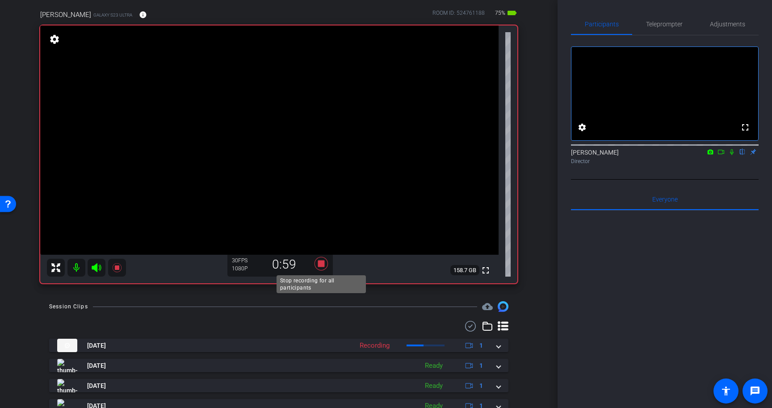
click at [322, 264] on icon at bounding box center [321, 263] width 13 height 13
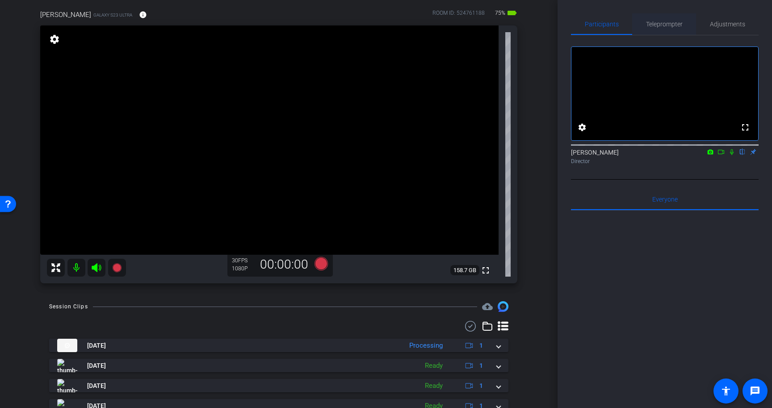
click at [674, 26] on span "Teleprompter" at bounding box center [664, 24] width 37 height 6
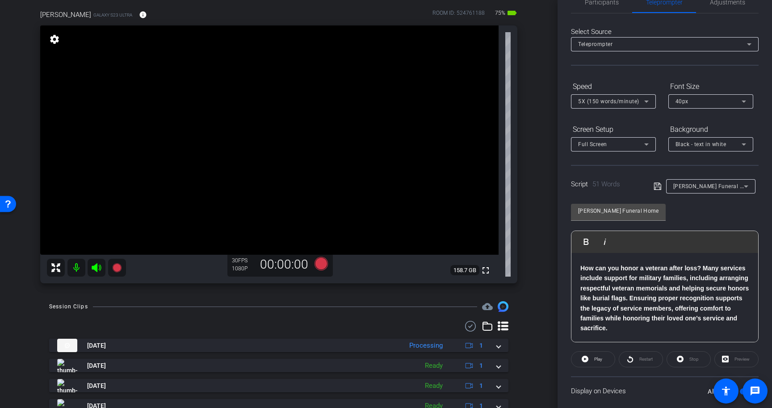
scroll to position [80, 0]
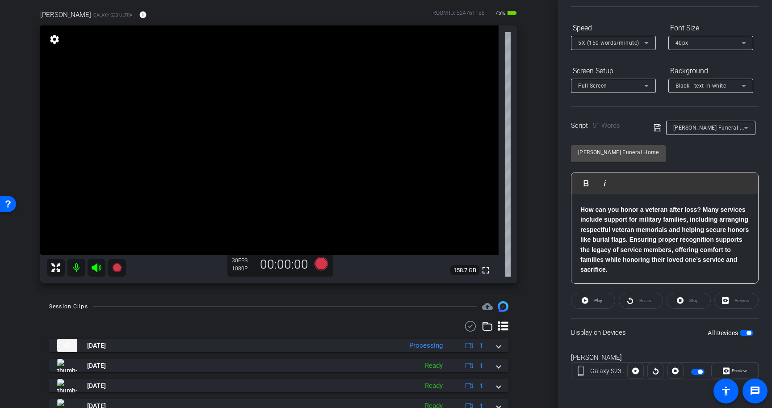
click at [745, 335] on span "button" at bounding box center [746, 333] width 13 height 6
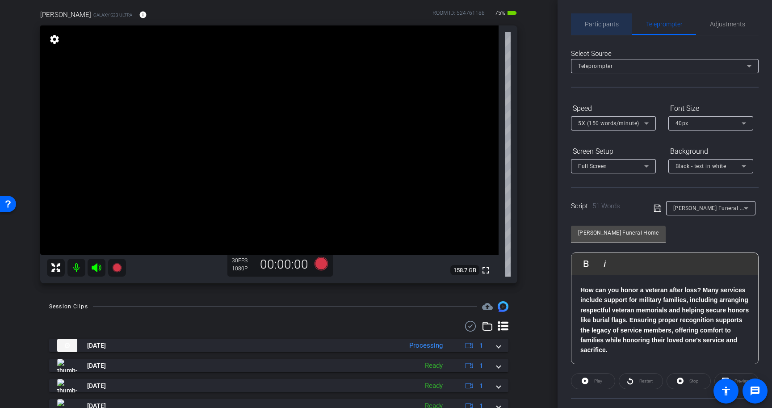
click at [595, 28] on span "Participants" at bounding box center [602, 23] width 34 height 21
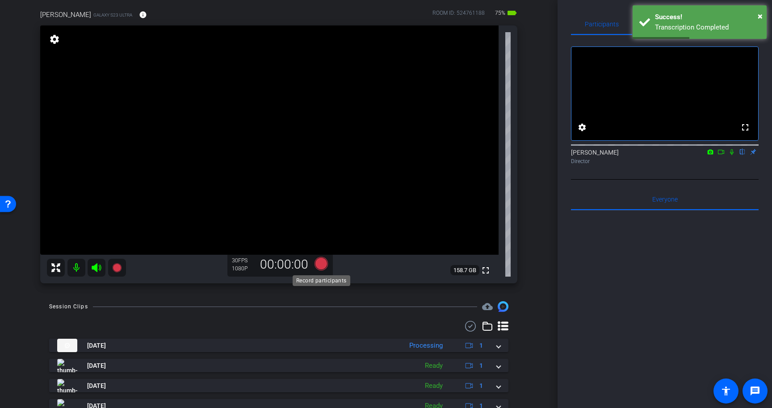
click at [322, 264] on icon at bounding box center [321, 263] width 13 height 13
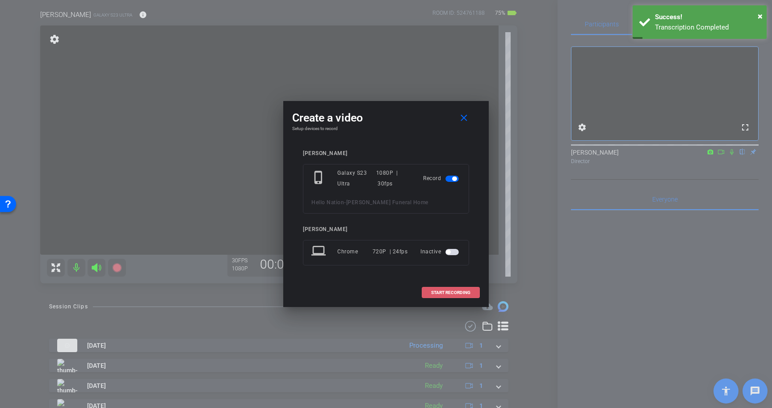
click at [465, 292] on span "START RECORDING" at bounding box center [450, 293] width 39 height 4
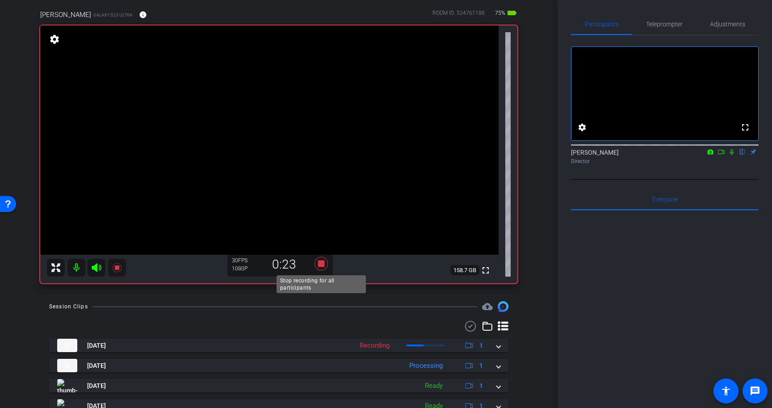
click at [324, 265] on icon at bounding box center [321, 263] width 13 height 13
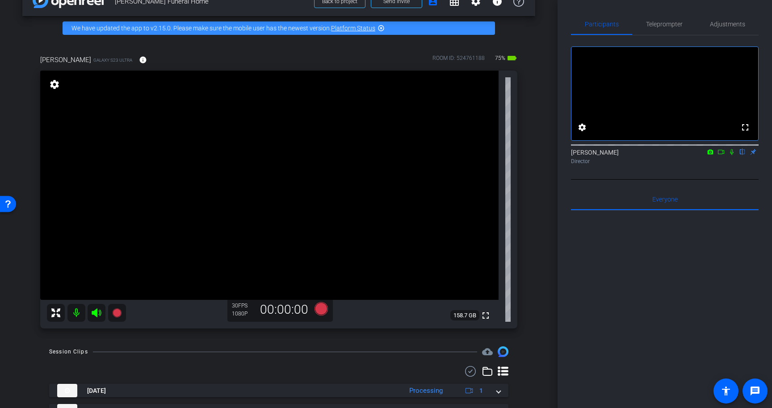
scroll to position [21, 0]
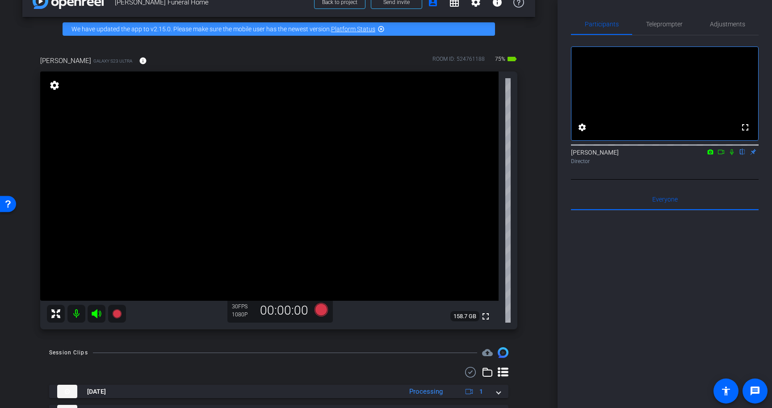
click at [733, 155] on icon at bounding box center [732, 152] width 7 height 6
click at [723, 154] on icon at bounding box center [721, 152] width 6 height 4
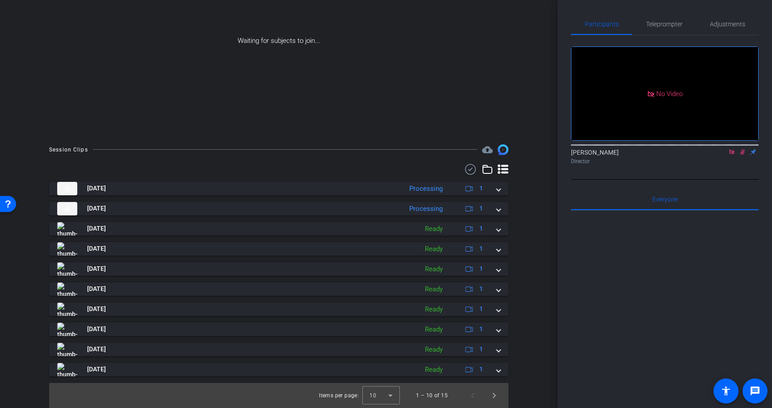
scroll to position [110, 0]
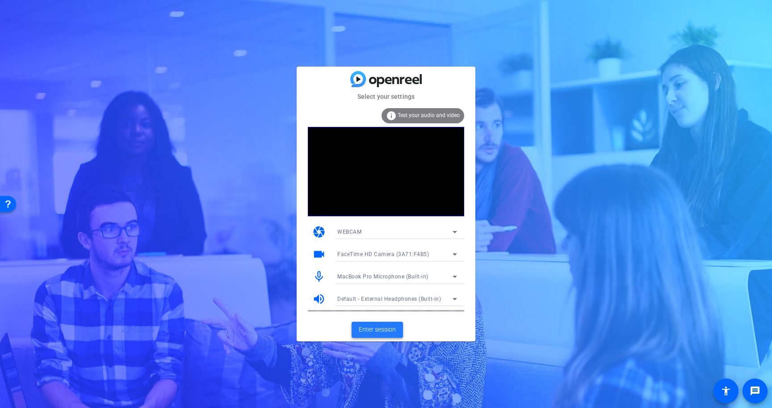
click at [387, 332] on span "Enter session" at bounding box center [377, 329] width 37 height 9
click at [374, 328] on span "Enter session" at bounding box center [377, 329] width 37 height 9
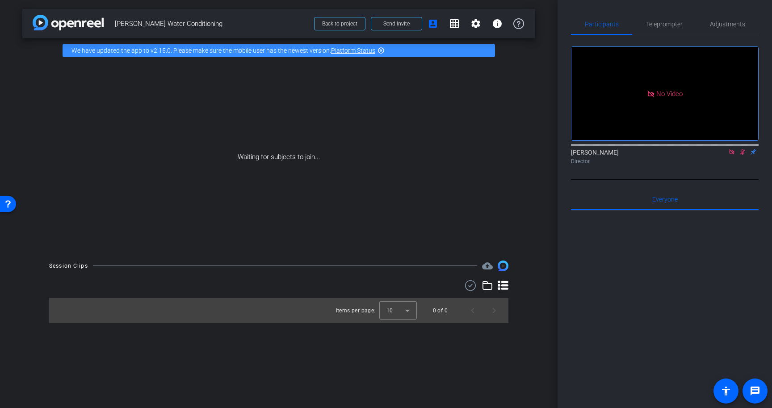
click at [732, 155] on icon at bounding box center [732, 152] width 7 height 6
click at [733, 155] on icon at bounding box center [732, 152] width 7 height 6
click at [682, 25] on span "Teleprompter" at bounding box center [664, 24] width 37 height 6
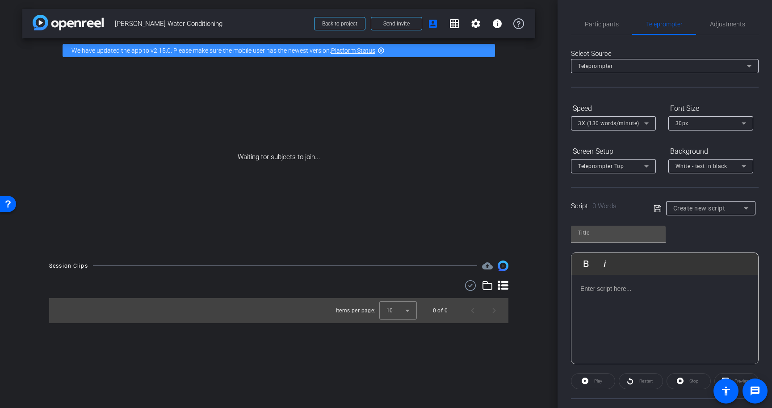
click at [623, 296] on div at bounding box center [665, 319] width 187 height 89
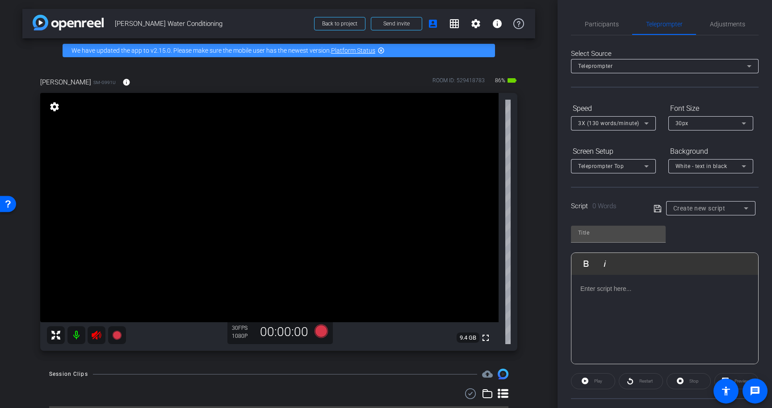
click at [94, 336] on icon at bounding box center [96, 335] width 9 height 9
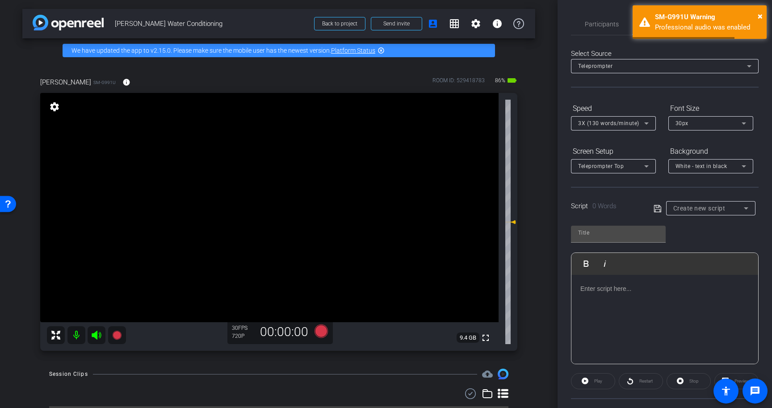
click at [605, 295] on div at bounding box center [665, 319] width 187 height 89
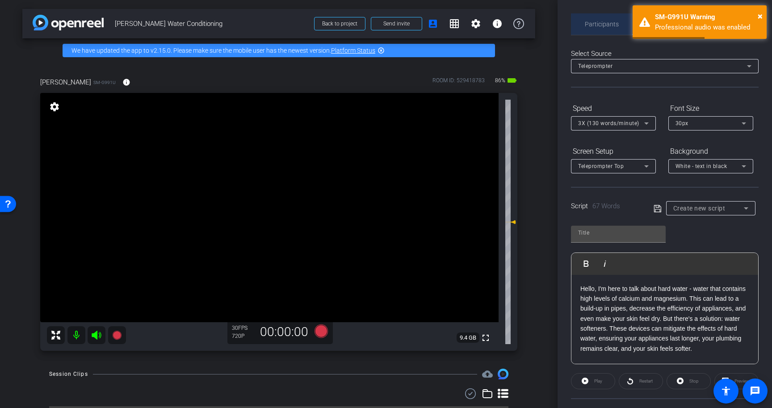
click at [609, 22] on span "Participants" at bounding box center [602, 24] width 34 height 6
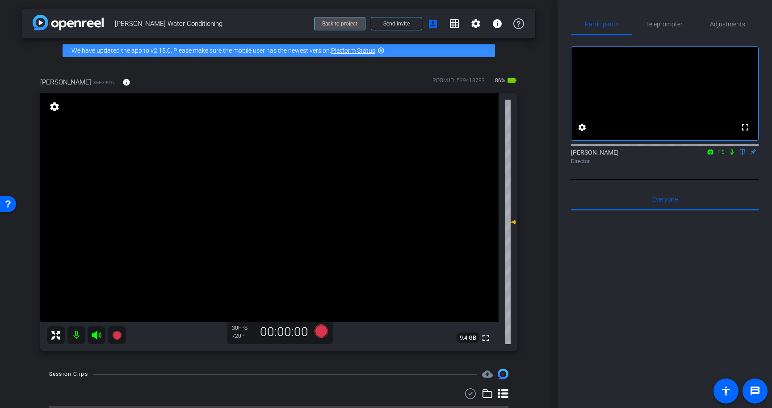
click at [345, 25] on span "Back to project" at bounding box center [339, 24] width 35 height 6
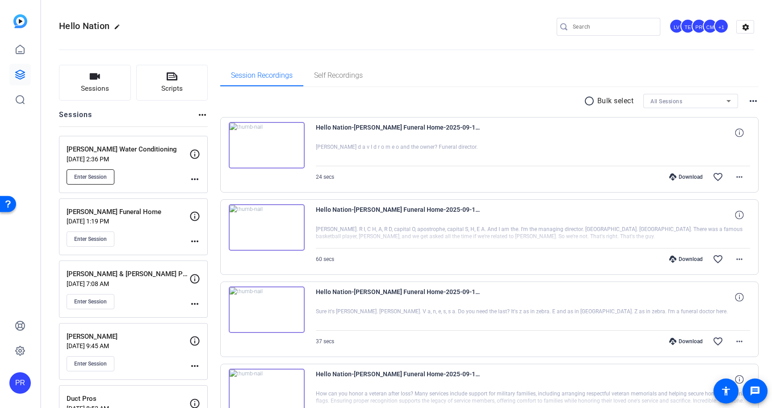
click at [107, 175] on span "Enter Session" at bounding box center [90, 176] width 33 height 7
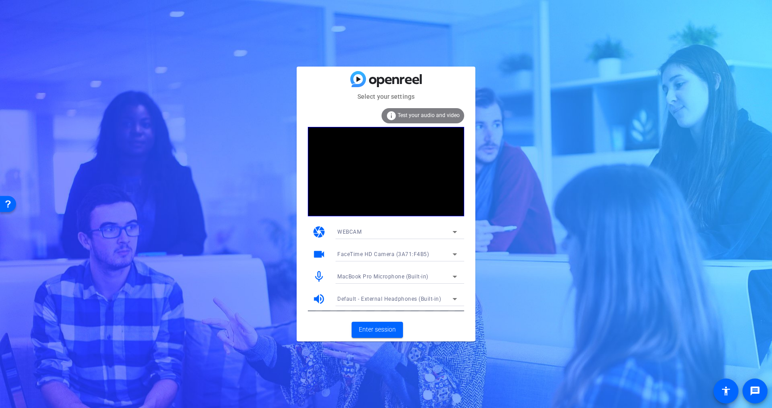
click at [412, 113] on span "Test your audio and video" at bounding box center [429, 115] width 62 height 6
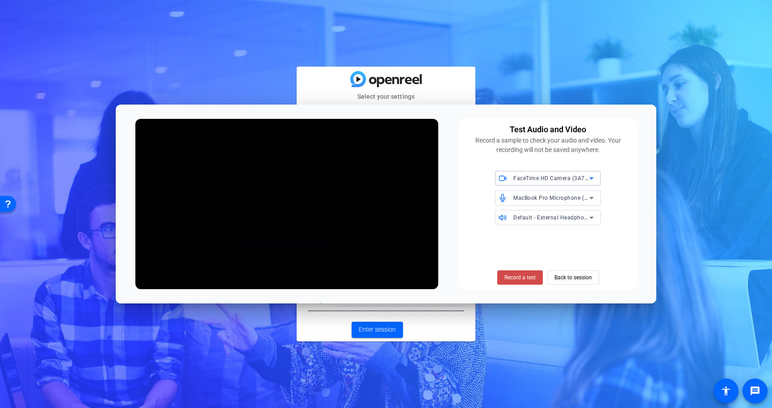
click at [522, 269] on span at bounding box center [520, 277] width 46 height 21
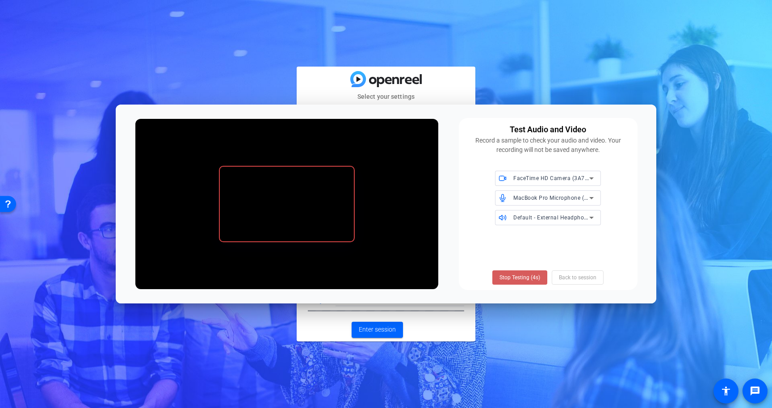
click at [522, 278] on span "Stop Testing (4s)" at bounding box center [520, 278] width 41 height 8
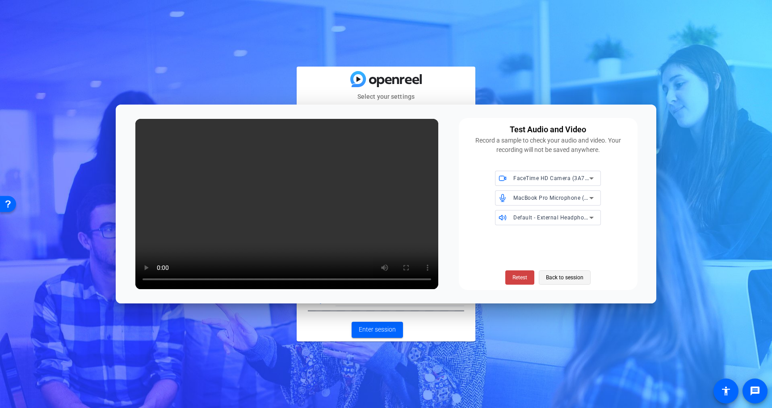
click at [570, 279] on span "Back to session" at bounding box center [565, 277] width 38 height 17
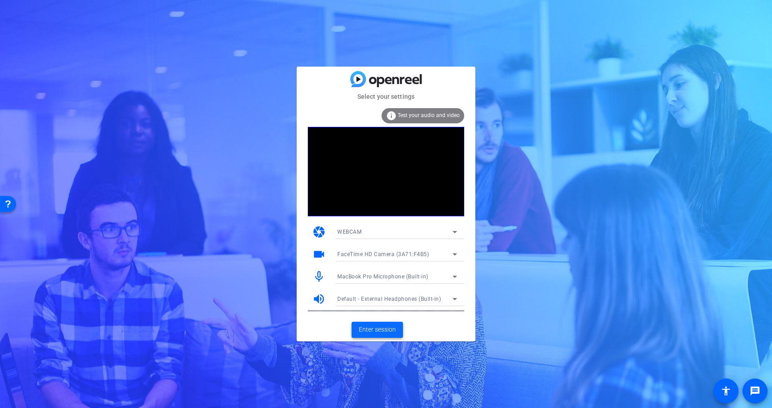
click at [375, 329] on span "Enter session" at bounding box center [377, 329] width 37 height 9
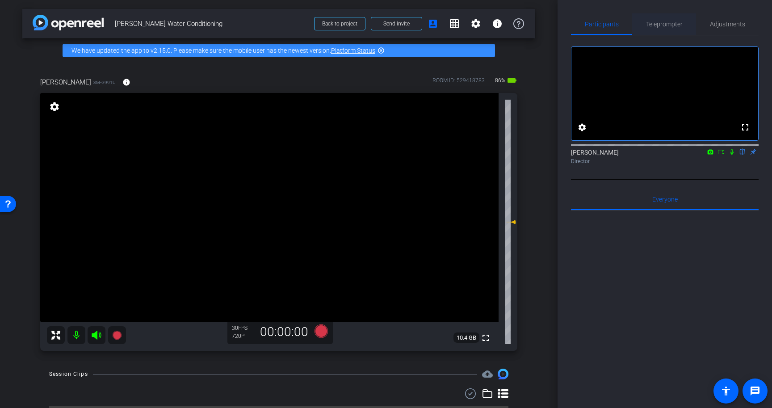
click at [666, 16] on span "Teleprompter" at bounding box center [664, 23] width 37 height 21
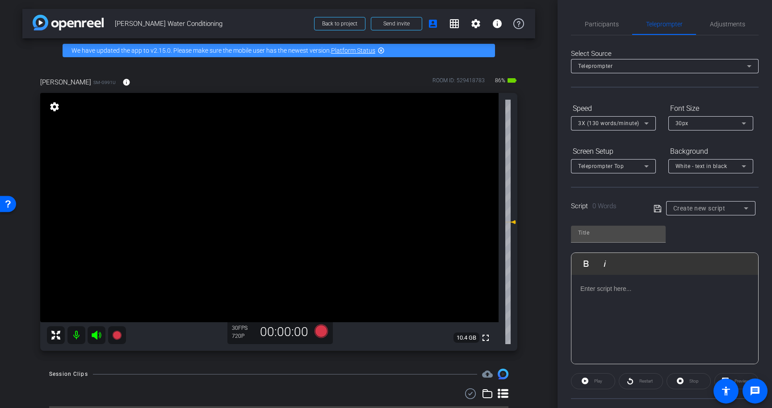
click at [611, 300] on div at bounding box center [665, 319] width 187 height 89
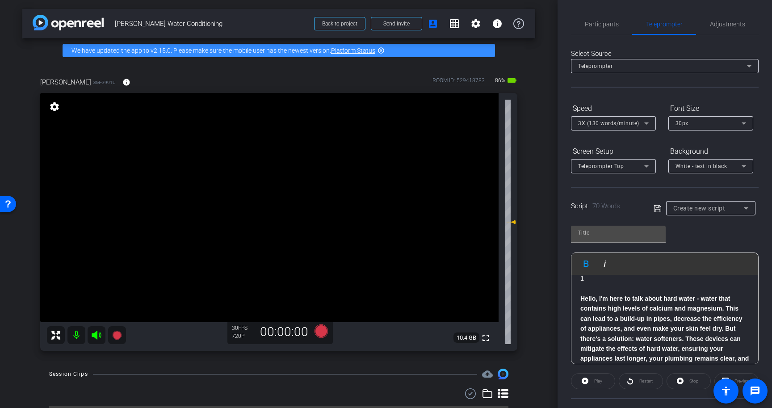
scroll to position [49, 0]
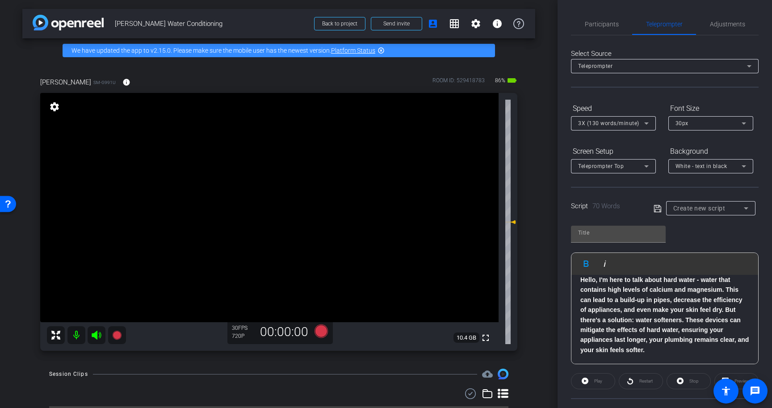
click at [186, 23] on span "[PERSON_NAME] Water Conditioning" at bounding box center [212, 24] width 194 height 18
copy div "[PERSON_NAME] Water Conditioning Back to project Send invite account_box grid_o…"
click at [643, 218] on openreel-capture-teleprompter "Speed 3X (130 words/minute) Font Size 30px Screen Setup Teleprompter Top Backgr…" at bounding box center [665, 288] width 188 height 375
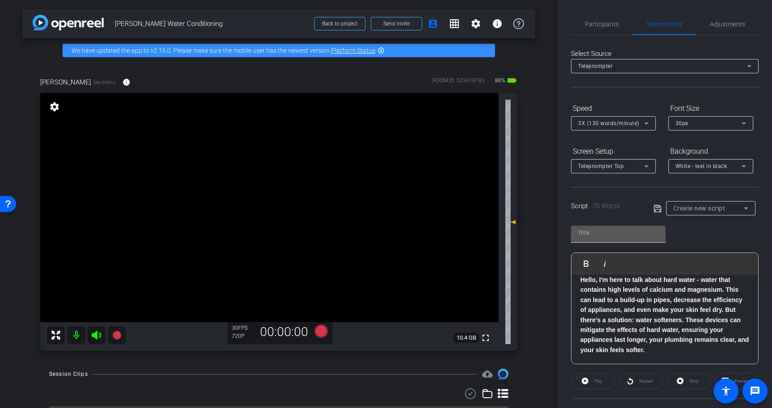
click at [638, 238] on div at bounding box center [618, 233] width 80 height 14
paste input "[PERSON_NAME] Water Conditioning"
type input "[PERSON_NAME] Water Conditioning"
click at [633, 125] on span "3X (130 words/minute)" at bounding box center [608, 123] width 61 height 6
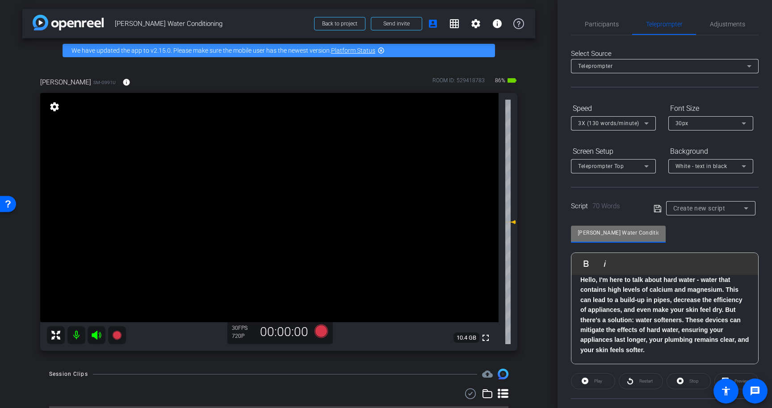
scroll to position [0, 0]
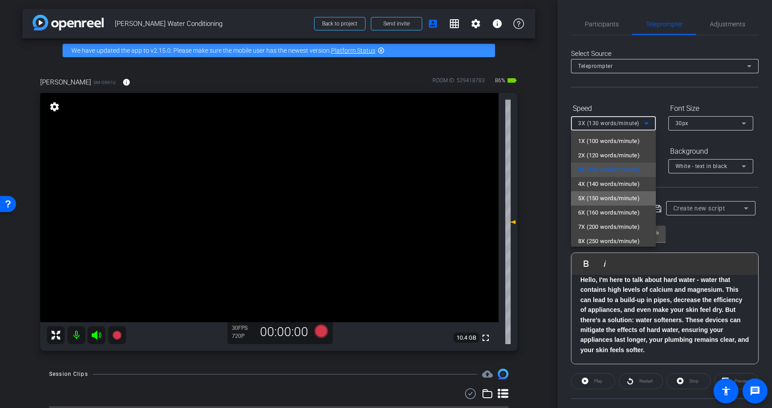
click at [619, 199] on span "5X (150 words/minute)" at bounding box center [609, 198] width 62 height 11
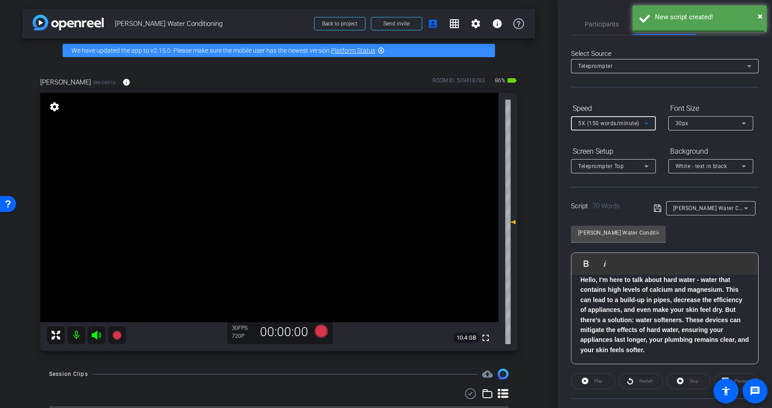
click at [679, 122] on span "30px" at bounding box center [682, 123] width 13 height 6
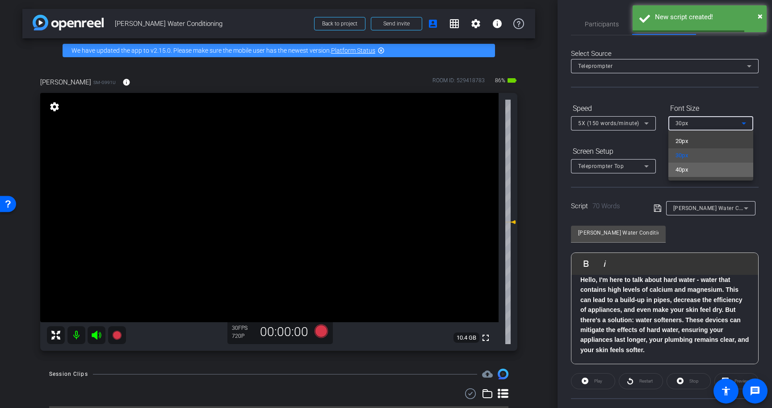
click at [678, 171] on span "40px" at bounding box center [682, 169] width 13 height 11
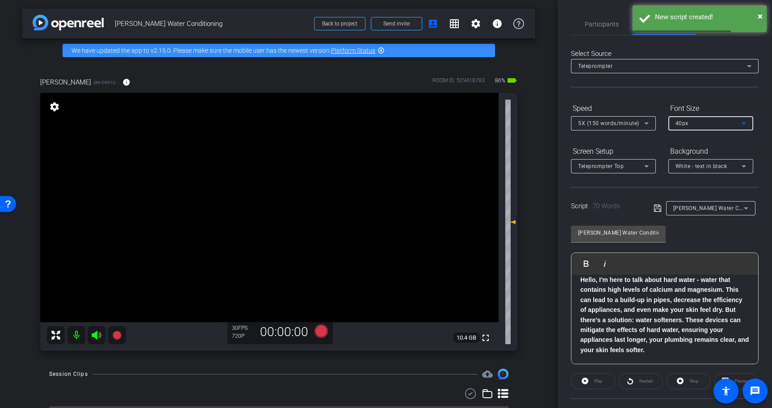
click at [649, 169] on icon at bounding box center [646, 166] width 11 height 11
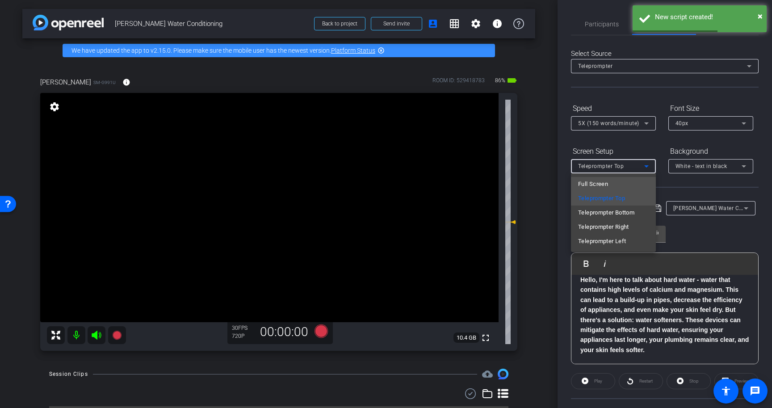
click at [644, 183] on mat-option "Full Screen" at bounding box center [613, 184] width 85 height 14
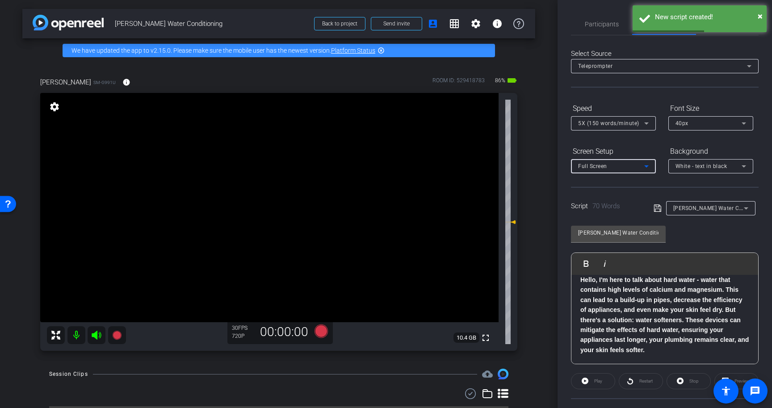
click at [689, 165] on span "White - text in black" at bounding box center [702, 166] width 52 height 6
click at [687, 201] on div "Black - text in white" at bounding box center [702, 201] width 53 height 11
click at [653, 206] on div "Script 70 Words [PERSON_NAME] Water Conditioning" at bounding box center [665, 201] width 188 height 29
click at [657, 208] on icon at bounding box center [658, 208] width 8 height 11
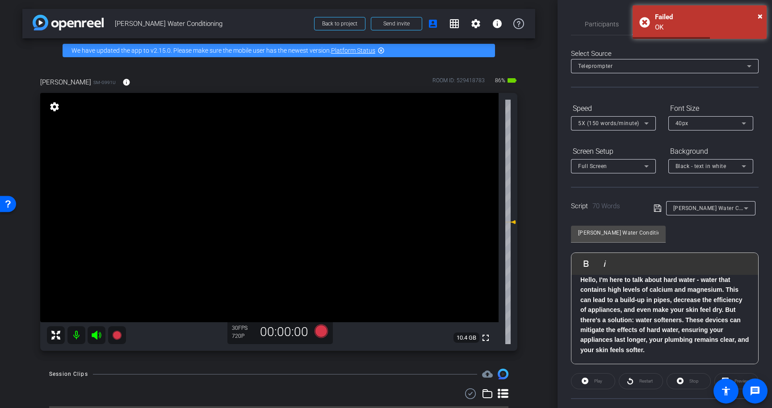
click at [658, 209] on icon at bounding box center [657, 208] width 7 height 7
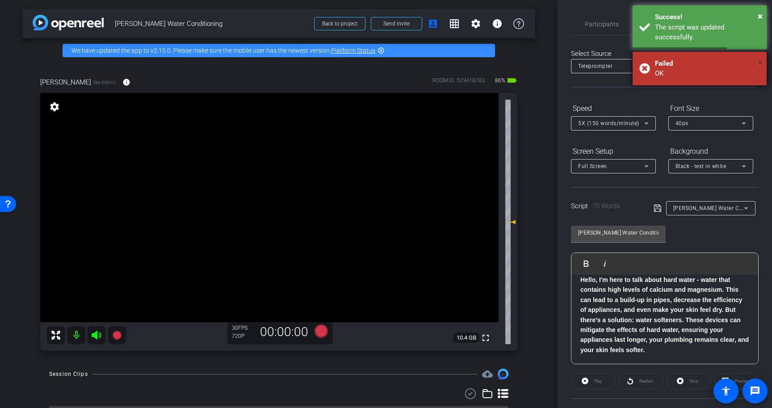
click at [760, 62] on span "×" at bounding box center [760, 62] width 5 height 11
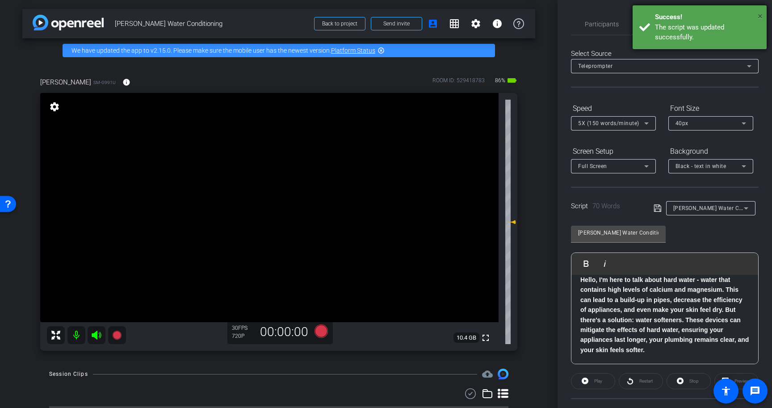
click at [761, 14] on span "×" at bounding box center [760, 16] width 5 height 11
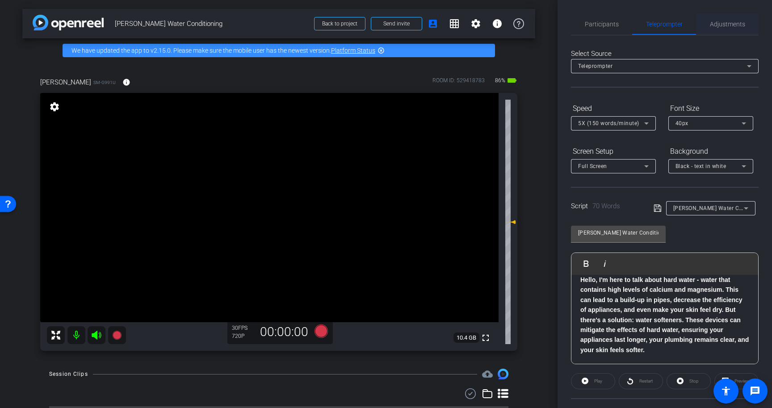
click at [725, 24] on span "Adjustments" at bounding box center [727, 24] width 35 height 6
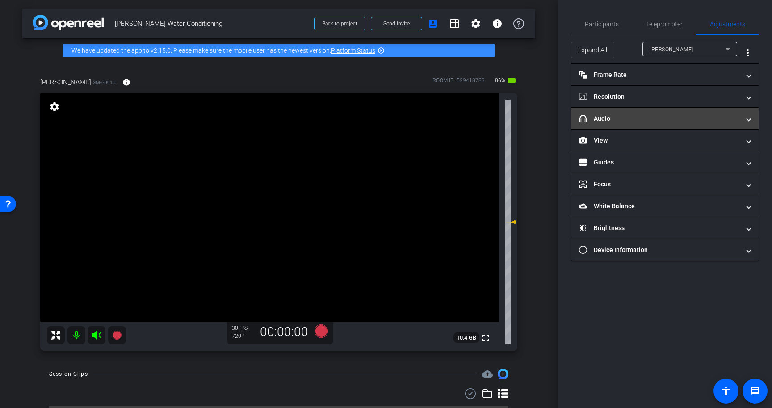
click at [643, 120] on mat-panel-title "headphone icon Audio" at bounding box center [659, 118] width 161 height 9
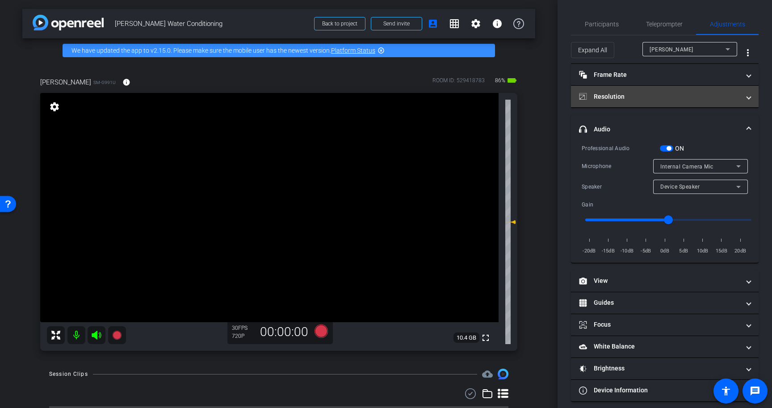
click at [652, 89] on mat-expansion-panel-header "Resolution" at bounding box center [665, 96] width 188 height 21
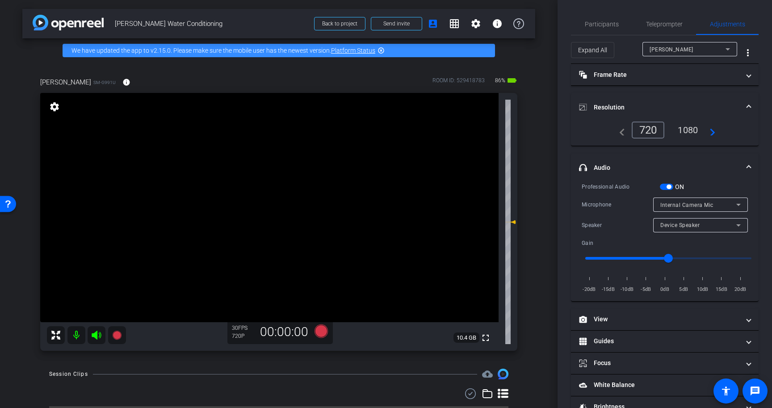
click at [695, 130] on div "1080" at bounding box center [688, 129] width 34 height 15
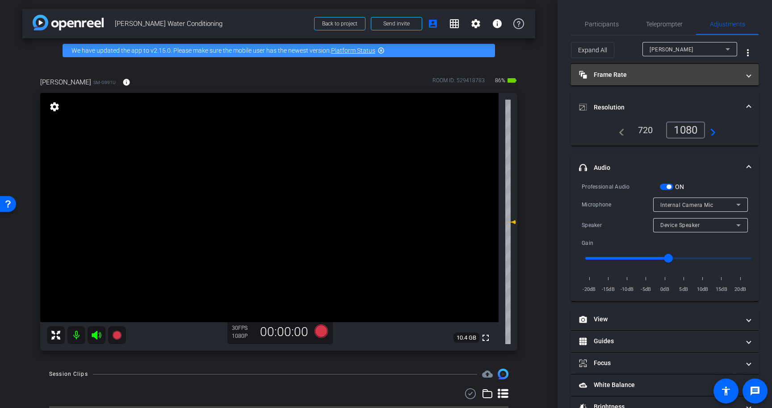
click at [696, 84] on mat-expansion-panel-header "Frame Rate Frame Rate" at bounding box center [665, 74] width 188 height 21
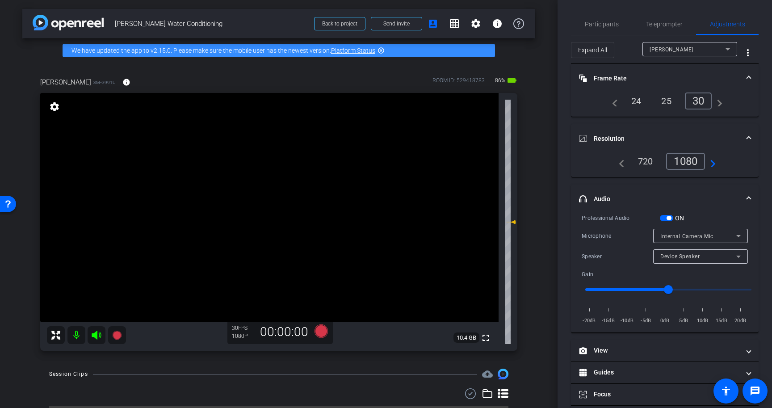
click at [704, 76] on mat-panel-title "Frame Rate Frame Rate" at bounding box center [659, 78] width 161 height 9
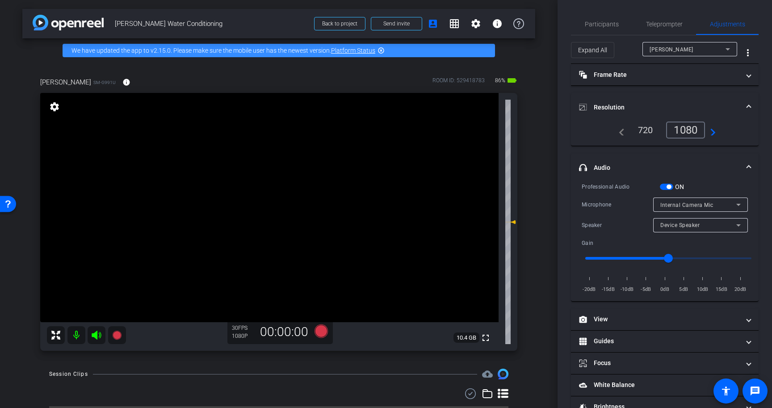
click at [712, 104] on mat-panel-title "Resolution" at bounding box center [659, 107] width 161 height 9
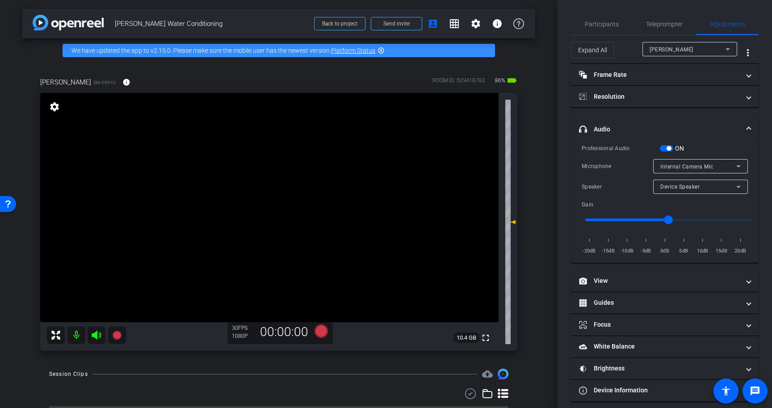
click at [707, 164] on span "Internal Camera Mic" at bounding box center [687, 167] width 53 height 6
click at [553, 209] on div "arrow_back [PERSON_NAME] Water Conditioning Back to project Send invite account…" at bounding box center [279, 204] width 558 height 408
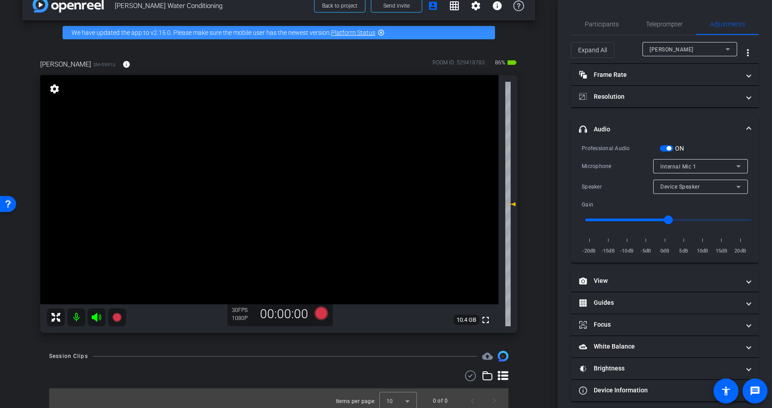
scroll to position [23, 0]
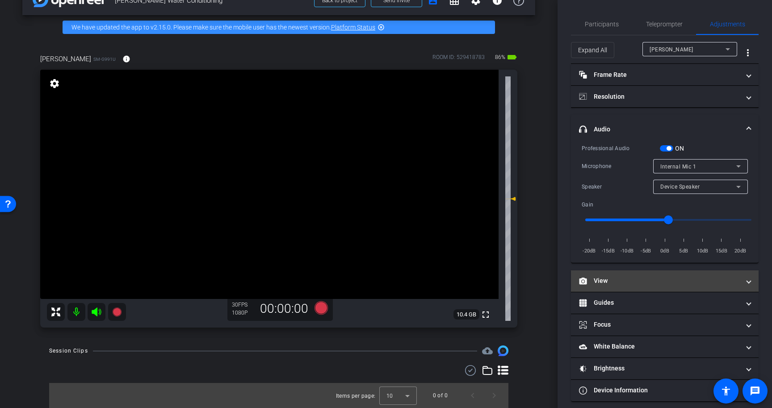
click at [612, 282] on mat-panel-title "View" at bounding box center [659, 280] width 161 height 9
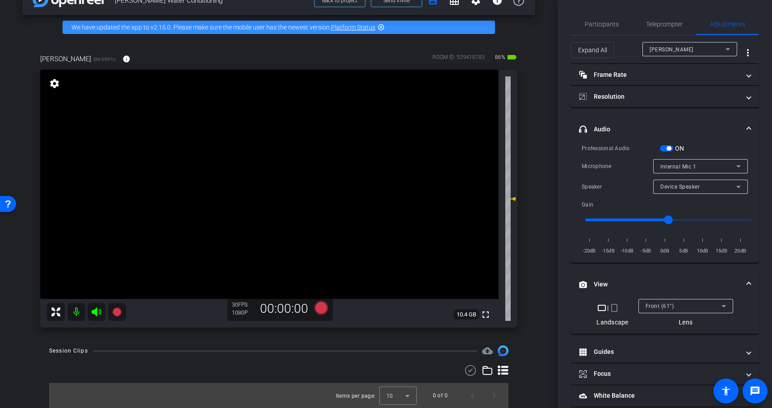
click at [672, 302] on div "Front (61°)" at bounding box center [684, 305] width 76 height 11
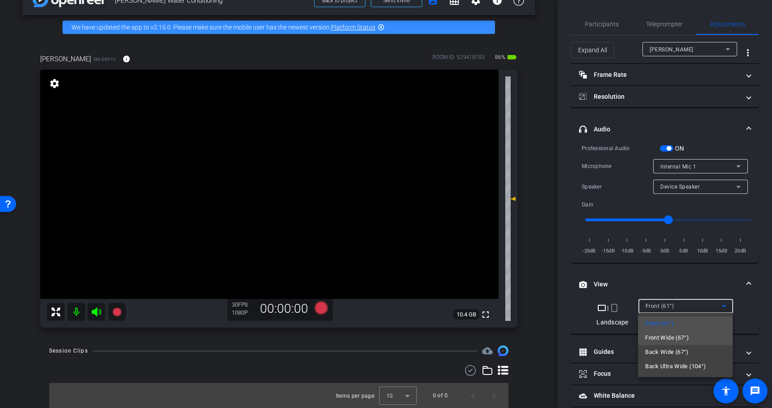
click at [675, 338] on span "Front Wide (67°)" at bounding box center [667, 338] width 44 height 11
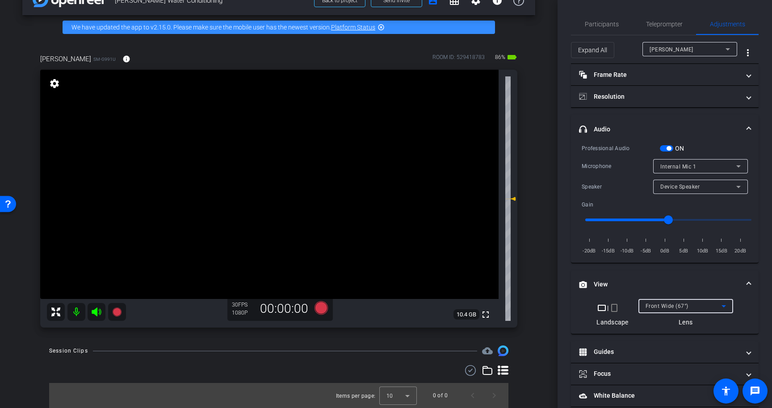
click at [666, 147] on span "button" at bounding box center [666, 148] width 13 height 6
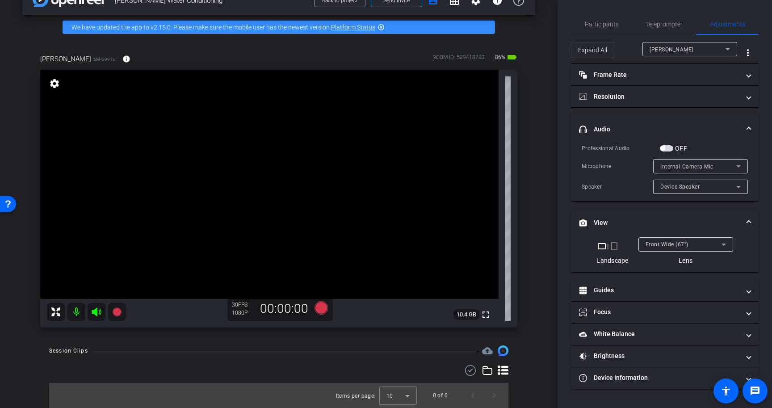
click at [679, 244] on span "Front Wide (67°)" at bounding box center [667, 244] width 43 height 6
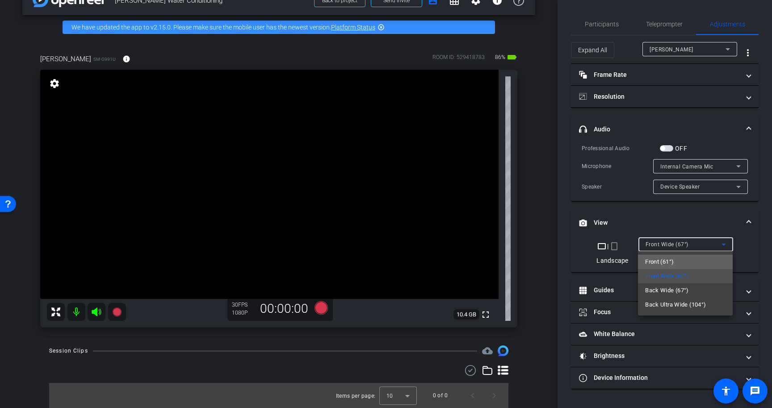
click at [680, 264] on mat-option "Front (61°)" at bounding box center [685, 262] width 95 height 14
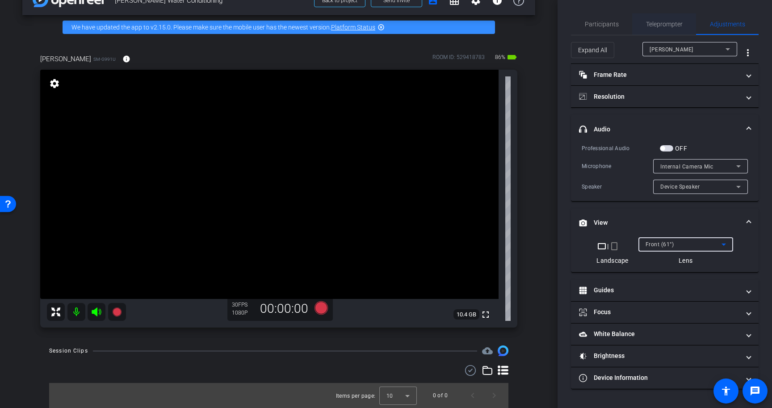
click at [665, 17] on span "Teleprompter" at bounding box center [664, 23] width 37 height 21
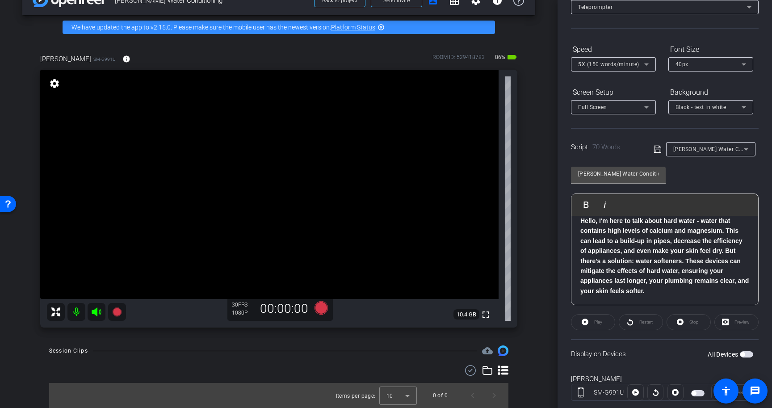
scroll to position [80, 0]
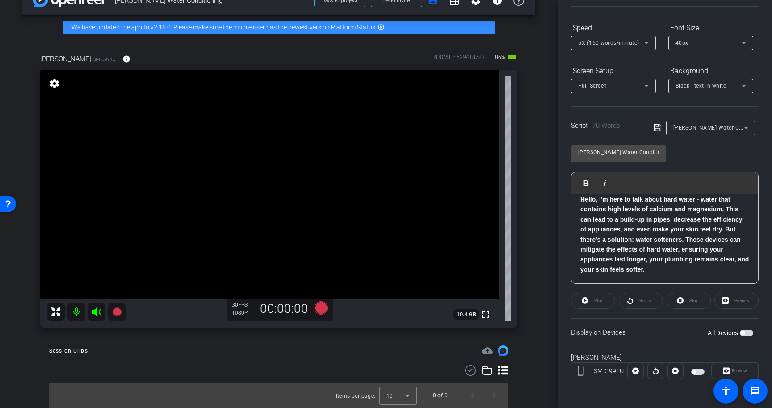
click at [746, 333] on span "button" at bounding box center [746, 333] width 13 height 6
click at [590, 301] on span at bounding box center [593, 300] width 43 height 21
click at [679, 304] on icon at bounding box center [680, 300] width 7 height 11
click at [749, 333] on span "button" at bounding box center [749, 333] width 4 height 4
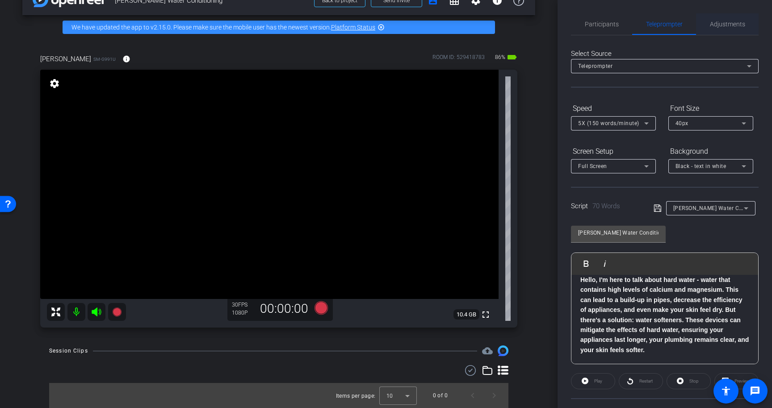
click at [735, 32] on span "Adjustments" at bounding box center [727, 23] width 35 height 21
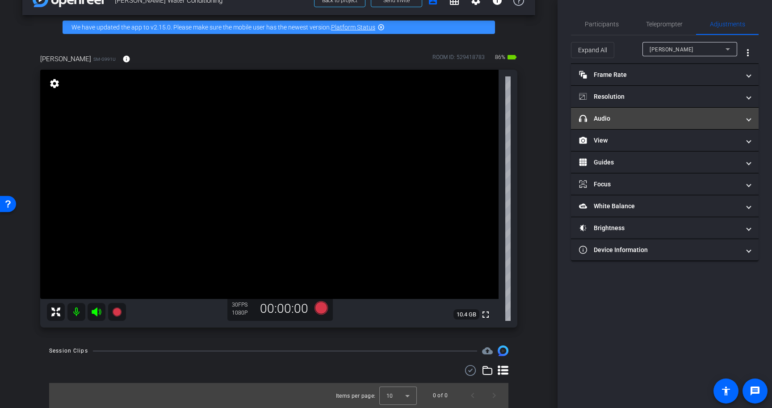
click at [626, 110] on mat-expansion-panel-header "headphone icon Audio" at bounding box center [665, 118] width 188 height 21
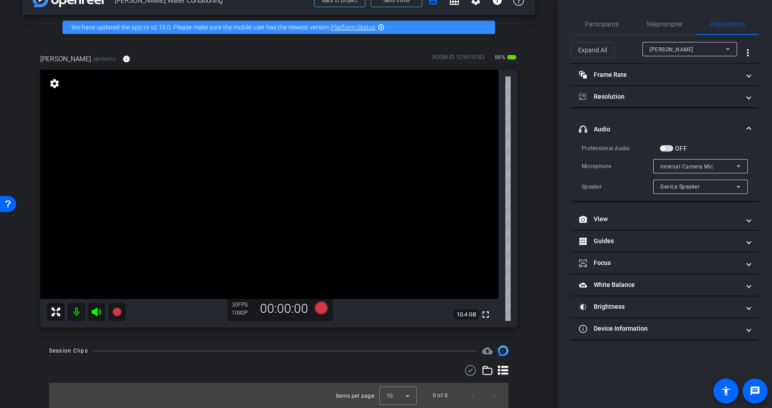
click at [667, 150] on span "button" at bounding box center [666, 148] width 13 height 6
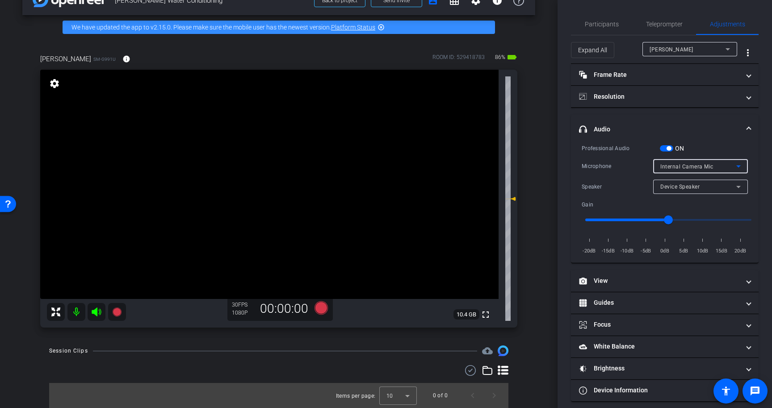
click at [709, 167] on span "Internal Camera Mic" at bounding box center [687, 167] width 53 height 6
click at [673, 33] on span "Teleprompter" at bounding box center [664, 23] width 37 height 21
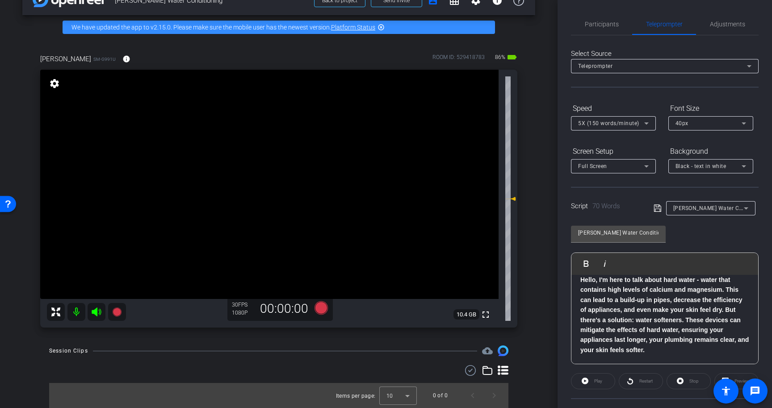
scroll to position [80, 0]
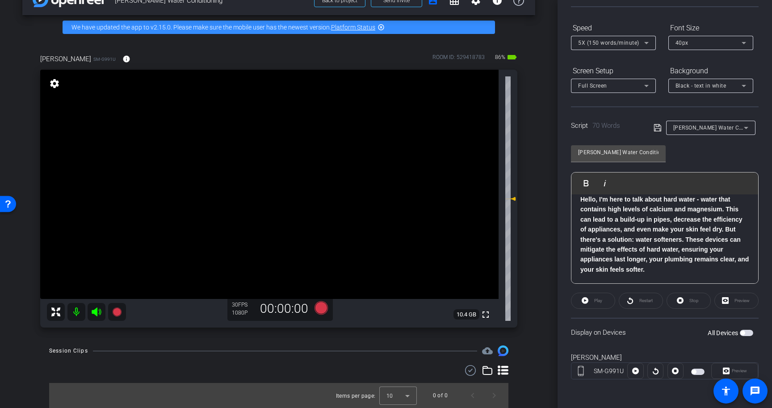
click at [747, 334] on span "button" at bounding box center [746, 333] width 13 height 6
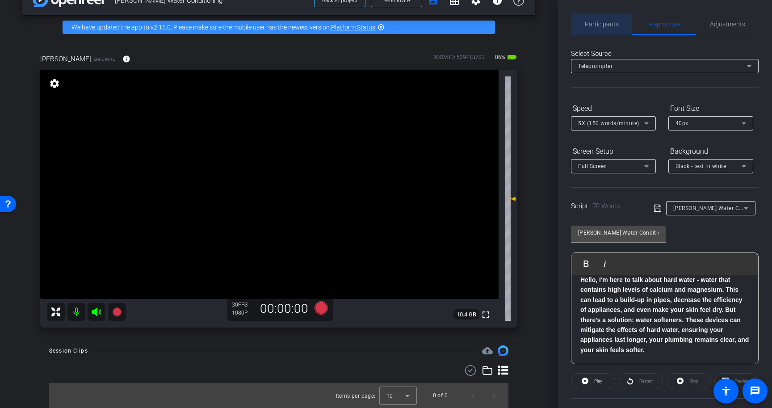
click at [601, 26] on span "Participants" at bounding box center [602, 24] width 34 height 6
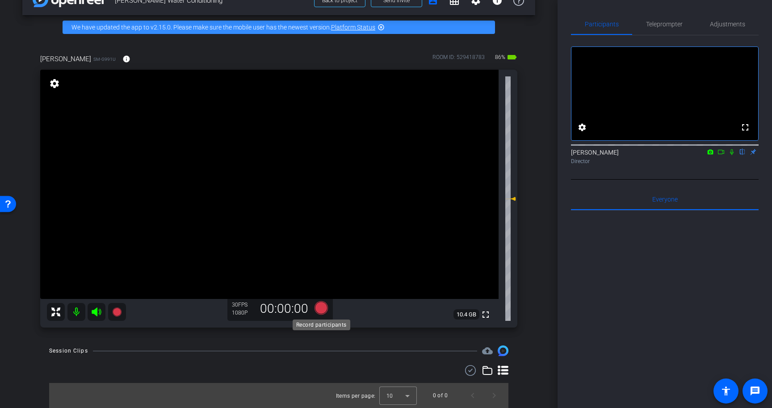
click at [317, 307] on icon at bounding box center [321, 307] width 13 height 13
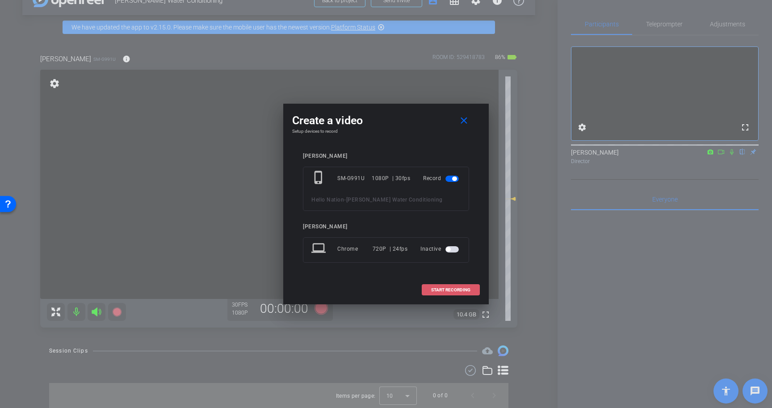
click at [461, 286] on span at bounding box center [450, 289] width 57 height 21
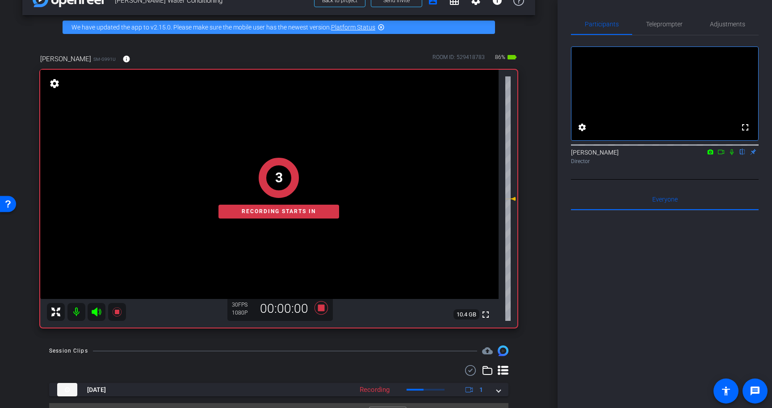
click at [731, 155] on icon at bounding box center [732, 152] width 4 height 6
click at [662, 28] on span "Teleprompter" at bounding box center [664, 23] width 37 height 21
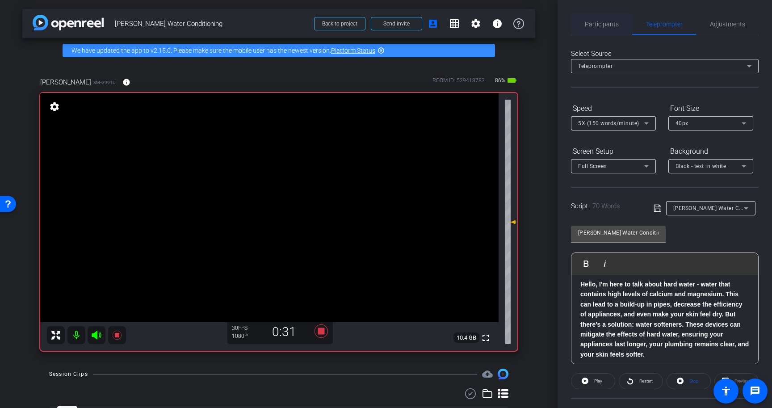
click at [610, 24] on span "Participants" at bounding box center [602, 24] width 34 height 6
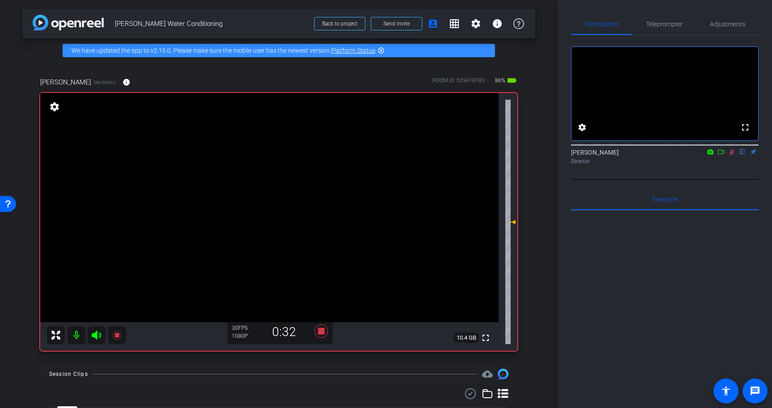
click at [730, 155] on icon at bounding box center [732, 152] width 7 height 6
click at [319, 331] on icon at bounding box center [321, 330] width 13 height 13
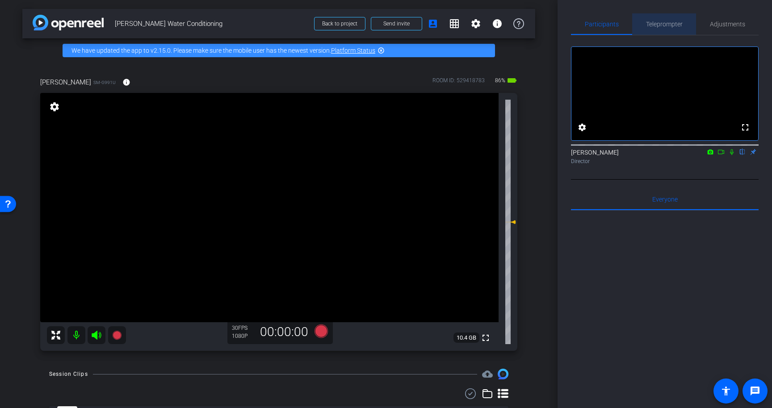
click at [669, 24] on span "Teleprompter" at bounding box center [664, 24] width 37 height 6
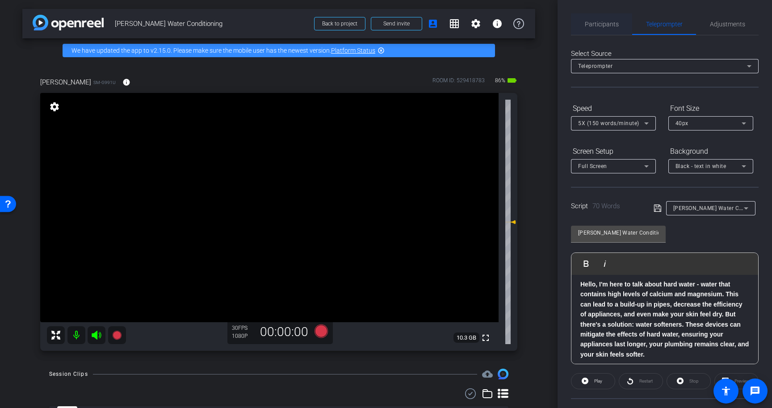
click at [607, 32] on span "Participants" at bounding box center [602, 23] width 34 height 21
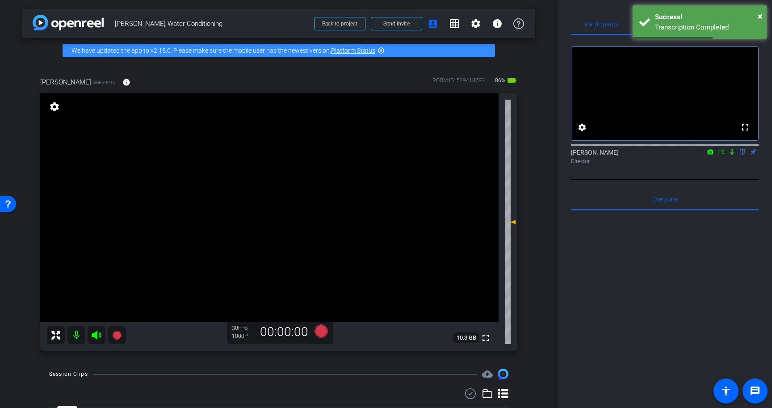
click at [732, 155] on icon at bounding box center [732, 152] width 7 height 6
click at [733, 155] on icon at bounding box center [732, 152] width 7 height 6
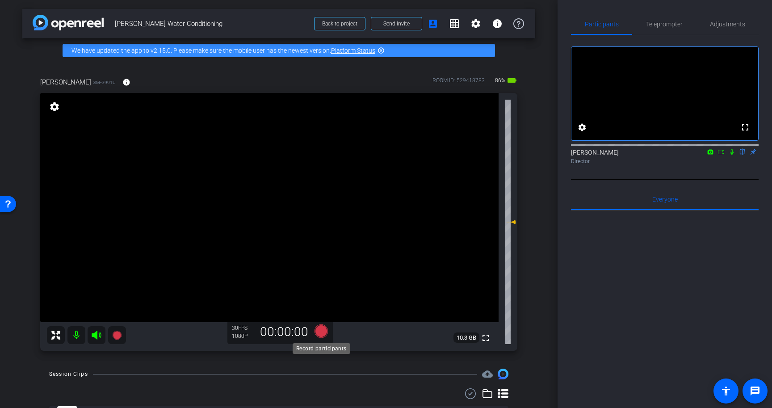
click at [323, 333] on icon at bounding box center [321, 330] width 13 height 13
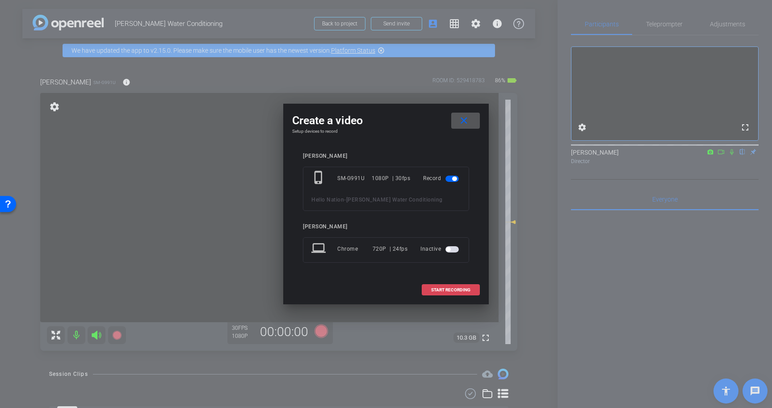
click at [466, 289] on span "START RECORDING" at bounding box center [450, 290] width 39 height 4
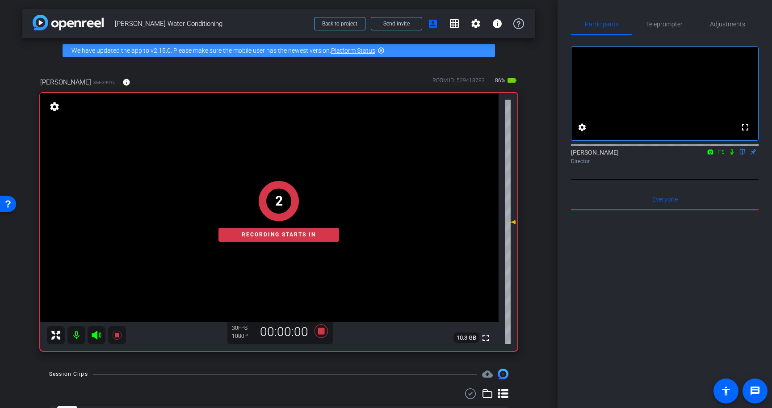
click at [733, 155] on icon at bounding box center [732, 152] width 4 height 6
click at [672, 35] on div "Participants Teleprompter Adjustments" at bounding box center [665, 24] width 188 height 22
click at [672, 17] on span "Teleprompter" at bounding box center [664, 23] width 37 height 21
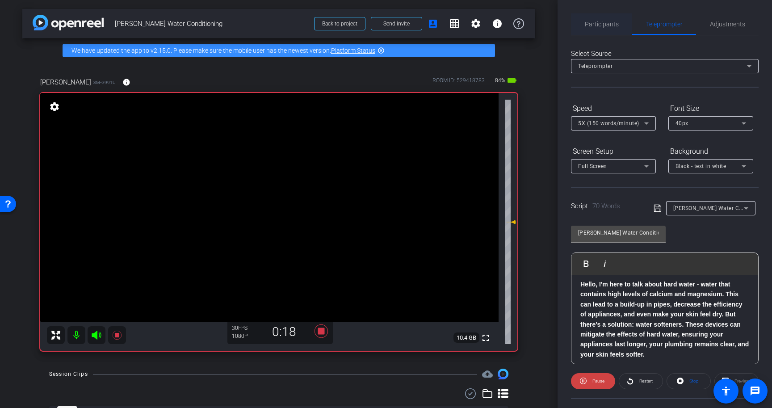
click at [600, 34] on span "Participants" at bounding box center [602, 23] width 34 height 21
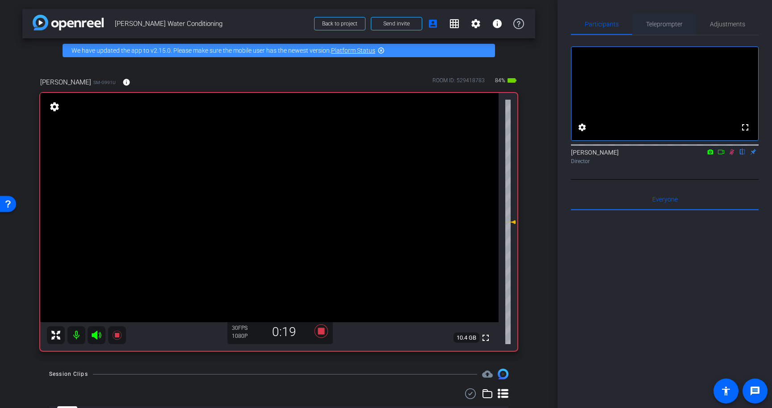
click at [670, 22] on span "Teleprompter" at bounding box center [664, 24] width 37 height 6
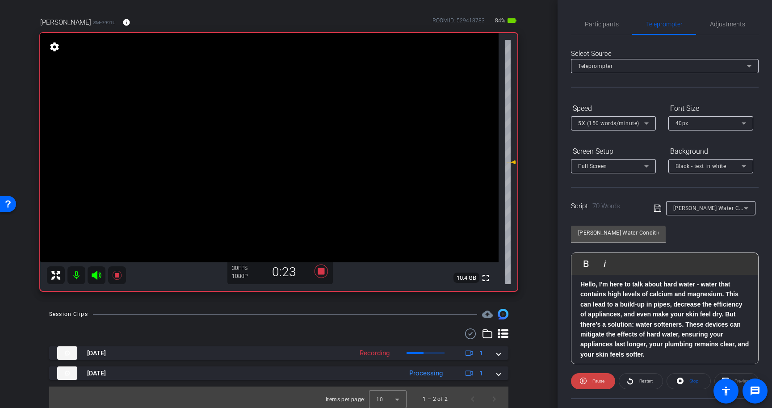
scroll to position [63, 0]
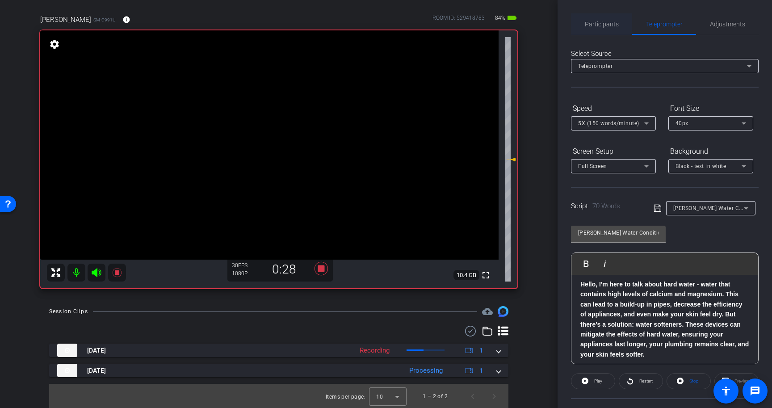
click at [608, 25] on span "Participants" at bounding box center [602, 24] width 34 height 6
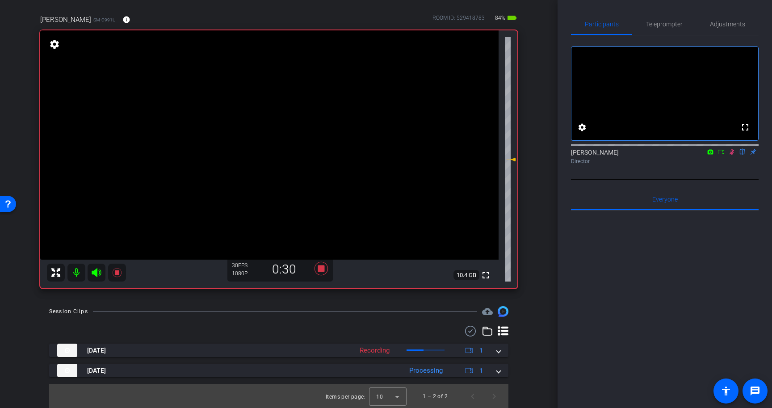
click at [733, 155] on icon at bounding box center [732, 152] width 5 height 6
click at [324, 270] on icon at bounding box center [321, 268] width 13 height 13
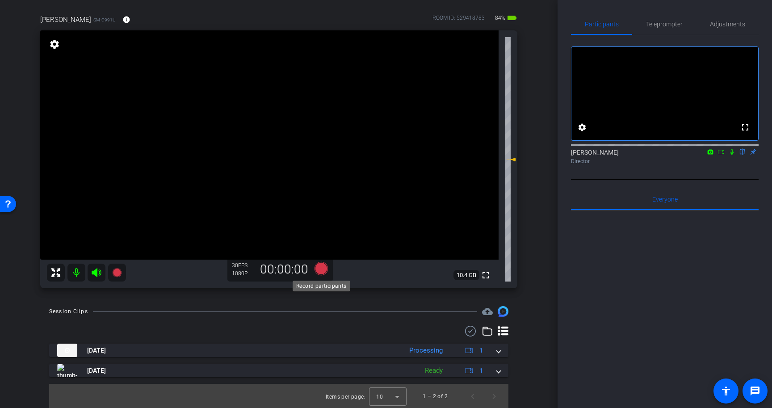
click at [320, 268] on icon at bounding box center [321, 268] width 13 height 13
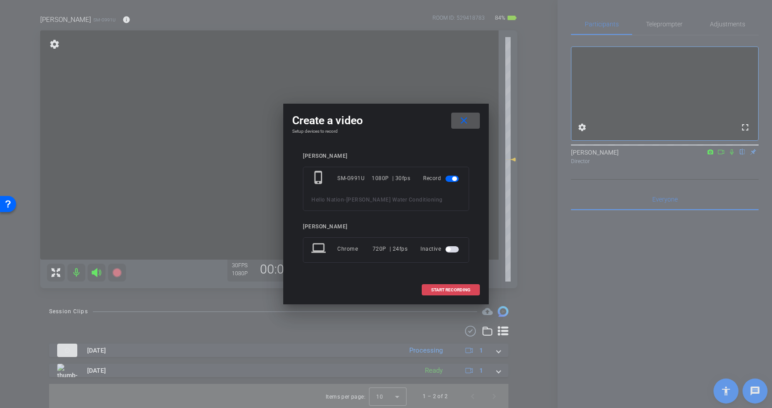
click at [444, 285] on span at bounding box center [450, 289] width 57 height 21
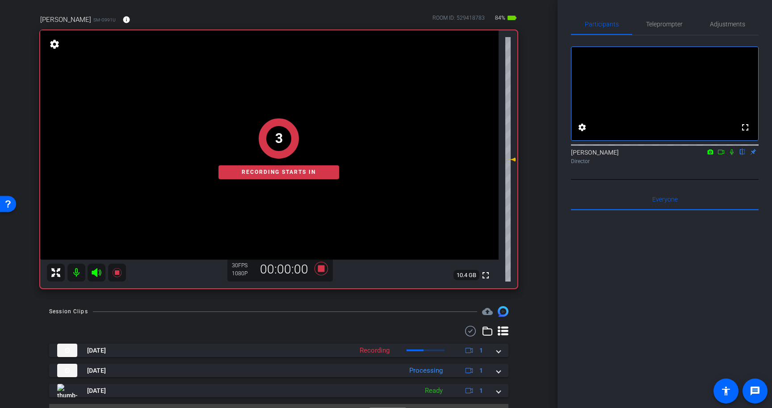
click at [734, 155] on icon at bounding box center [732, 152] width 7 height 6
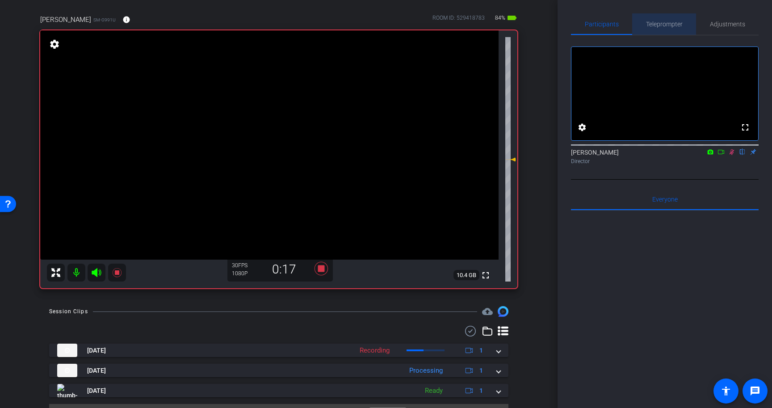
click at [667, 15] on span "Teleprompter" at bounding box center [664, 23] width 37 height 21
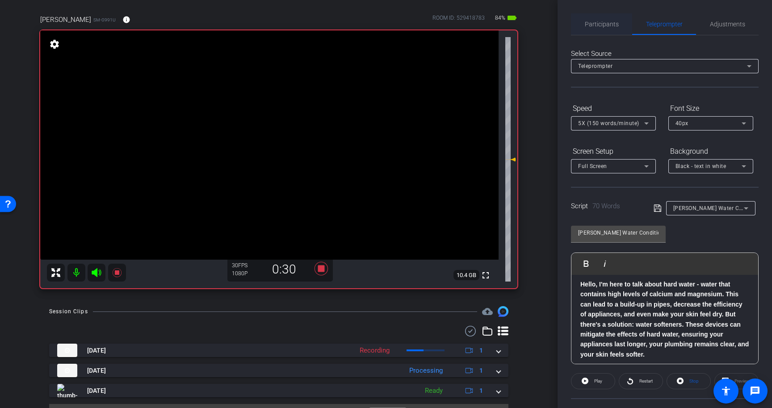
click at [597, 24] on span "Participants" at bounding box center [602, 24] width 34 height 6
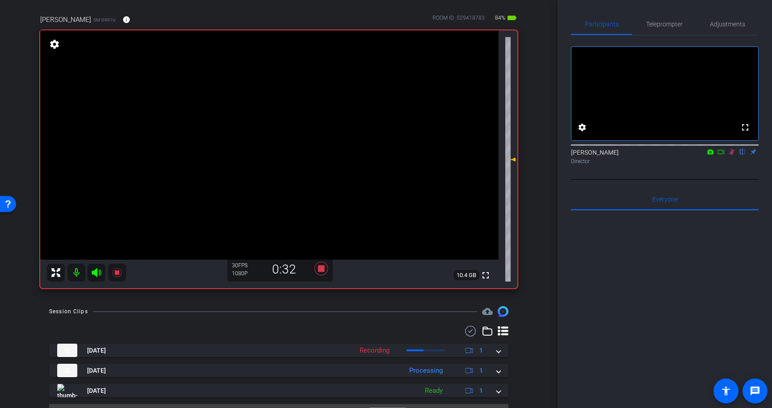
click at [730, 155] on icon at bounding box center [732, 152] width 7 height 6
click at [321, 269] on icon at bounding box center [321, 268] width 13 height 13
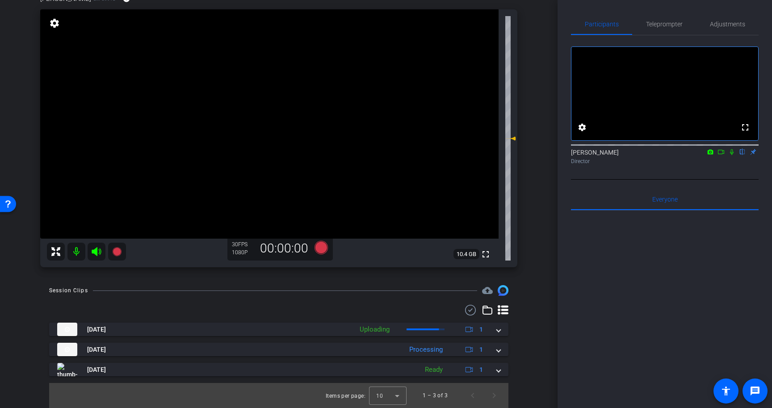
scroll to position [83, 0]
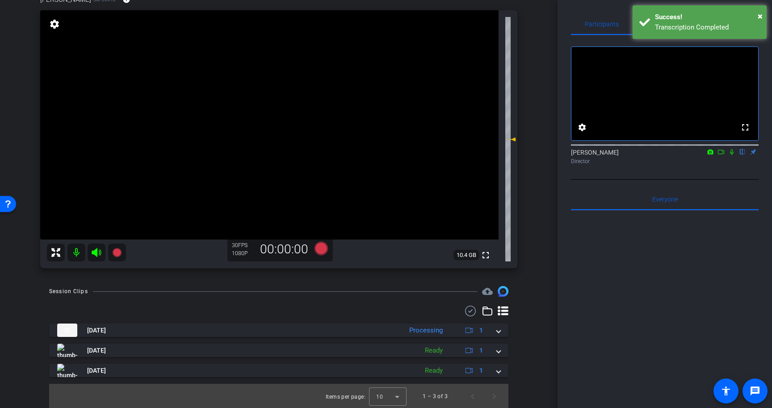
click at [674, 21] on div "Success!" at bounding box center [707, 17] width 105 height 10
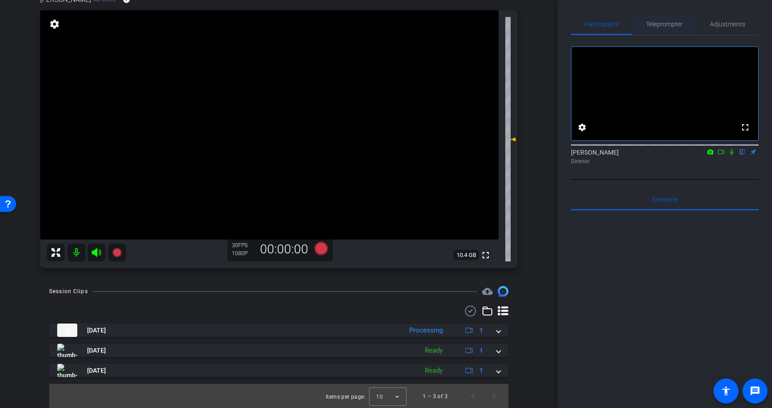
click at [667, 21] on span "Teleprompter" at bounding box center [664, 24] width 37 height 6
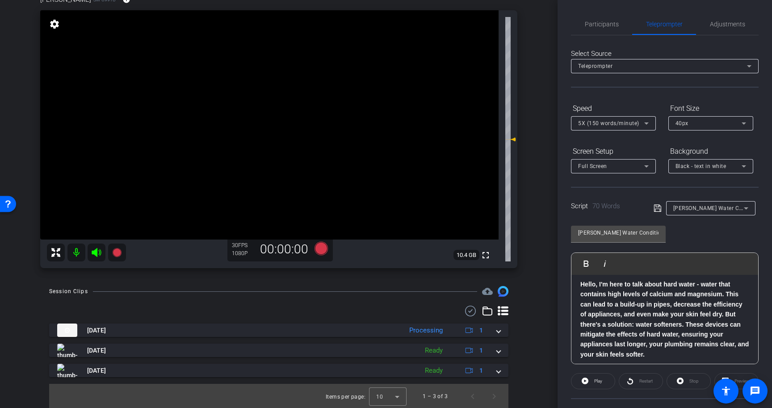
scroll to position [80, 0]
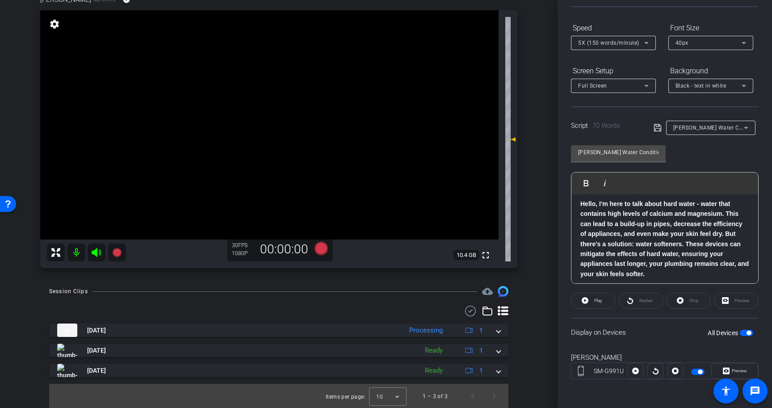
click at [748, 334] on span "button" at bounding box center [749, 333] width 4 height 4
click at [673, 277] on p "Hello, I'm here to talk about hard water - water that contains high levels of c…" at bounding box center [665, 239] width 169 height 80
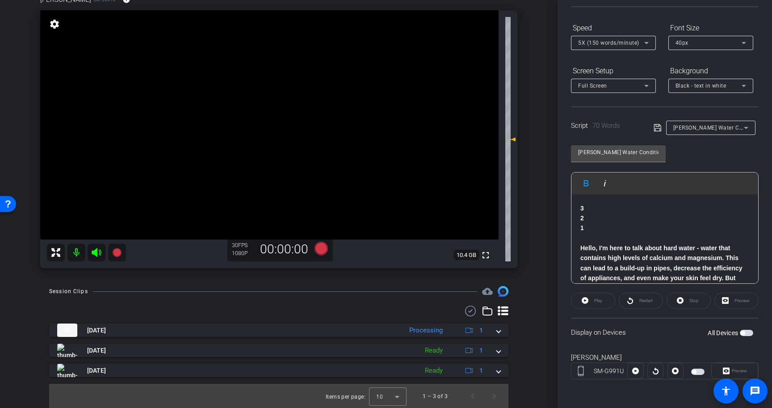
scroll to position [40, 0]
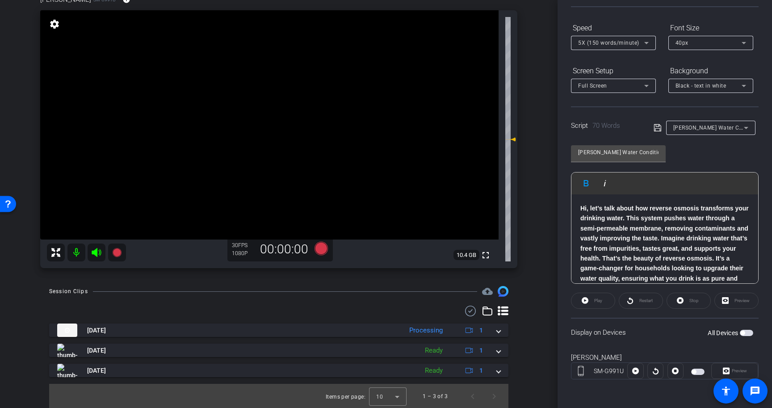
click at [660, 130] on icon at bounding box center [658, 127] width 8 height 11
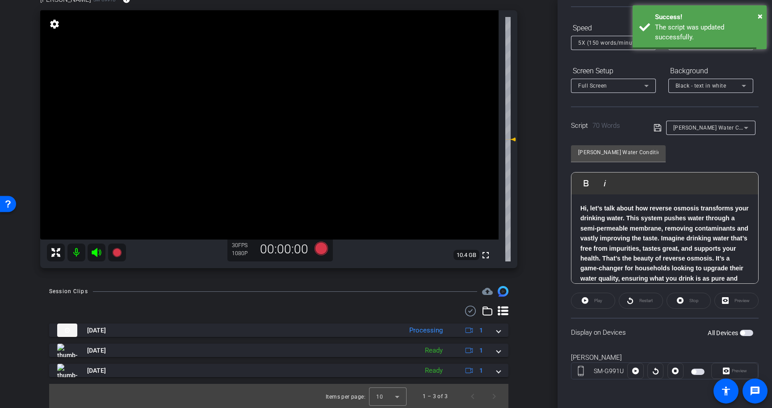
click at [681, 238] on strong "Hi, let’s talk about how reverse osmosis transforms your drinking water. This s…" at bounding box center [665, 248] width 169 height 87
click at [749, 333] on span "button" at bounding box center [746, 333] width 13 height 6
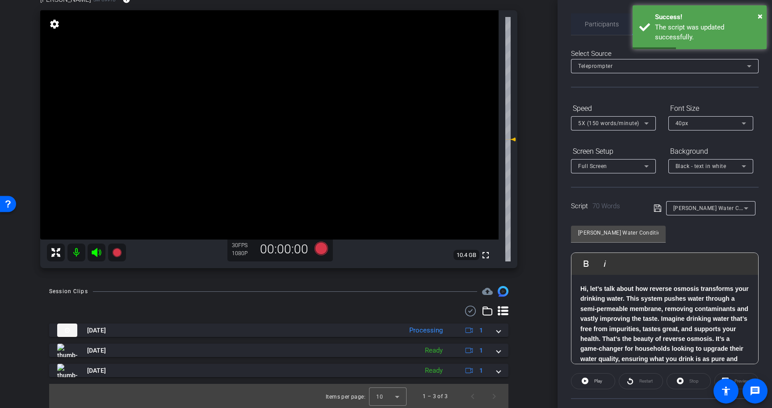
click at [603, 25] on span "Participants" at bounding box center [602, 24] width 34 height 6
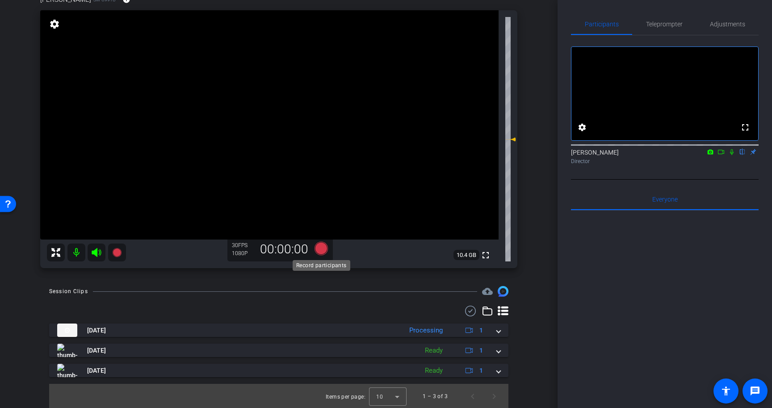
click at [317, 245] on icon at bounding box center [321, 248] width 13 height 13
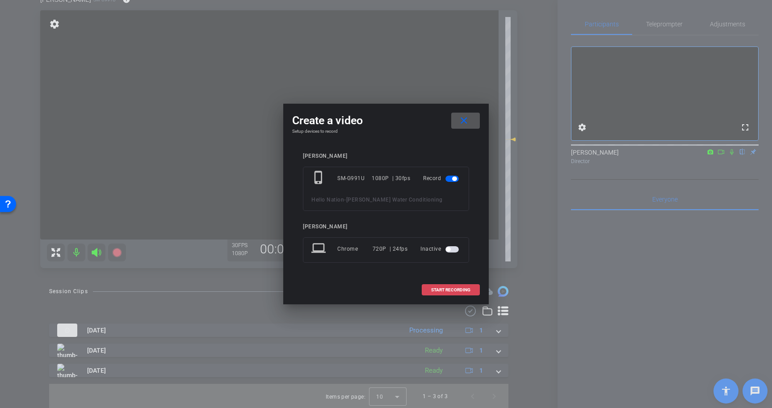
click at [457, 293] on span at bounding box center [450, 289] width 57 height 21
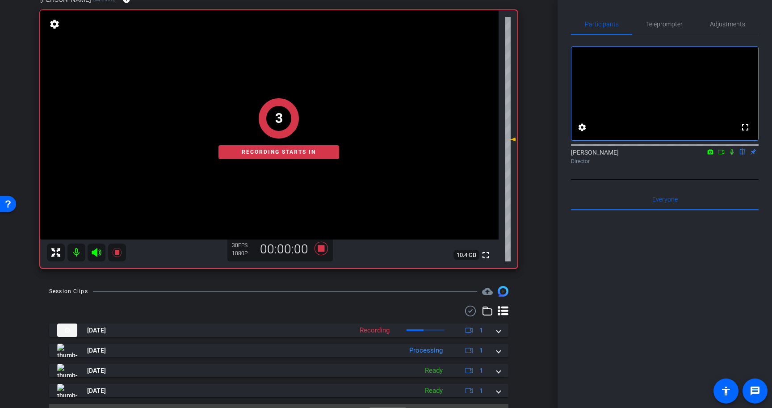
click at [732, 155] on icon at bounding box center [732, 152] width 7 height 6
click at [716, 21] on span "Adjustments" at bounding box center [727, 24] width 35 height 6
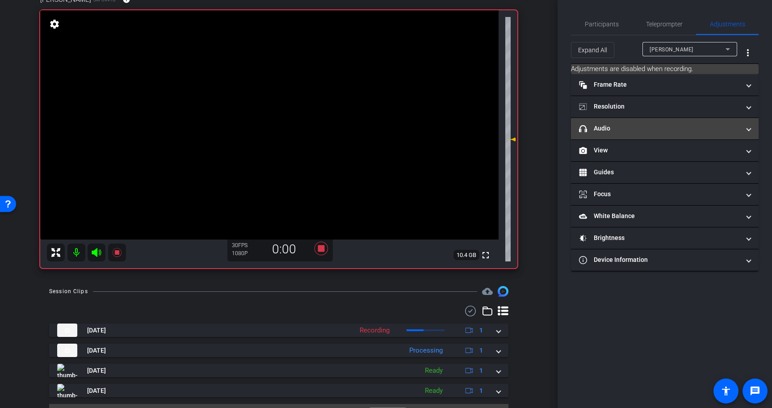
click at [660, 128] on mat-panel-title "headphone icon Audio" at bounding box center [659, 128] width 161 height 9
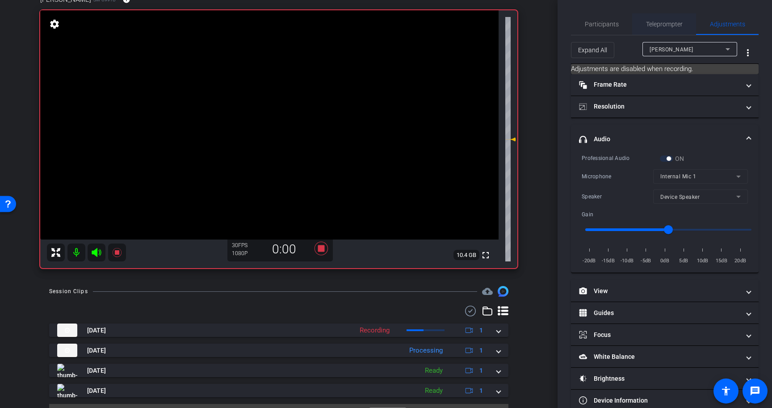
click at [663, 21] on span "Teleprompter" at bounding box center [664, 24] width 37 height 6
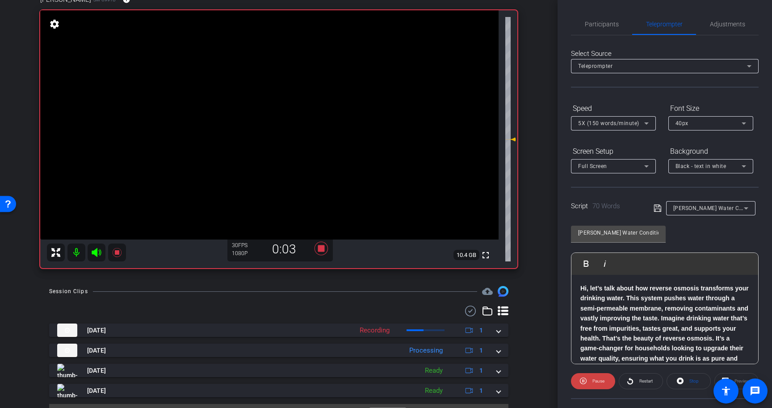
scroll to position [42, 0]
click at [683, 379] on icon at bounding box center [680, 381] width 7 height 7
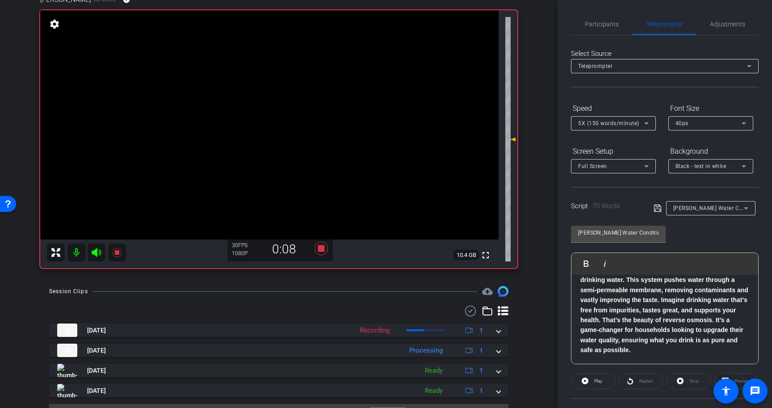
scroll to position [80, 0]
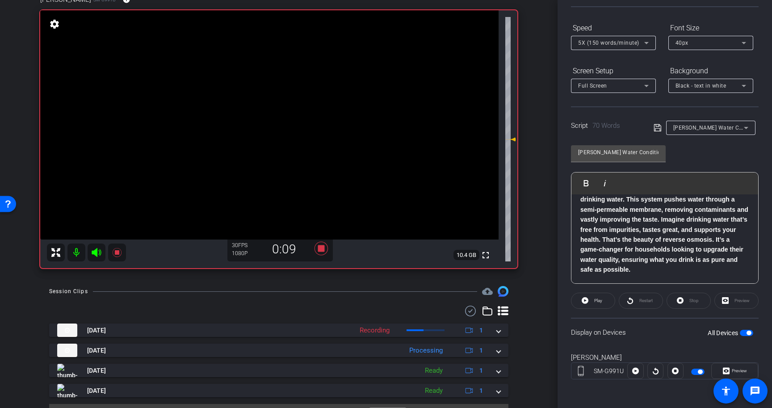
click at [745, 335] on span "button" at bounding box center [746, 333] width 13 height 6
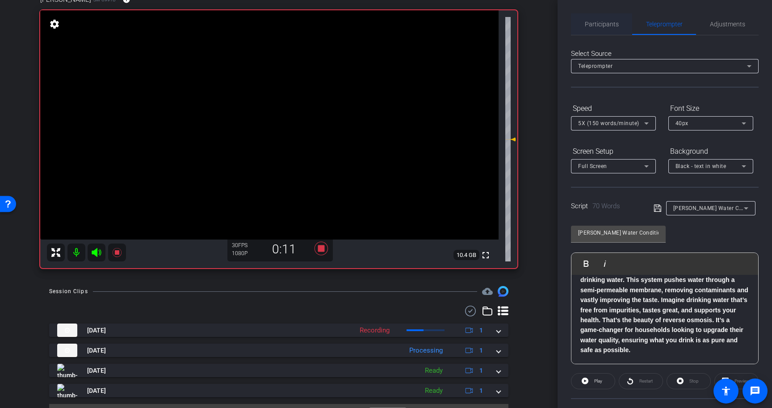
click at [611, 29] on span "Participants" at bounding box center [602, 23] width 34 height 21
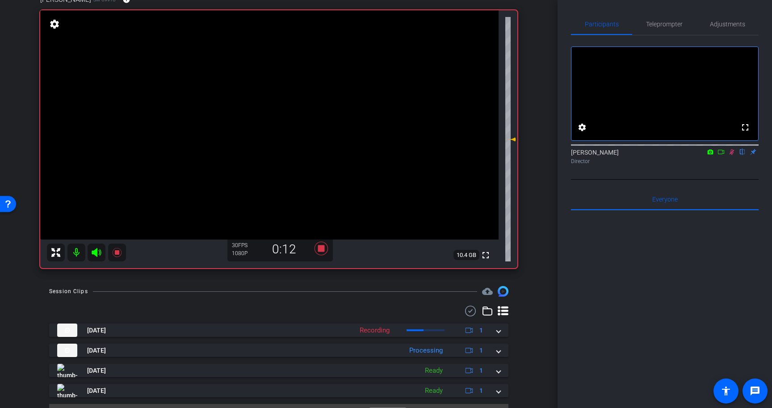
click at [729, 156] on mat-icon at bounding box center [732, 152] width 11 height 8
click at [732, 155] on icon at bounding box center [732, 152] width 7 height 6
click at [675, 25] on span "Teleprompter" at bounding box center [664, 24] width 37 height 6
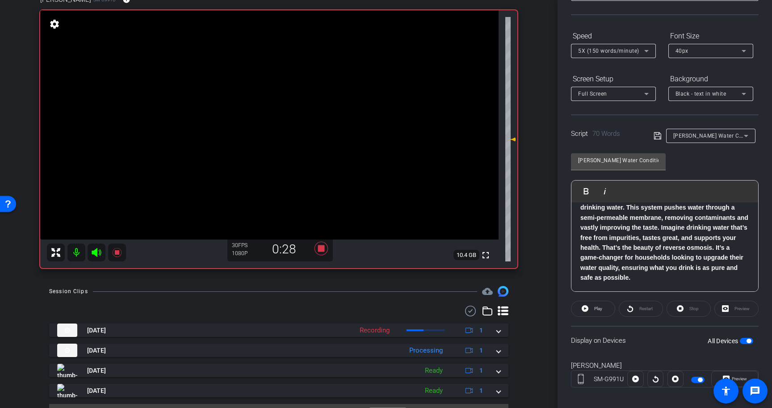
scroll to position [80, 0]
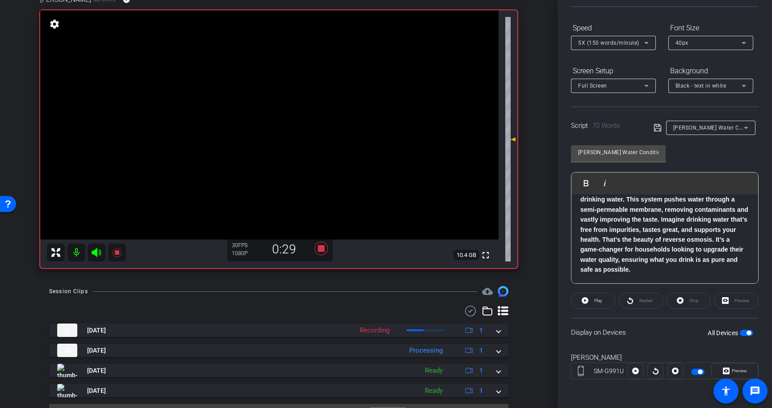
click at [687, 299] on div "Stop" at bounding box center [689, 301] width 44 height 16
click at [591, 303] on span at bounding box center [593, 300] width 43 height 21
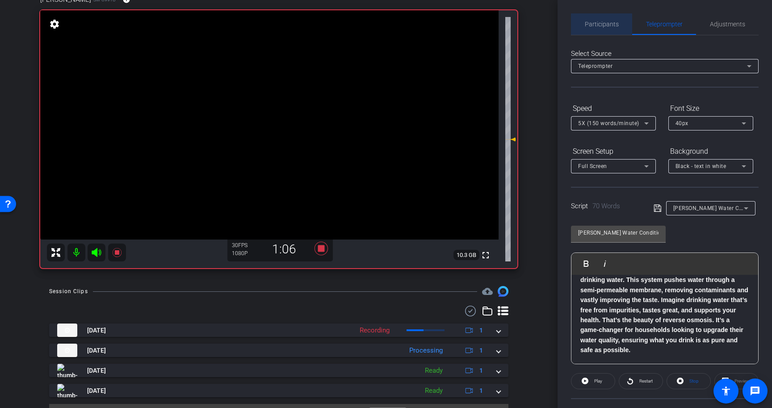
click at [597, 15] on span "Participants" at bounding box center [602, 23] width 34 height 21
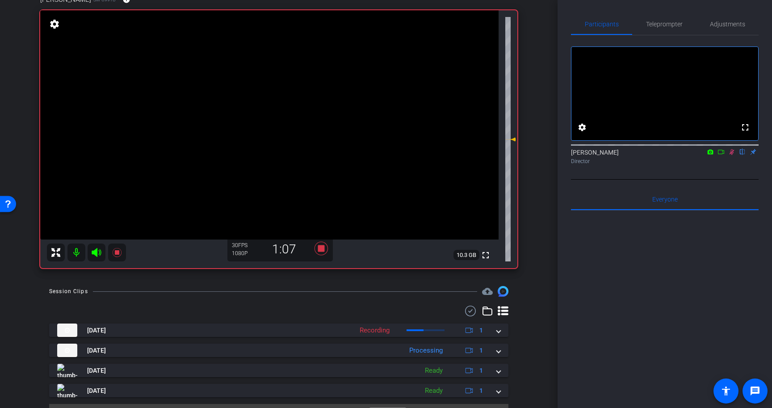
click at [730, 155] on icon at bounding box center [732, 152] width 7 height 6
click at [324, 246] on icon at bounding box center [321, 248] width 13 height 13
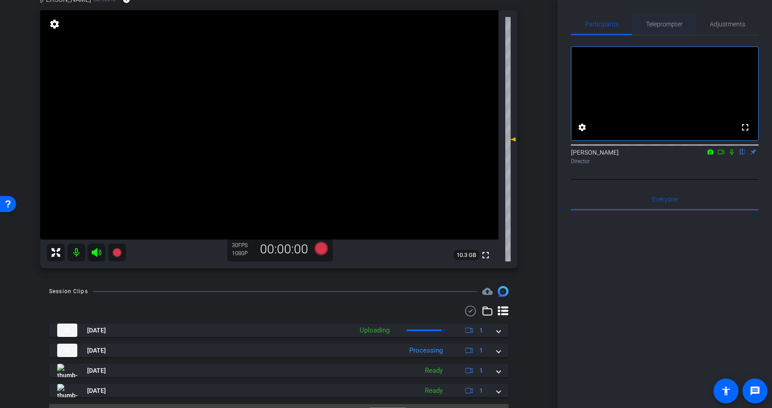
click at [658, 21] on span "Teleprompter" at bounding box center [664, 24] width 37 height 6
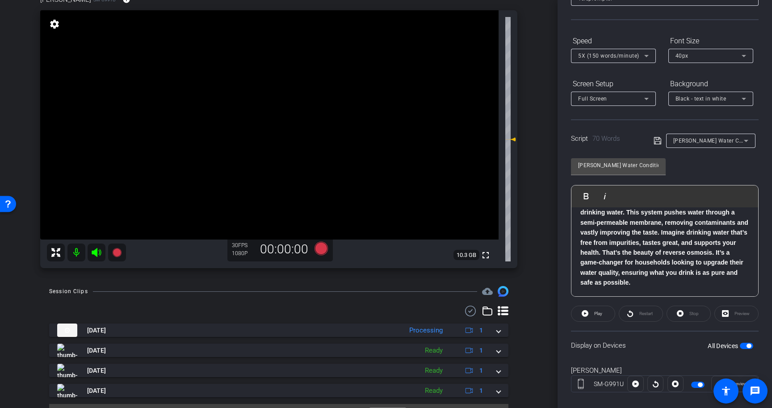
scroll to position [80, 0]
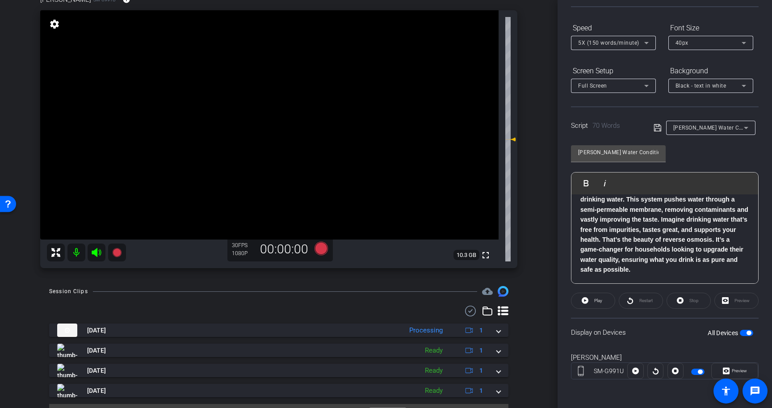
click at [750, 333] on span "button" at bounding box center [749, 333] width 4 height 4
click at [645, 38] on icon at bounding box center [646, 43] width 11 height 11
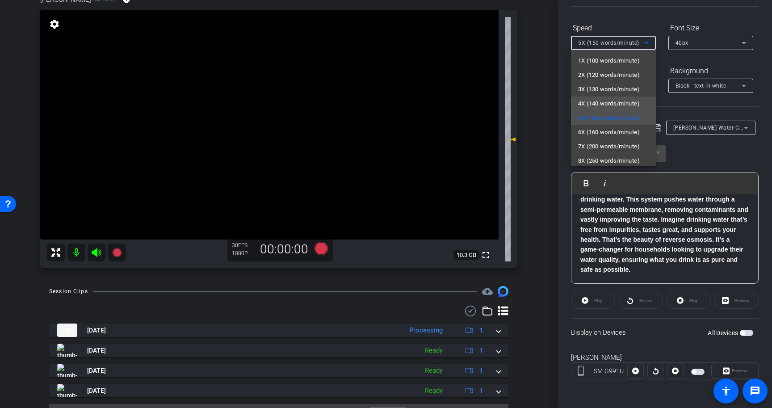
click at [617, 99] on span "4X (140 words/minute)" at bounding box center [609, 103] width 62 height 11
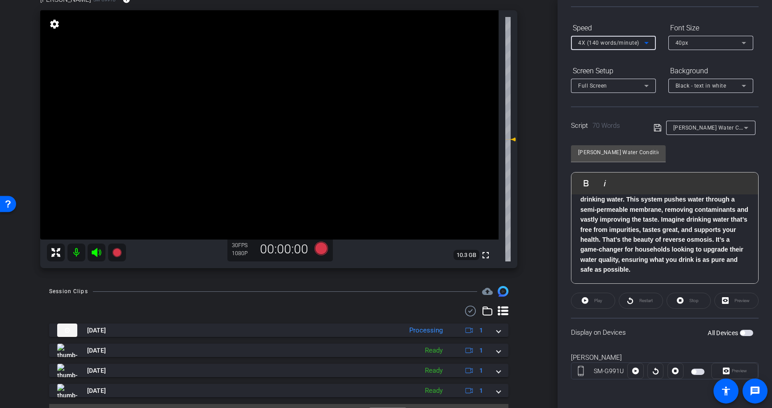
click at [658, 127] on icon at bounding box center [658, 127] width 8 height 11
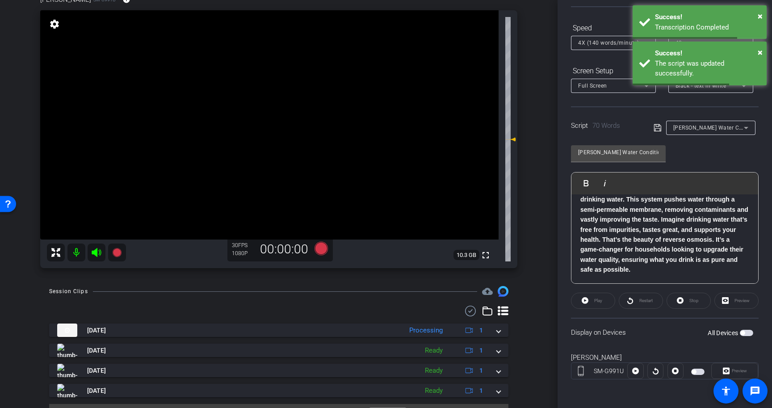
click at [750, 333] on span "button" at bounding box center [746, 333] width 13 height 6
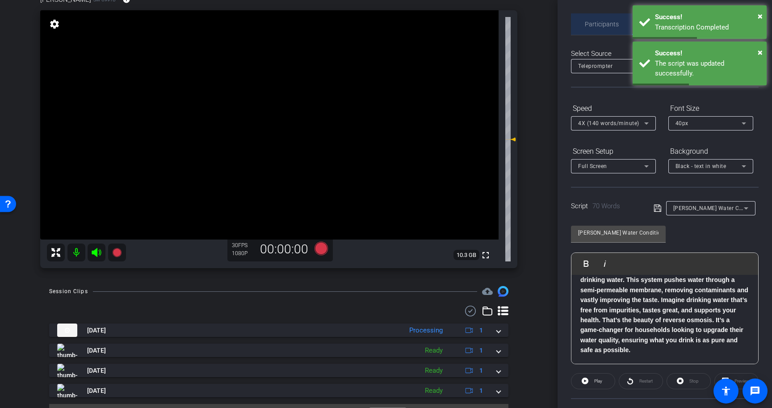
click at [603, 31] on span "Participants" at bounding box center [602, 23] width 34 height 21
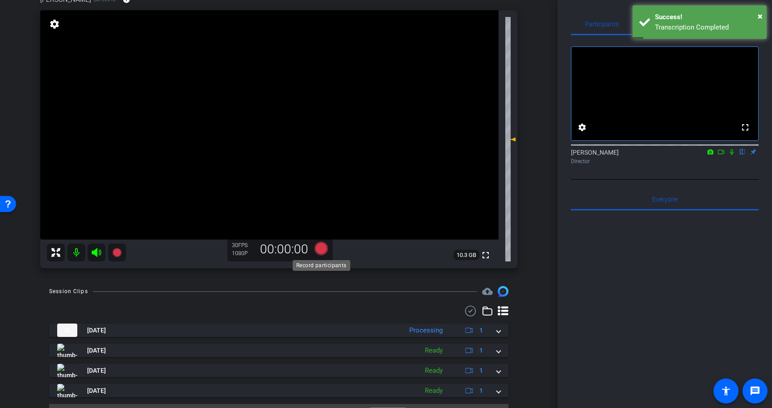
click at [317, 249] on icon at bounding box center [321, 248] width 13 height 13
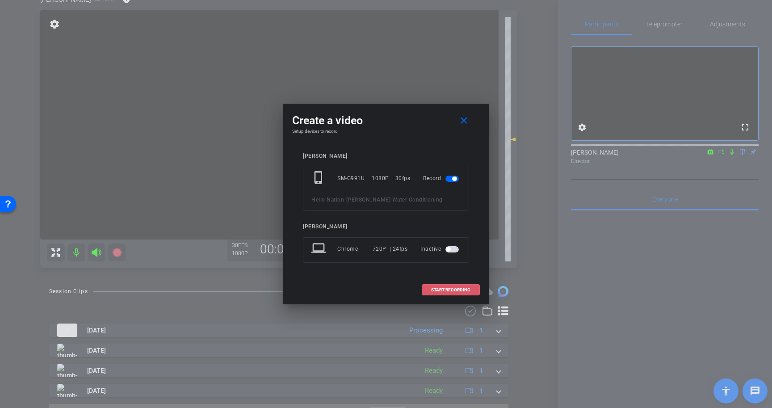
click at [476, 291] on span at bounding box center [450, 289] width 57 height 21
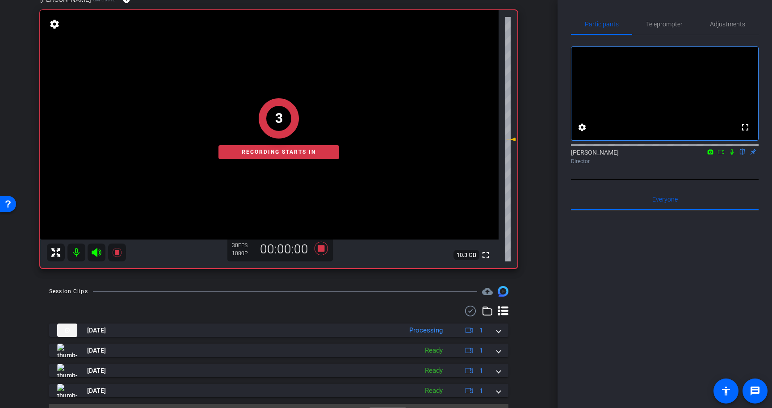
click at [733, 155] on icon at bounding box center [732, 152] width 4 height 6
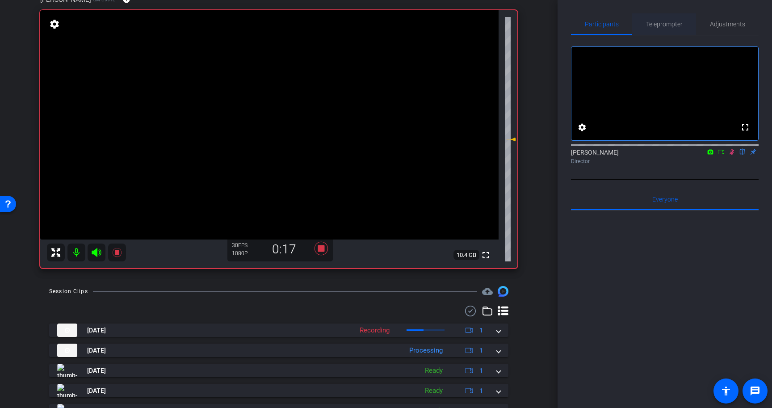
click at [662, 23] on span "Teleprompter" at bounding box center [664, 24] width 37 height 6
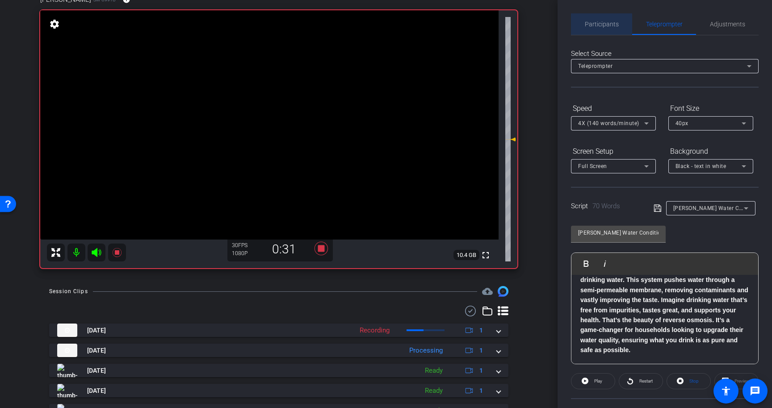
click at [607, 24] on span "Participants" at bounding box center [602, 24] width 34 height 6
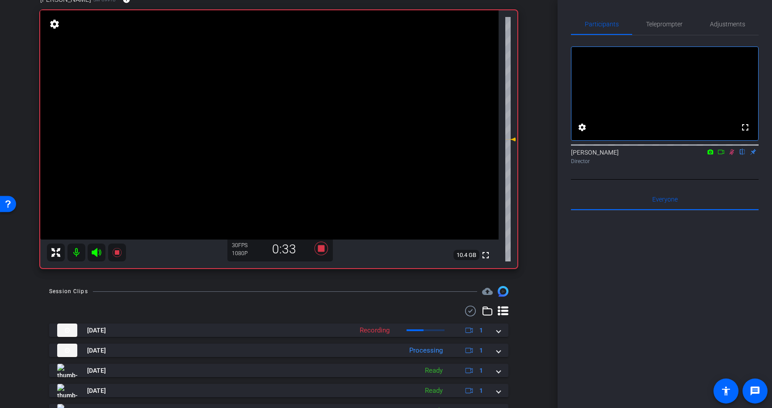
click at [732, 155] on icon at bounding box center [732, 152] width 7 height 6
click at [321, 247] on icon at bounding box center [321, 248] width 13 height 13
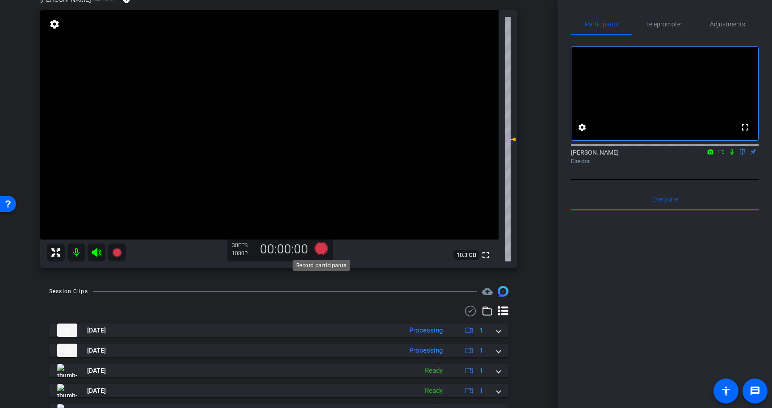
click at [322, 247] on icon at bounding box center [321, 248] width 13 height 13
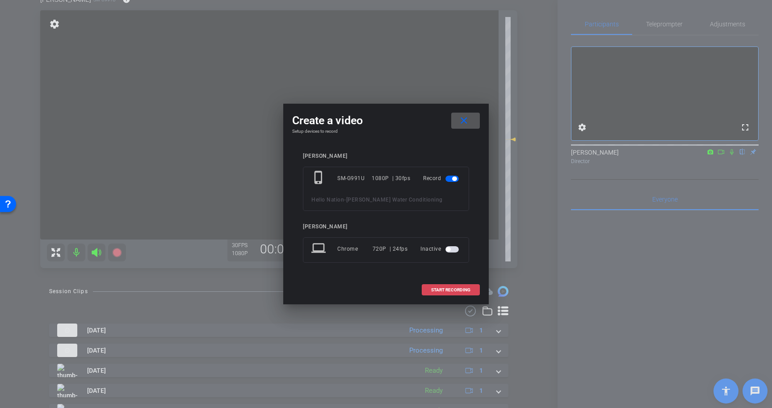
click at [454, 290] on span "START RECORDING" at bounding box center [450, 290] width 39 height 4
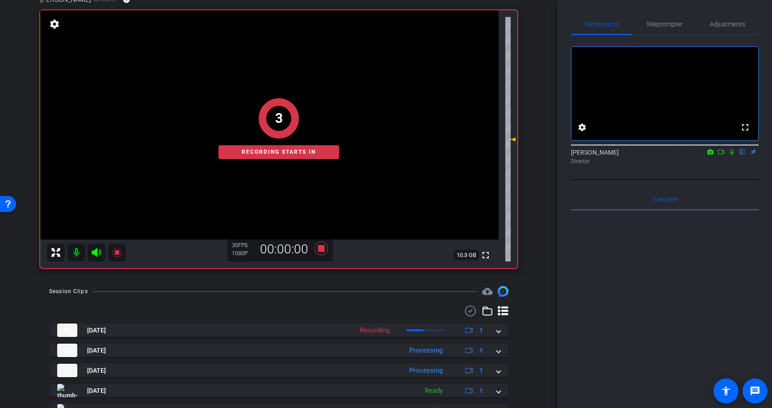
click at [734, 155] on icon at bounding box center [732, 152] width 7 height 6
click at [672, 21] on span "Teleprompter" at bounding box center [664, 24] width 37 height 6
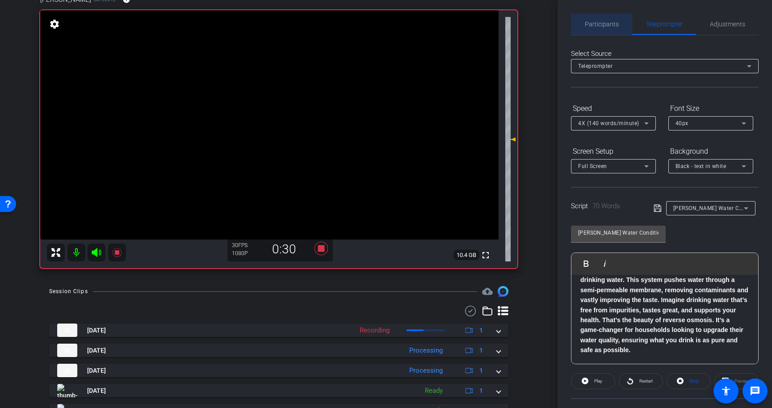
click at [600, 27] on span "Participants" at bounding box center [602, 24] width 34 height 6
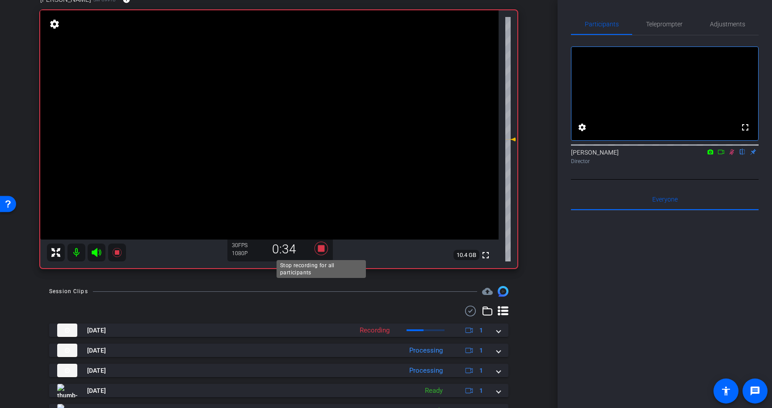
click at [324, 249] on icon at bounding box center [321, 248] width 13 height 13
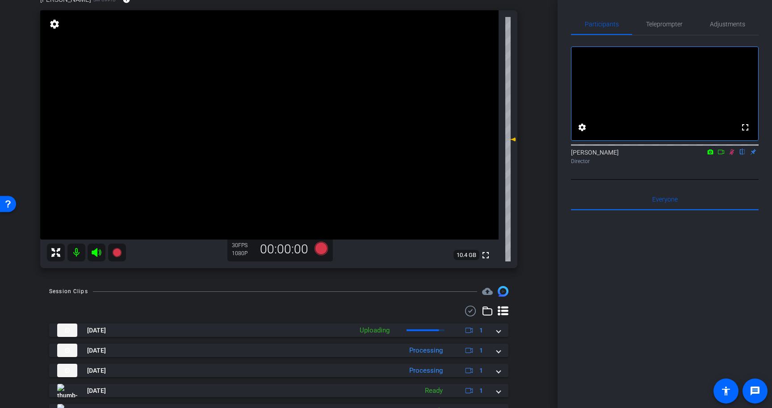
click at [733, 155] on icon at bounding box center [732, 152] width 5 height 6
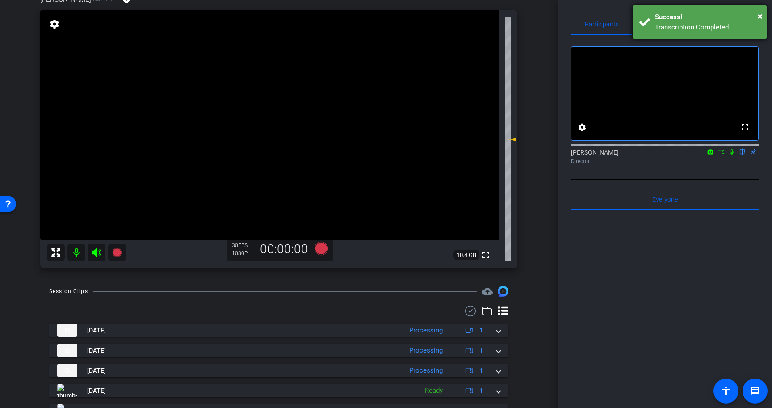
click at [763, 16] on div "× Success! Transcription Completed" at bounding box center [700, 22] width 134 height 34
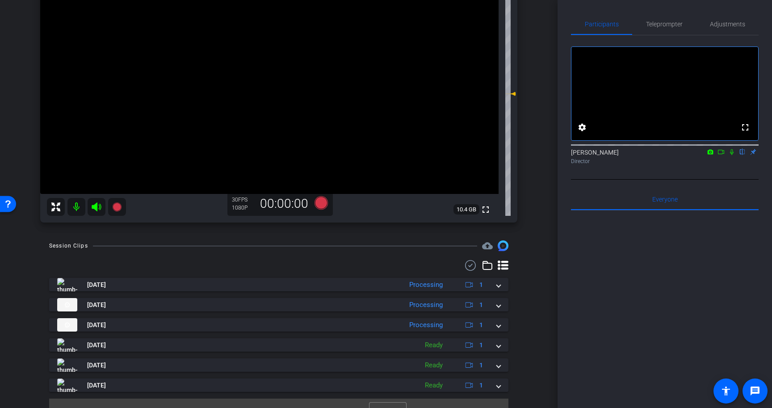
scroll to position [144, 0]
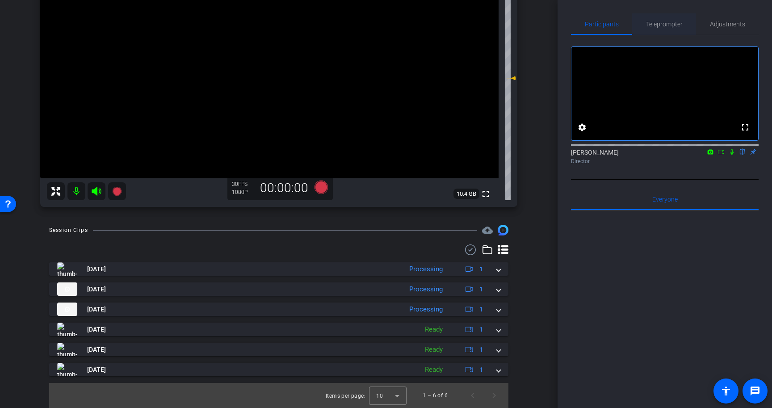
click at [675, 25] on span "Teleprompter" at bounding box center [664, 24] width 37 height 6
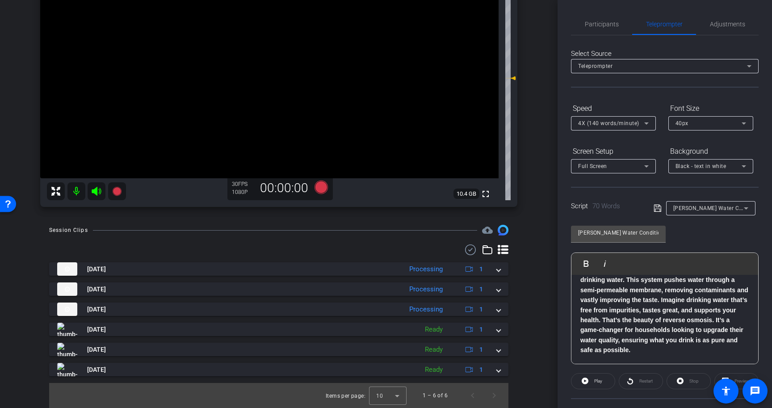
click at [644, 351] on p "Hi, let’s talk about how reverse osmosis transforms your drinking water. This s…" at bounding box center [665, 310] width 169 height 90
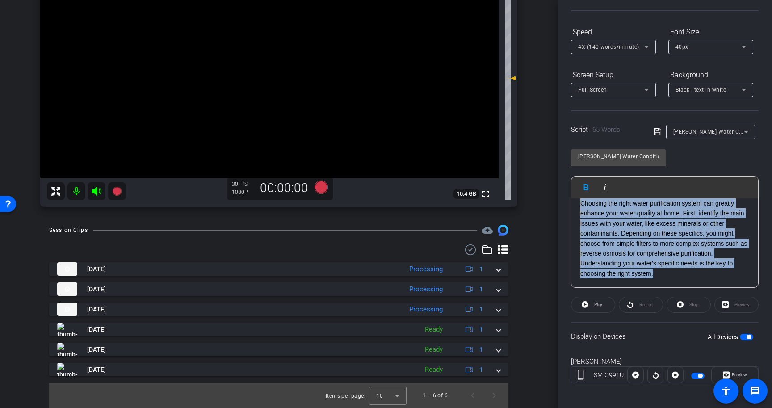
scroll to position [80, 0]
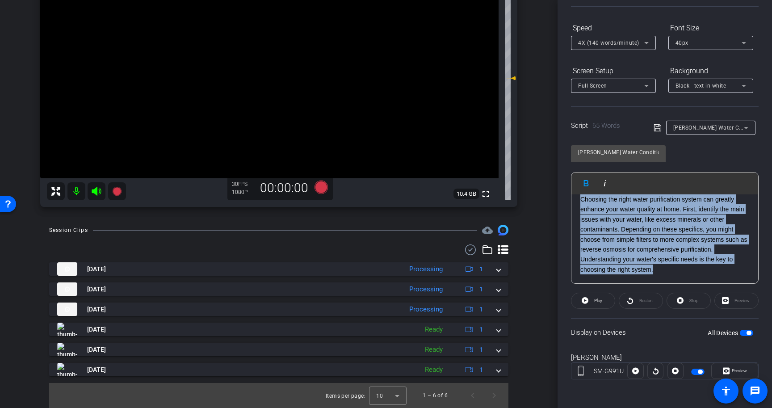
click at [750, 335] on span "button" at bounding box center [746, 333] width 13 height 6
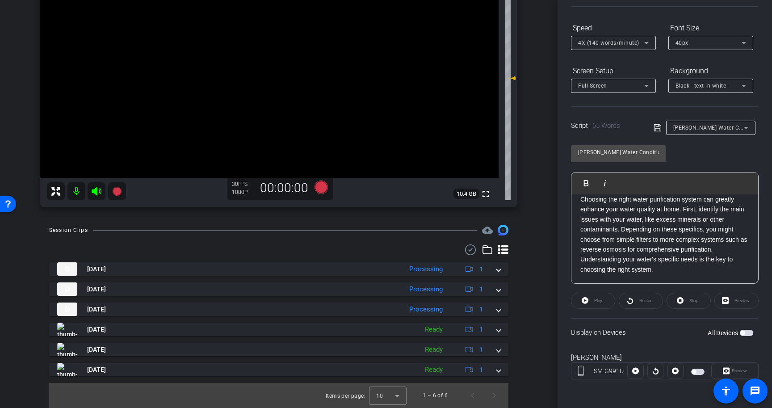
click at [679, 221] on p "Choosing the right water purification system can greatly enhance your water qua…" at bounding box center [665, 234] width 169 height 80
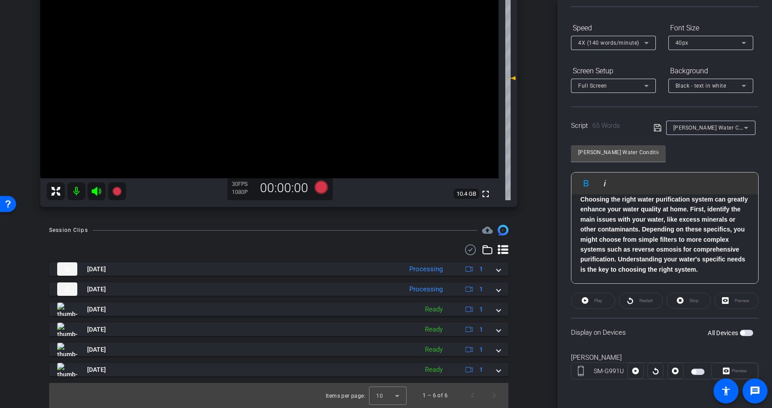
click at [659, 131] on icon at bounding box center [658, 127] width 8 height 11
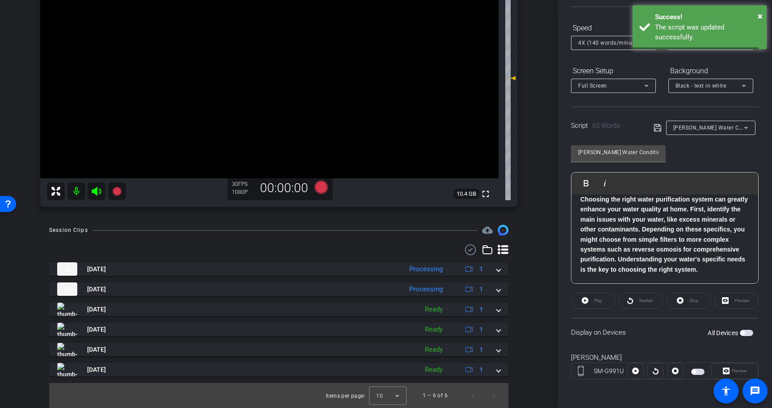
click at [688, 231] on strong "Choosing the right water purification system can greatly enhance your water qua…" at bounding box center [665, 234] width 168 height 77
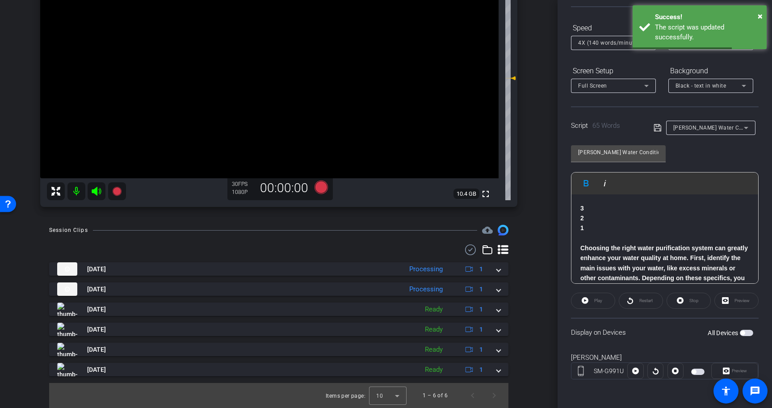
scroll to position [49, 0]
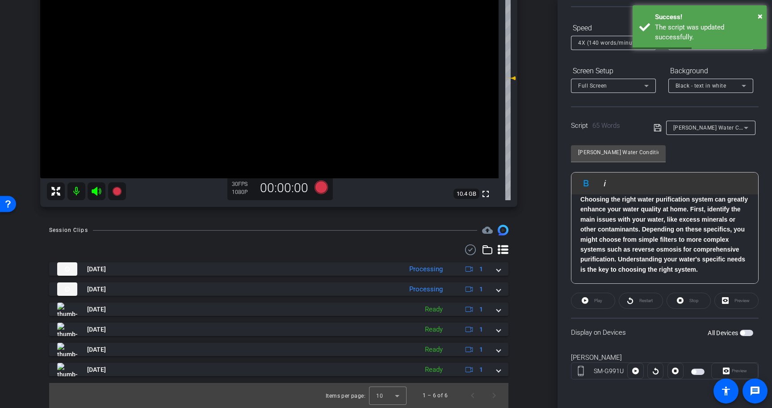
click at [750, 334] on span "button" at bounding box center [746, 333] width 13 height 6
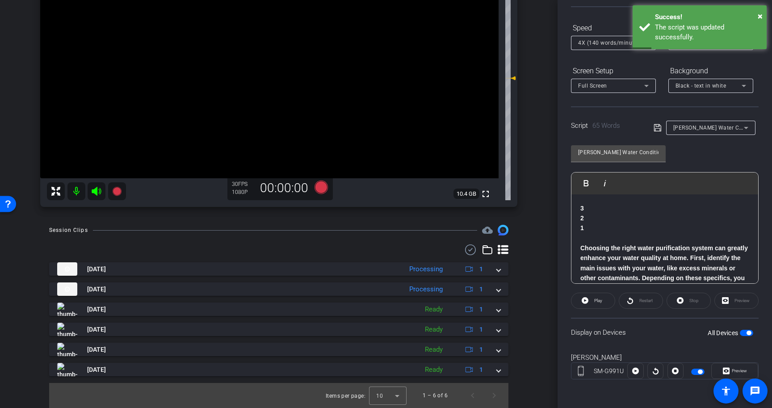
scroll to position [0, 0]
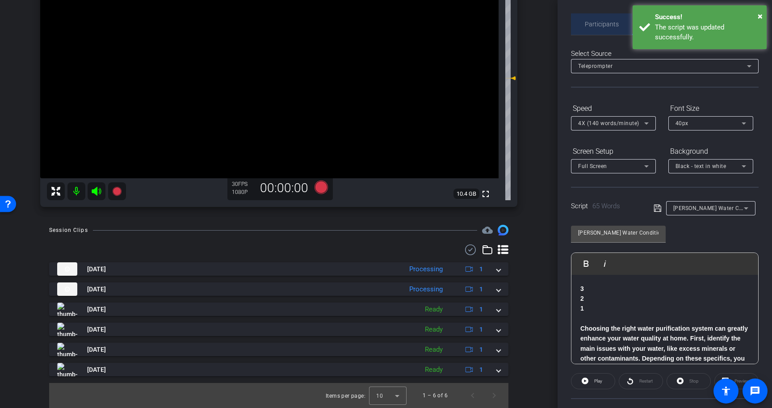
click at [602, 21] on span "Participants" at bounding box center [602, 24] width 34 height 6
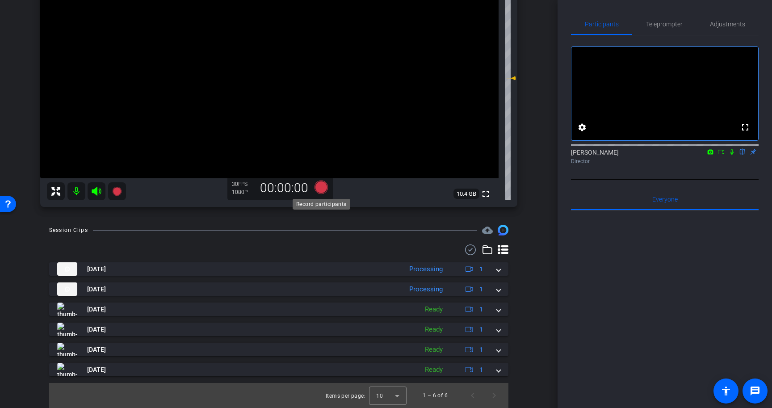
click at [321, 187] on icon at bounding box center [321, 187] width 13 height 13
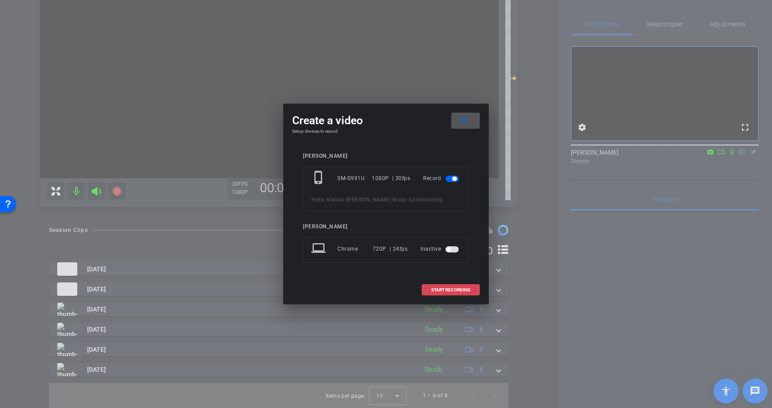
click at [464, 286] on span at bounding box center [450, 289] width 57 height 21
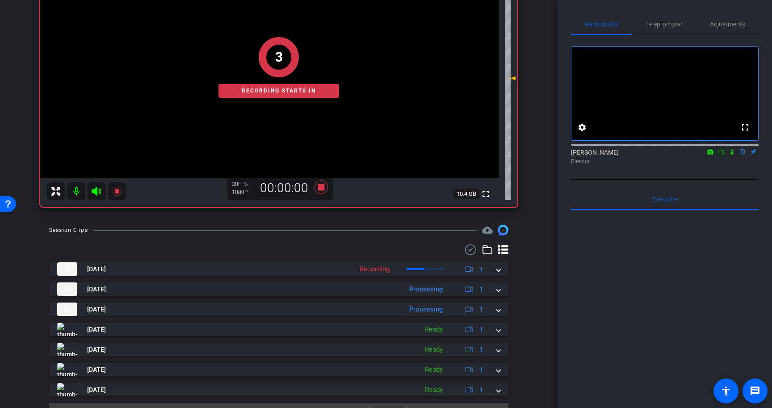
click at [733, 155] on icon at bounding box center [732, 152] width 7 height 6
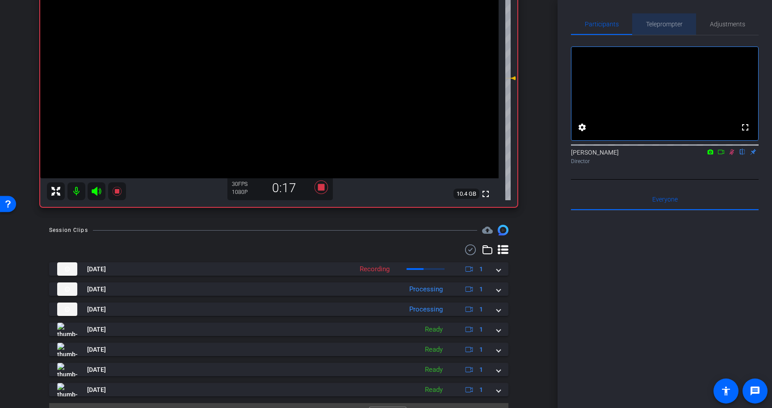
click at [659, 30] on span "Teleprompter" at bounding box center [664, 23] width 37 height 21
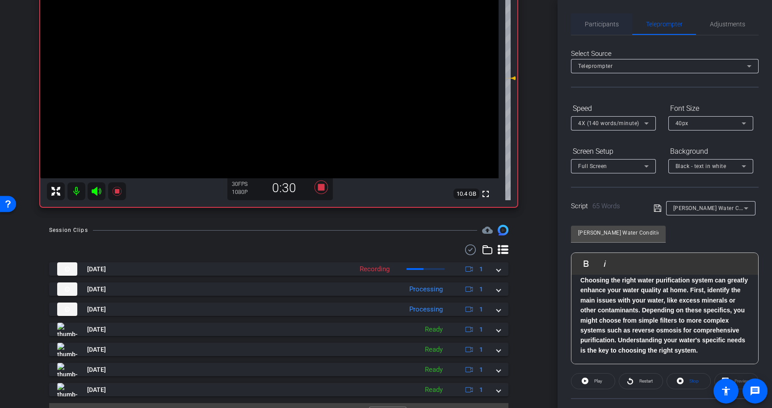
click at [609, 19] on span "Participants" at bounding box center [602, 23] width 34 height 21
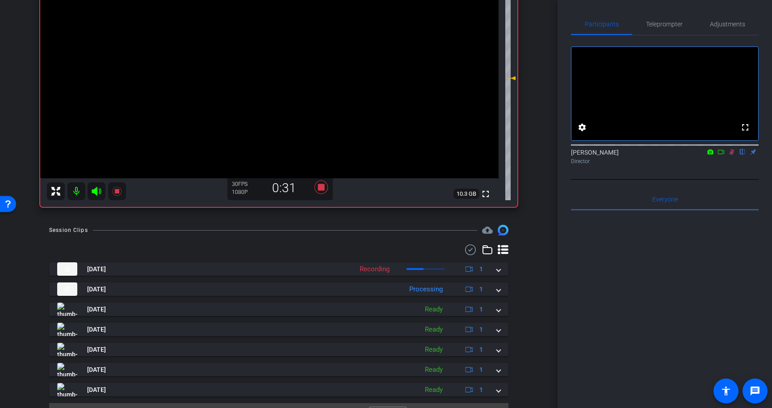
click at [734, 155] on icon at bounding box center [732, 152] width 7 height 6
click at [320, 188] on icon at bounding box center [321, 187] width 13 height 13
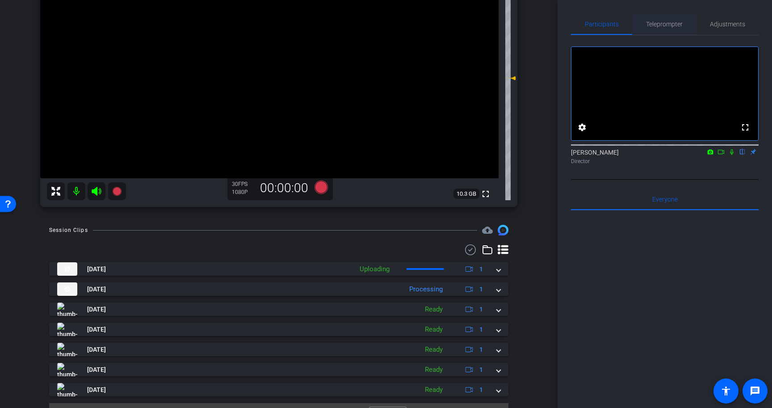
click at [666, 26] on span "Teleprompter" at bounding box center [664, 24] width 37 height 6
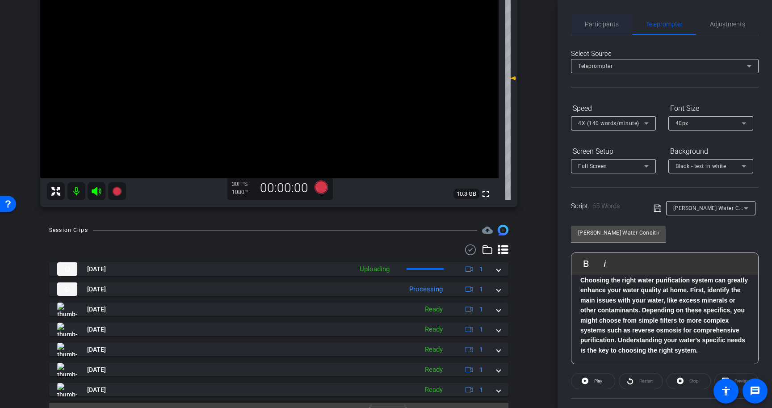
click at [613, 27] on span "Participants" at bounding box center [602, 24] width 34 height 6
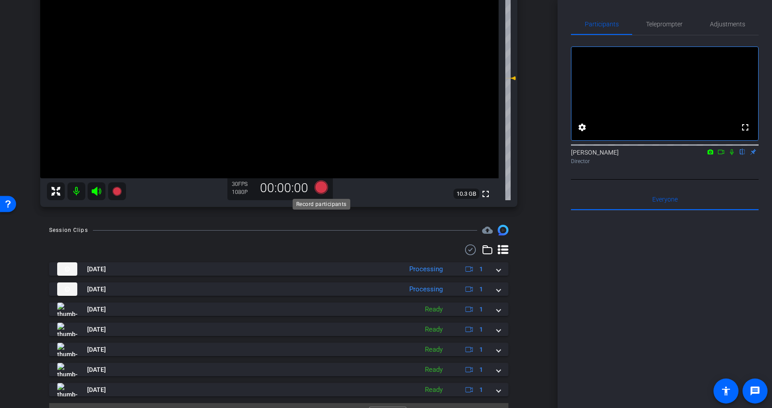
click at [321, 186] on icon at bounding box center [321, 187] width 13 height 13
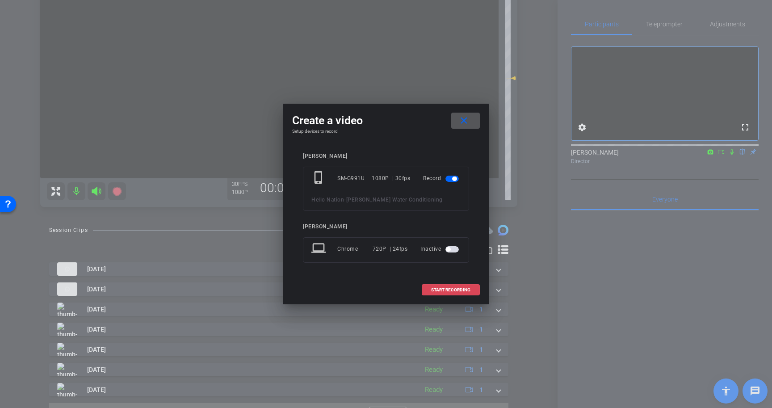
click at [459, 290] on span "START RECORDING" at bounding box center [450, 290] width 39 height 4
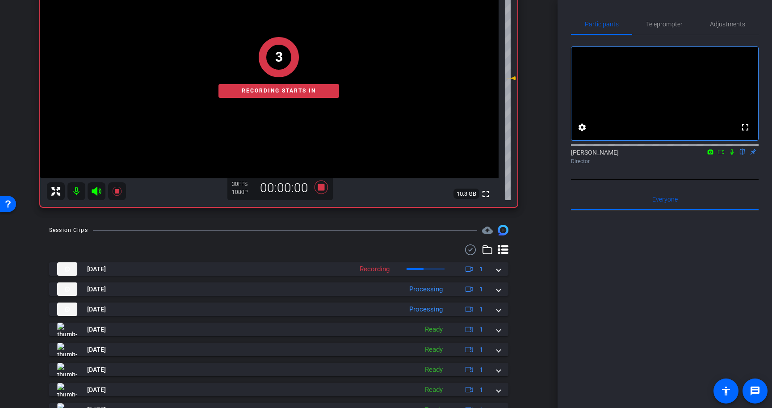
click at [733, 155] on icon at bounding box center [732, 152] width 7 height 6
click at [673, 21] on span "Teleprompter" at bounding box center [664, 24] width 37 height 6
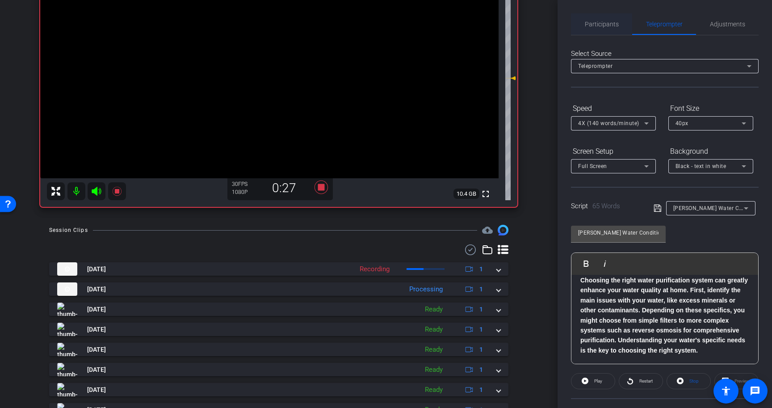
click at [597, 21] on span "Participants" at bounding box center [602, 24] width 34 height 6
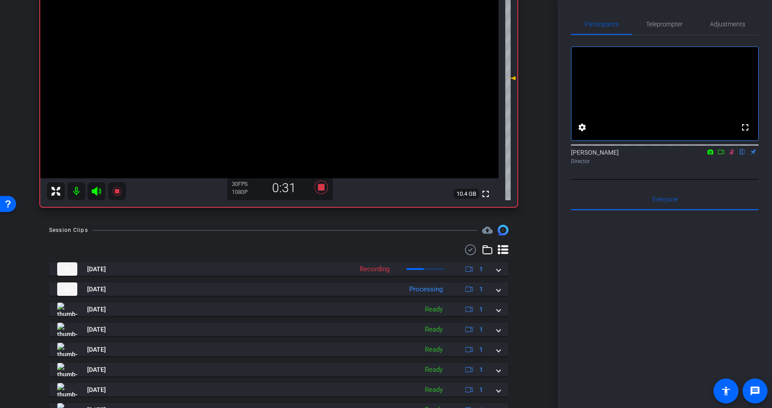
click at [733, 155] on icon at bounding box center [732, 152] width 7 height 6
click at [318, 189] on icon at bounding box center [321, 187] width 13 height 13
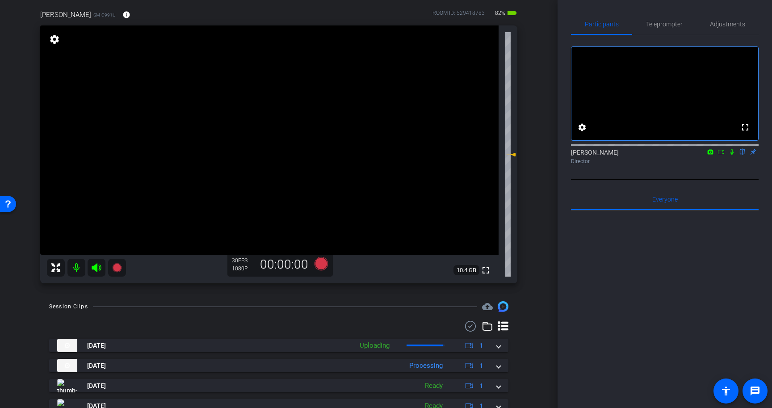
scroll to position [63, 0]
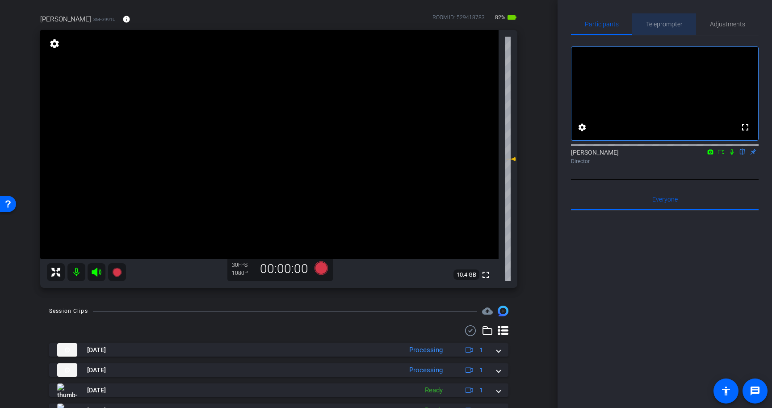
click at [662, 22] on span "Teleprompter" at bounding box center [664, 24] width 37 height 6
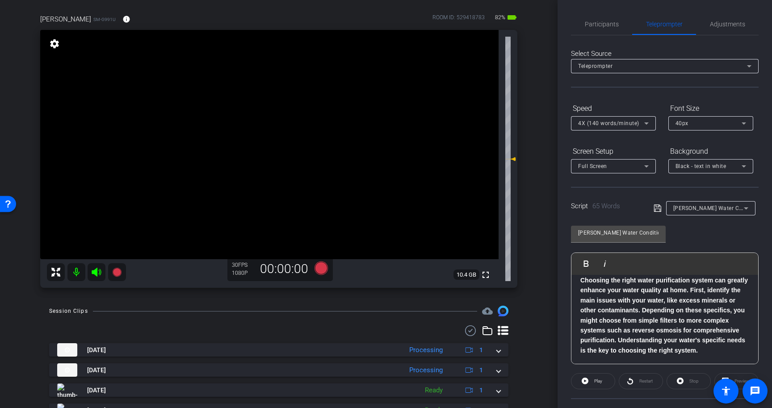
click at [683, 321] on strong "Choosing the right water purification system can greatly enhance your water qua…" at bounding box center [665, 315] width 168 height 77
click at [704, 350] on p "Choosing the right water purification system can greatly enhance your water qua…" at bounding box center [665, 315] width 169 height 80
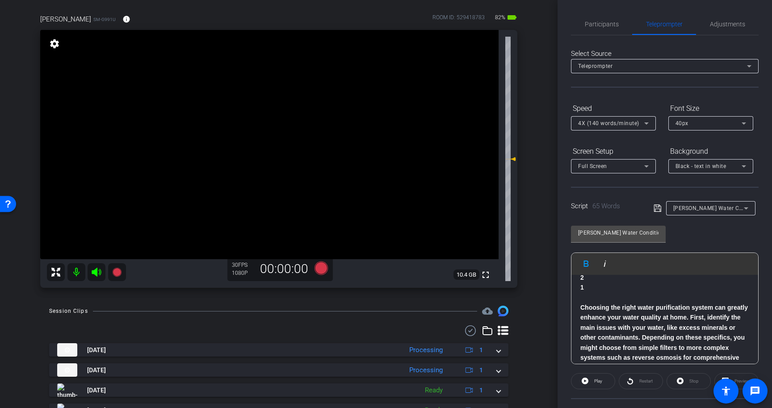
click at [701, 304] on strong "Choosing the right water purification system can greatly enhance your water qua…" at bounding box center [665, 342] width 168 height 77
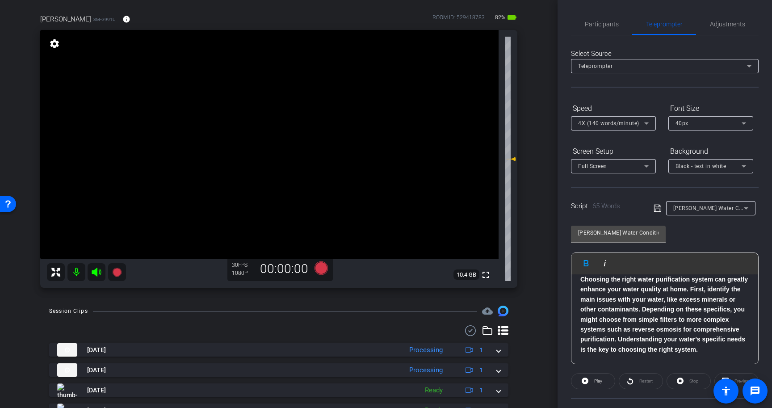
scroll to position [40, 0]
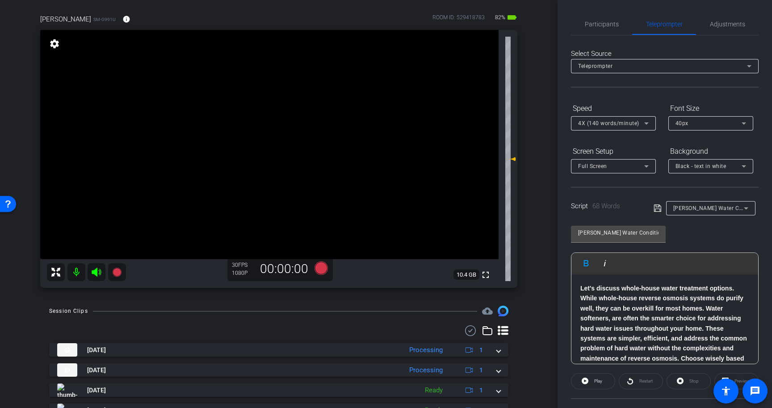
click at [705, 296] on strong "Let's discuss whole-house water treatment options. While whole-house reverse os…" at bounding box center [664, 328] width 167 height 87
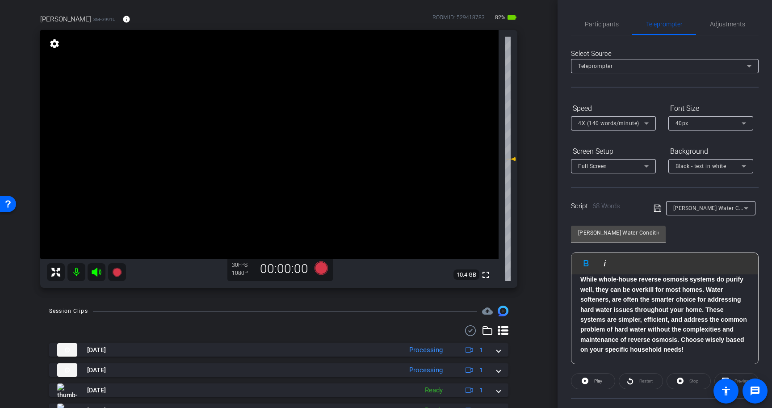
scroll to position [80, 0]
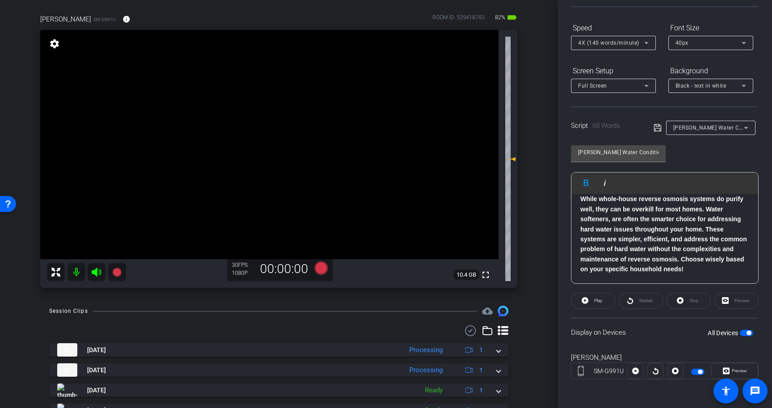
click at [748, 331] on span "button" at bounding box center [749, 333] width 4 height 4
click at [658, 131] on icon at bounding box center [658, 127] width 8 height 11
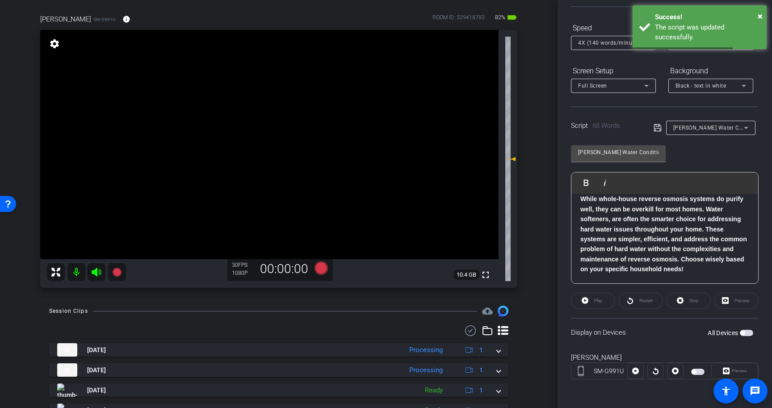
click at [745, 333] on span "button" at bounding box center [743, 333] width 4 height 4
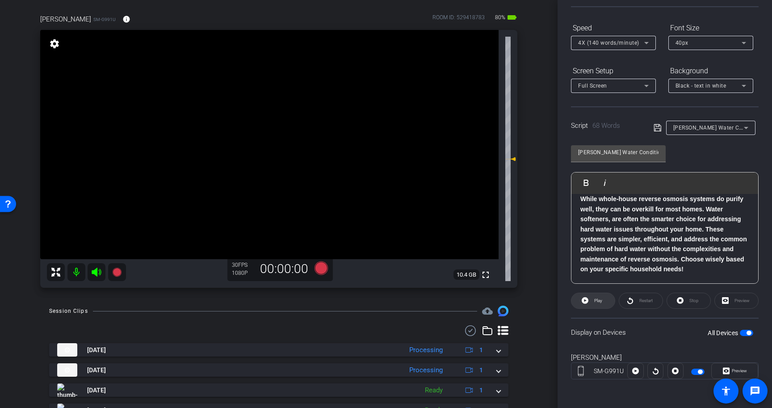
click at [592, 300] on span "Play" at bounding box center [597, 301] width 10 height 13
click at [686, 299] on span at bounding box center [688, 300] width 43 height 21
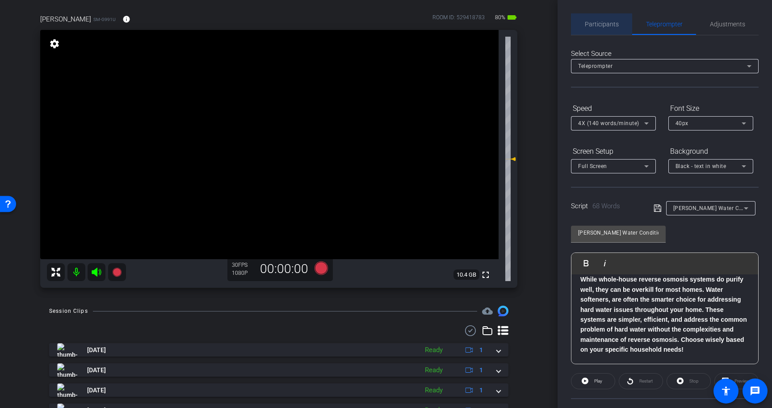
click at [610, 24] on span "Participants" at bounding box center [602, 24] width 34 height 6
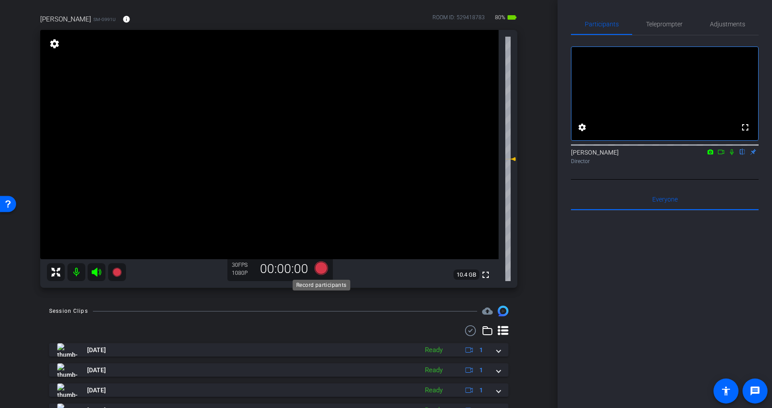
click at [321, 270] on icon at bounding box center [321, 267] width 13 height 13
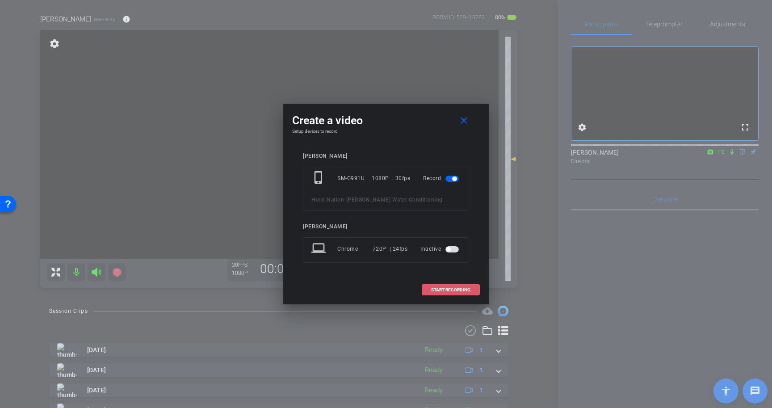
click at [456, 289] on span "START RECORDING" at bounding box center [450, 290] width 39 height 4
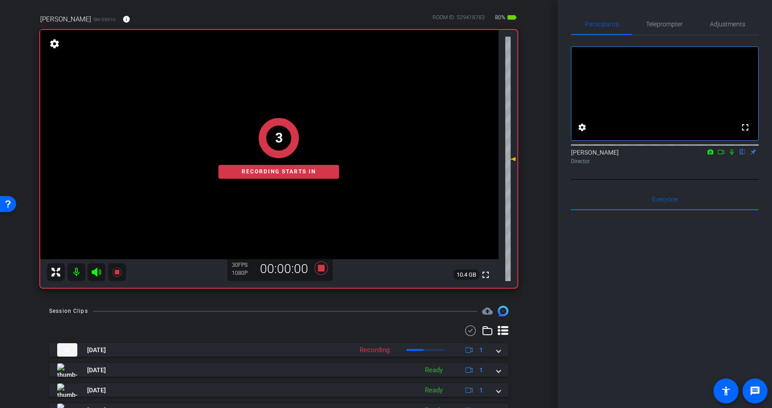
click at [731, 155] on icon at bounding box center [732, 152] width 4 height 6
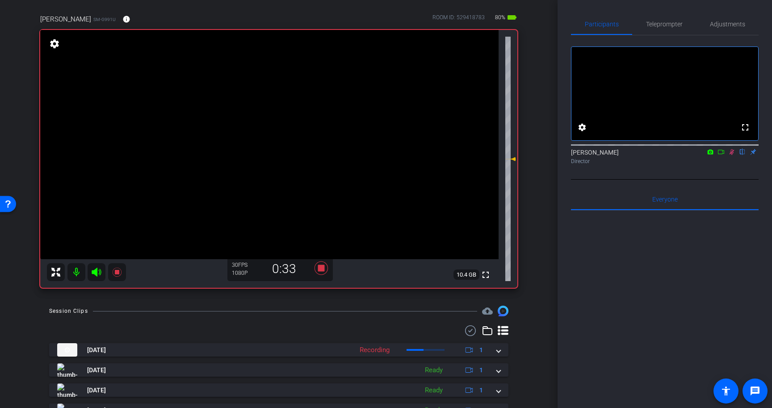
click at [733, 155] on icon at bounding box center [732, 152] width 5 height 6
click at [320, 268] on icon at bounding box center [321, 267] width 13 height 13
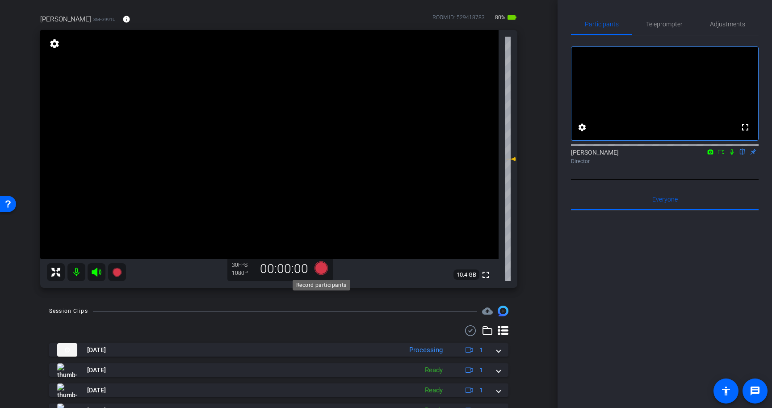
click at [321, 267] on icon at bounding box center [321, 267] width 13 height 13
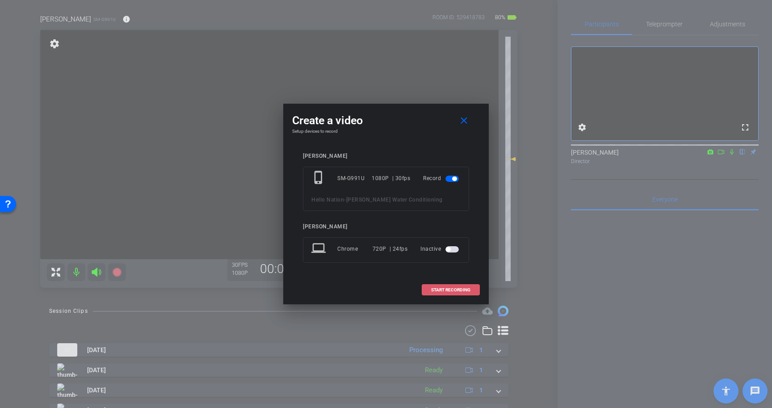
click at [459, 291] on span "START RECORDING" at bounding box center [450, 290] width 39 height 4
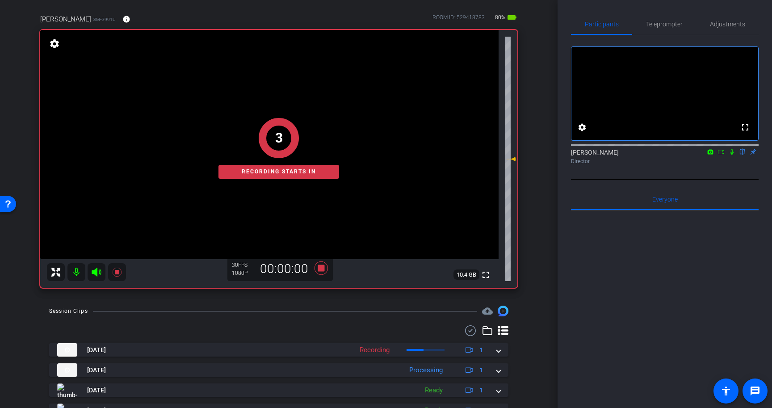
click at [733, 155] on icon at bounding box center [732, 152] width 4 height 6
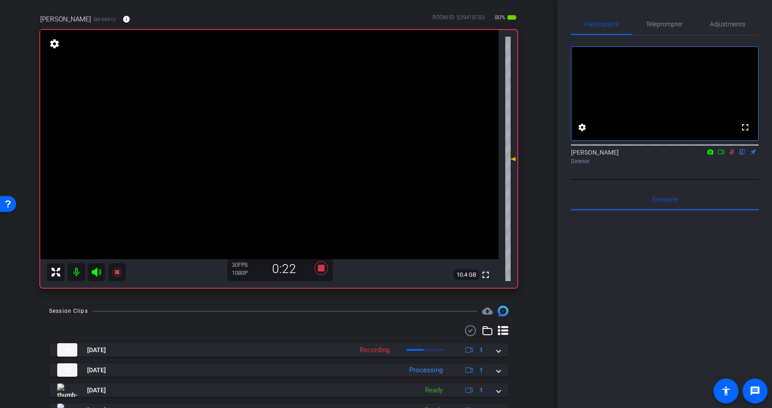
click at [730, 156] on mat-icon at bounding box center [732, 152] width 11 height 8
click at [660, 20] on span "Teleprompter" at bounding box center [664, 23] width 37 height 21
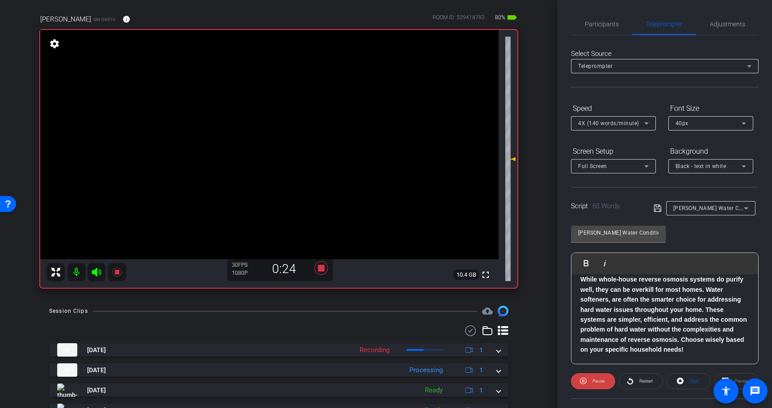
scroll to position [80, 0]
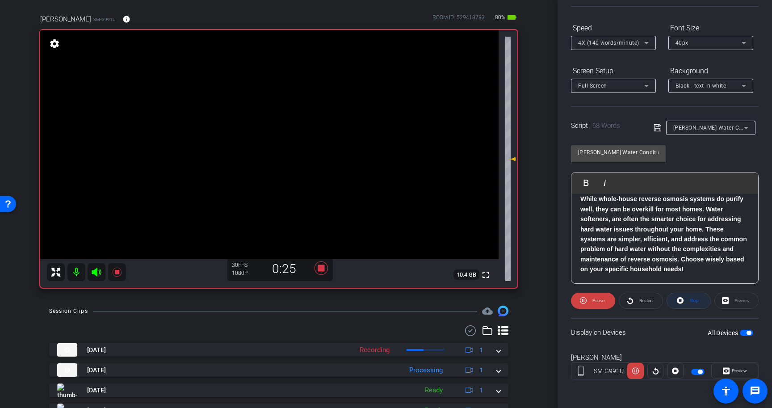
click at [683, 305] on icon at bounding box center [680, 300] width 7 height 11
click at [590, 305] on span at bounding box center [593, 300] width 43 height 21
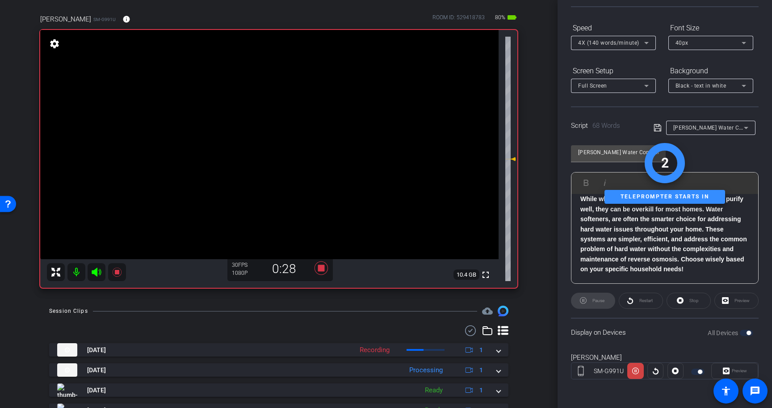
scroll to position [0, 0]
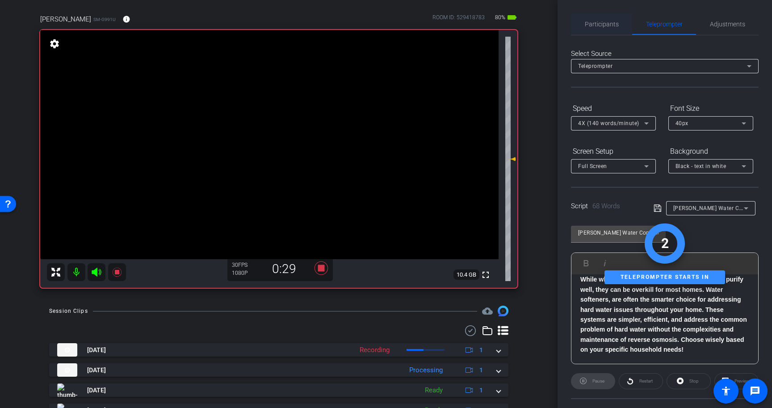
click at [608, 25] on span "Participants" at bounding box center [602, 24] width 34 height 6
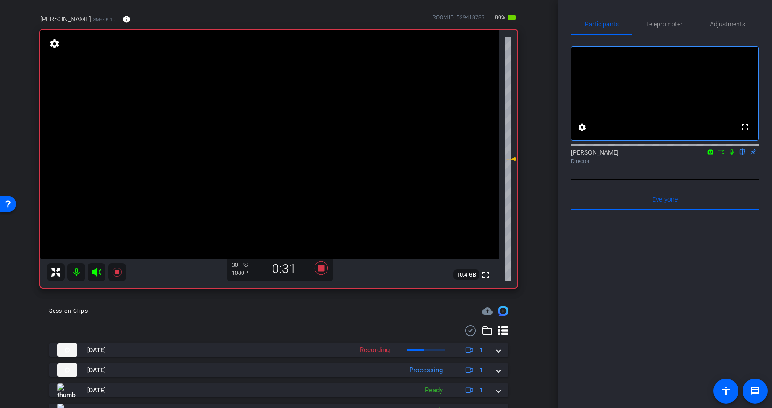
click at [734, 155] on icon at bounding box center [732, 152] width 7 height 6
click at [659, 18] on span "Teleprompter" at bounding box center [664, 23] width 37 height 21
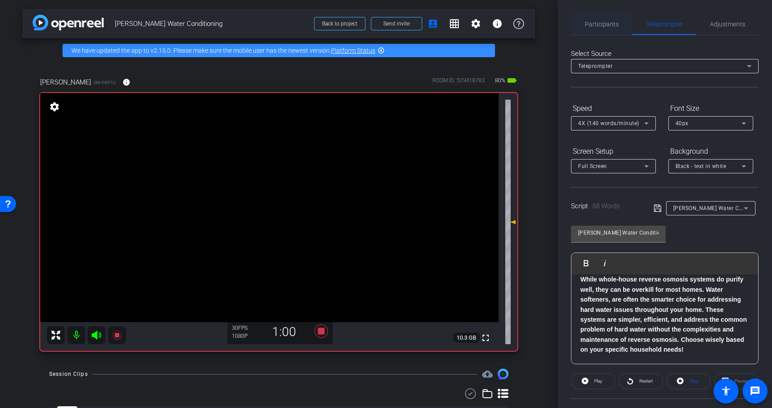
click at [601, 21] on span "Participants" at bounding box center [602, 24] width 34 height 6
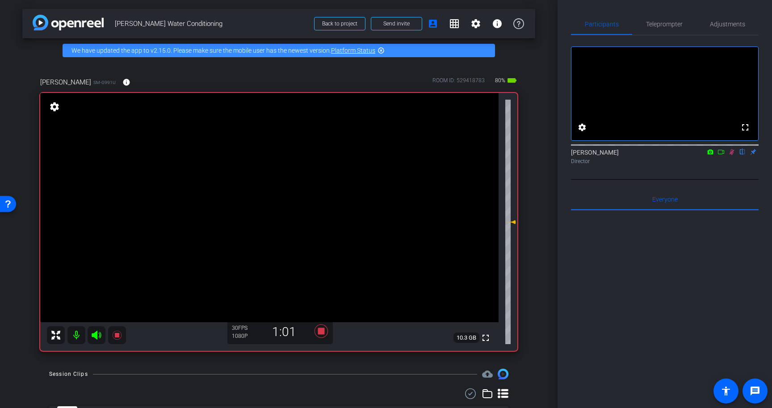
click at [733, 155] on icon at bounding box center [732, 152] width 5 height 6
click at [321, 331] on icon at bounding box center [321, 330] width 13 height 13
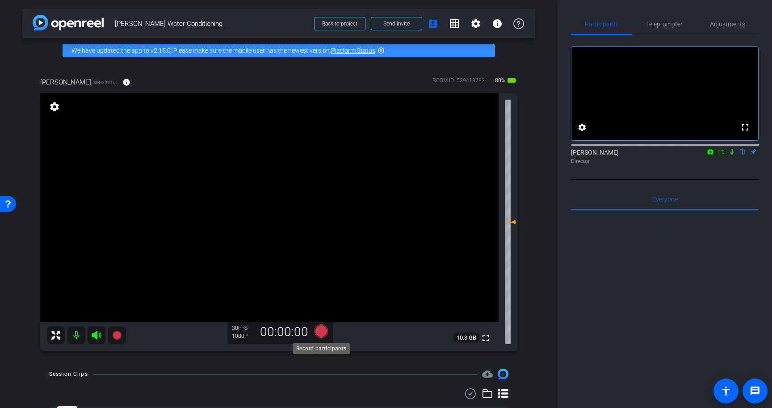
click at [321, 331] on icon at bounding box center [321, 330] width 13 height 13
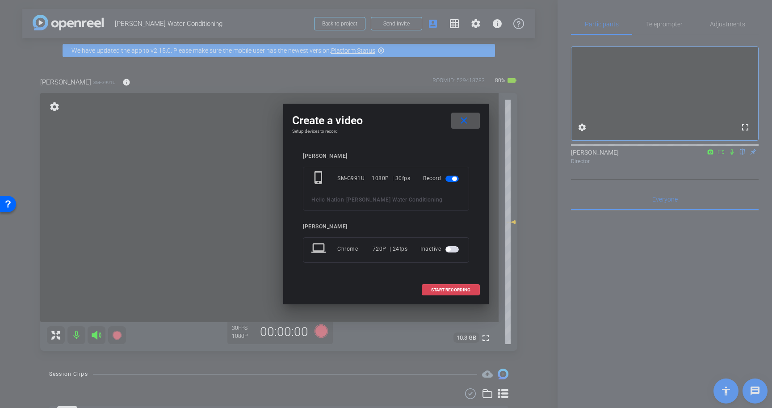
click at [459, 286] on span at bounding box center [450, 289] width 57 height 21
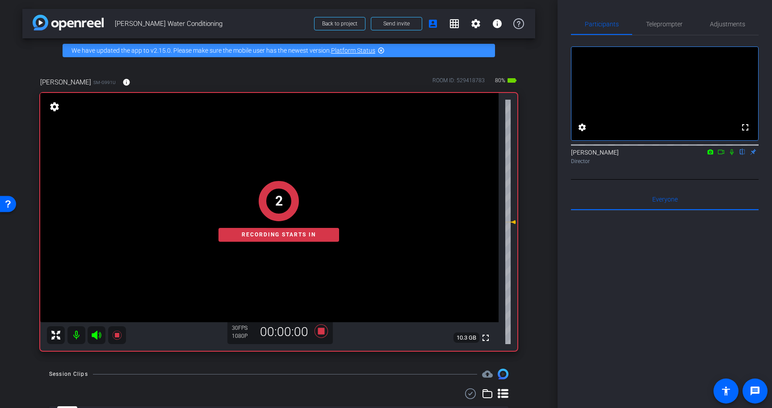
click at [733, 155] on icon at bounding box center [732, 152] width 4 height 6
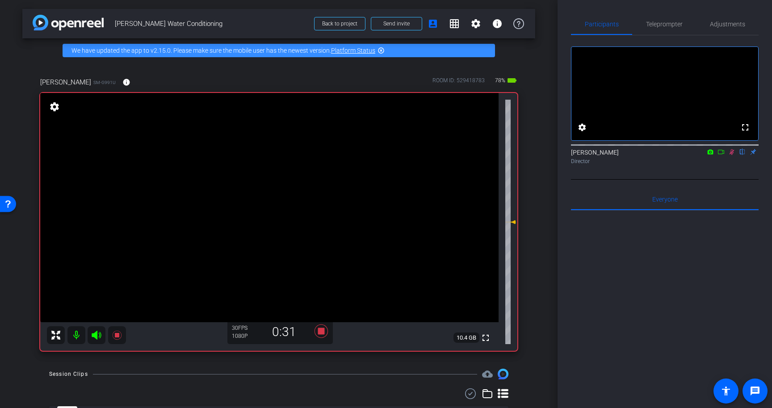
click at [733, 155] on icon at bounding box center [732, 152] width 5 height 6
click at [319, 332] on icon at bounding box center [321, 330] width 13 height 13
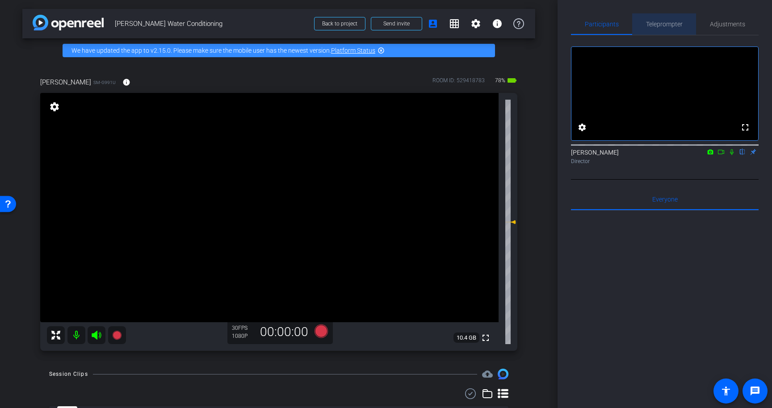
click at [666, 25] on span "Teleprompter" at bounding box center [664, 24] width 37 height 6
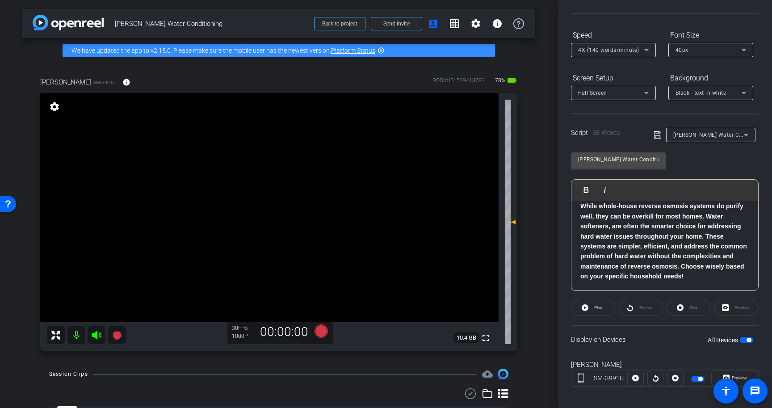
scroll to position [80, 0]
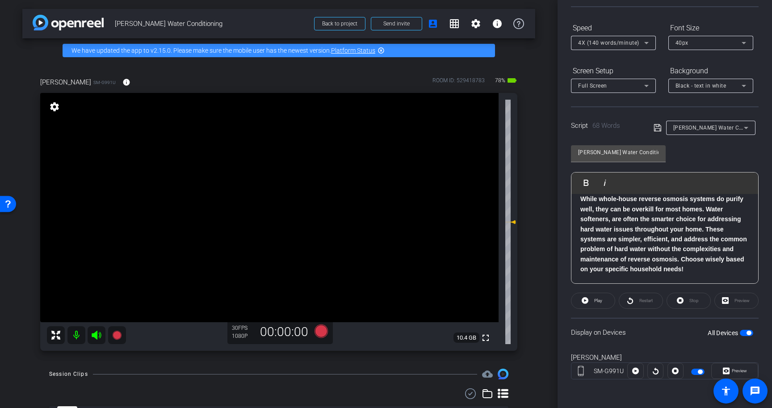
click at [746, 332] on span "button" at bounding box center [746, 333] width 13 height 6
click at [747, 334] on span "button" at bounding box center [746, 333] width 13 height 6
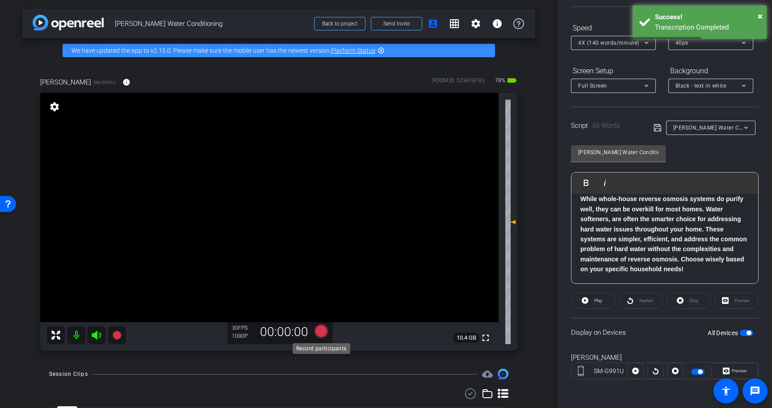
click at [321, 329] on icon at bounding box center [321, 330] width 13 height 13
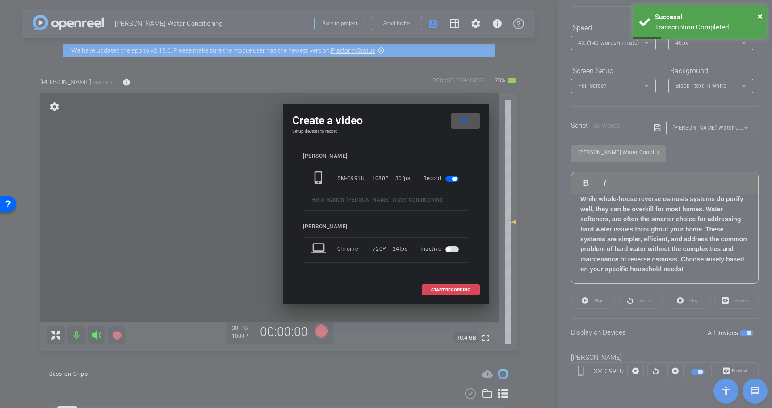
click at [468, 293] on span at bounding box center [450, 289] width 57 height 21
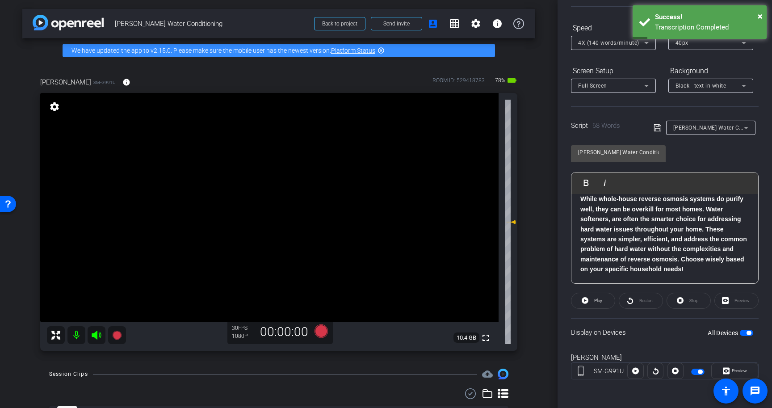
scroll to position [0, 0]
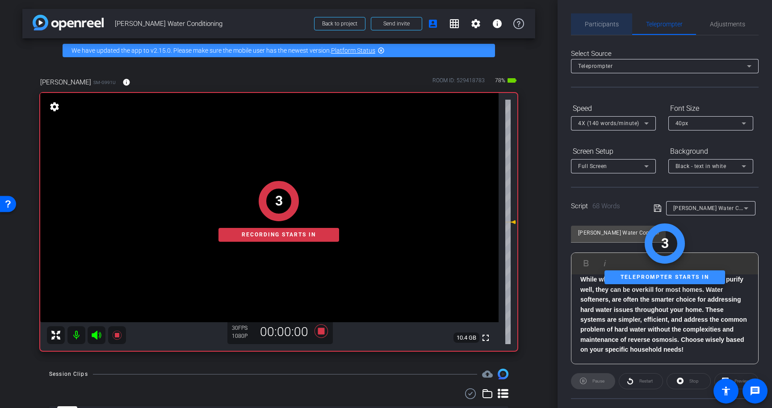
click at [601, 21] on span "Participants" at bounding box center [602, 24] width 34 height 6
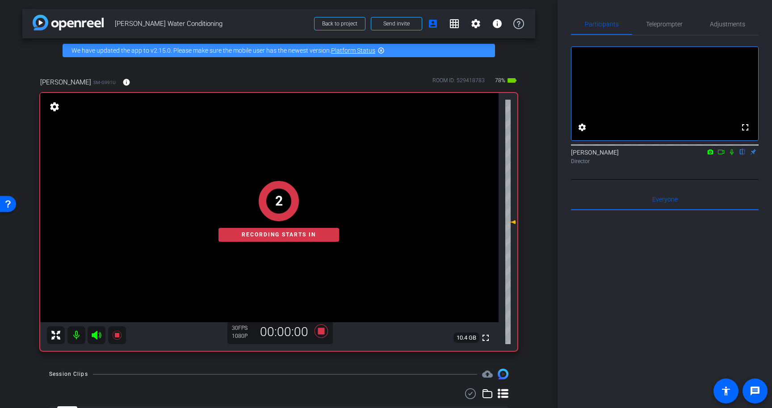
click at [730, 155] on icon at bounding box center [732, 152] width 7 height 6
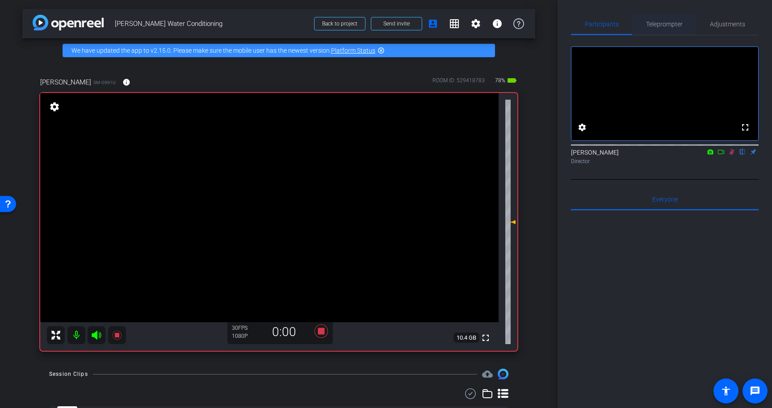
click at [667, 21] on span "Teleprompter" at bounding box center [664, 24] width 37 height 6
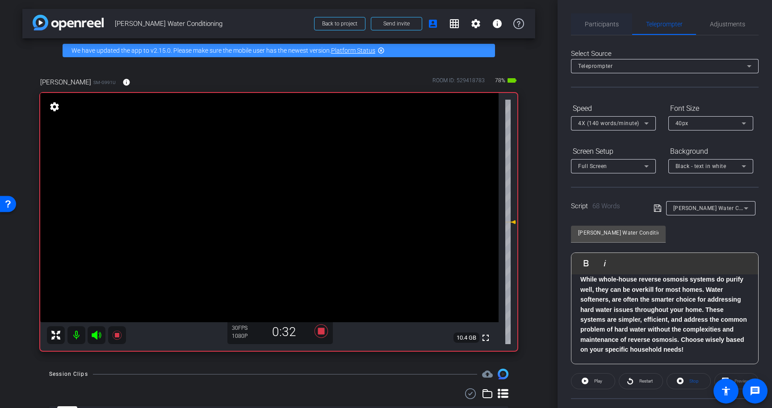
click at [599, 25] on span "Participants" at bounding box center [602, 24] width 34 height 6
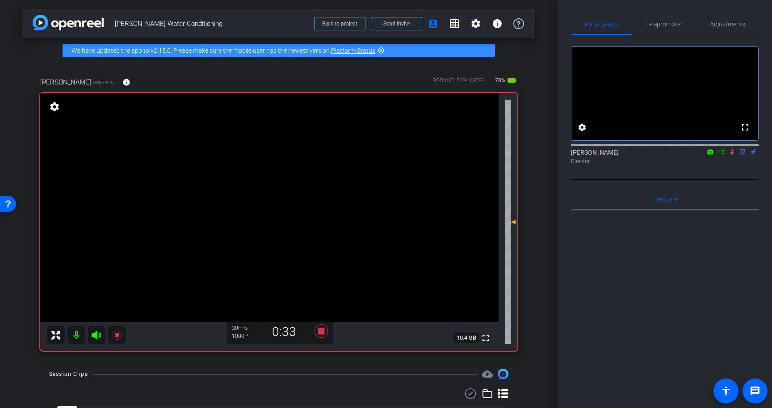
click at [733, 155] on icon at bounding box center [732, 152] width 7 height 6
click at [324, 331] on icon at bounding box center [321, 330] width 13 height 13
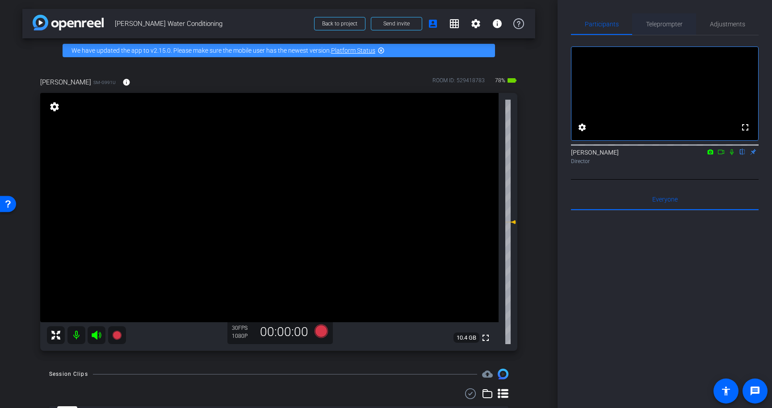
click at [676, 26] on span "Teleprompter" at bounding box center [664, 24] width 37 height 6
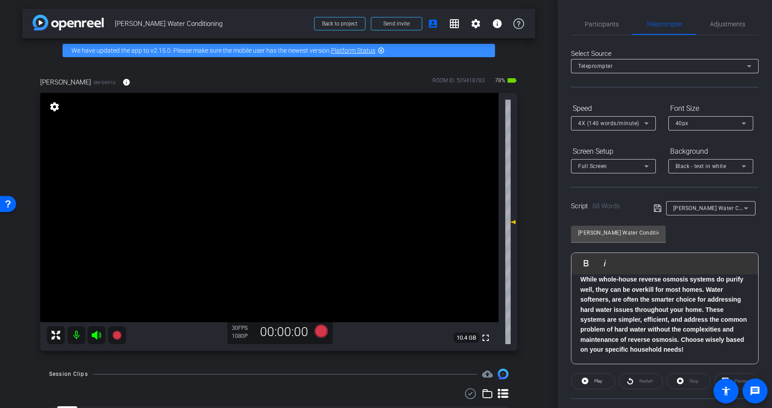
scroll to position [80, 0]
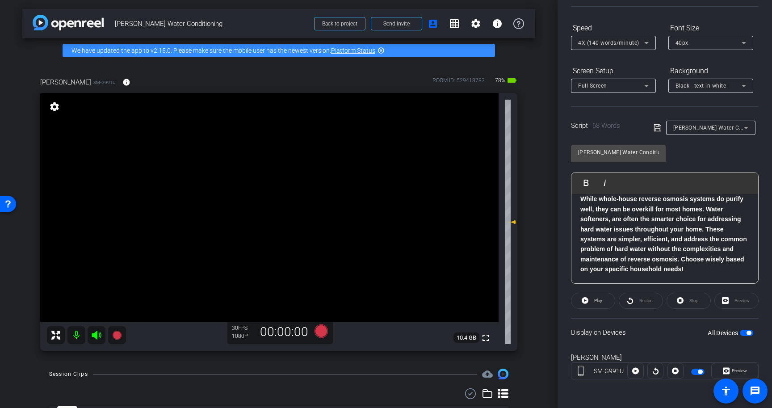
click at [748, 333] on span "button" at bounding box center [749, 333] width 4 height 4
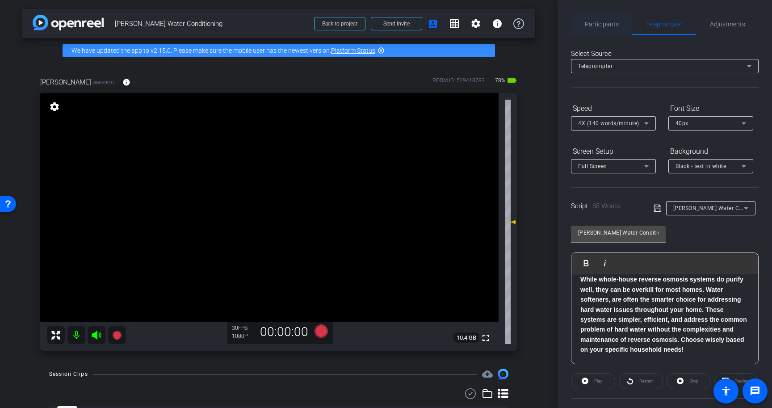
click at [597, 23] on span "Participants" at bounding box center [602, 24] width 34 height 6
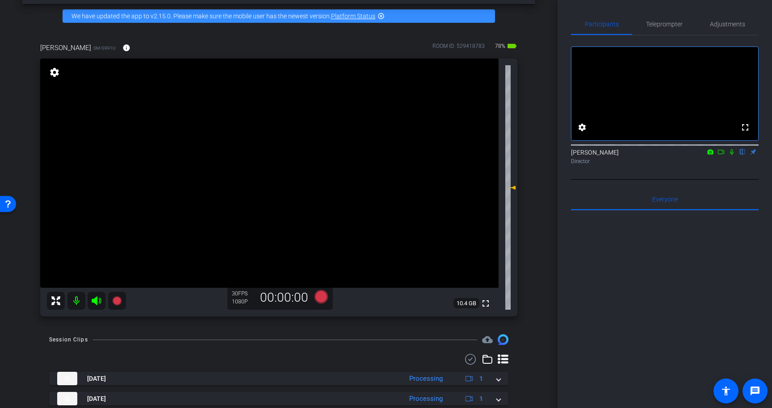
scroll to position [35, 0]
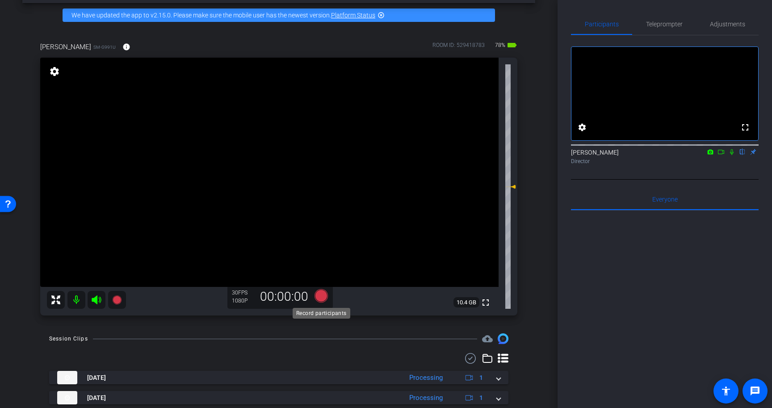
click at [317, 292] on icon at bounding box center [321, 295] width 13 height 13
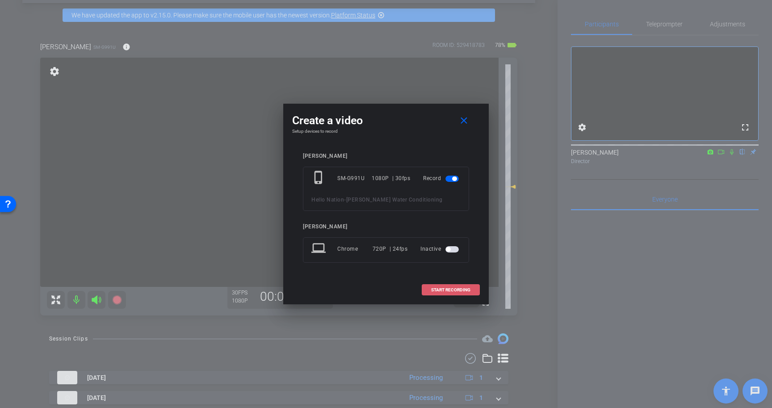
click at [464, 289] on span "START RECORDING" at bounding box center [450, 290] width 39 height 4
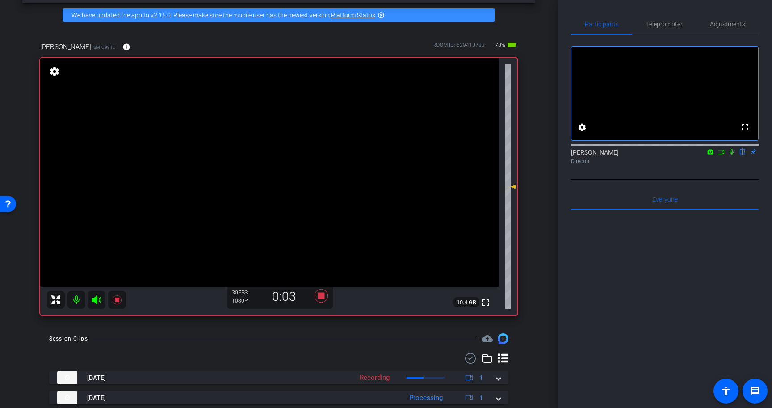
scroll to position [0, 0]
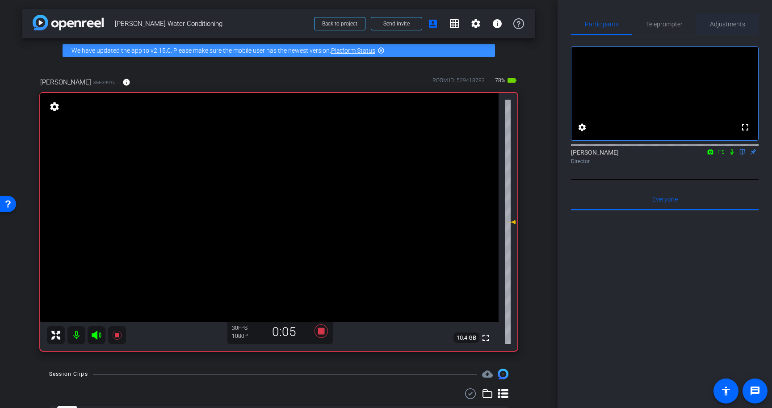
click at [733, 25] on span "Adjustments" at bounding box center [727, 24] width 35 height 6
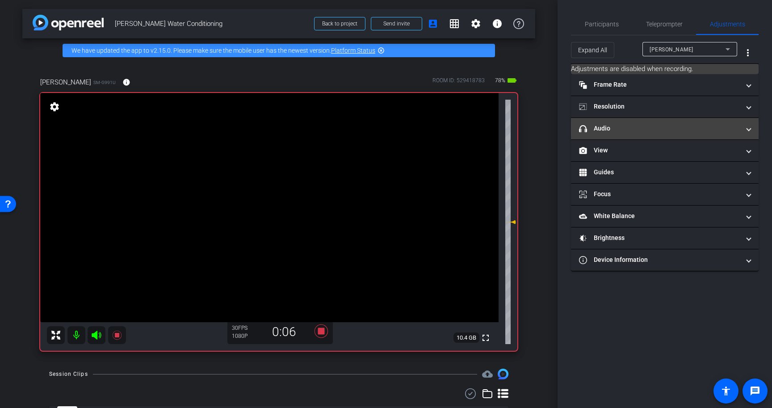
click at [676, 131] on mat-panel-title "headphone icon Audio" at bounding box center [659, 128] width 161 height 9
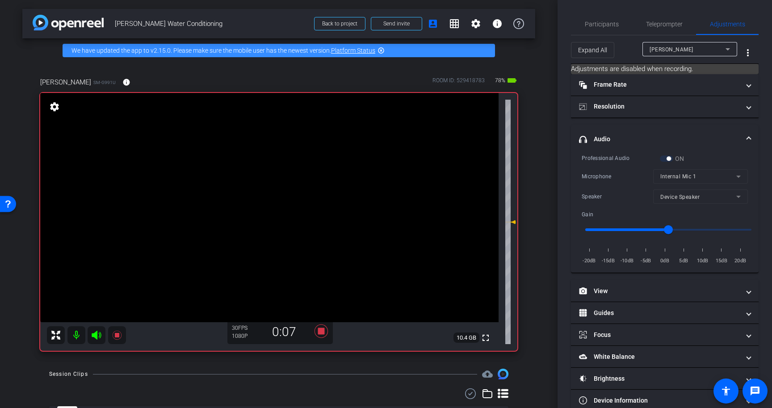
click at [666, 156] on div "ON" at bounding box center [672, 158] width 25 height 9
click at [604, 27] on span "Participants" at bounding box center [602, 24] width 34 height 6
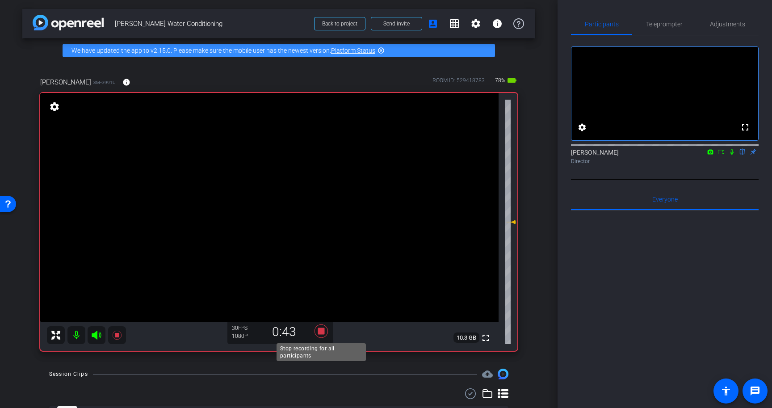
click at [320, 330] on icon at bounding box center [321, 330] width 13 height 13
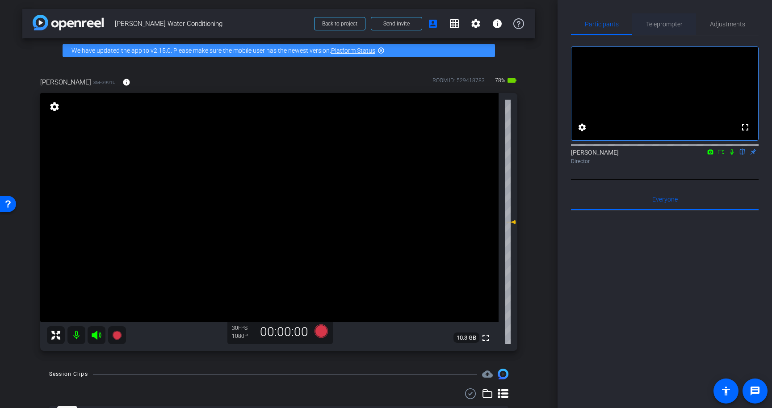
click at [658, 26] on span "Teleprompter" at bounding box center [664, 24] width 37 height 6
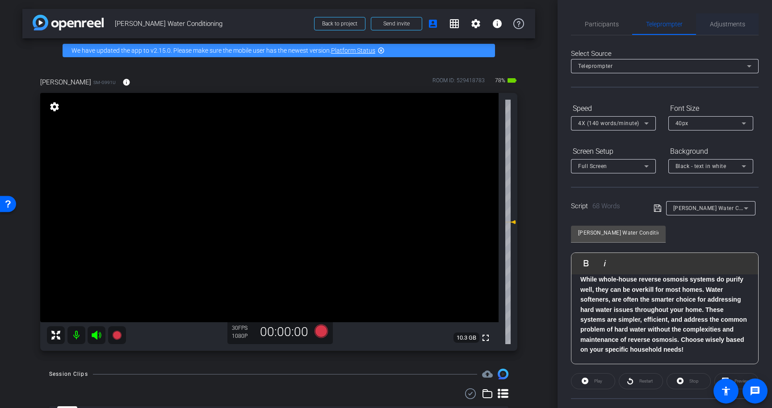
click at [720, 23] on span "Adjustments" at bounding box center [727, 24] width 35 height 6
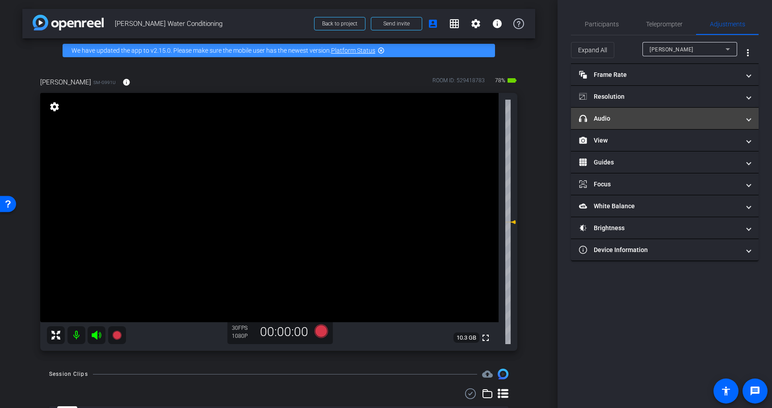
click at [649, 122] on mat-panel-title "headphone icon Audio" at bounding box center [659, 118] width 161 height 9
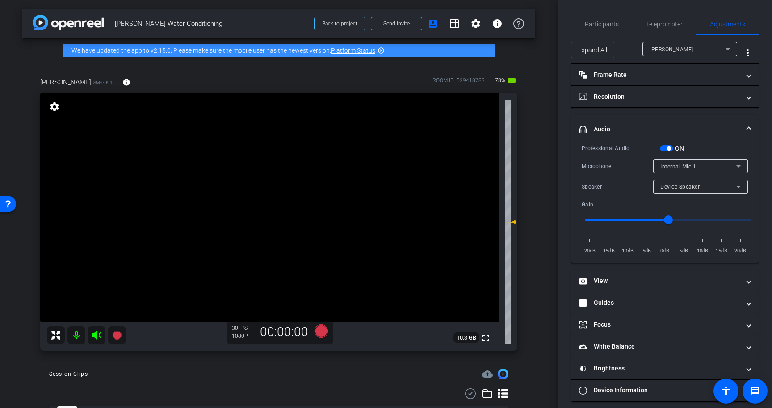
click at [673, 150] on span "button" at bounding box center [666, 148] width 13 height 6
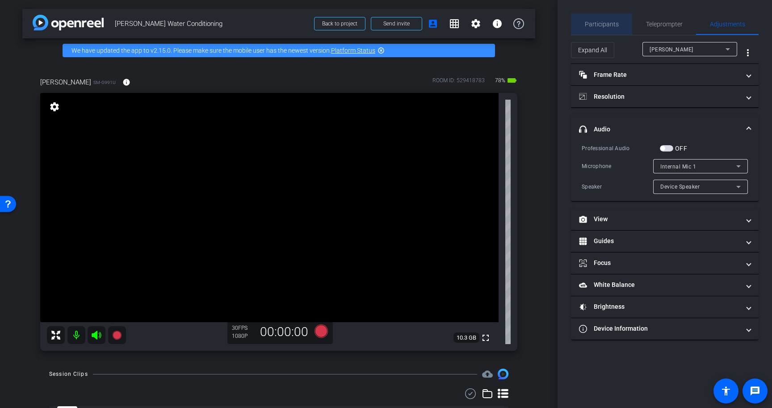
click at [611, 20] on span "Participants" at bounding box center [602, 23] width 34 height 21
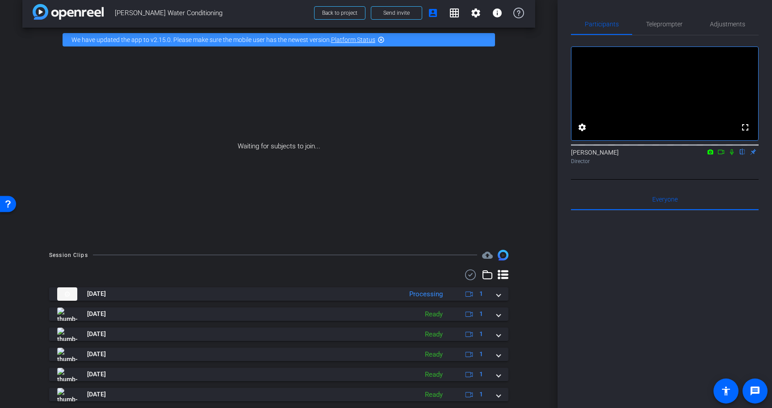
scroll to position [116, 0]
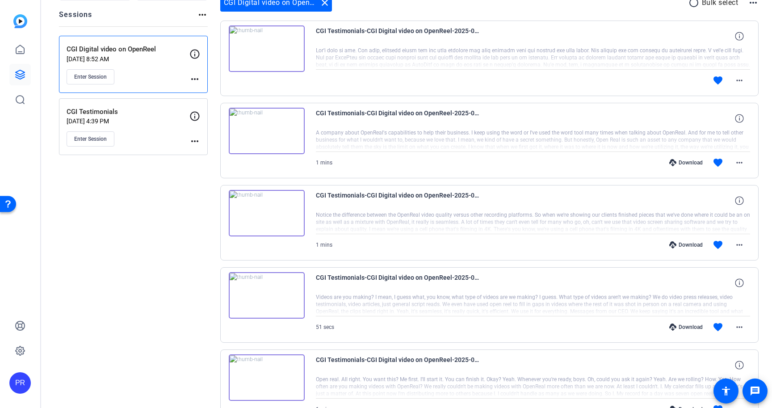
scroll to position [99, 0]
click at [152, 74] on div "Enter Session" at bounding box center [128, 78] width 123 height 15
click at [740, 85] on mat-icon "more_horiz" at bounding box center [739, 81] width 11 height 11
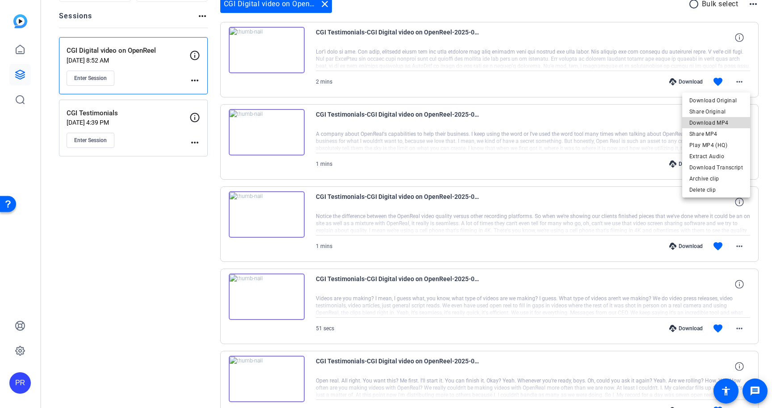
click at [725, 123] on span "Download MP4" at bounding box center [717, 123] width 54 height 11
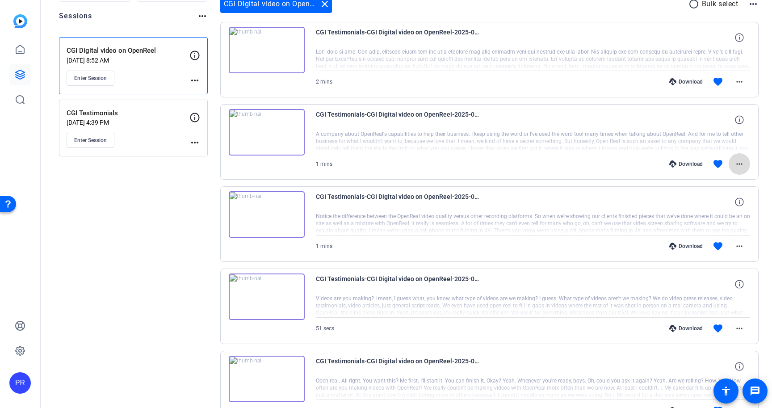
click at [743, 164] on mat-icon "more_horiz" at bounding box center [739, 164] width 11 height 11
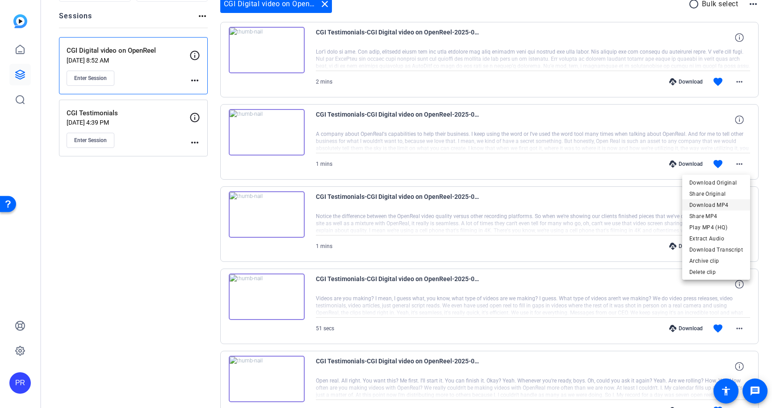
click at [731, 204] on span "Download MP4" at bounding box center [717, 205] width 54 height 11
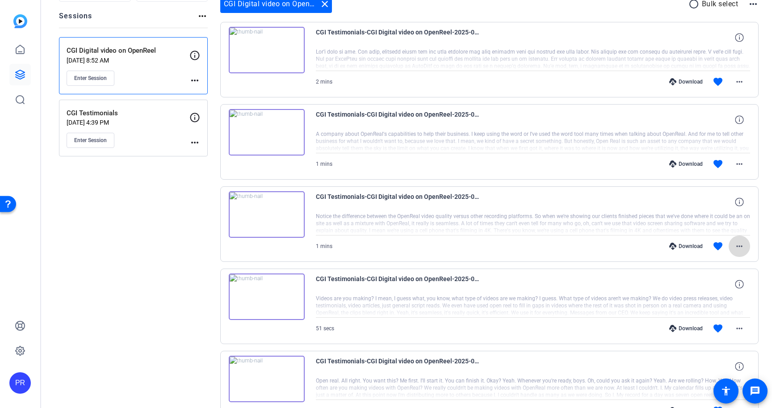
click at [738, 243] on mat-icon "more_horiz" at bounding box center [739, 246] width 11 height 11
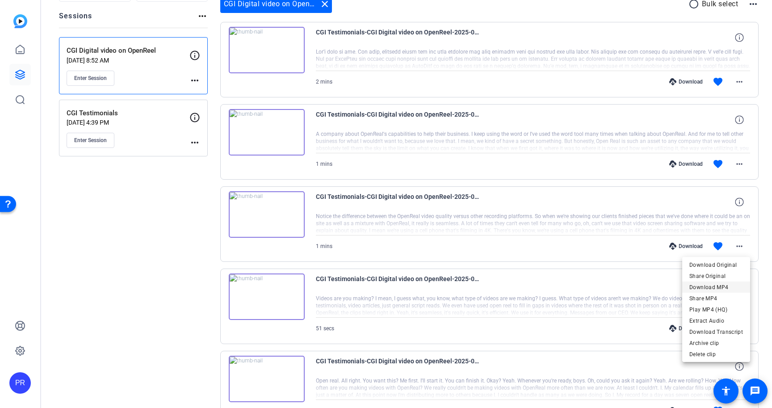
click at [725, 287] on span "Download MP4" at bounding box center [717, 287] width 54 height 11
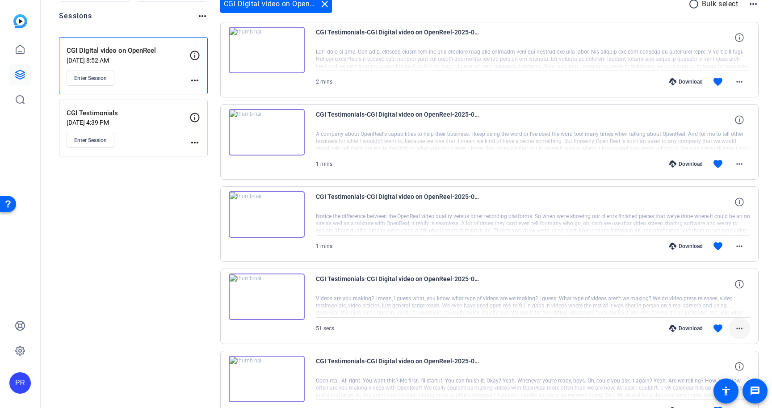
click at [739, 331] on mat-icon "more_horiz" at bounding box center [739, 328] width 11 height 11
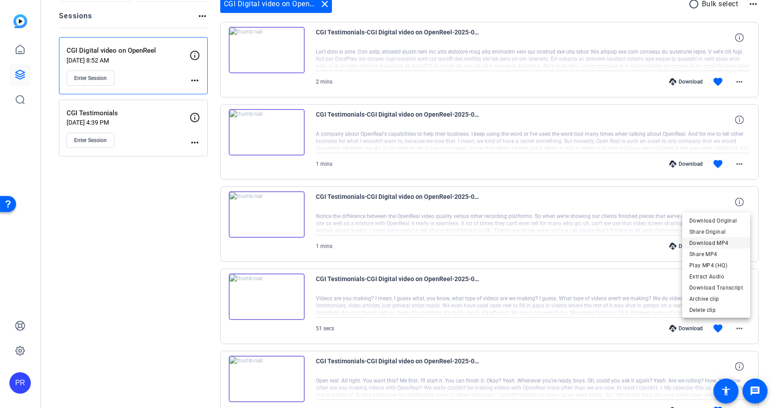
click at [721, 241] on span "Download MP4" at bounding box center [717, 243] width 54 height 11
